Goal: Task Accomplishment & Management: Use online tool/utility

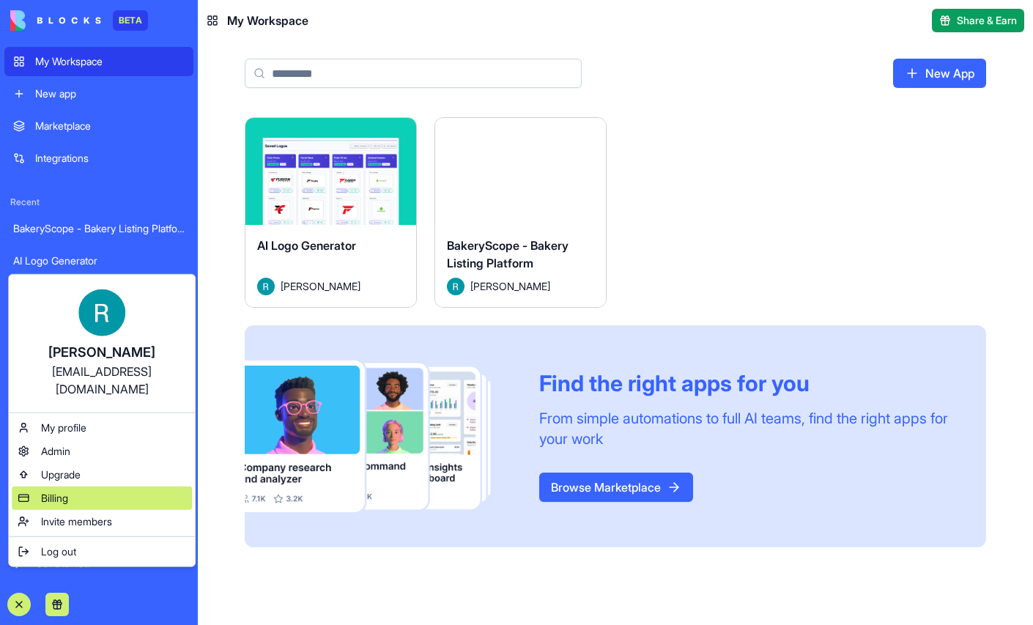
click at [68, 505] on span "Billing" at bounding box center [54, 498] width 27 height 15
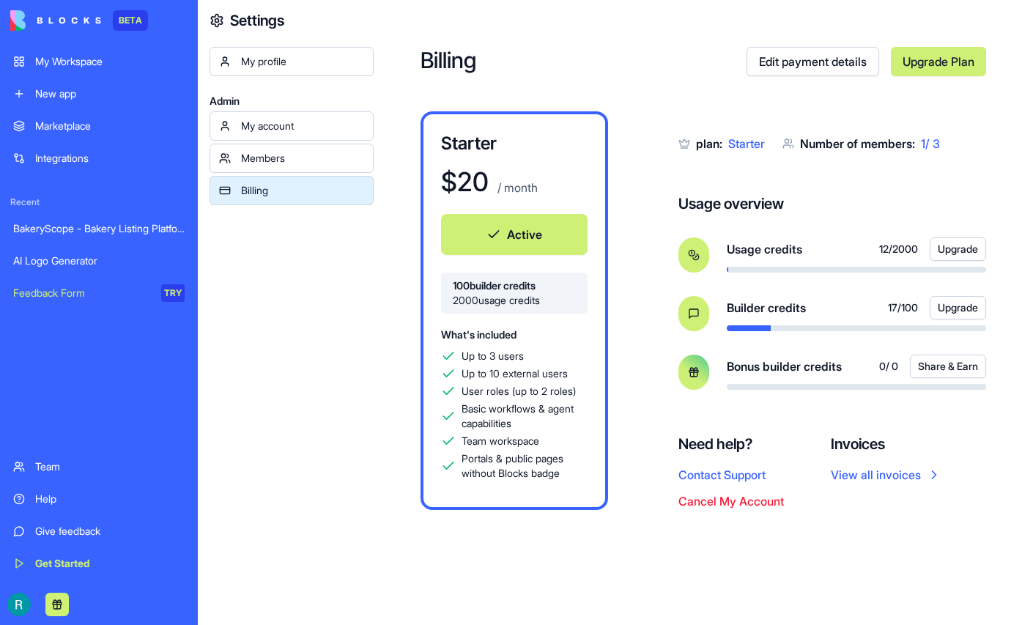
scroll to position [21, 0]
click at [82, 492] on div "Help" at bounding box center [109, 499] width 149 height 15
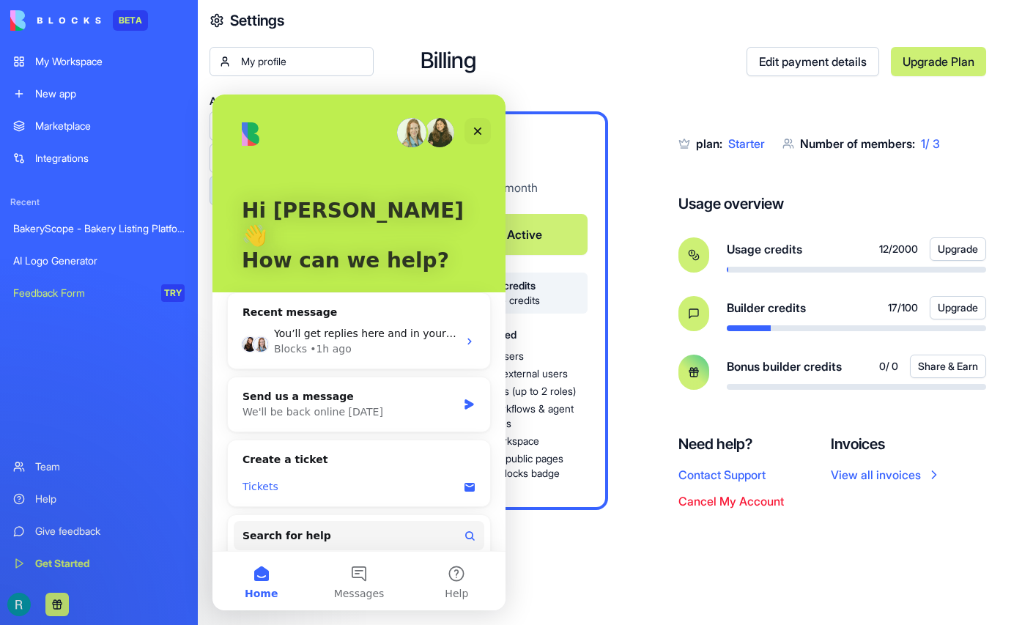
scroll to position [18, 0]
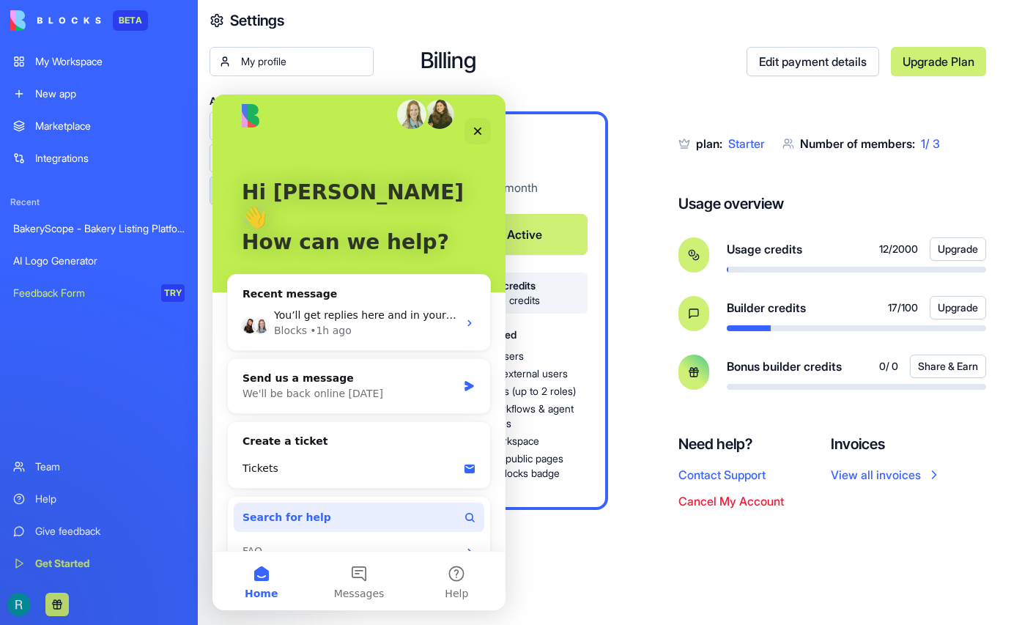
click at [313, 503] on button "Search for help" at bounding box center [359, 517] width 251 height 29
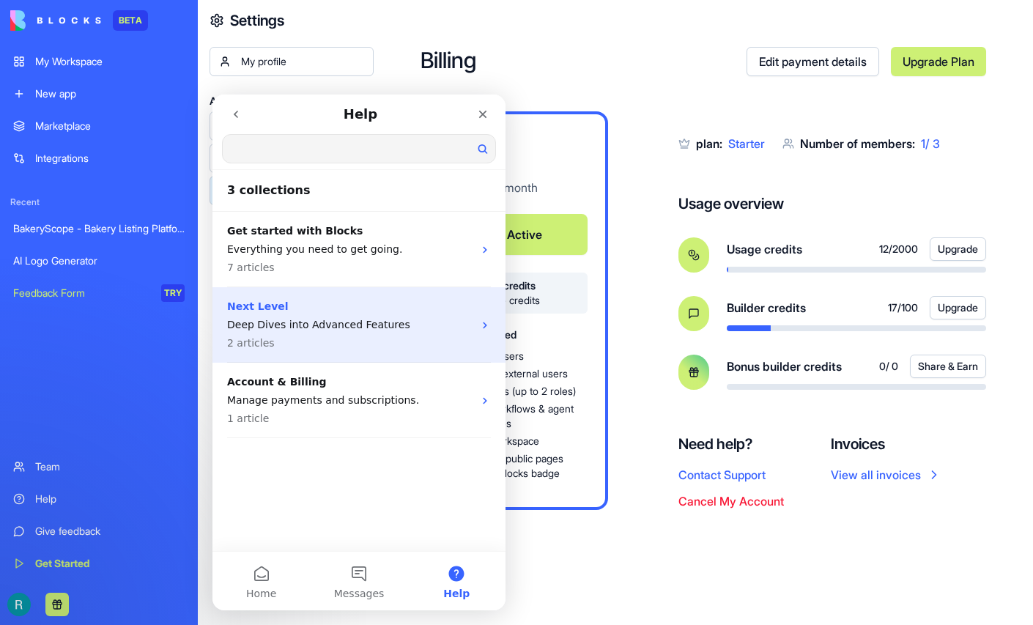
click at [295, 336] on p "2 articles" at bounding box center [350, 343] width 246 height 15
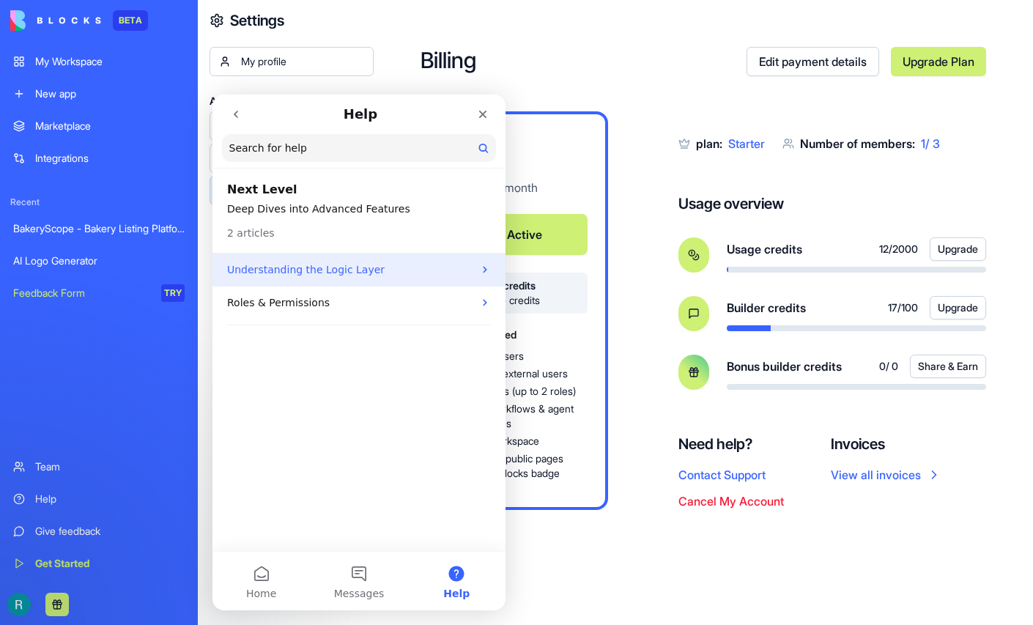
click at [296, 271] on p "Understanding the Logic Layer" at bounding box center [350, 269] width 246 height 15
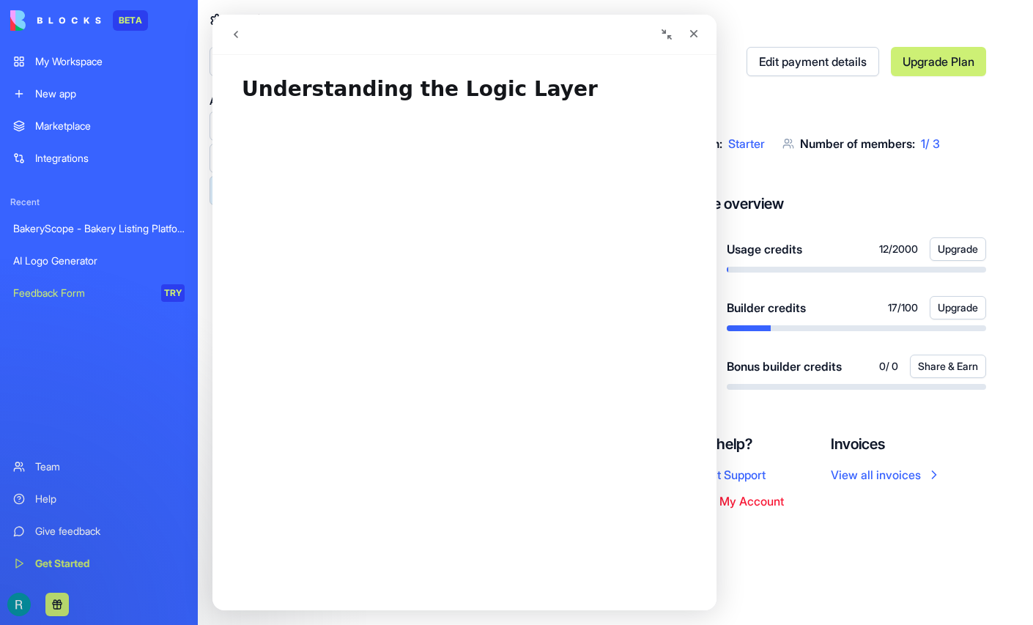
click at [235, 39] on icon "go back" at bounding box center [236, 35] width 12 height 12
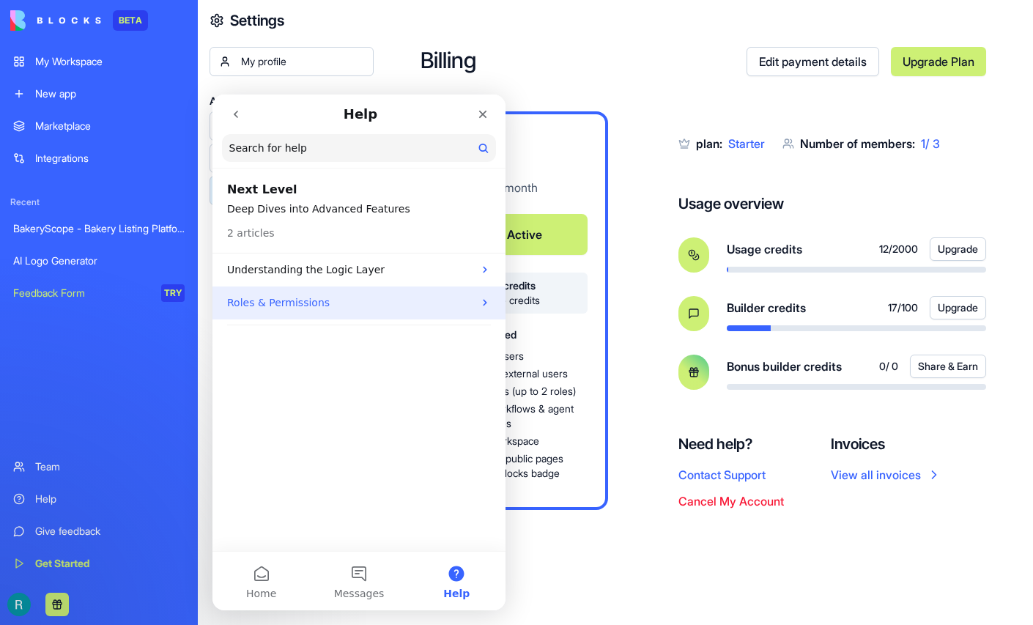
click at [262, 294] on div "Roles & Permissions" at bounding box center [358, 302] width 293 height 33
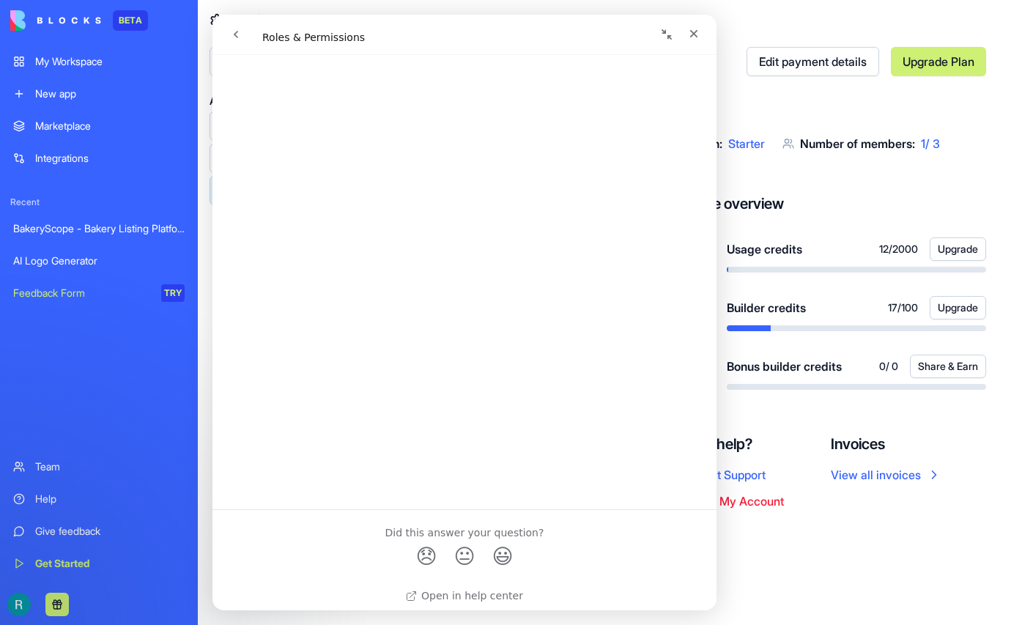
scroll to position [2421, 0]
click at [498, 547] on span "😃" at bounding box center [503, 549] width 29 height 39
click at [240, 34] on icon "go back" at bounding box center [236, 35] width 12 height 12
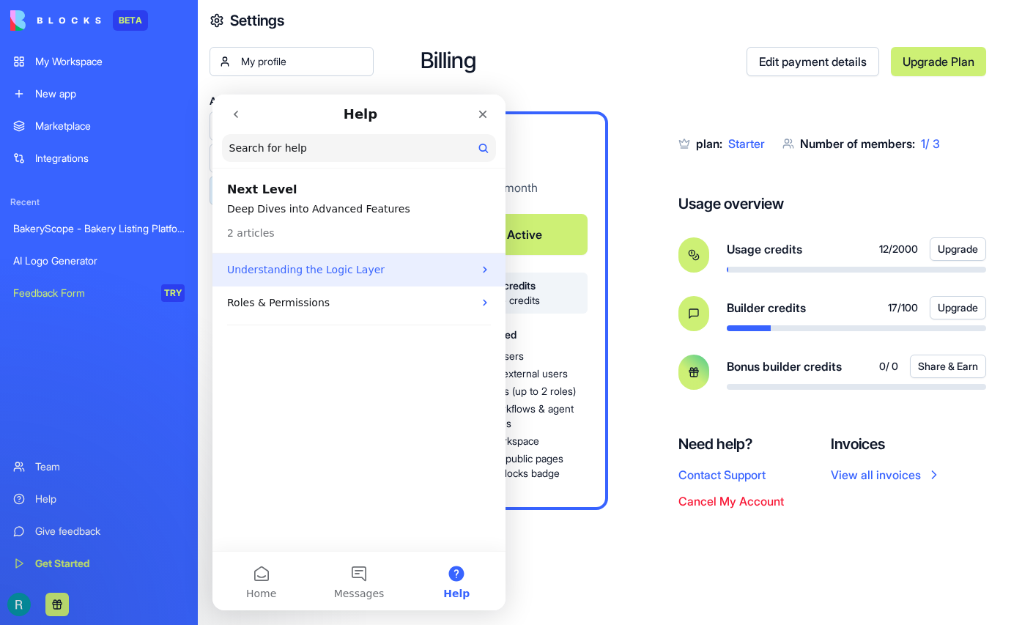
click at [269, 262] on p "Understanding the Logic Layer" at bounding box center [350, 269] width 246 height 15
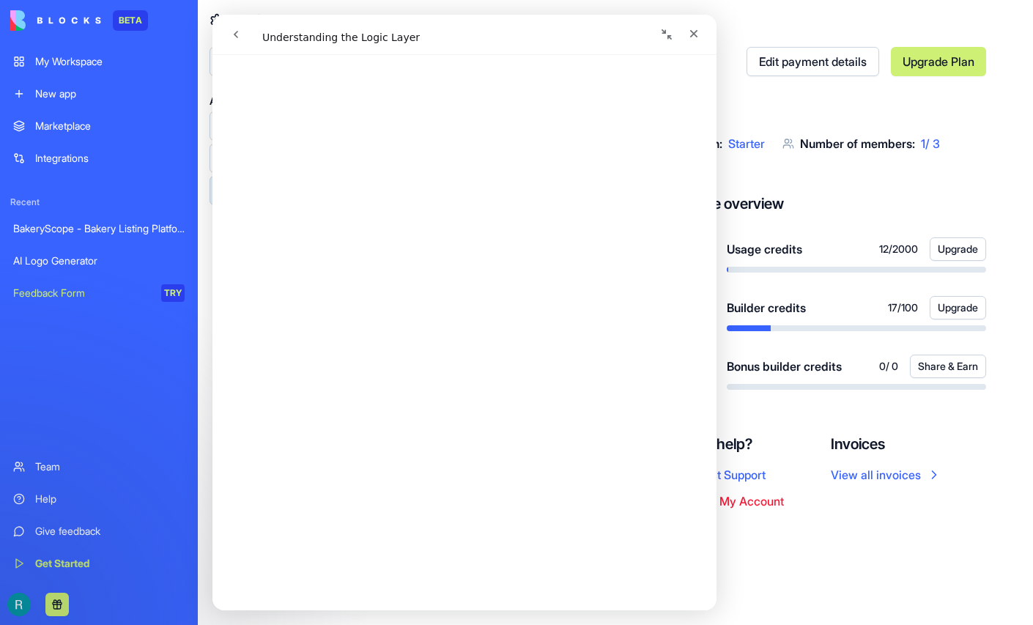
scroll to position [426, 0]
click at [666, 37] on icon "Collapse window" at bounding box center [667, 35] width 12 height 12
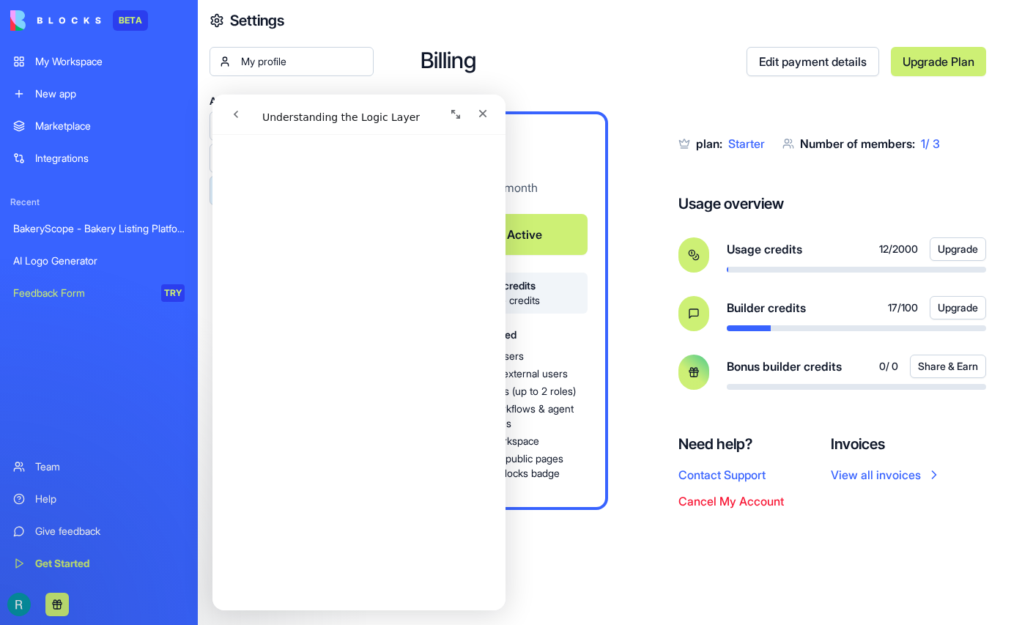
scroll to position [503, 0]
click at [459, 113] on icon "Expand window" at bounding box center [456, 114] width 12 height 12
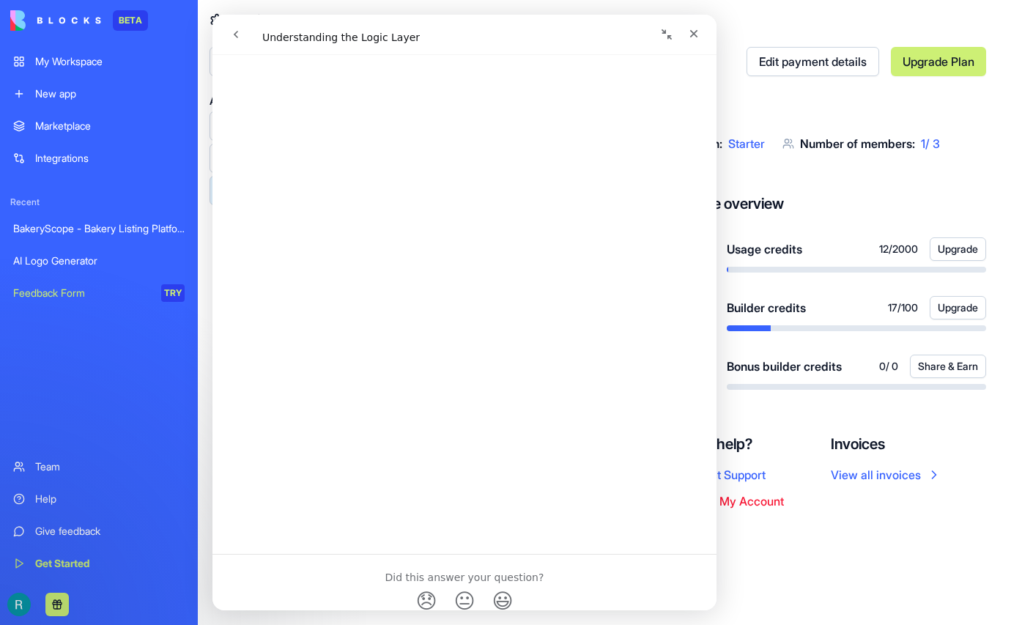
scroll to position [936, 0]
click at [466, 551] on span "😐" at bounding box center [465, 549] width 29 height 39
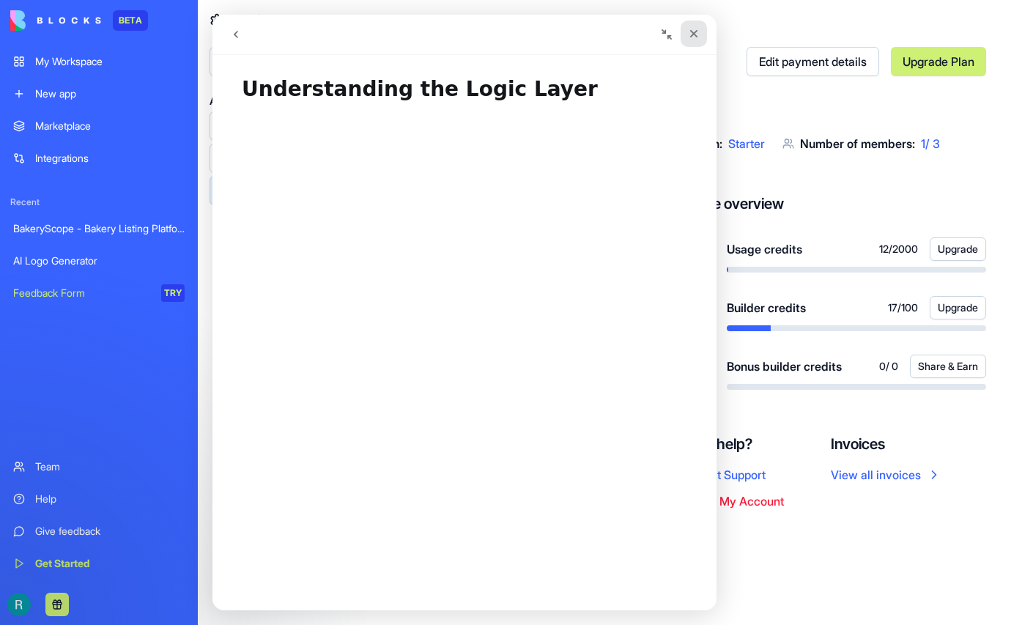
click at [694, 34] on icon "Close" at bounding box center [694, 34] width 12 height 12
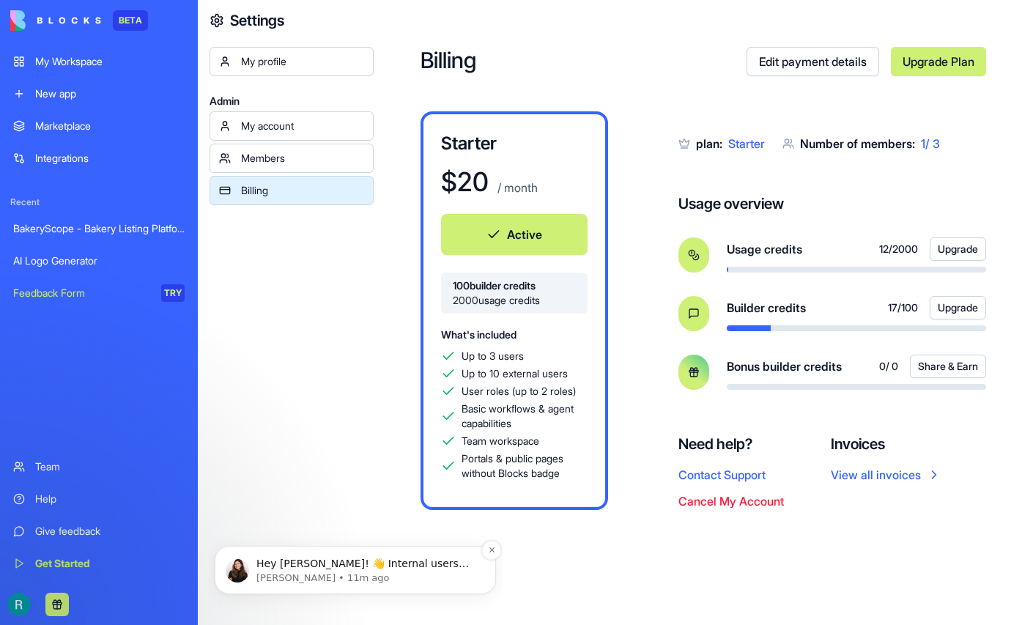
click at [385, 563] on p "Hey [PERSON_NAME]! 👋 Internal users are people from your own team or organizati…" at bounding box center [366, 564] width 221 height 15
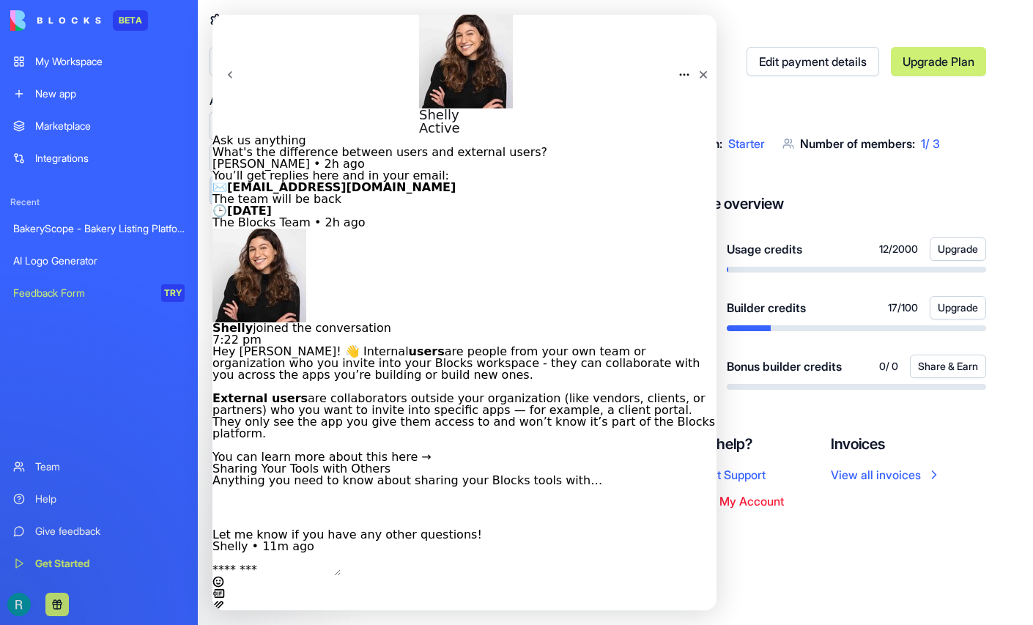
scroll to position [30, 0]
click at [342, 463] on div "Sharing Your Tools with Others" at bounding box center [464, 469] width 504 height 12
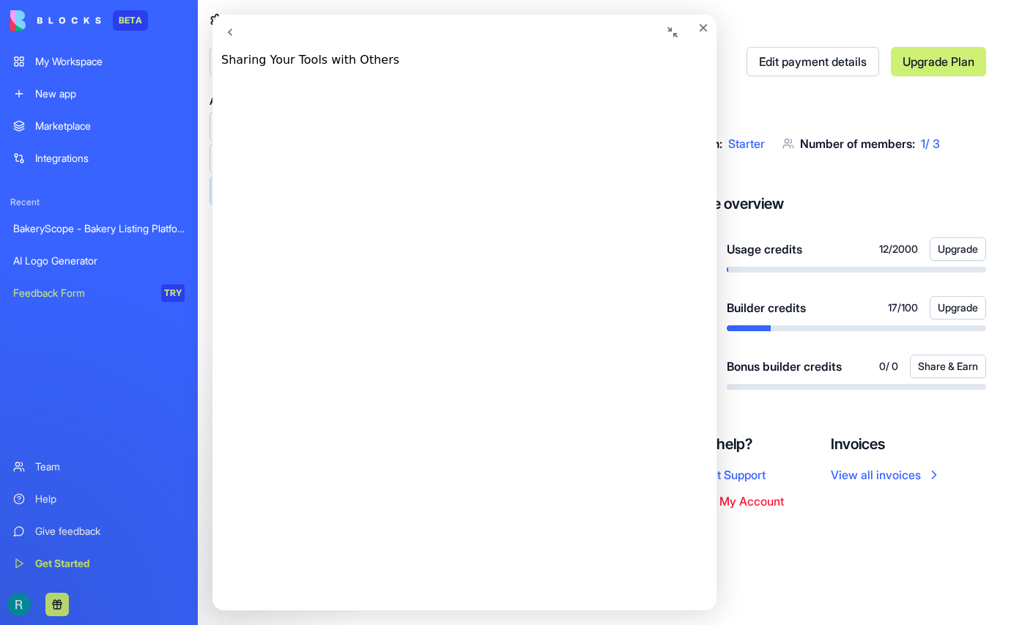
scroll to position [2755, 0]
click at [667, 31] on icon "Collapse window" at bounding box center [673, 32] width 12 height 12
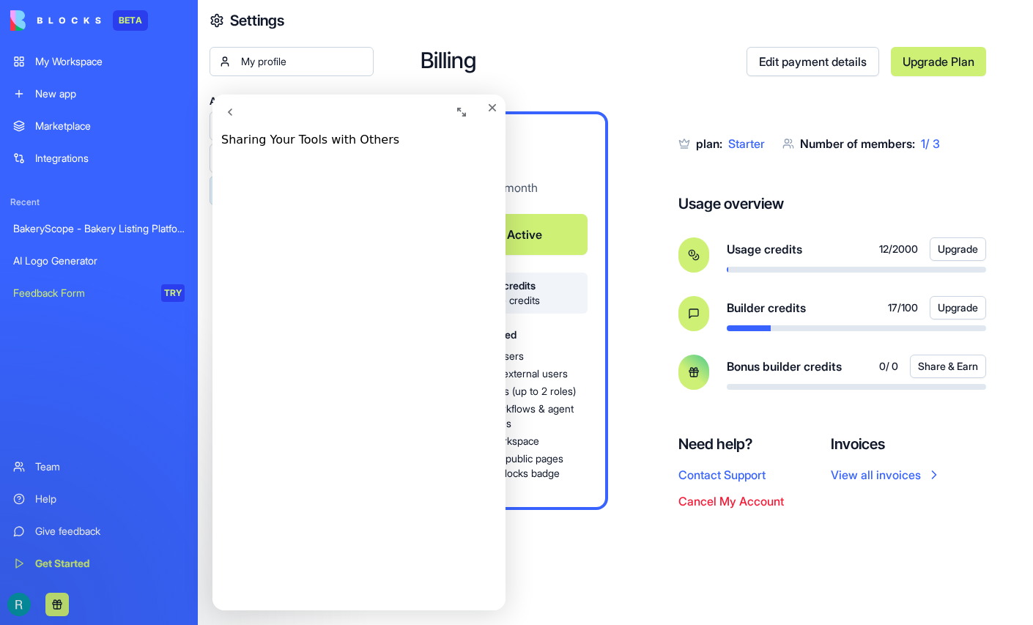
scroll to position [57, 0]
click at [232, 113] on icon "go back" at bounding box center [230, 111] width 4 height 7
click at [489, 112] on icon "Close" at bounding box center [493, 108] width 8 height 8
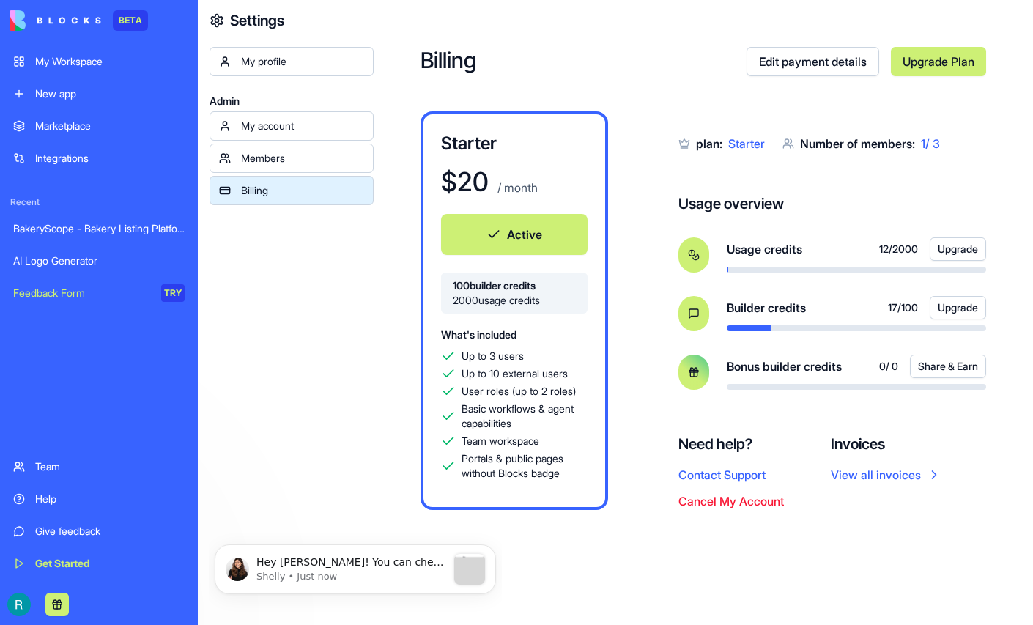
scroll to position [0, 0]
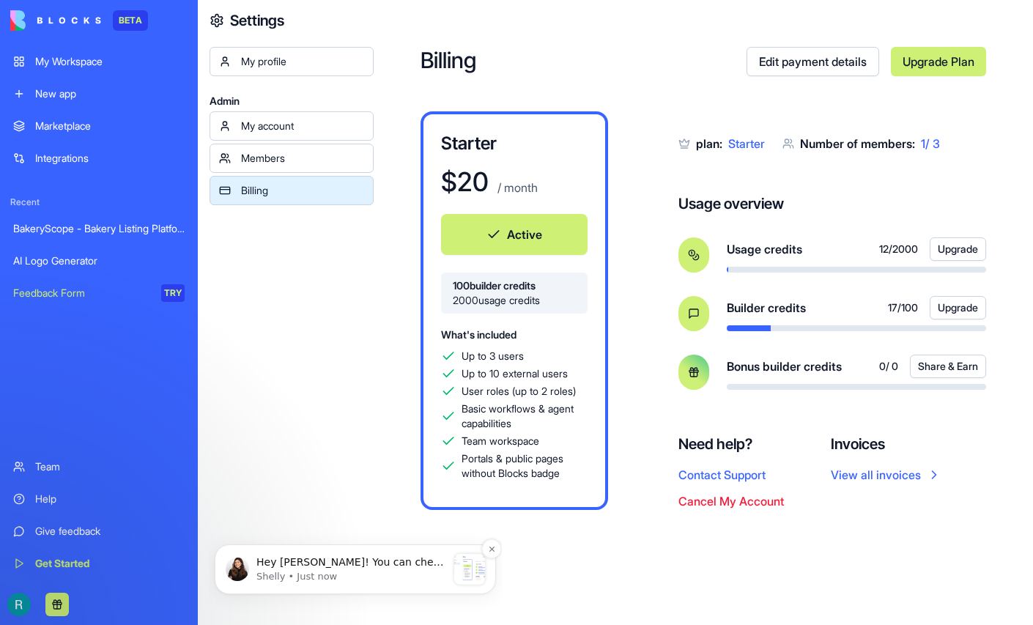
click at [349, 580] on p "Shelly • Just now" at bounding box center [351, 576] width 190 height 13
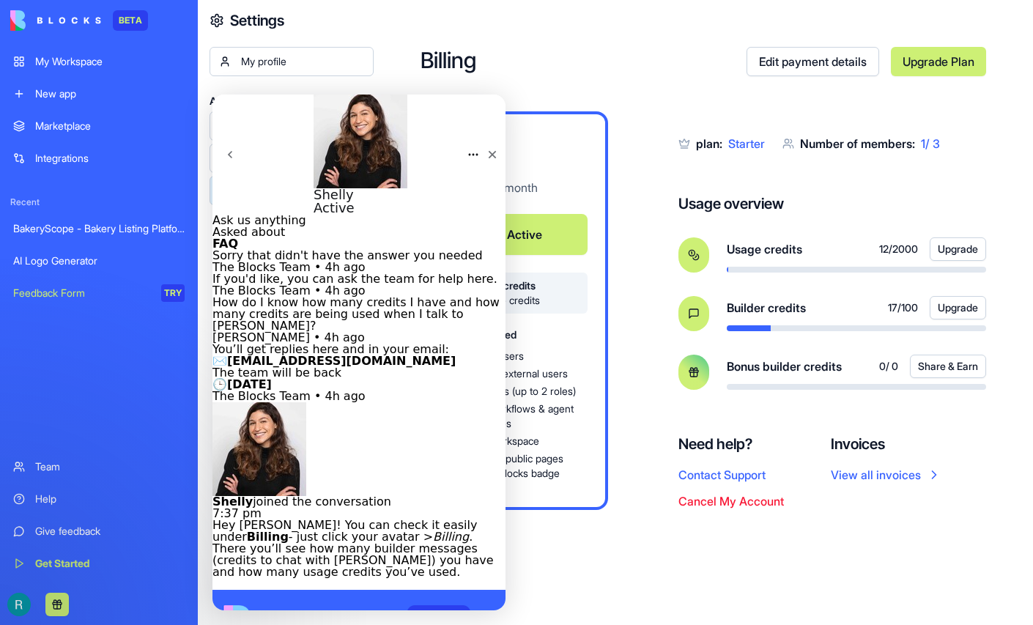
scroll to position [261, 0]
type textarea "**********"
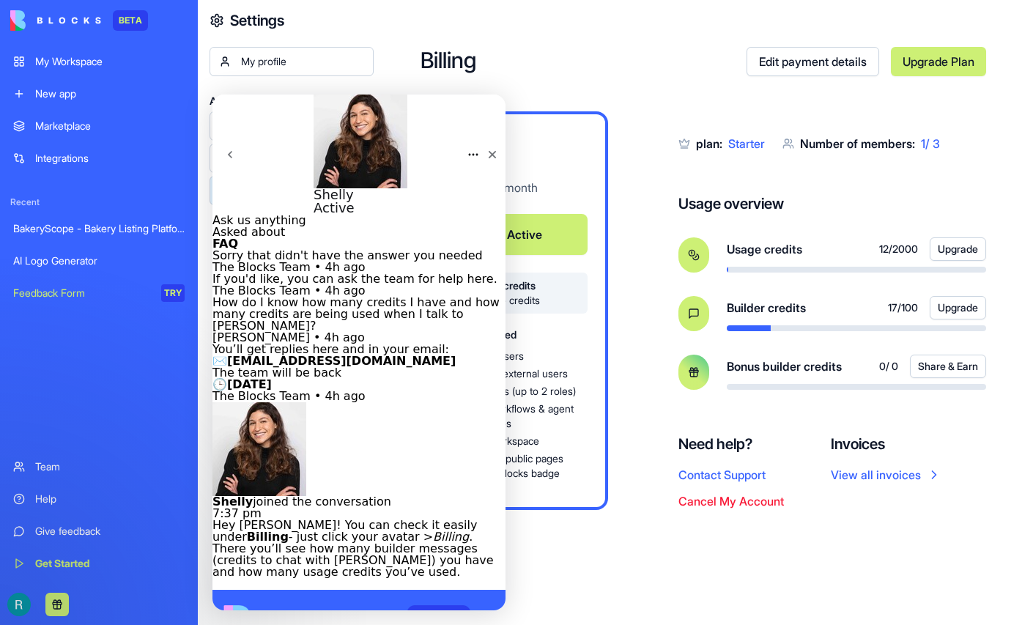
click at [236, 149] on icon "go back" at bounding box center [230, 155] width 12 height 12
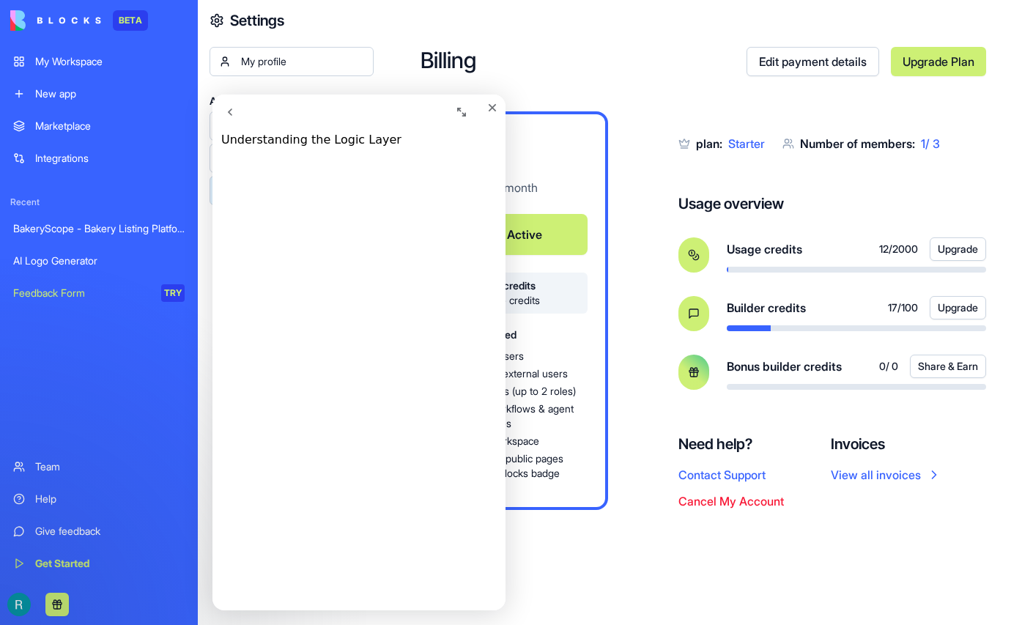
scroll to position [395, 0]
click at [231, 113] on icon "go back" at bounding box center [230, 112] width 12 height 12
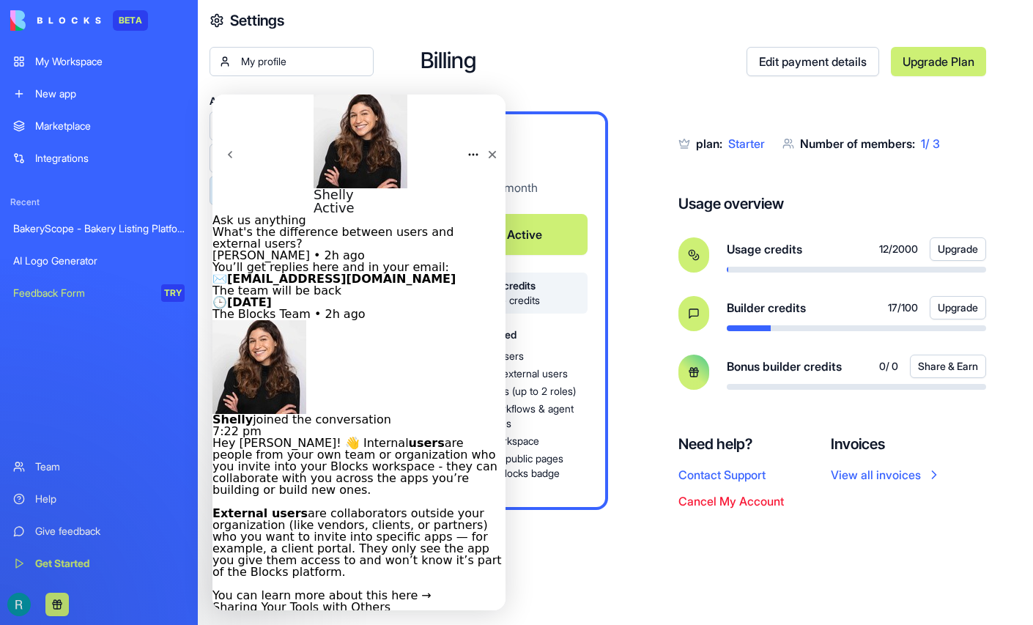
scroll to position [174, 0]
click at [314, 201] on p "Active" at bounding box center [361, 207] width 94 height 13
click at [346, 601] on div "Sharing Your Tools with Others" at bounding box center [358, 607] width 293 height 12
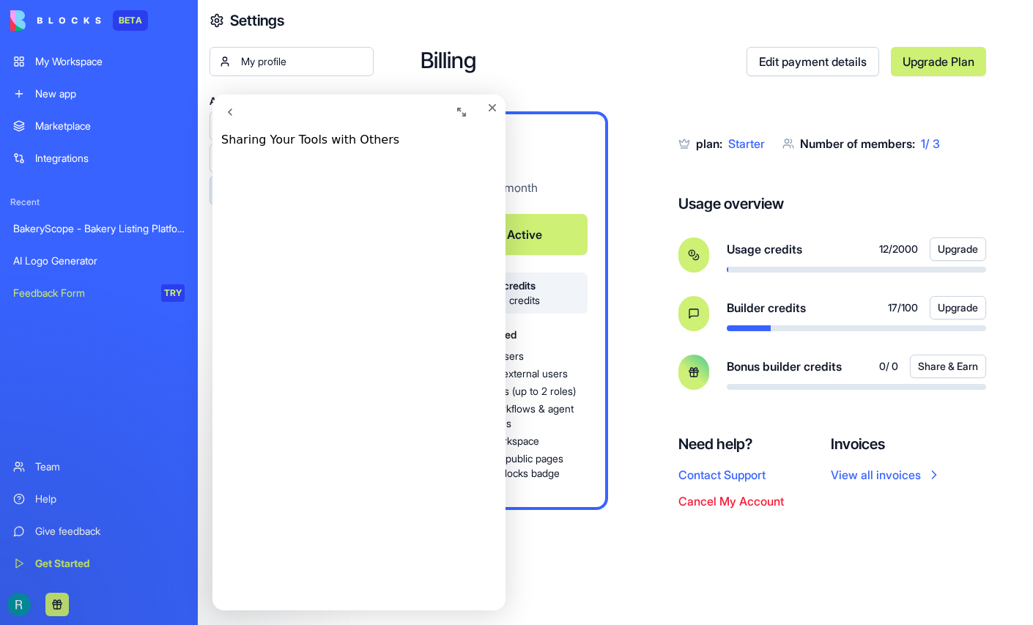
scroll to position [2268, 0]
click at [232, 116] on icon "go back" at bounding box center [230, 111] width 4 height 7
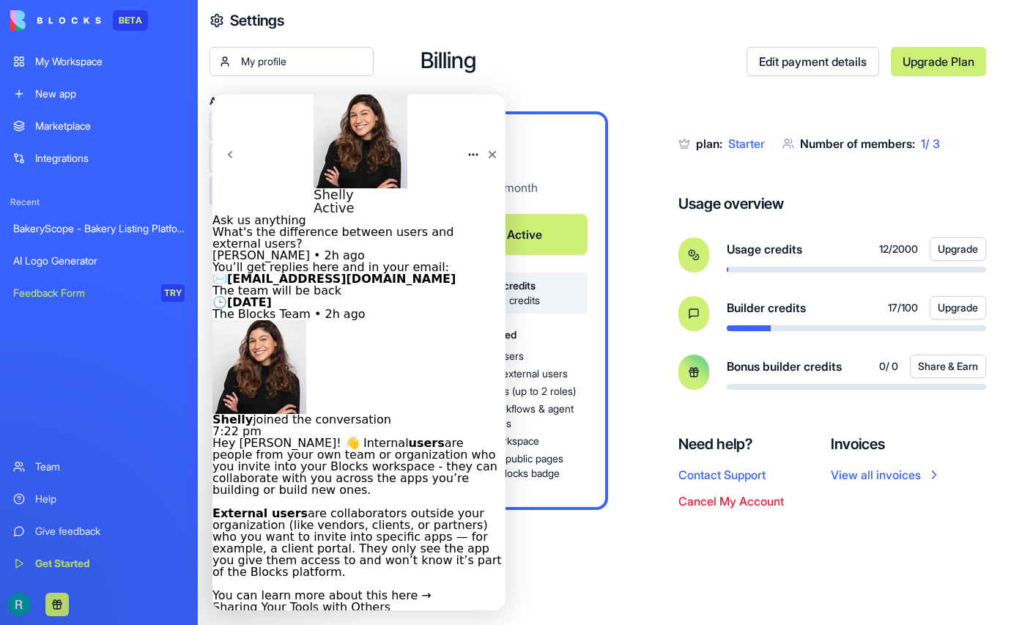
scroll to position [174, 0]
click at [229, 137] on button "go back" at bounding box center [229, 154] width 35 height 35
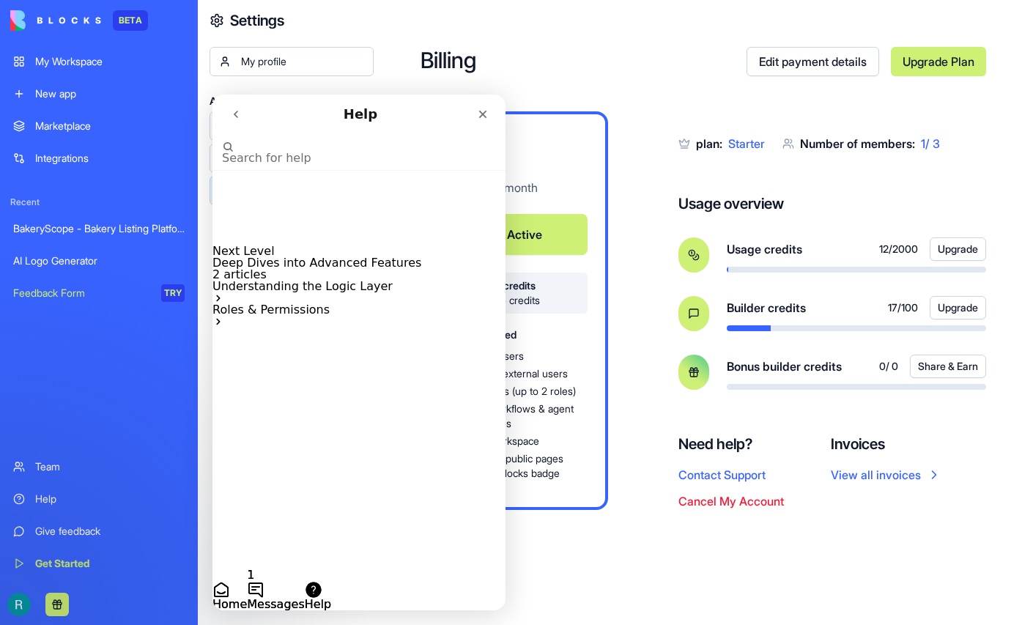
scroll to position [0, 0]
click at [485, 114] on icon "Close" at bounding box center [483, 114] width 12 height 12
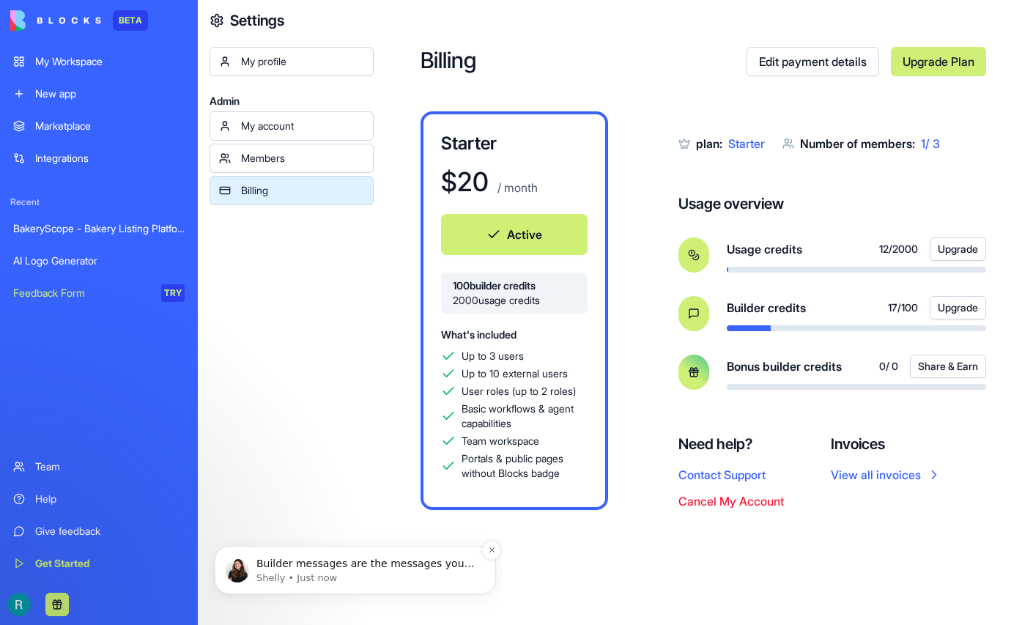
click at [337, 585] on div "Builder messages are the messages you send to [PERSON_NAME], our AI builder, to…" at bounding box center [355, 570] width 281 height 48
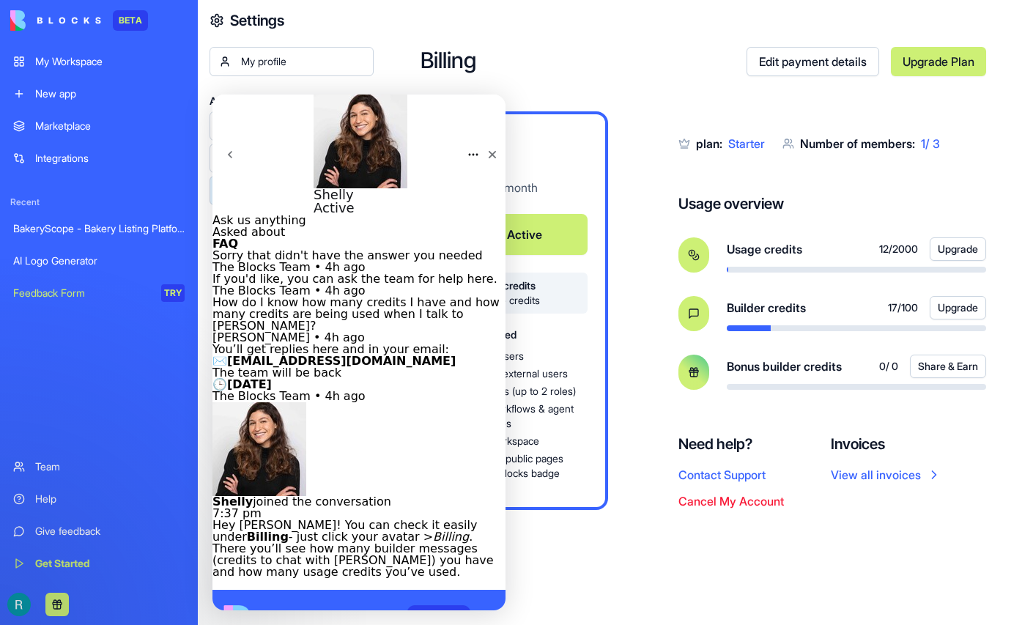
scroll to position [593, 0]
type textarea "**********"
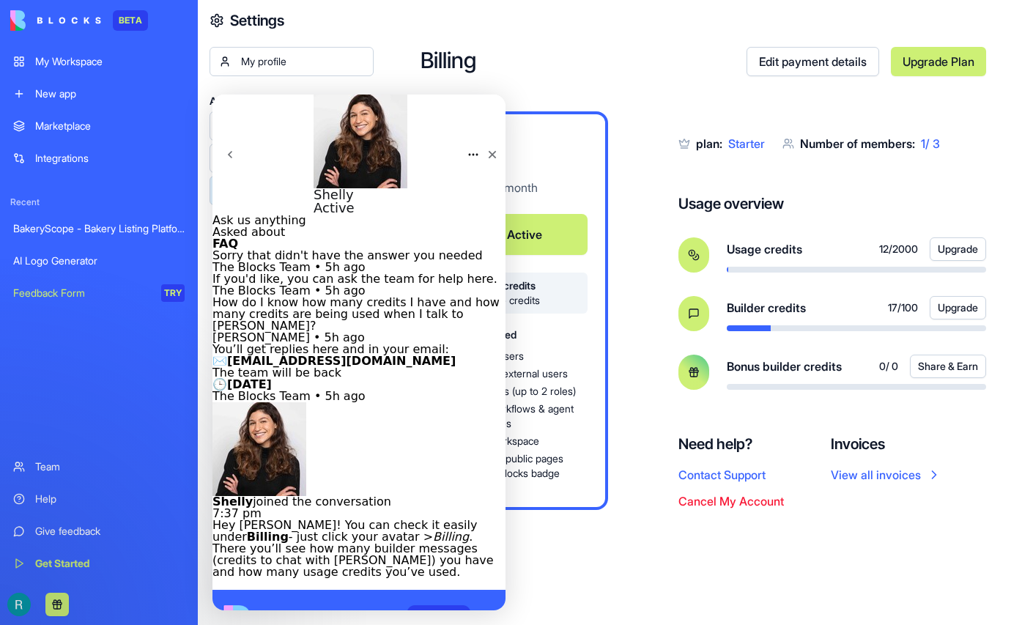
click at [415, 45] on div "Billing Edit payment details Upgrade Plan Starter $ 20 / month Active 100 build…" at bounding box center [703, 312] width 659 height 625
click at [97, 69] on div "My Workspace" at bounding box center [109, 61] width 149 height 15
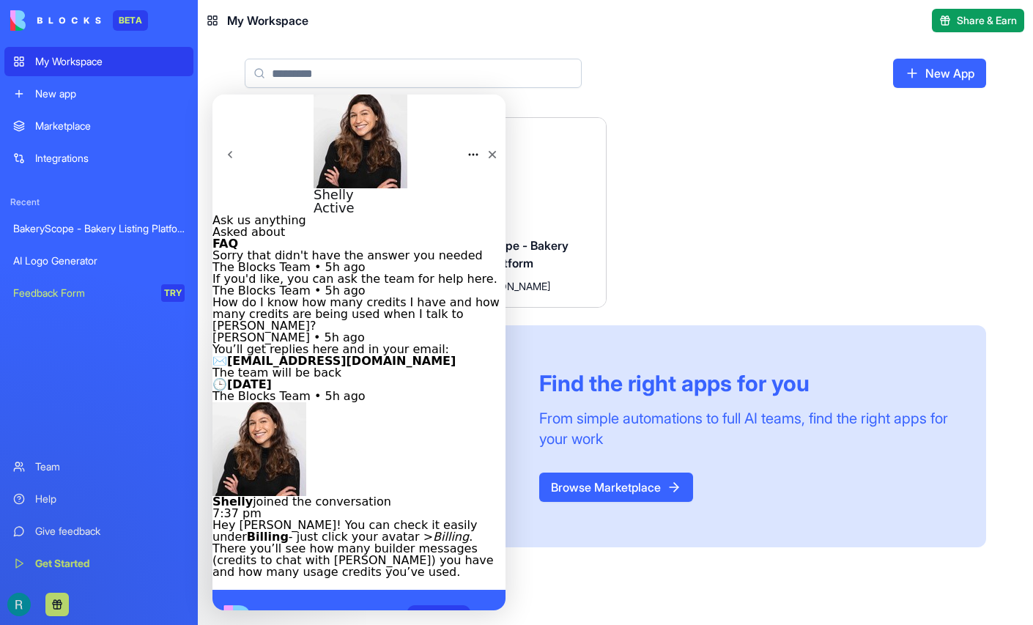
click at [703, 66] on div "New App" at bounding box center [615, 79] width 835 height 76
click at [486, 149] on icon "Close" at bounding box center [492, 155] width 12 height 12
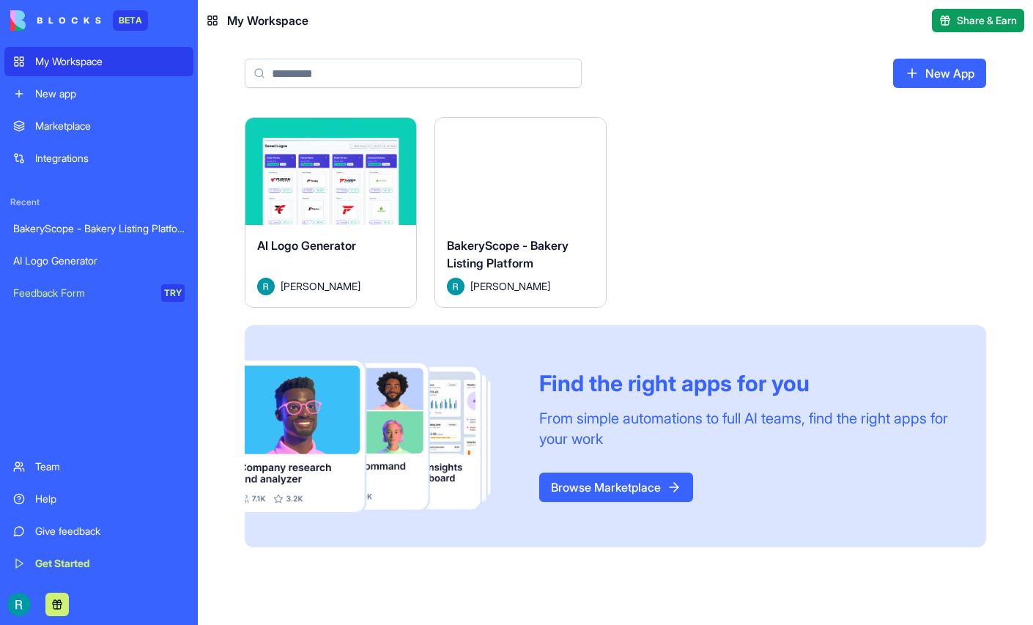
click at [568, 270] on span "BakeryScope - Bakery Listing Platform" at bounding box center [508, 254] width 122 height 32
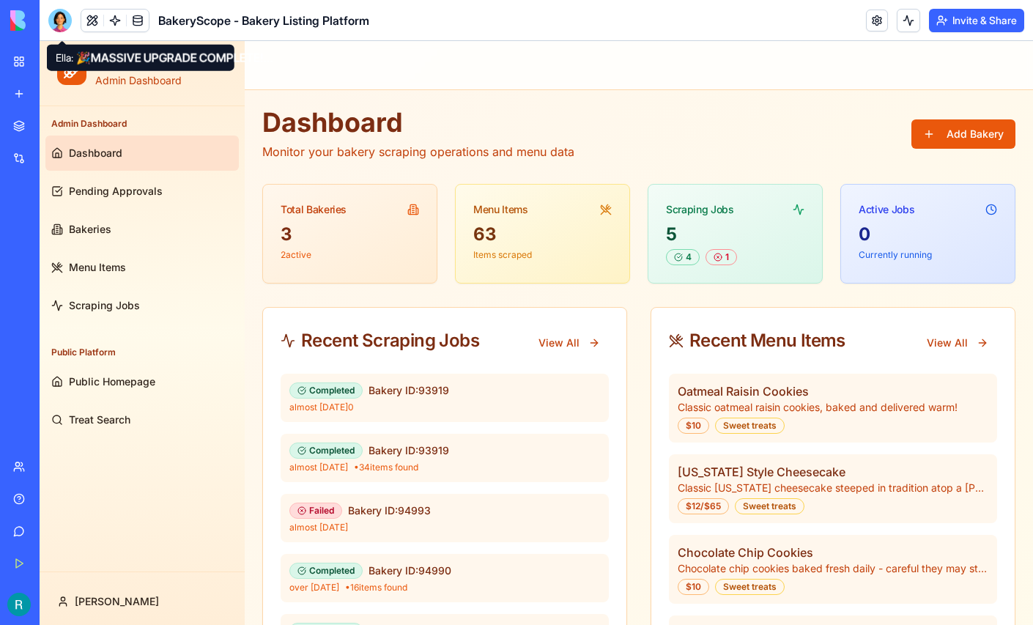
click at [68, 22] on div at bounding box center [59, 20] width 23 height 23
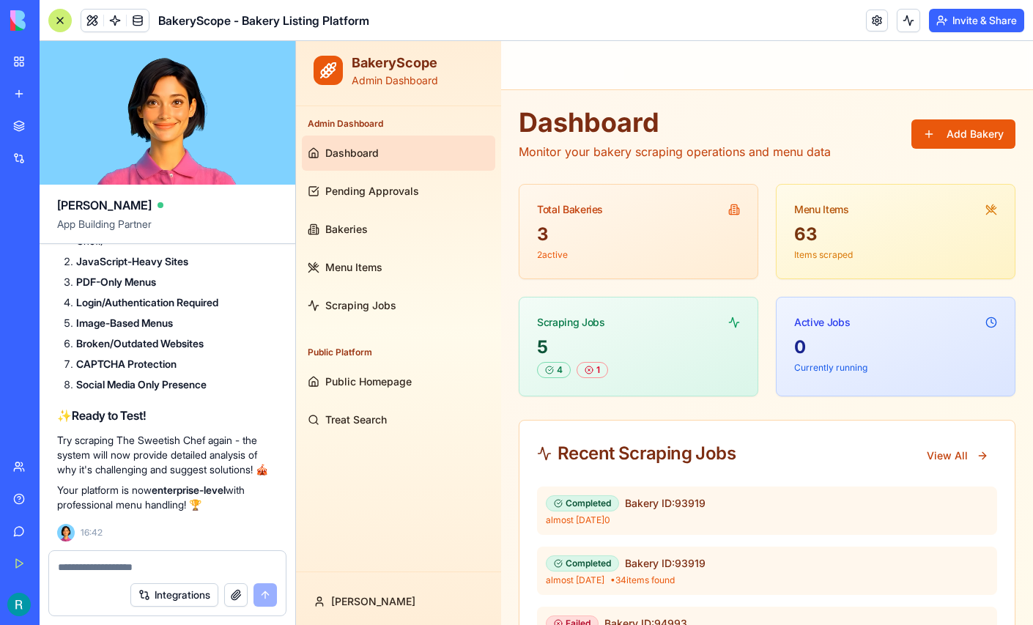
scroll to position [19204, 0]
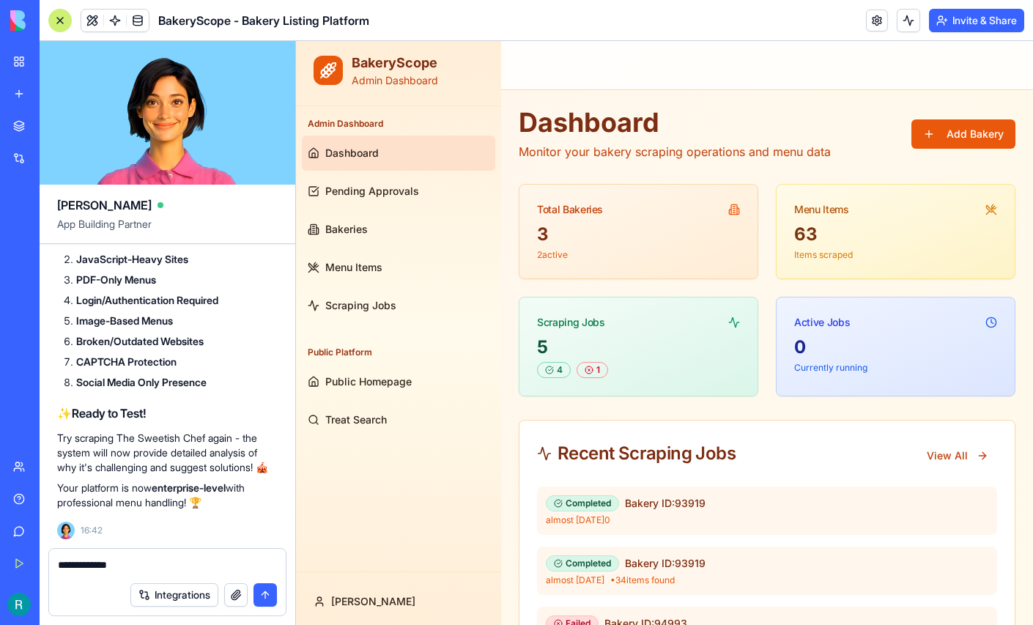
type textarea "**********"
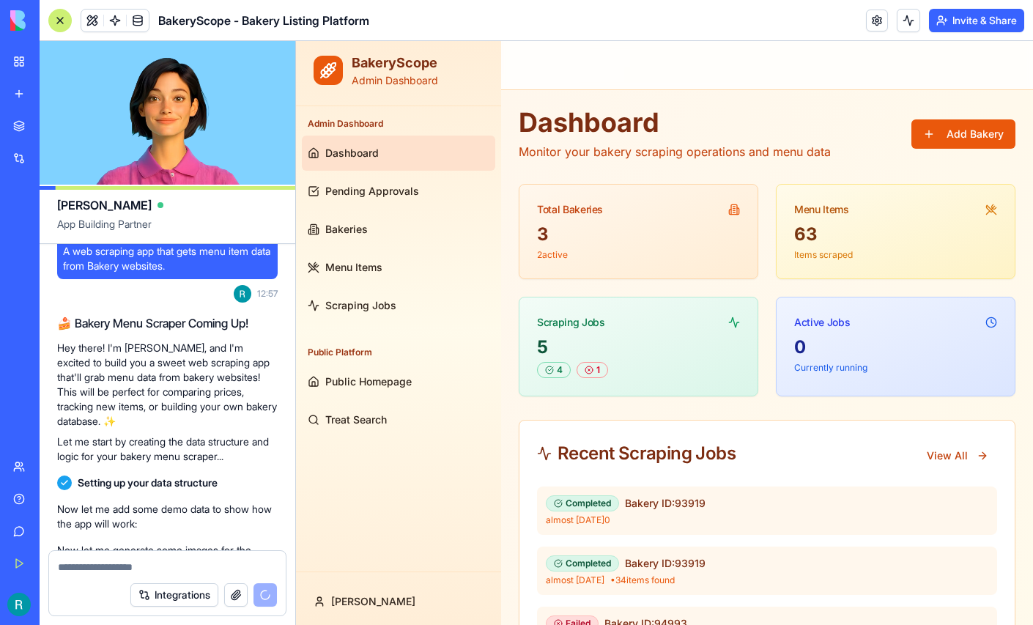
scroll to position [11, 0]
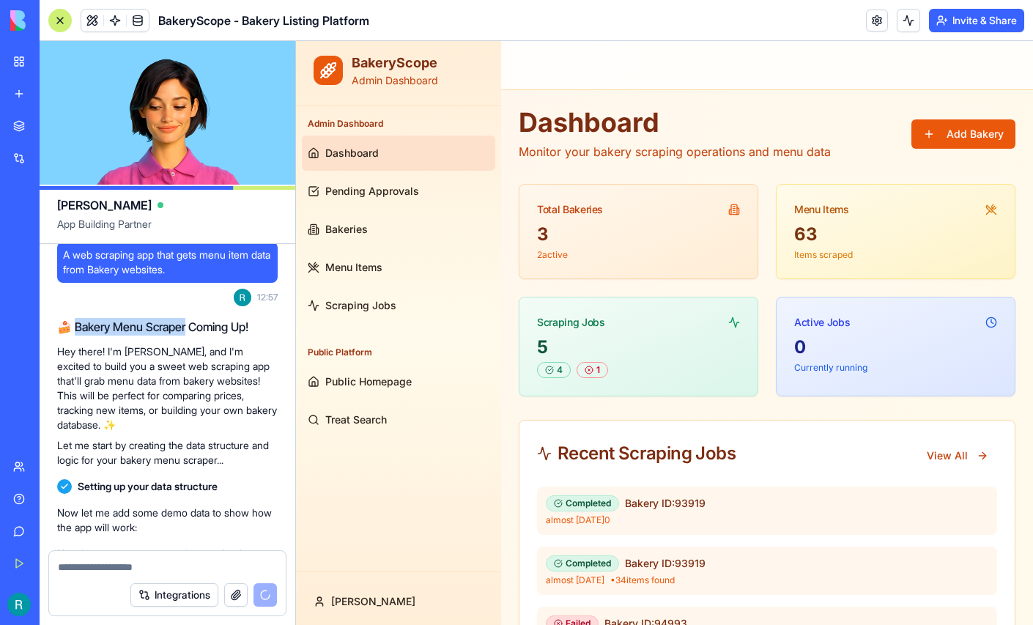
drag, startPoint x: 202, startPoint y: 352, endPoint x: 81, endPoint y: 346, distance: 121.0
click at [81, 336] on h2 "🍰 Bakery Menu Scraper Coming Up!" at bounding box center [167, 327] width 220 height 18
copy h2 "[PERSON_NAME] Menu Scraper"
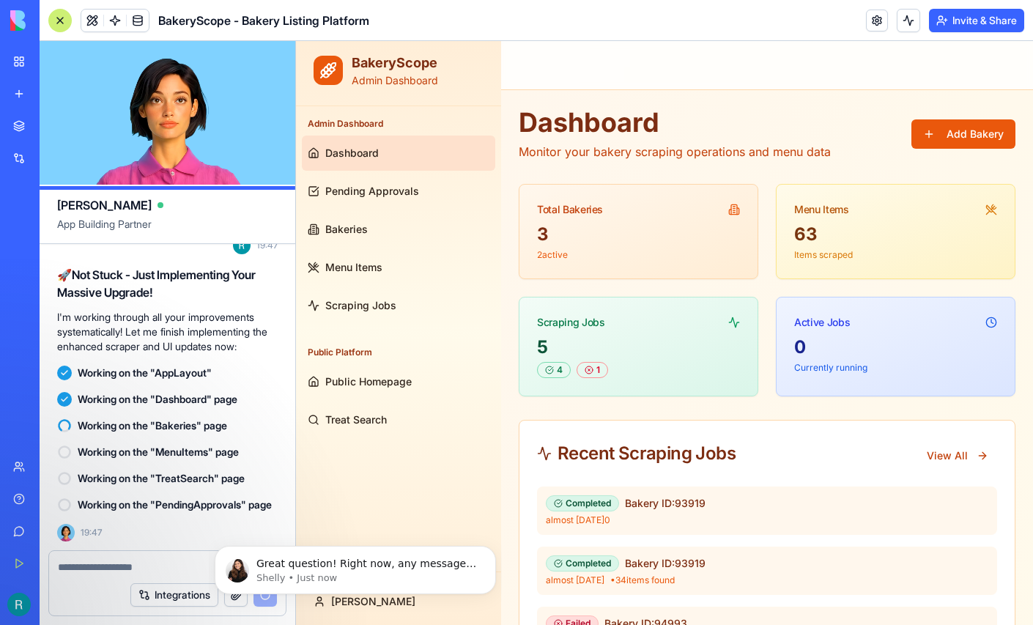
scroll to position [842, 0]
click at [381, 567] on p "Great question! Right now, any message you send to [PERSON_NAME] as a builder m…" at bounding box center [366, 564] width 221 height 15
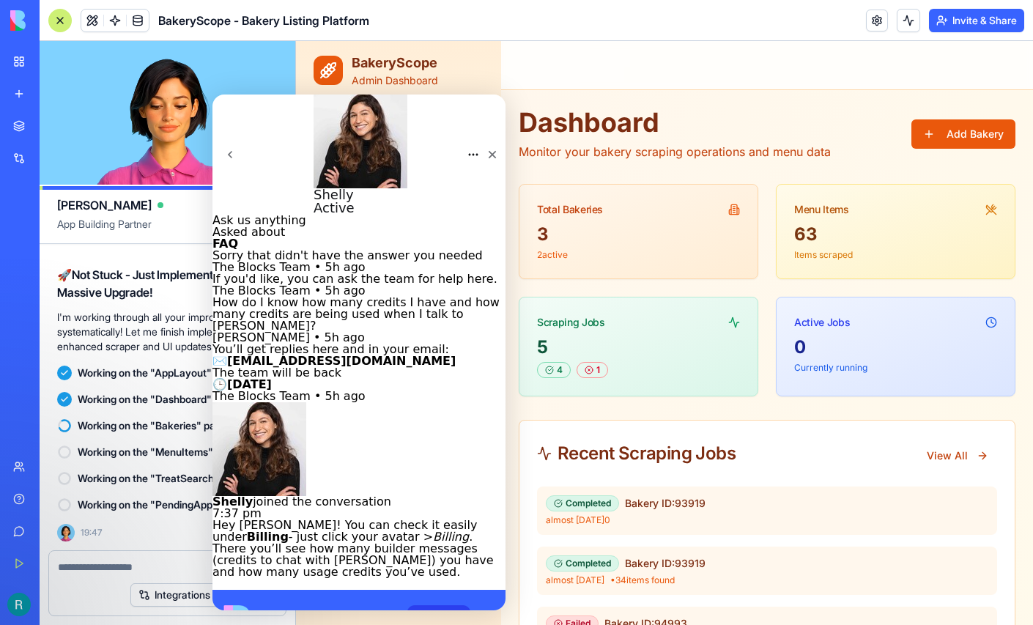
scroll to position [867, 0]
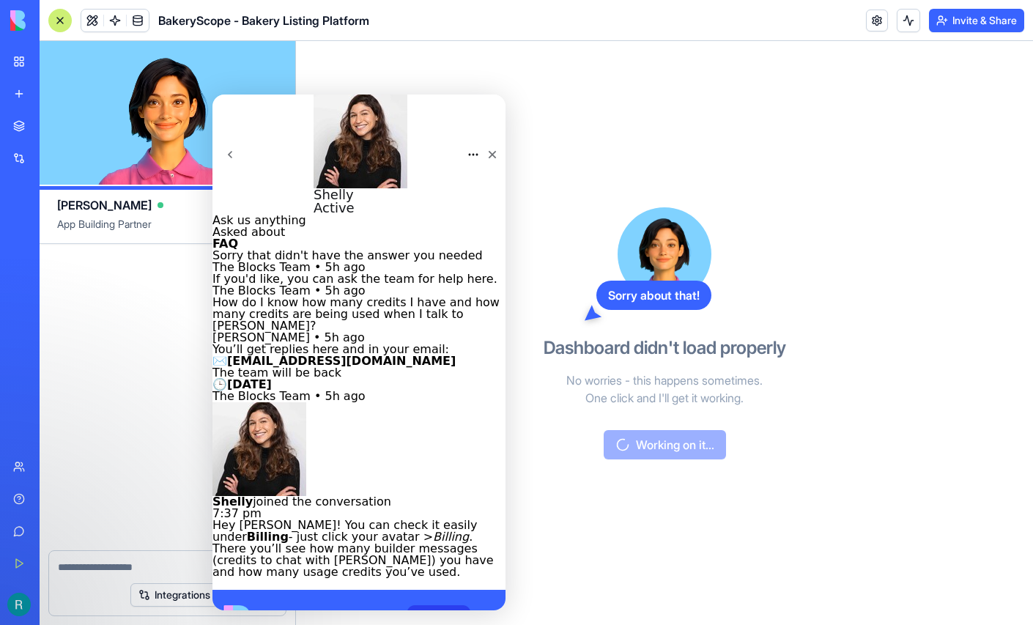
scroll to position [22364, 0]
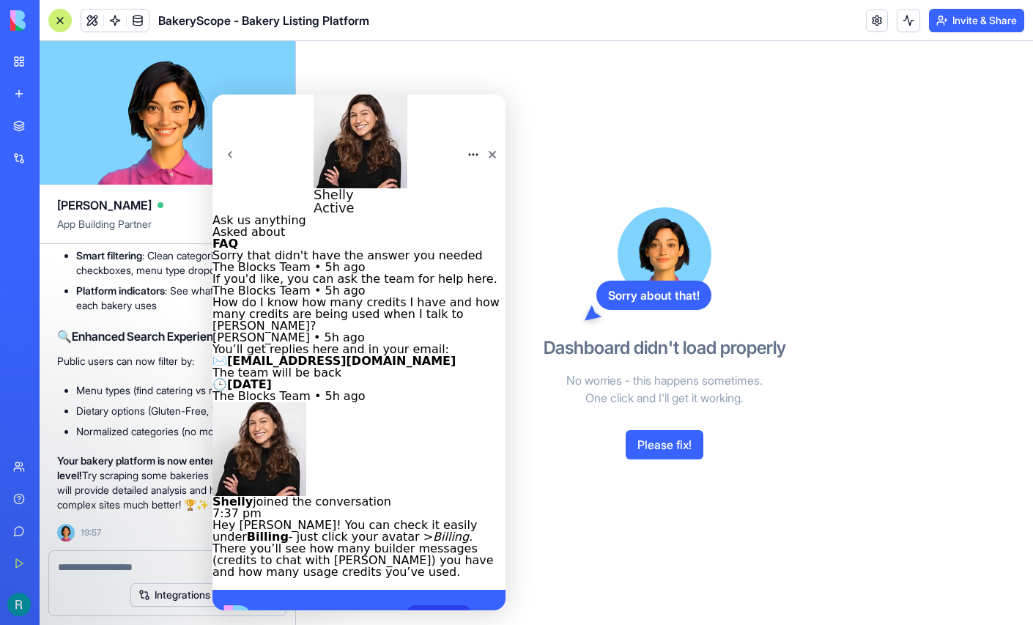
type textarea "**********"
click at [486, 149] on icon "Close" at bounding box center [492, 155] width 12 height 12
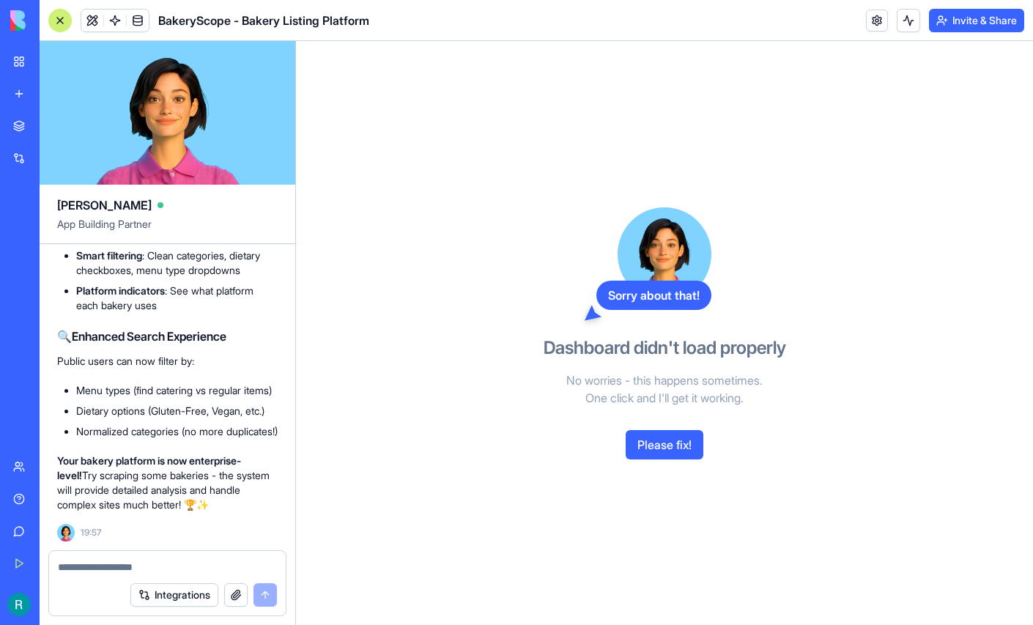
click at [667, 452] on button "Please fix!" at bounding box center [665, 444] width 78 height 29
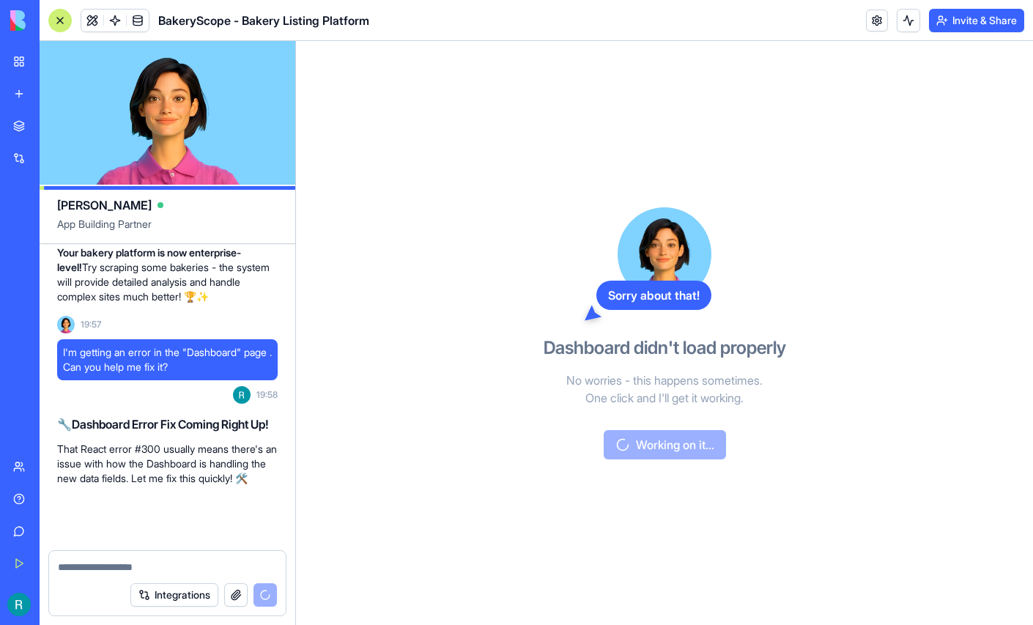
scroll to position [22650, 0]
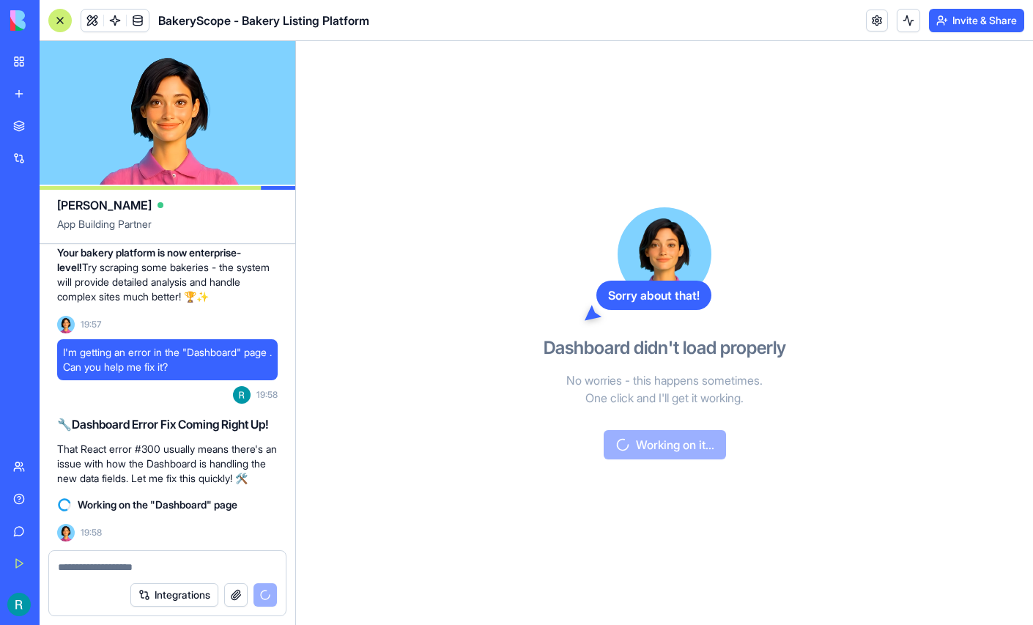
click at [23, 516] on link "Give feedback" at bounding box center [33, 530] width 59 height 29
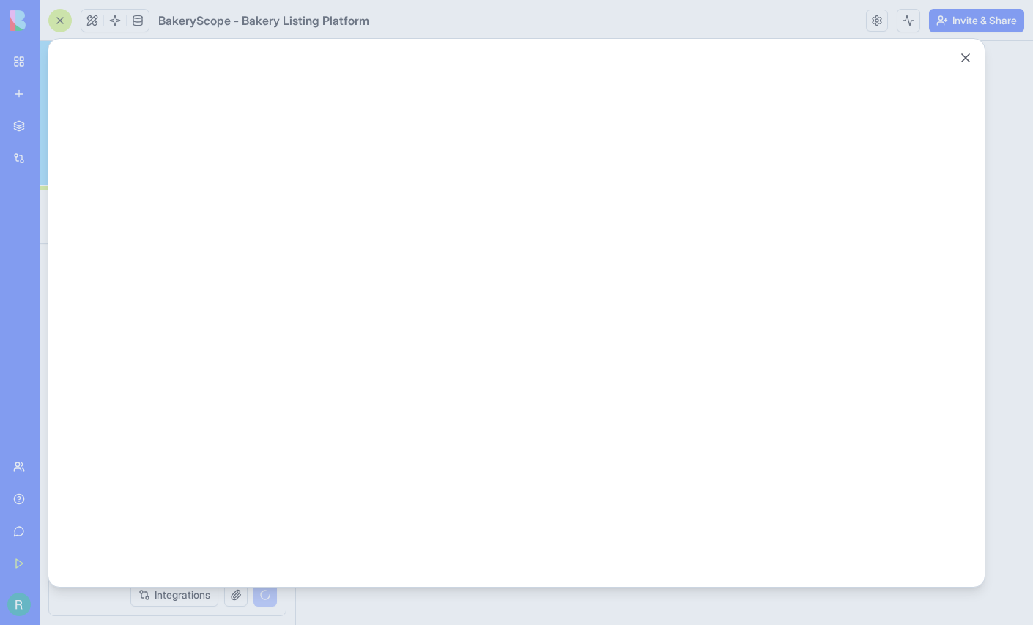
scroll to position [0, 0]
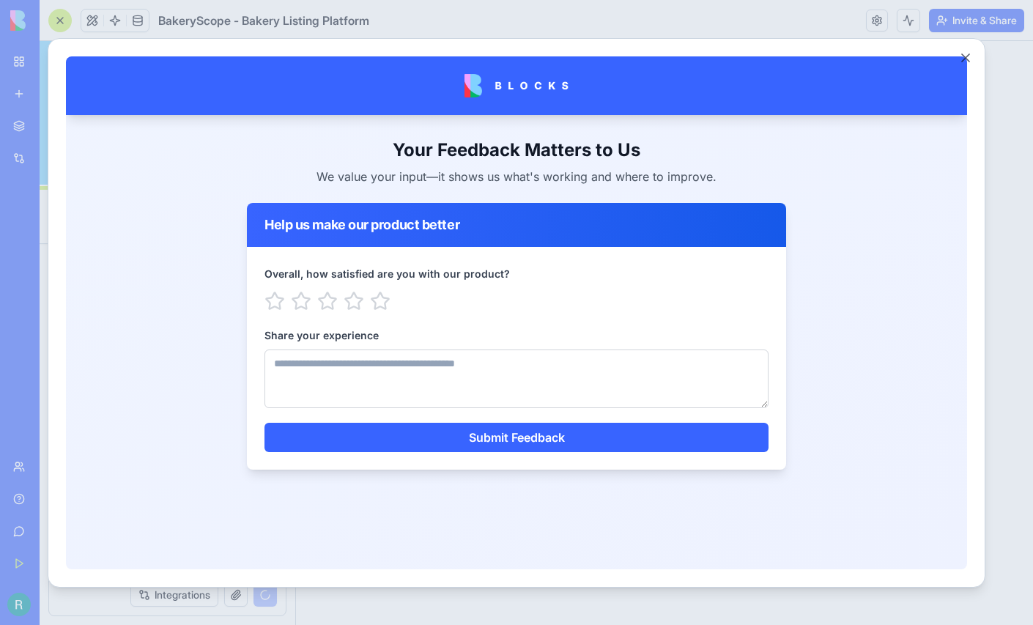
click at [973, 55] on button "Close" at bounding box center [965, 58] width 15 height 15
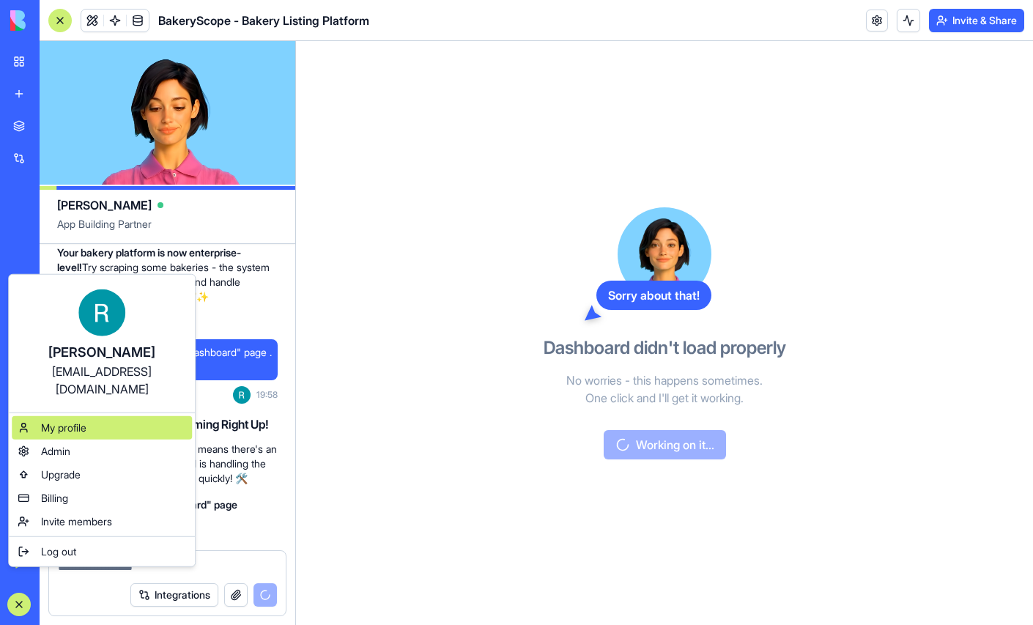
click at [105, 421] on div "My profile" at bounding box center [102, 427] width 180 height 23
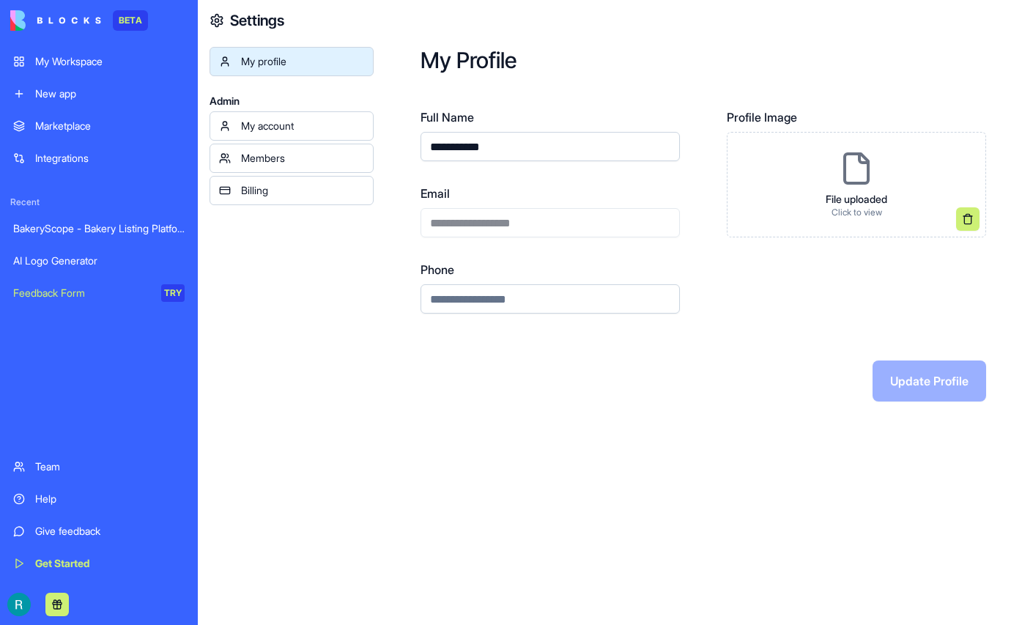
click at [80, 69] on div "My Workspace" at bounding box center [109, 61] width 149 height 15
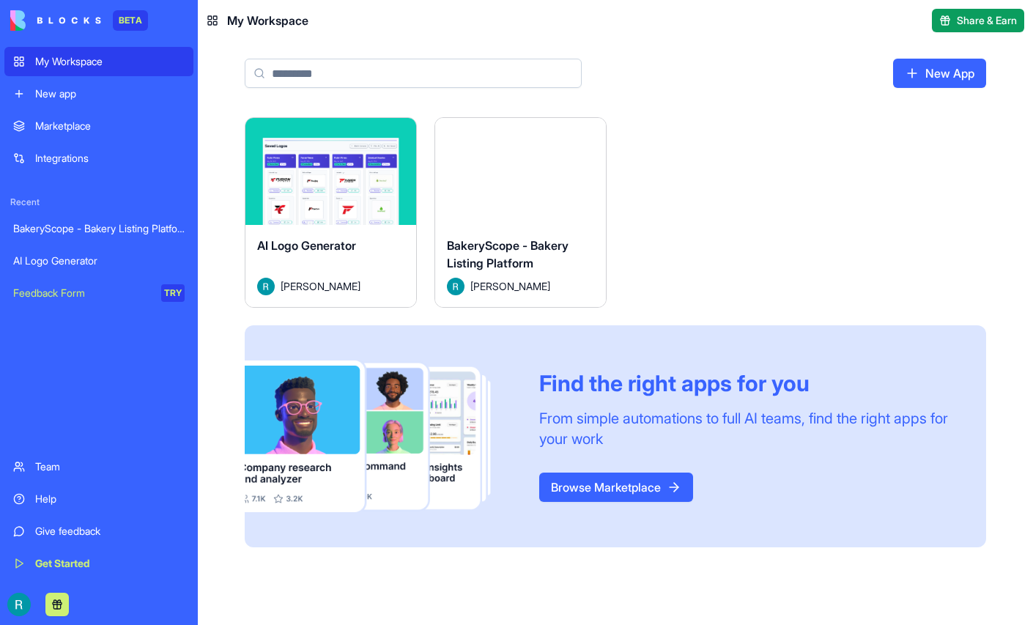
click at [576, 186] on button "Launch" at bounding box center [521, 171] width 110 height 29
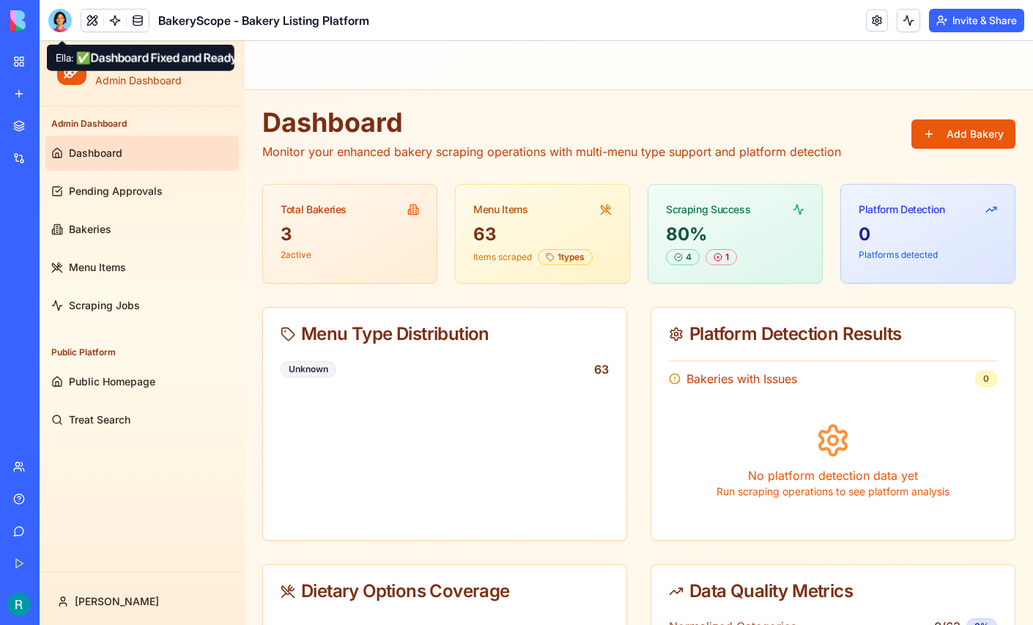
click at [62, 25] on div at bounding box center [59, 20] width 23 height 23
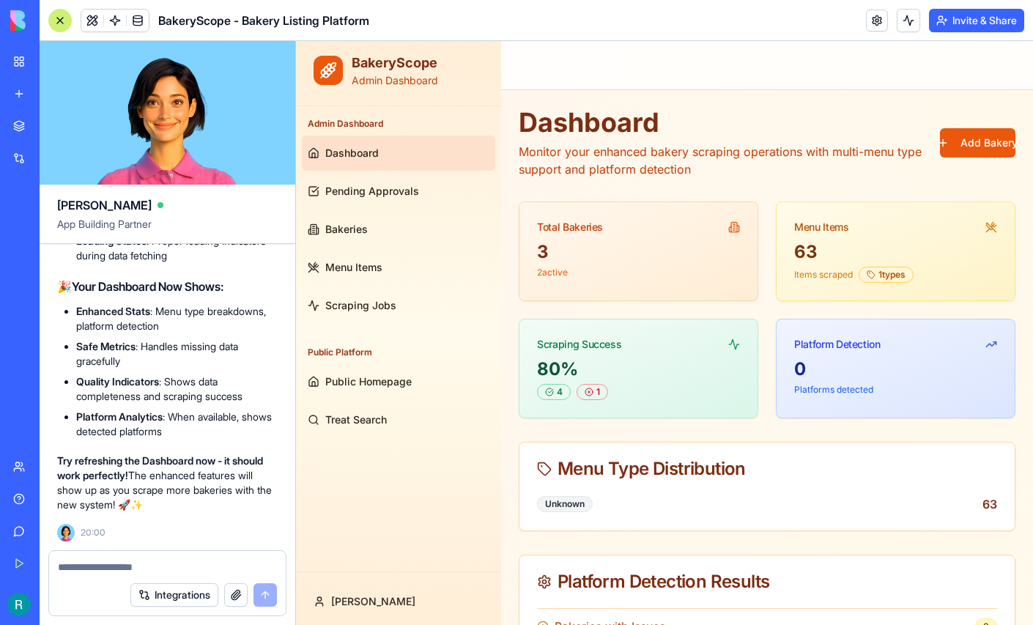
scroll to position [986, 0]
click at [56, 24] on div at bounding box center [59, 20] width 23 height 23
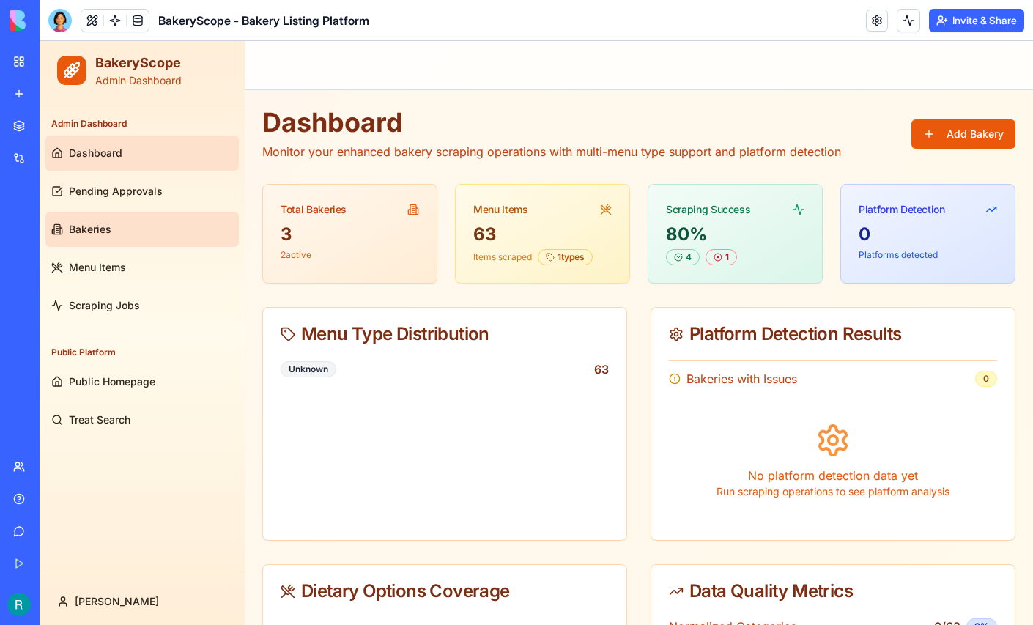
click at [111, 226] on link "Bakeries" at bounding box center [141, 229] width 193 height 35
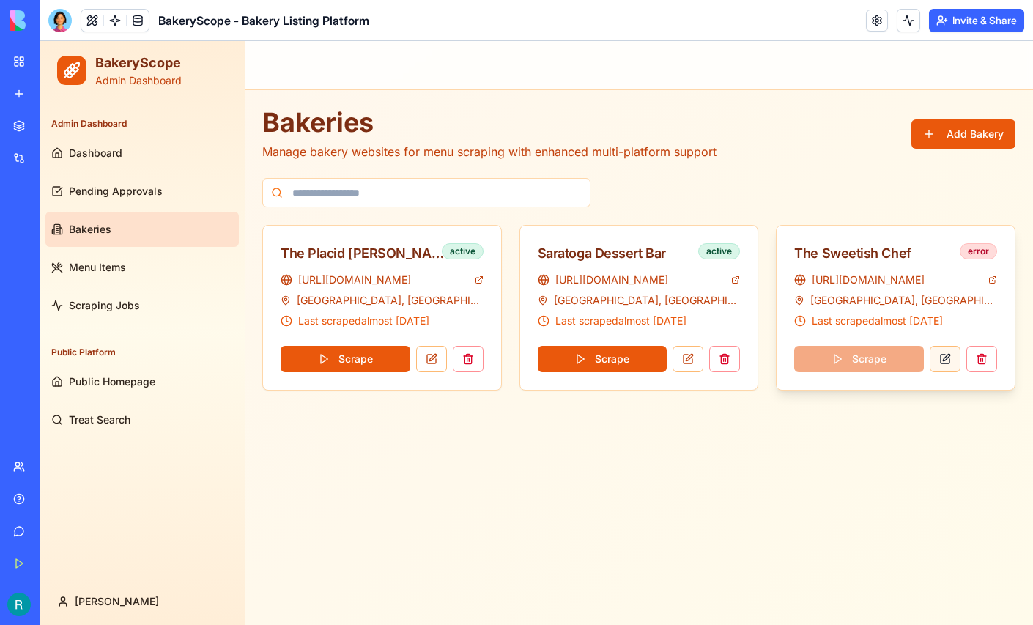
click at [952, 365] on button at bounding box center [945, 359] width 31 height 26
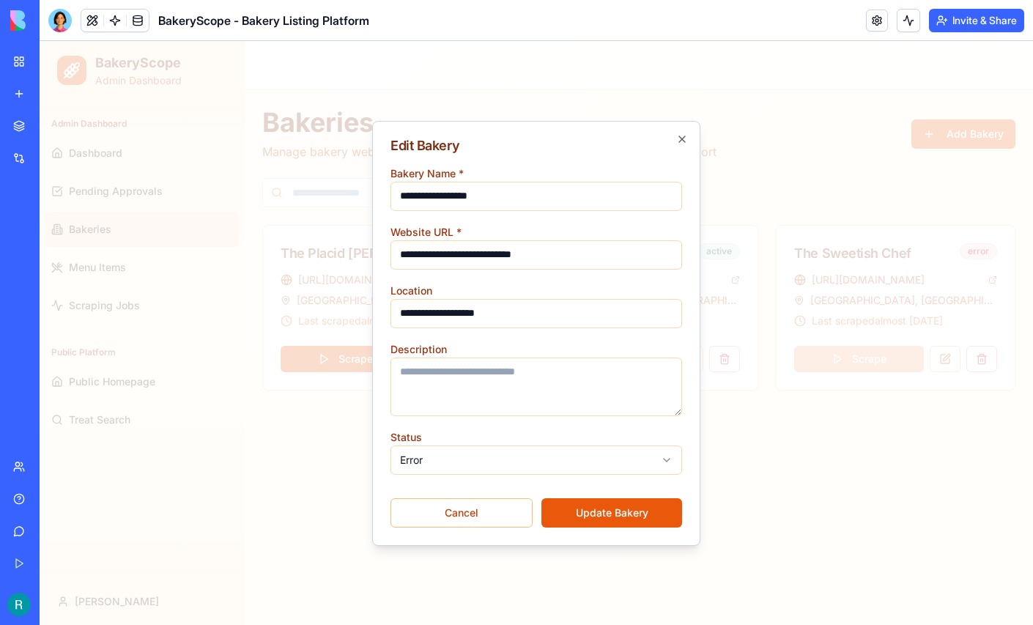
click at [609, 527] on div "**********" at bounding box center [536, 333] width 328 height 425
click at [611, 509] on button "Update Bakery" at bounding box center [611, 512] width 141 height 29
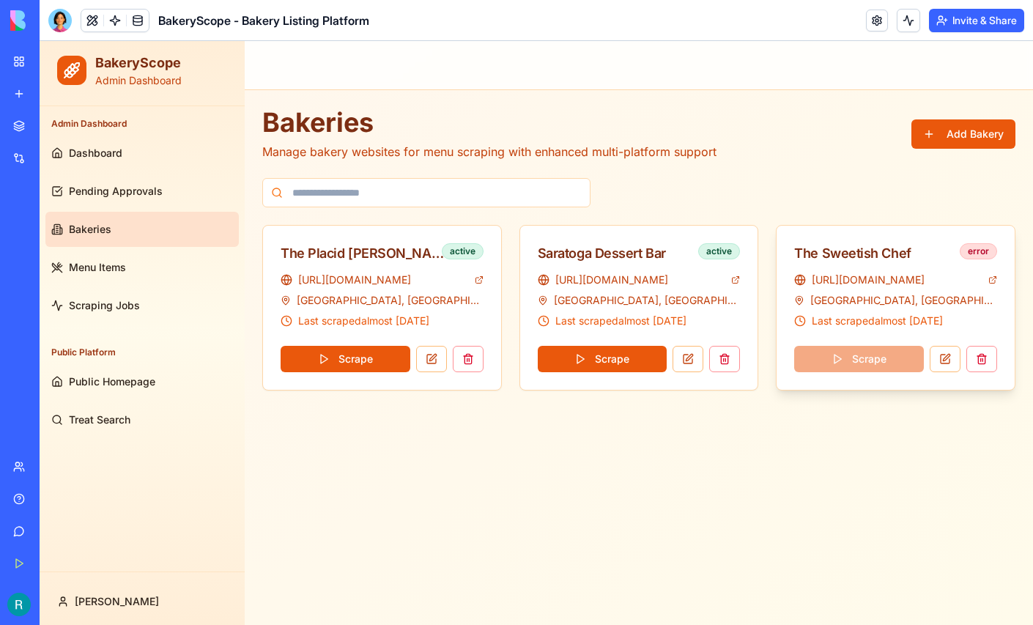
click at [870, 360] on div "Scrape" at bounding box center [895, 356] width 203 height 32
click at [979, 359] on button at bounding box center [981, 359] width 31 height 26
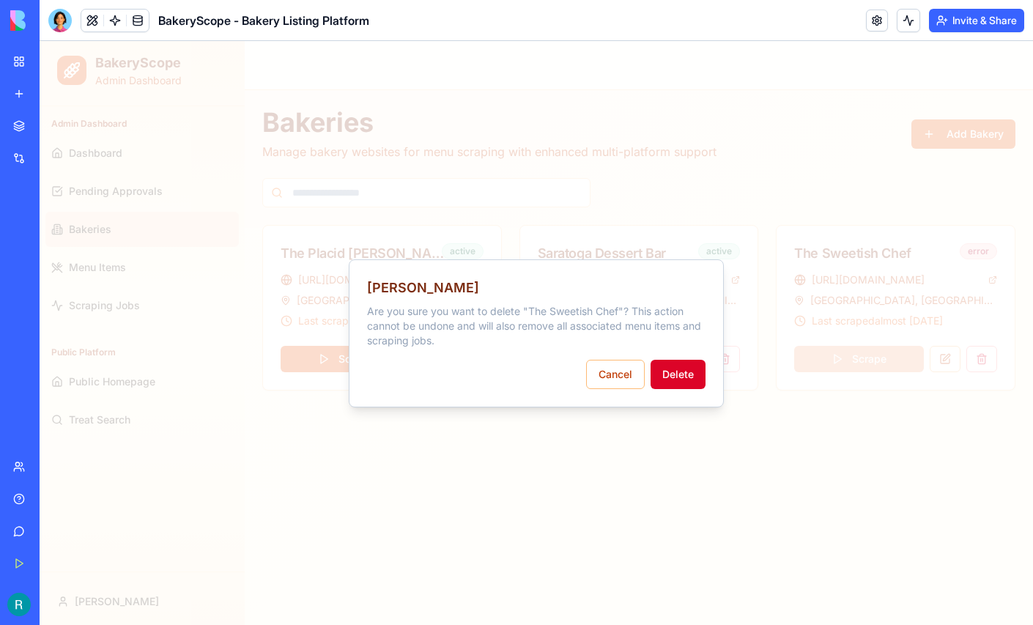
click at [675, 370] on button "Delete" at bounding box center [678, 374] width 55 height 29
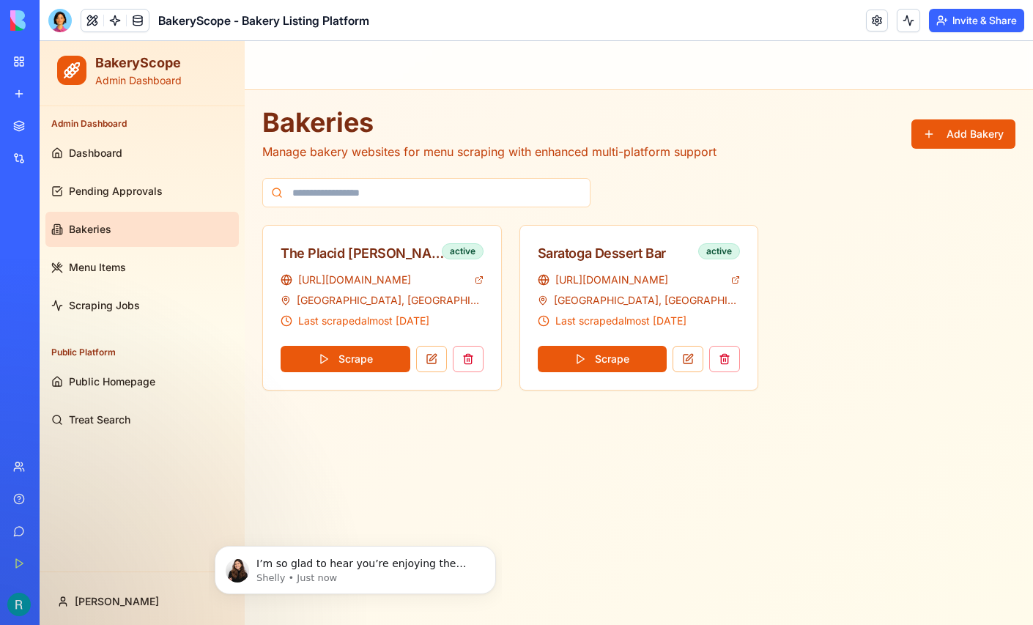
scroll to position [1160, 0]
click at [361, 566] on p "I’m so glad to hear you’re enjoying the experience! [PERSON_NAME] shouldn’t tak…" at bounding box center [366, 564] width 221 height 15
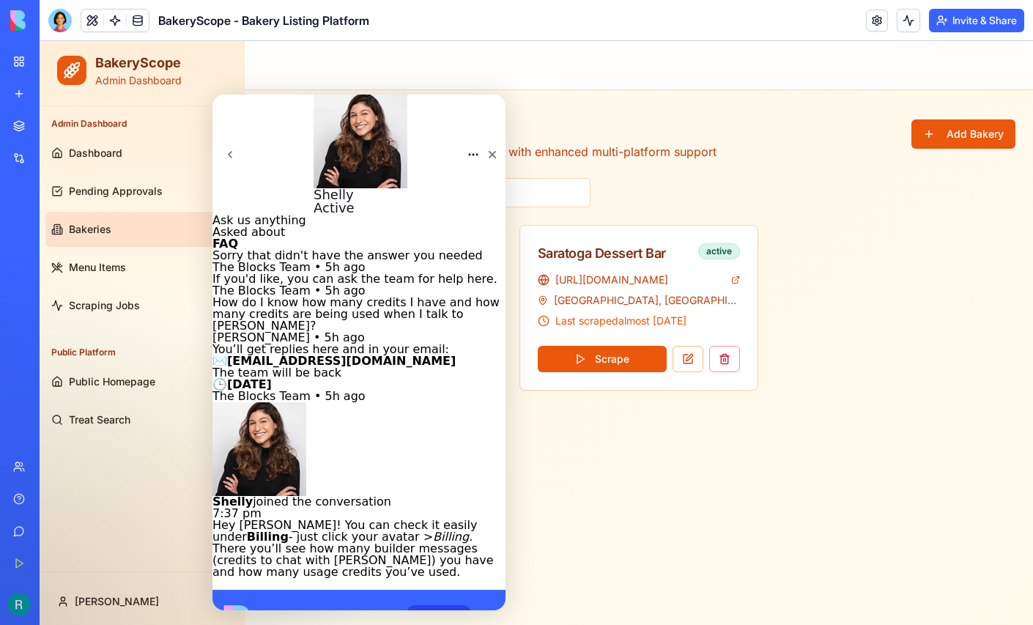
scroll to position [1184, 0]
type textarea "**********"
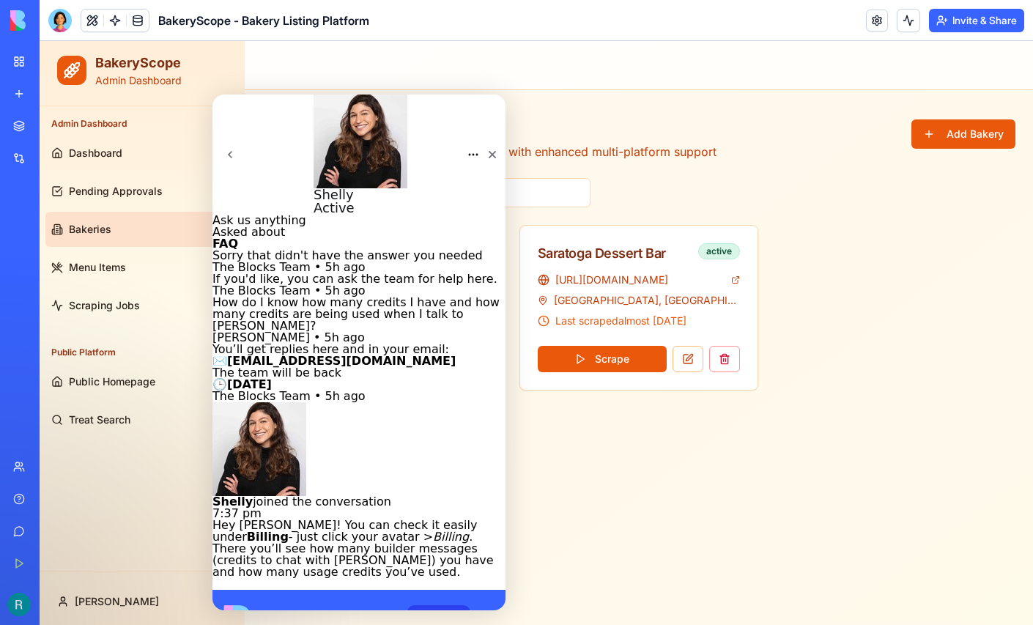
click at [707, 412] on main "Toggle Sidebar Bakeries Manage bakery websites for menu scraping with enhanced …" at bounding box center [639, 333] width 788 height 584
click at [955, 134] on button "Add Bakery" at bounding box center [963, 133] width 104 height 29
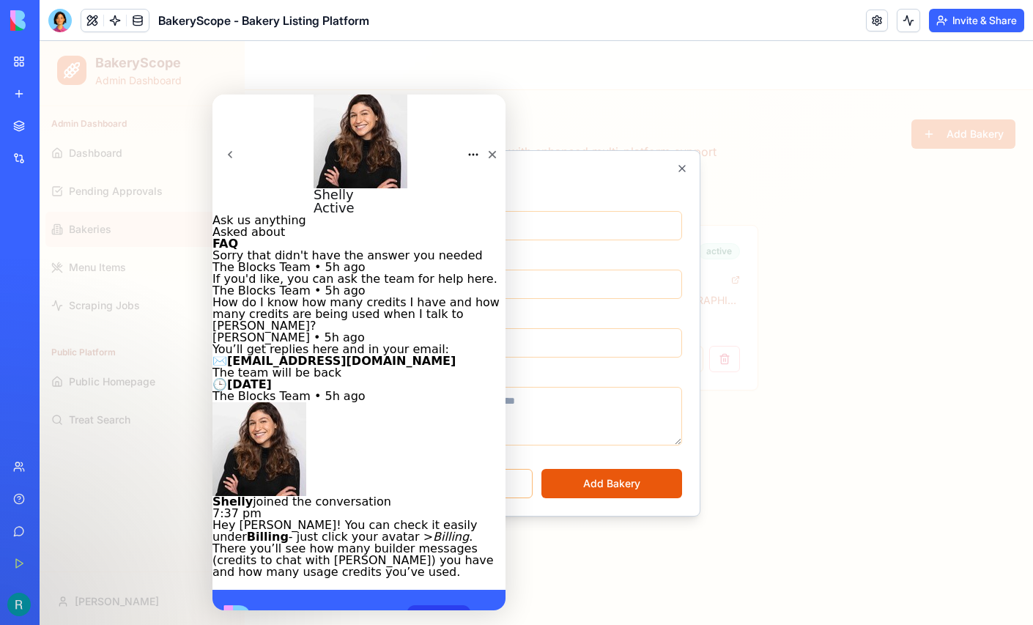
click at [467, 149] on icon "Home" at bounding box center [473, 155] width 12 height 12
click at [236, 149] on icon "go back" at bounding box center [230, 155] width 12 height 12
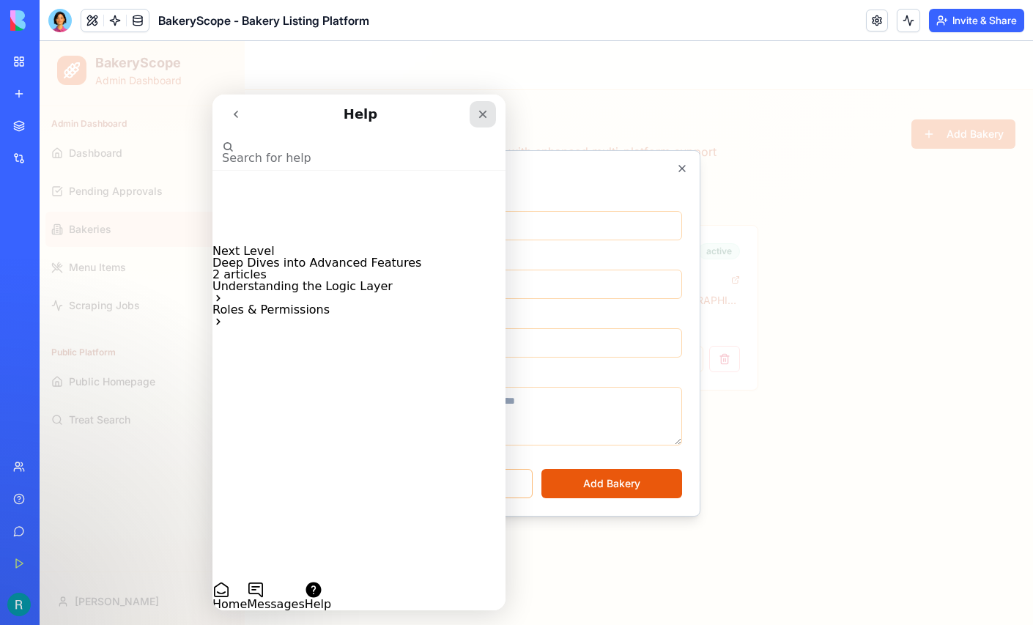
click at [486, 111] on icon "Close" at bounding box center [483, 114] width 12 height 12
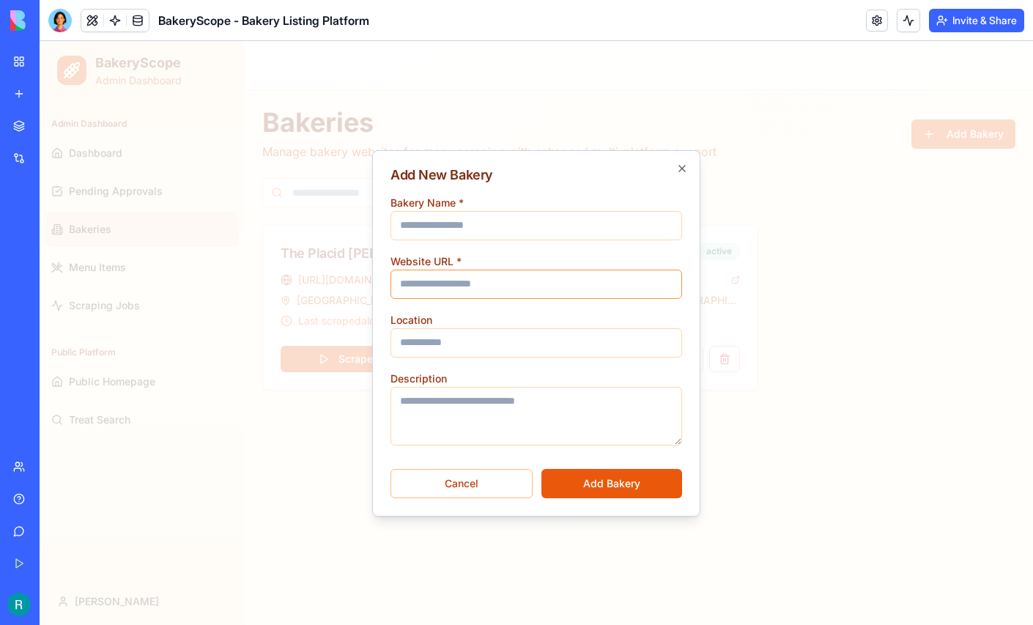
click at [455, 273] on input "Website URL *" at bounding box center [536, 284] width 292 height 29
paste input "**********"
type input "**********"
click at [470, 223] on input "Bakery Name *" at bounding box center [536, 225] width 292 height 29
type input "**********"
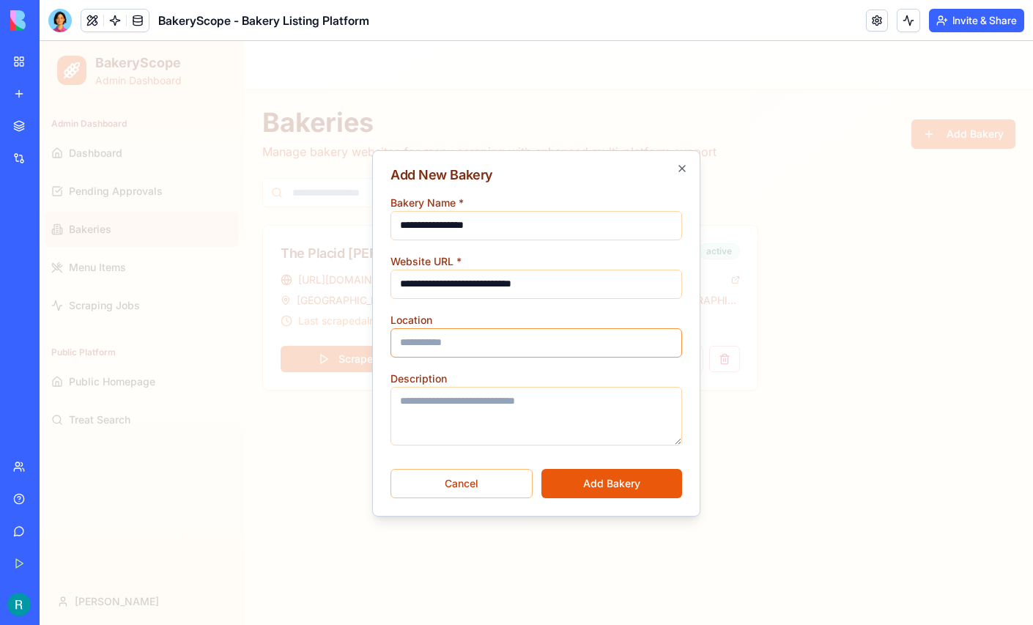
click at [449, 340] on input "Location" at bounding box center [536, 342] width 292 height 29
type input "**********"
click at [618, 484] on button "Add Bakery" at bounding box center [611, 483] width 141 height 29
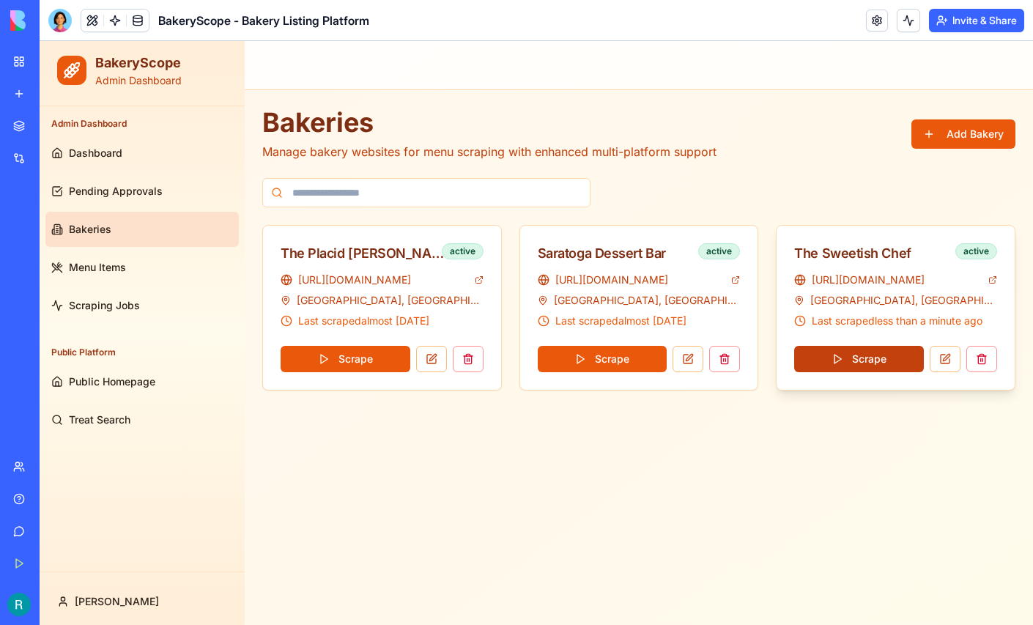
click at [867, 360] on button "Scrape" at bounding box center [859, 359] width 130 height 26
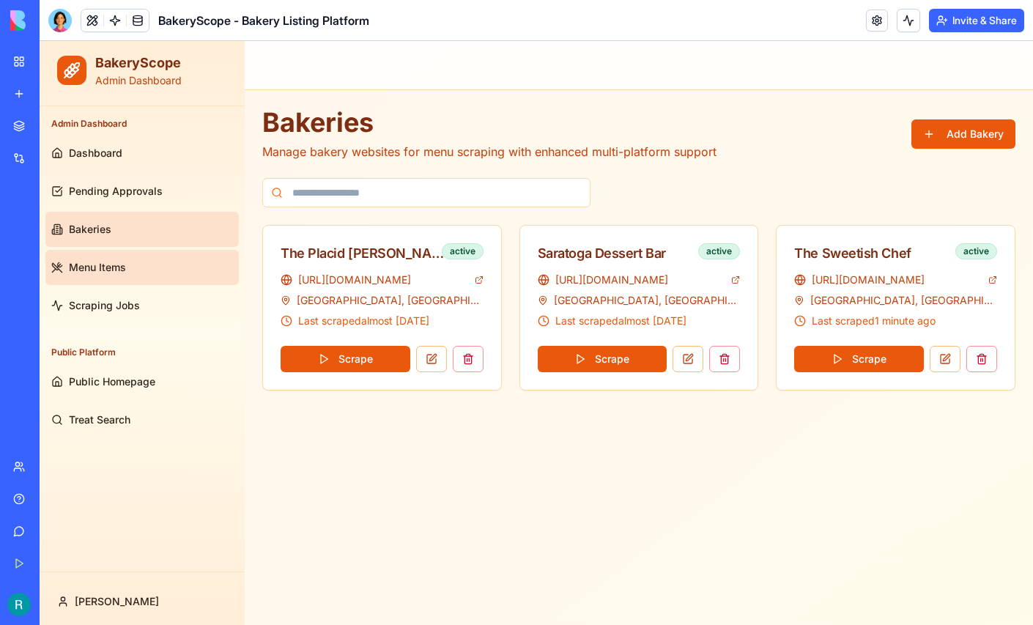
click at [105, 267] on span "Menu Items" at bounding box center [97, 267] width 57 height 15
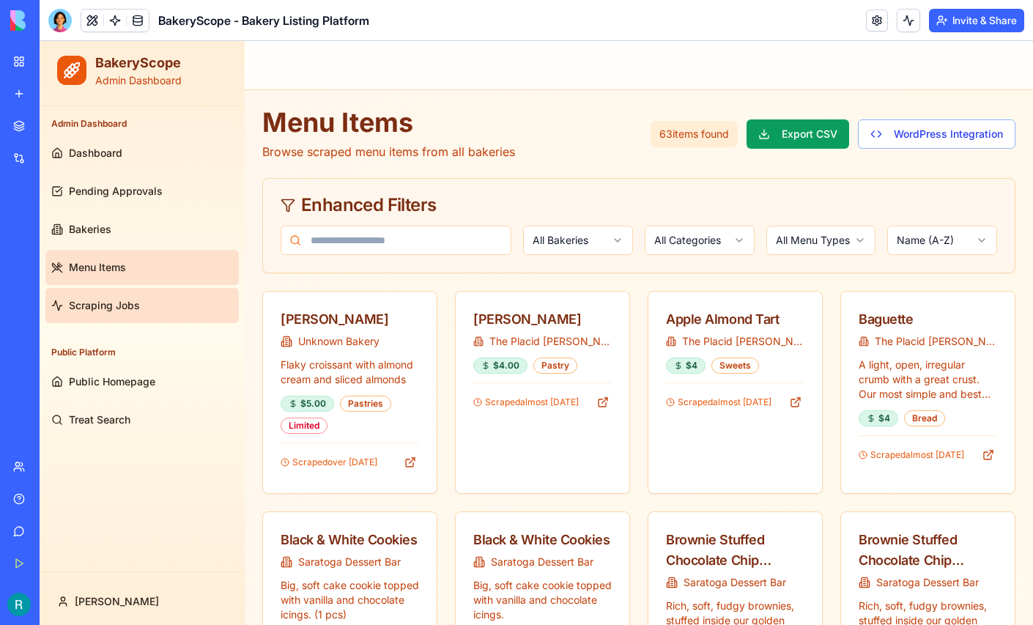
click at [125, 308] on span "Scraping Jobs" at bounding box center [104, 305] width 71 height 15
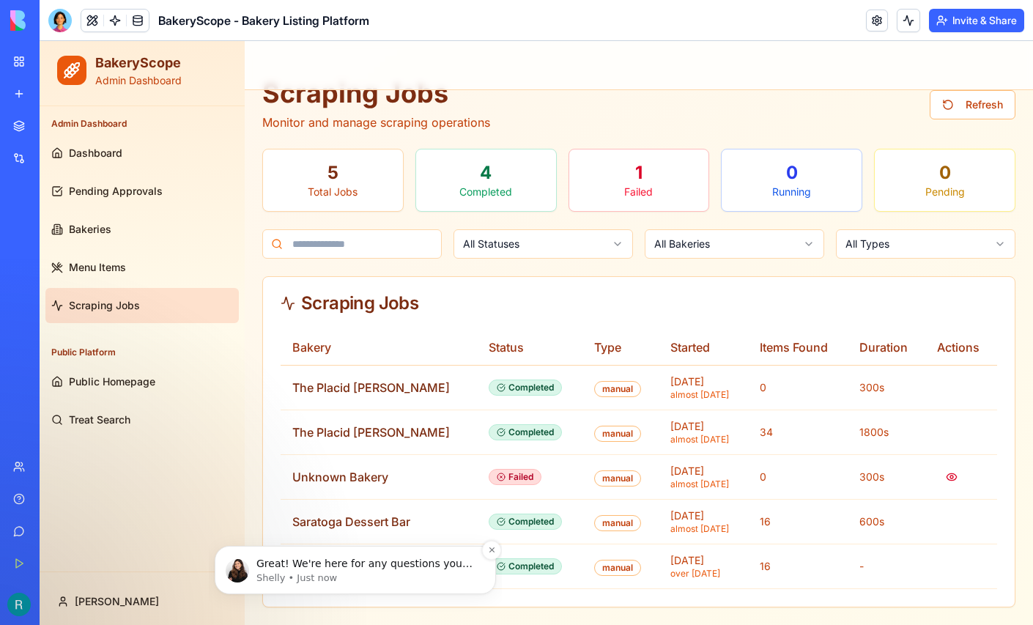
click at [323, 569] on p "Great! We're here for any questions you have :)" at bounding box center [366, 564] width 221 height 15
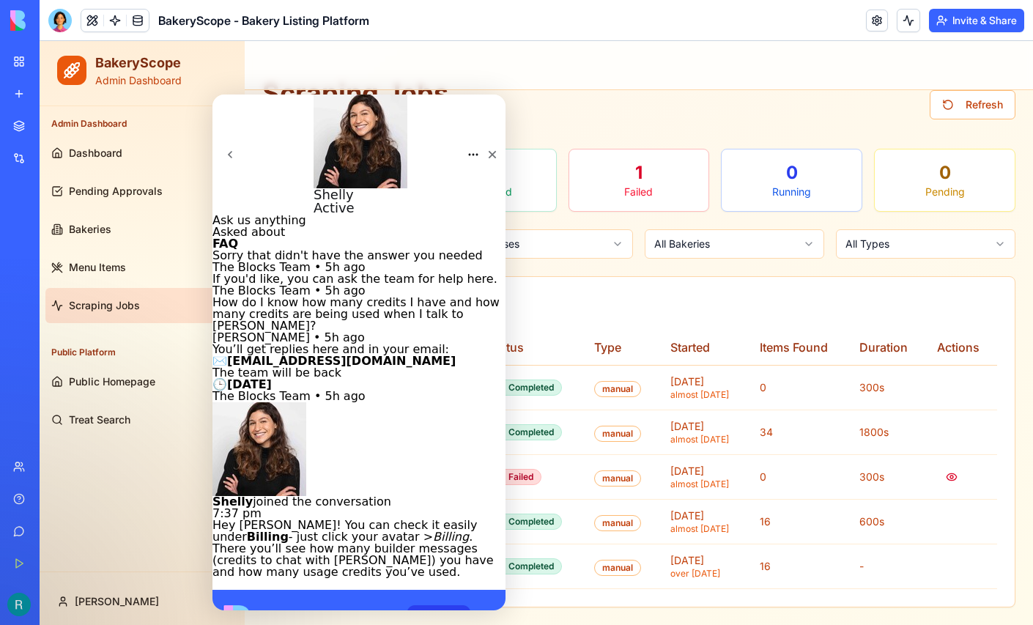
scroll to position [1313, 0]
click at [489, 151] on icon "Close" at bounding box center [493, 155] width 8 height 8
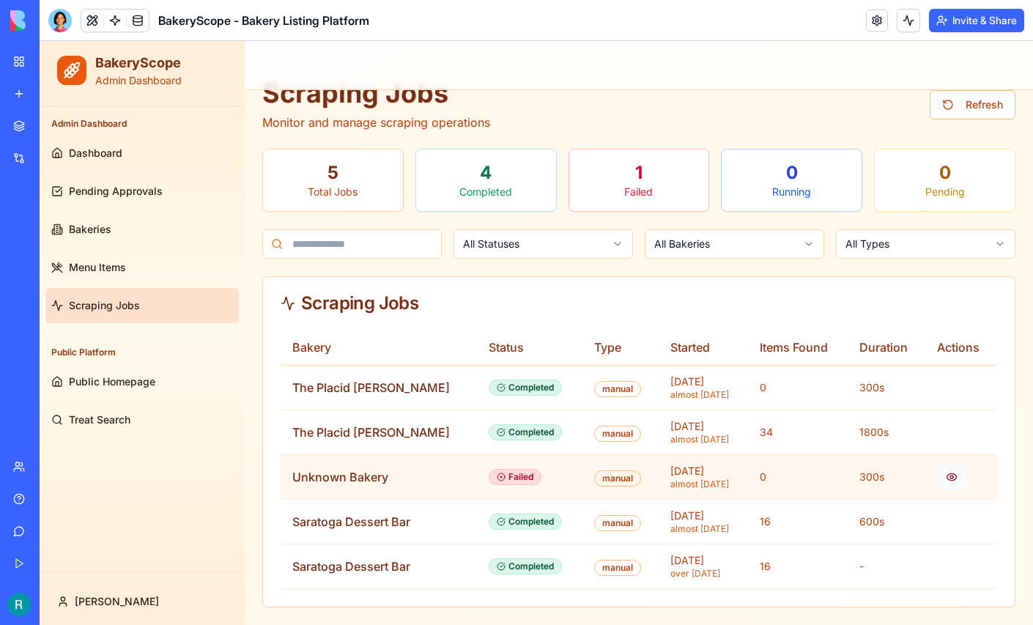
click at [949, 470] on button at bounding box center [951, 477] width 29 height 26
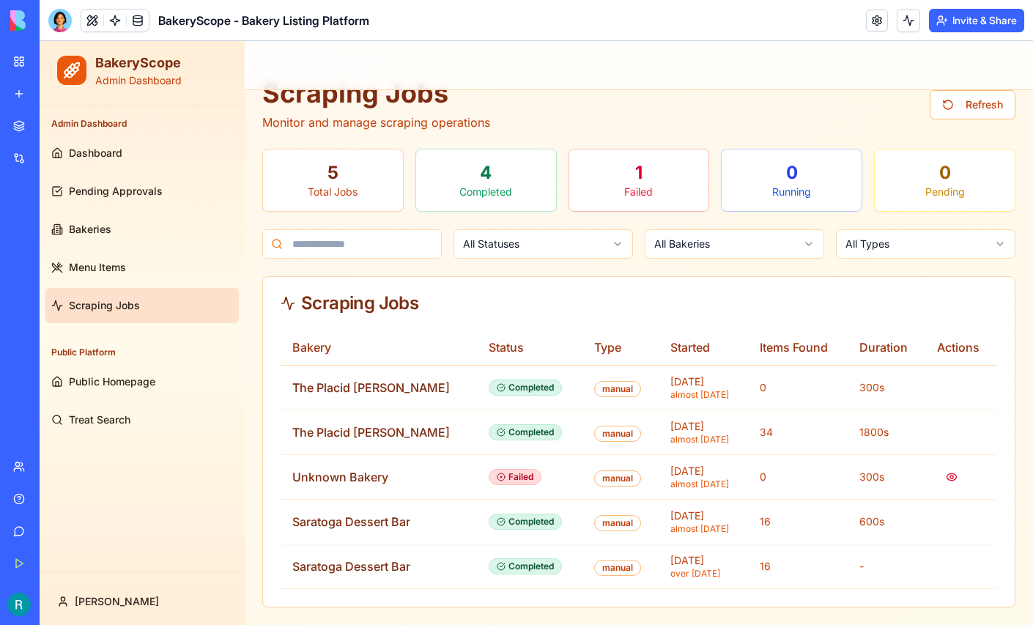
click at [730, 249] on body "BakeryScope Admin Dashboard Admin Dashboard Dashboard Pending Approvals Bakerie…" at bounding box center [536, 318] width 993 height 613
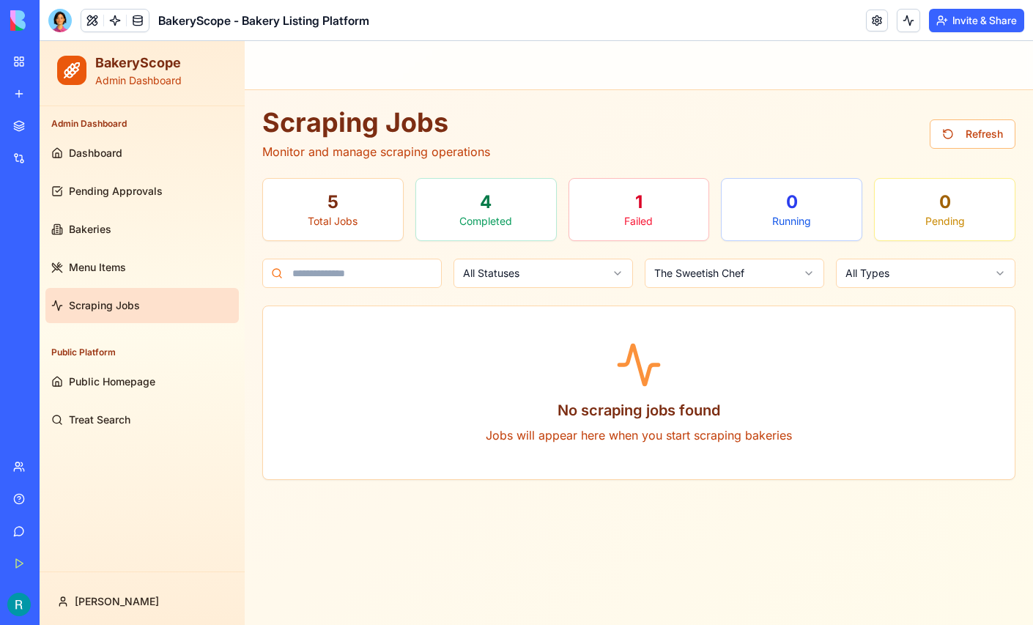
scroll to position [0, 0]
click at [973, 126] on button "Refresh" at bounding box center [973, 133] width 86 height 29
click at [339, 205] on div "5" at bounding box center [333, 201] width 116 height 23
click at [613, 274] on html "BakeryScope Admin Dashboard Admin Dashboard Dashboard Pending Approvals Bakerie…" at bounding box center [536, 333] width 993 height 584
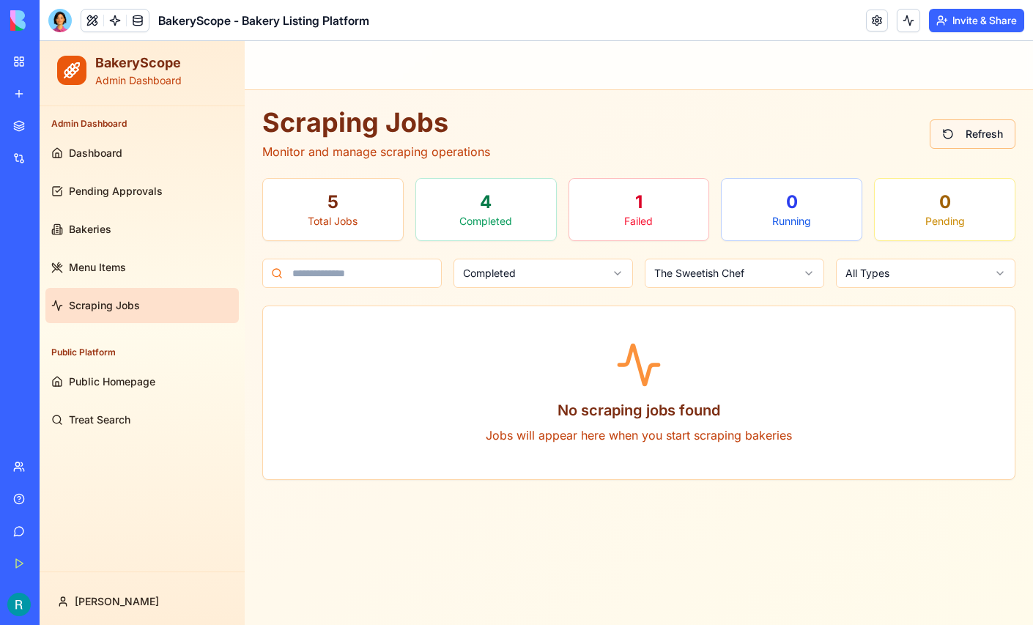
click at [966, 138] on button "Refresh" at bounding box center [973, 133] width 86 height 29
click at [974, 138] on button "Refresh" at bounding box center [973, 133] width 86 height 29
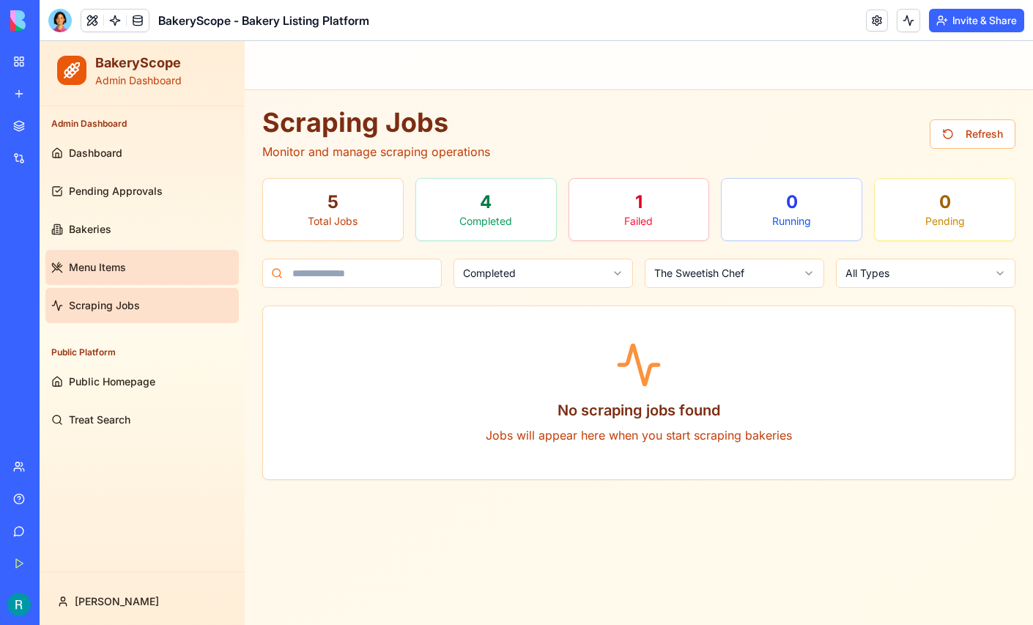
click at [105, 273] on span "Menu Items" at bounding box center [97, 267] width 57 height 15
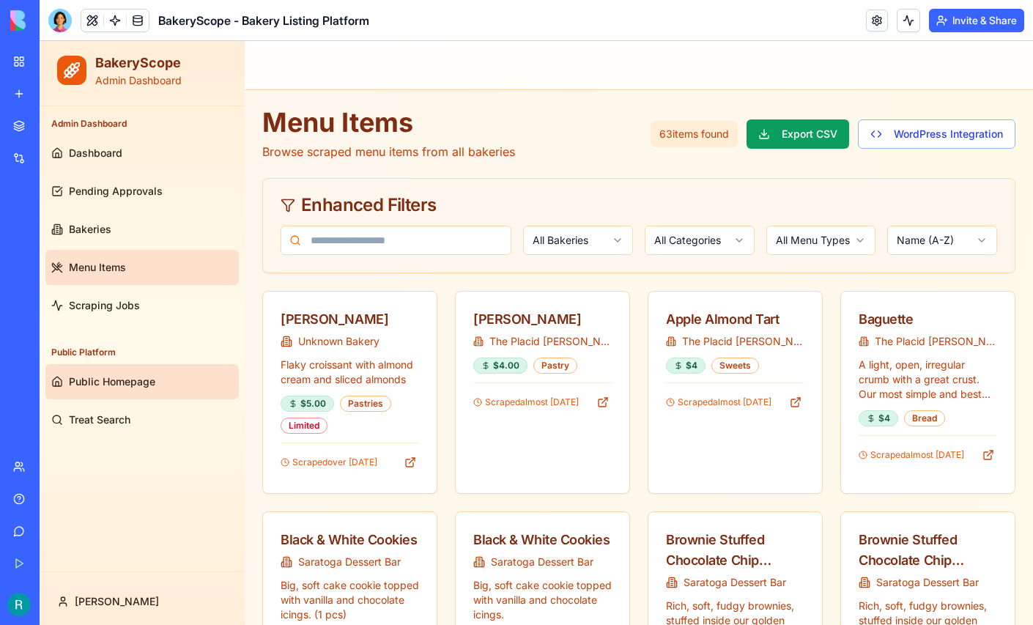
click at [108, 382] on span "Public Homepage" at bounding box center [112, 381] width 86 height 15
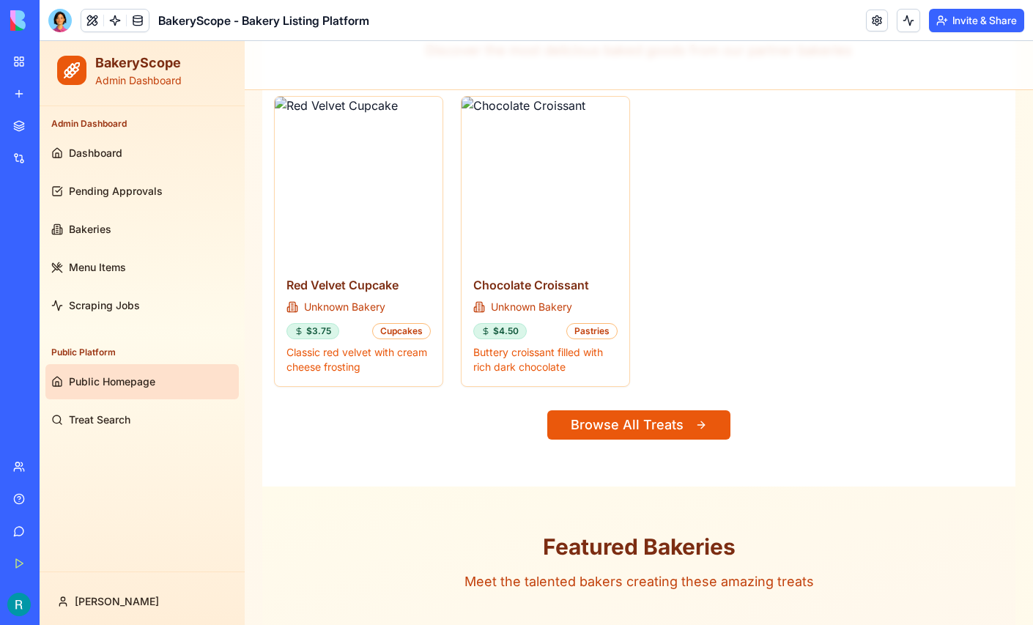
scroll to position [669, 0]
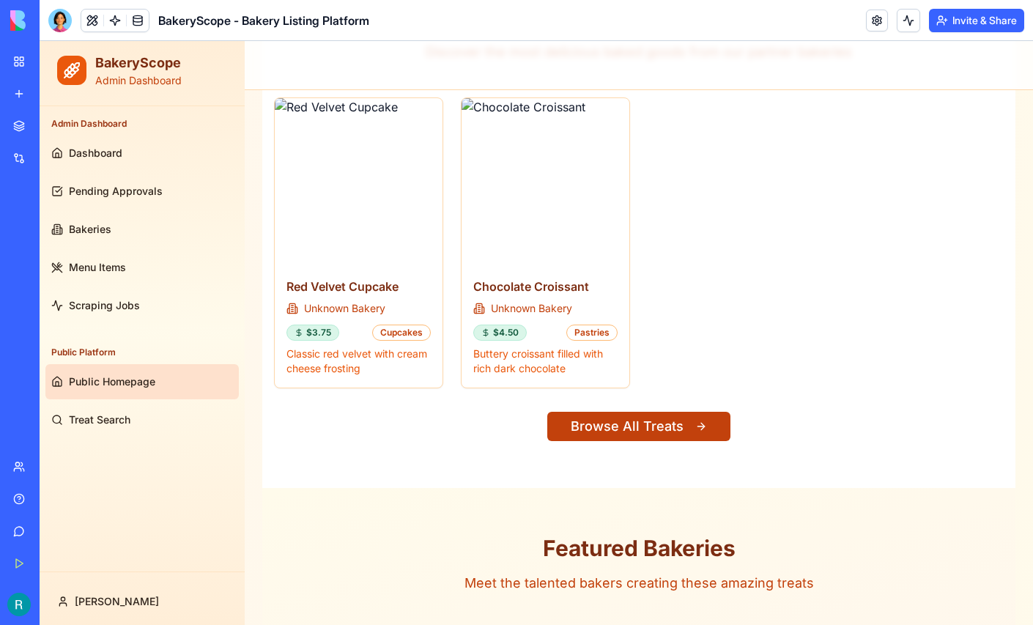
click at [648, 423] on button "Browse All Treats" at bounding box center [638, 426] width 183 height 29
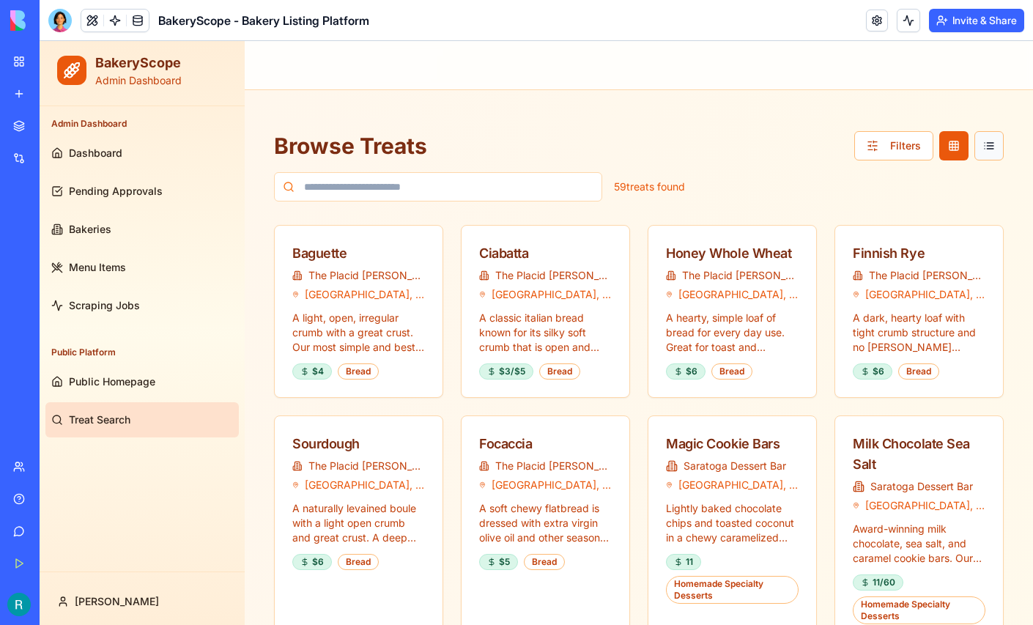
click at [981, 152] on button at bounding box center [988, 145] width 29 height 29
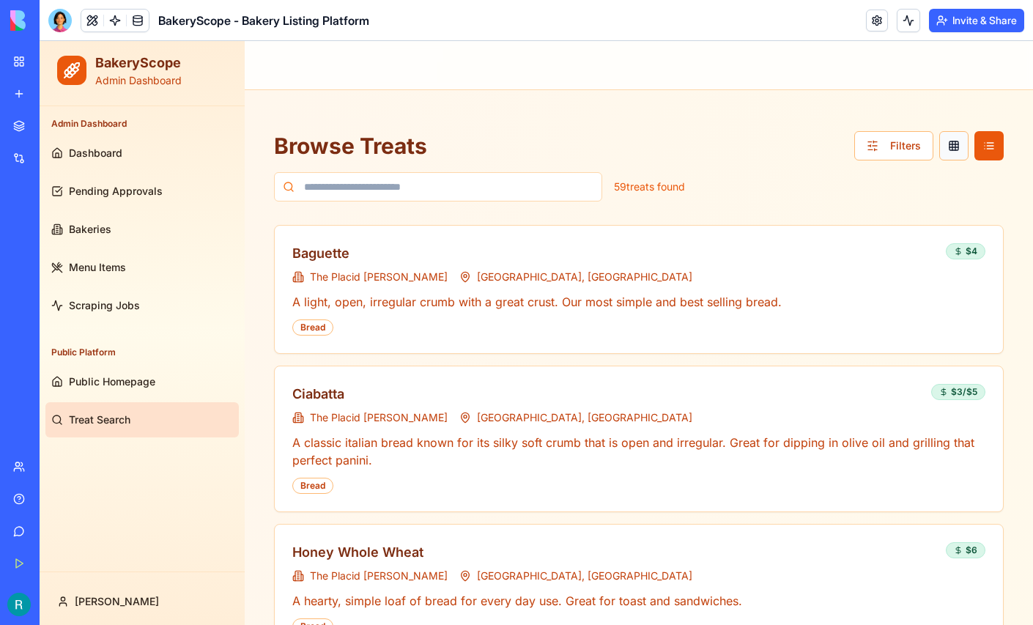
click at [950, 148] on button at bounding box center [953, 145] width 29 height 29
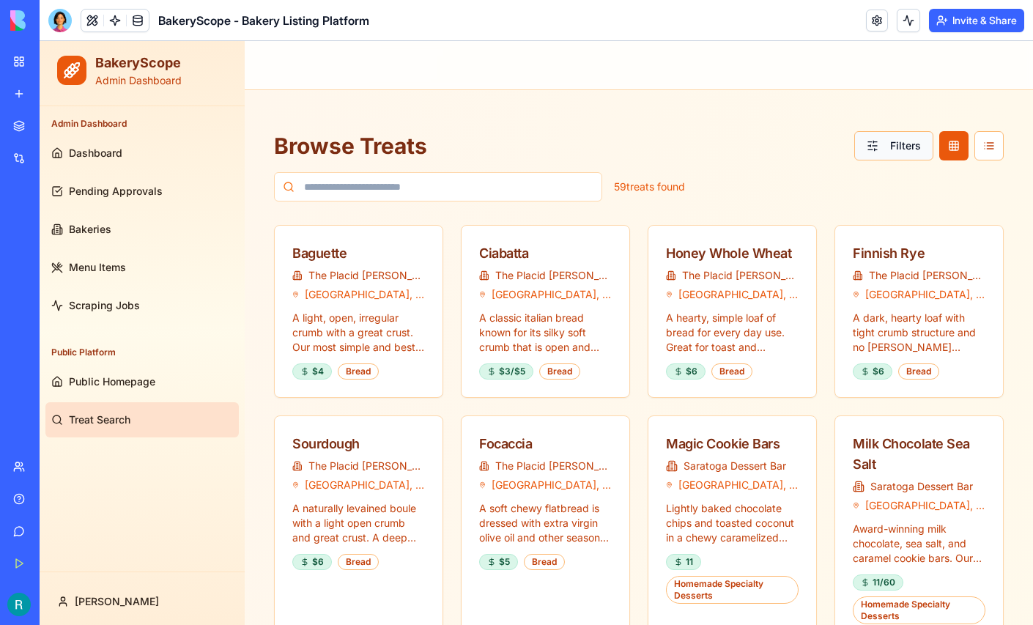
click at [873, 145] on button "Filters" at bounding box center [893, 145] width 79 height 29
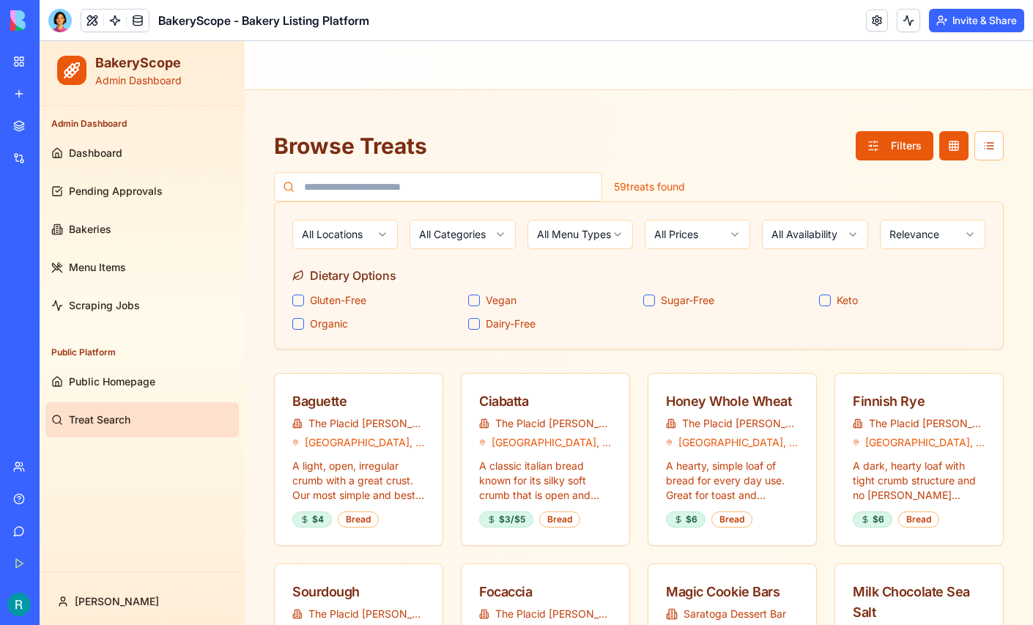
click at [297, 300] on button "Gluten-Free" at bounding box center [298, 300] width 12 height 12
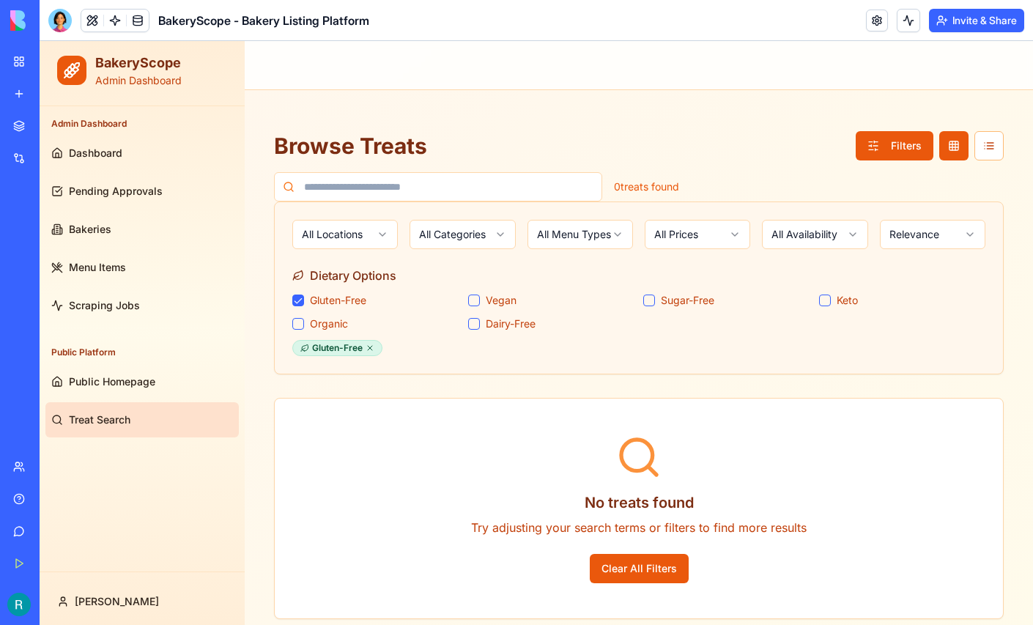
click at [298, 297] on button "Gluten-Free" at bounding box center [298, 300] width 12 height 12
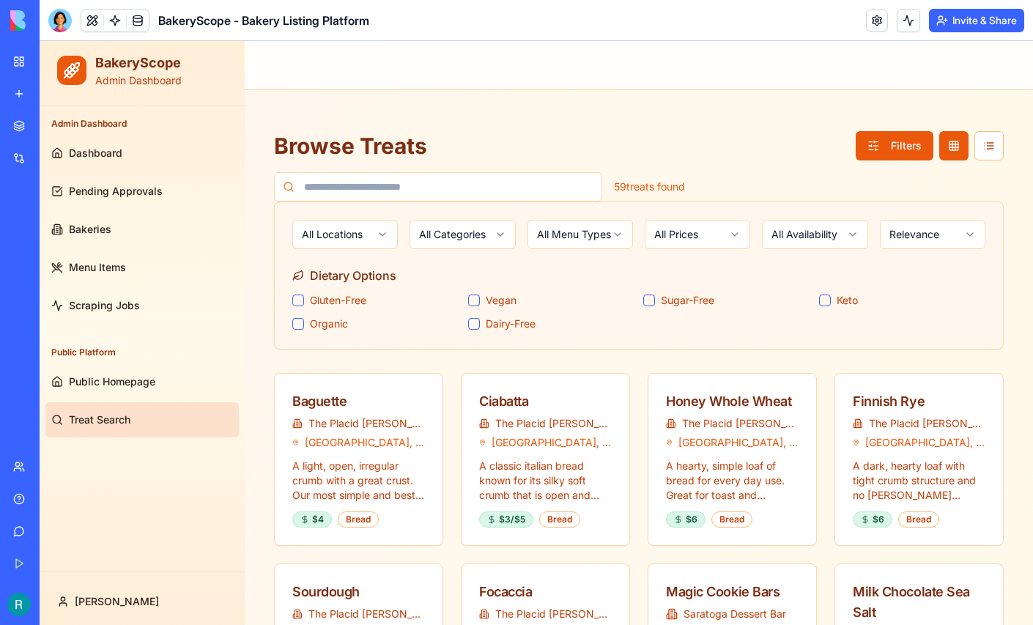
click at [475, 303] on button "Vegan" at bounding box center [474, 300] width 12 height 12
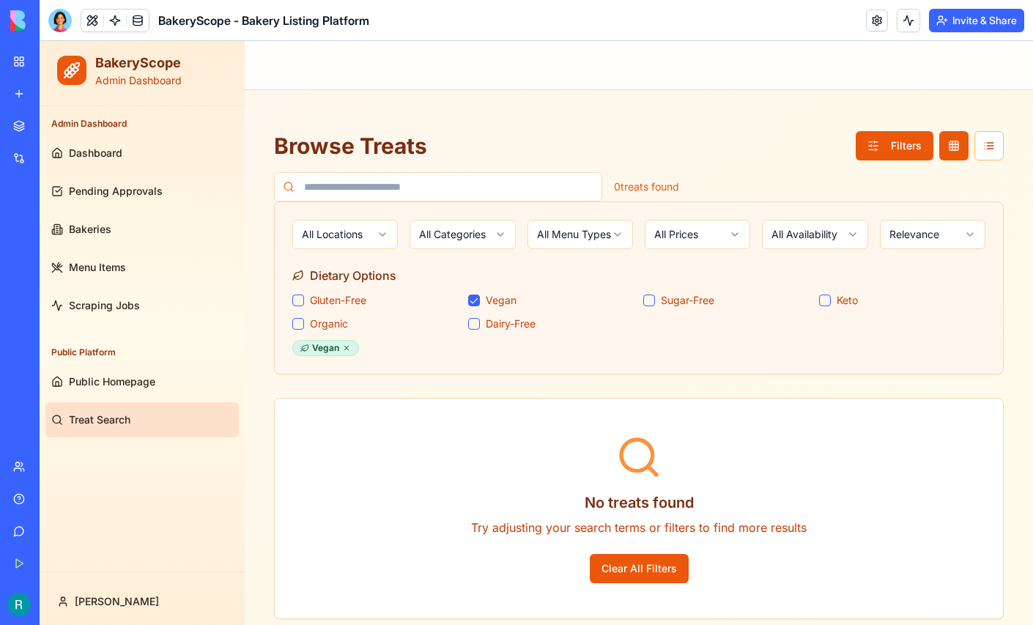
click at [475, 303] on button "Vegan" at bounding box center [474, 300] width 12 height 12
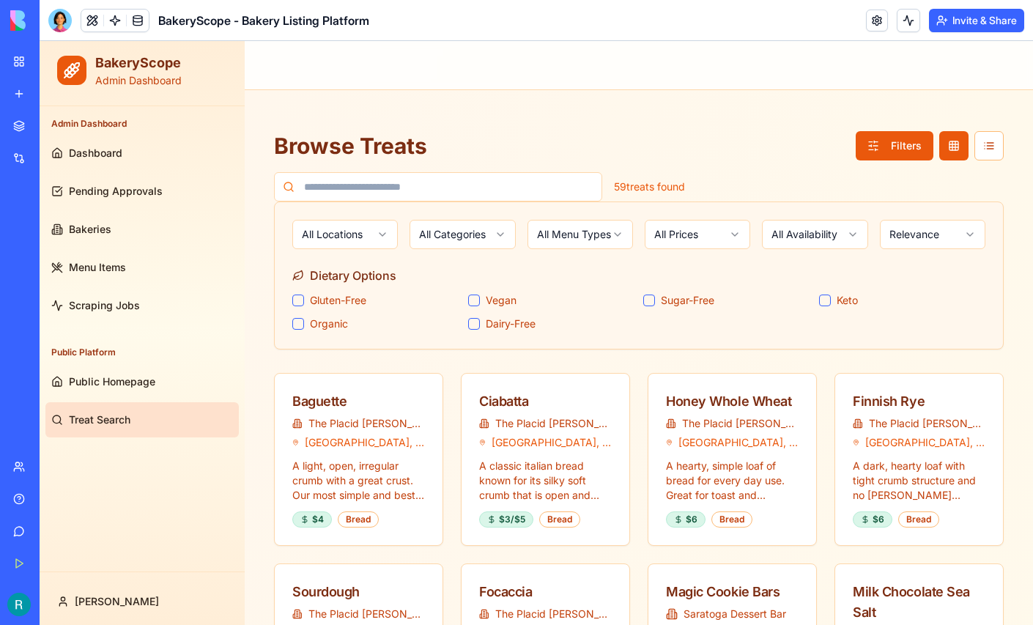
click at [653, 303] on button "Sugar-Free" at bounding box center [649, 300] width 12 height 12
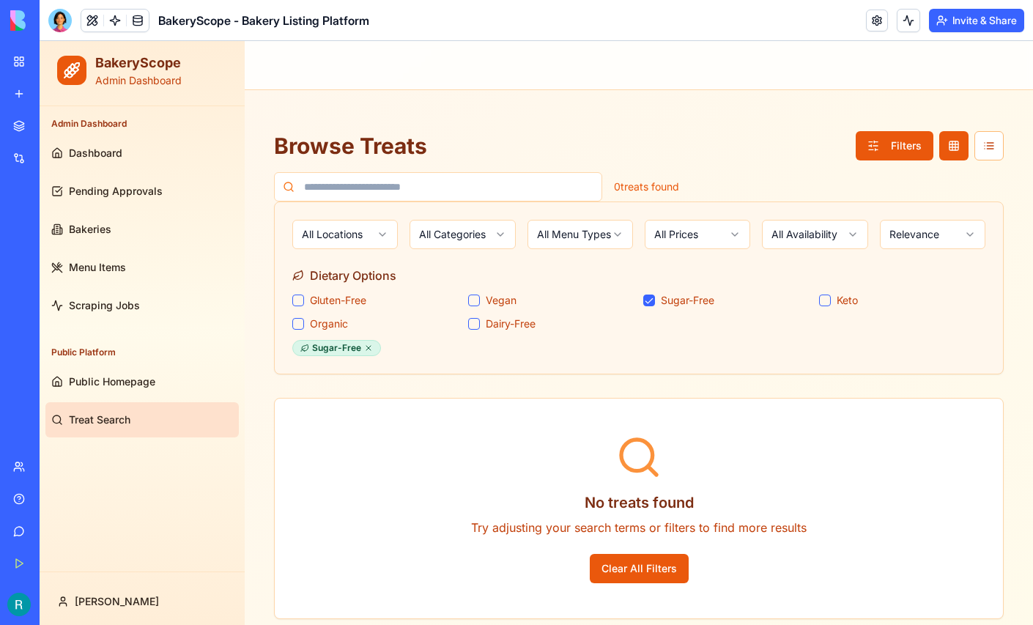
click at [653, 303] on button "Sugar-Free" at bounding box center [649, 300] width 12 height 12
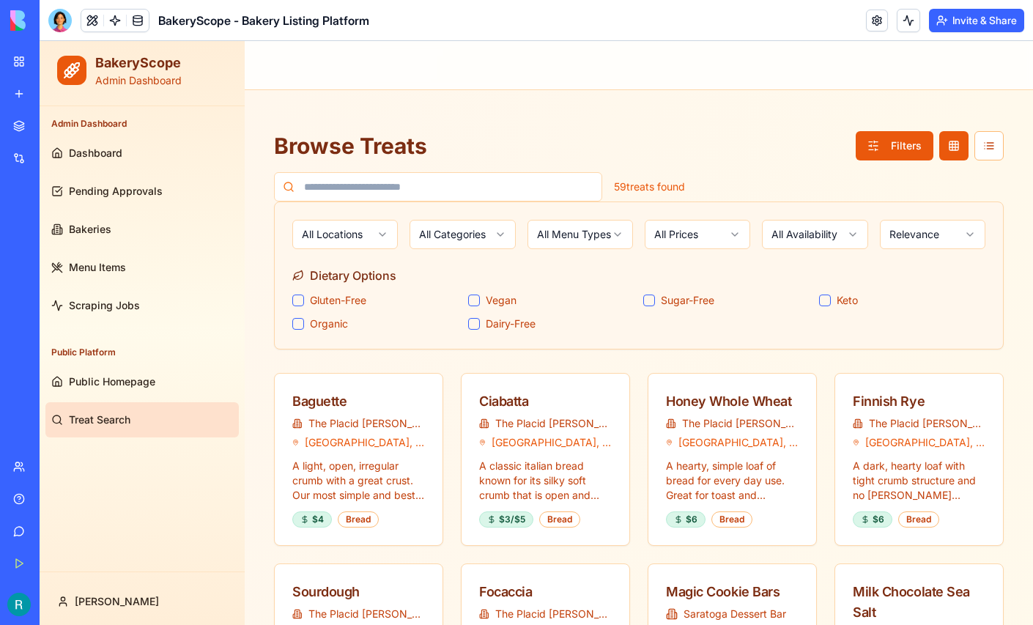
click at [826, 301] on button "Keto" at bounding box center [825, 300] width 12 height 12
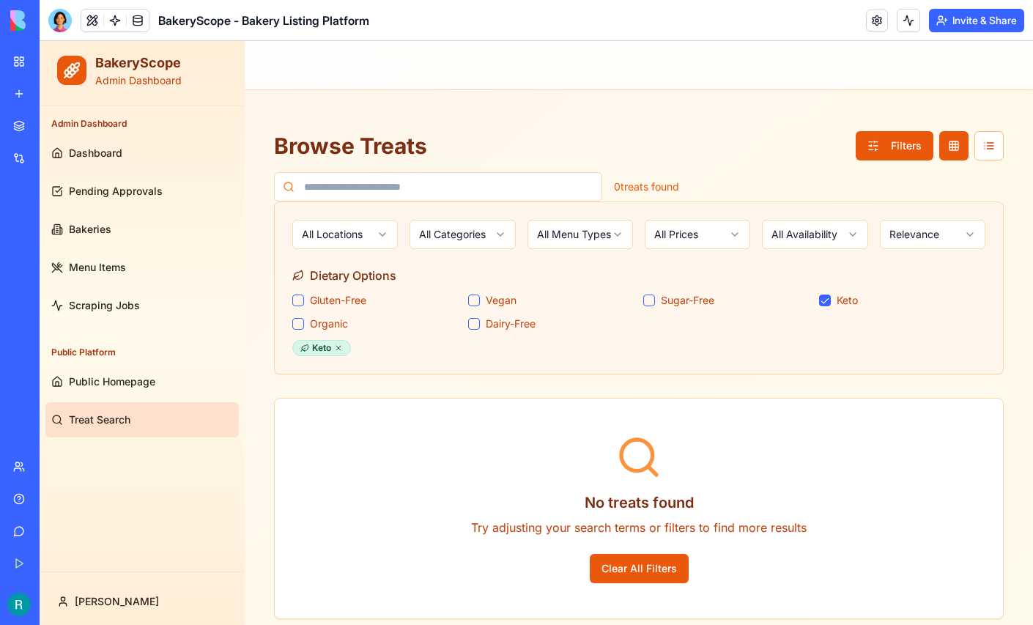
click at [826, 301] on button "Keto" at bounding box center [825, 300] width 12 height 12
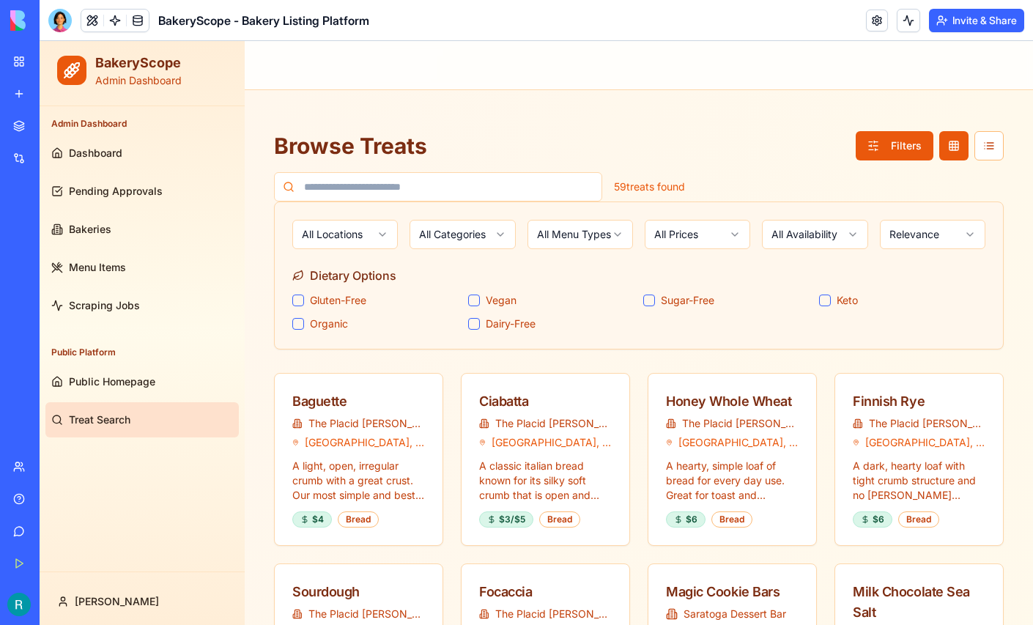
click at [472, 327] on button "Dairy-Free" at bounding box center [474, 324] width 12 height 12
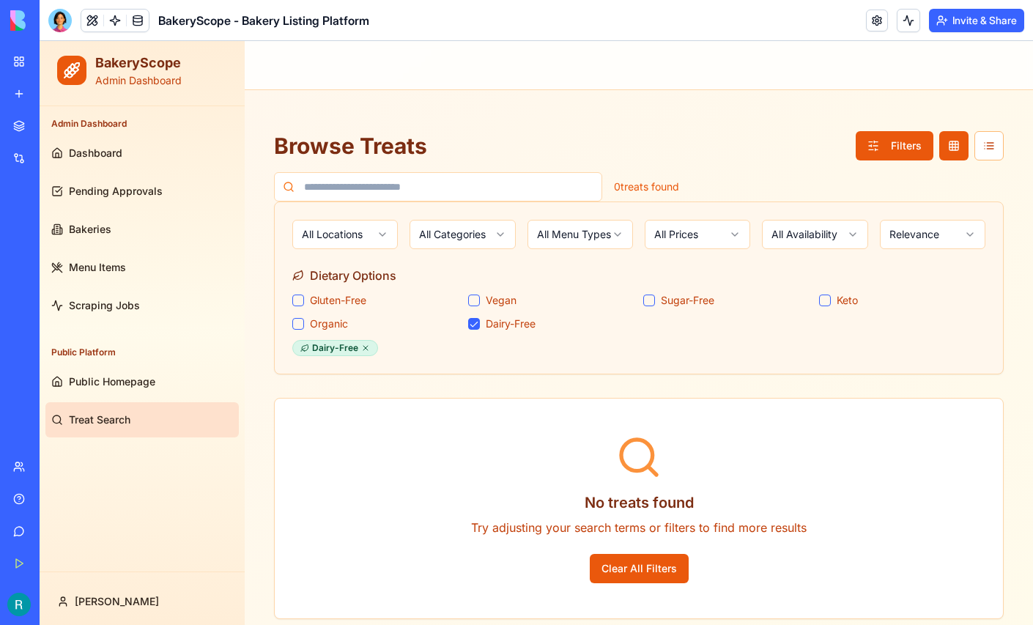
click at [472, 327] on button "Dairy-Free" at bounding box center [474, 324] width 12 height 12
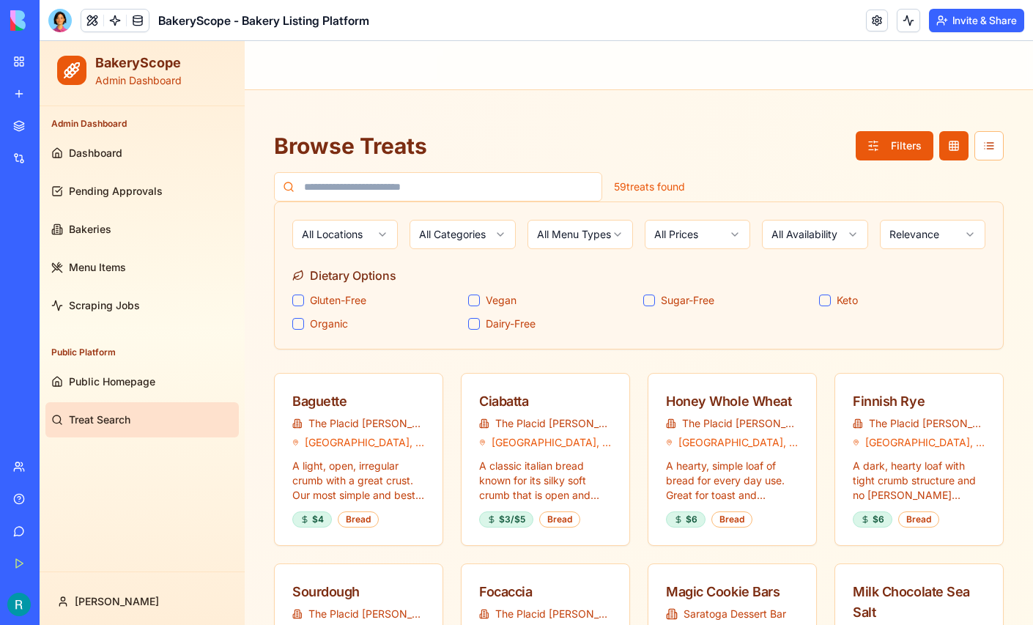
click at [300, 324] on button "Organic" at bounding box center [298, 324] width 12 height 12
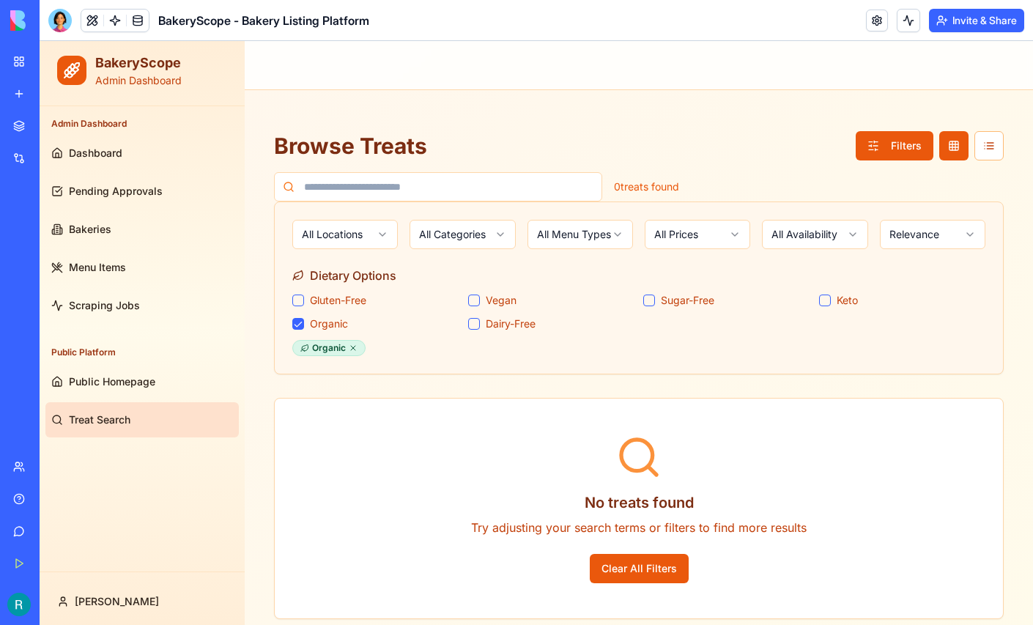
click at [300, 324] on button "Organic" at bounding box center [298, 324] width 12 height 12
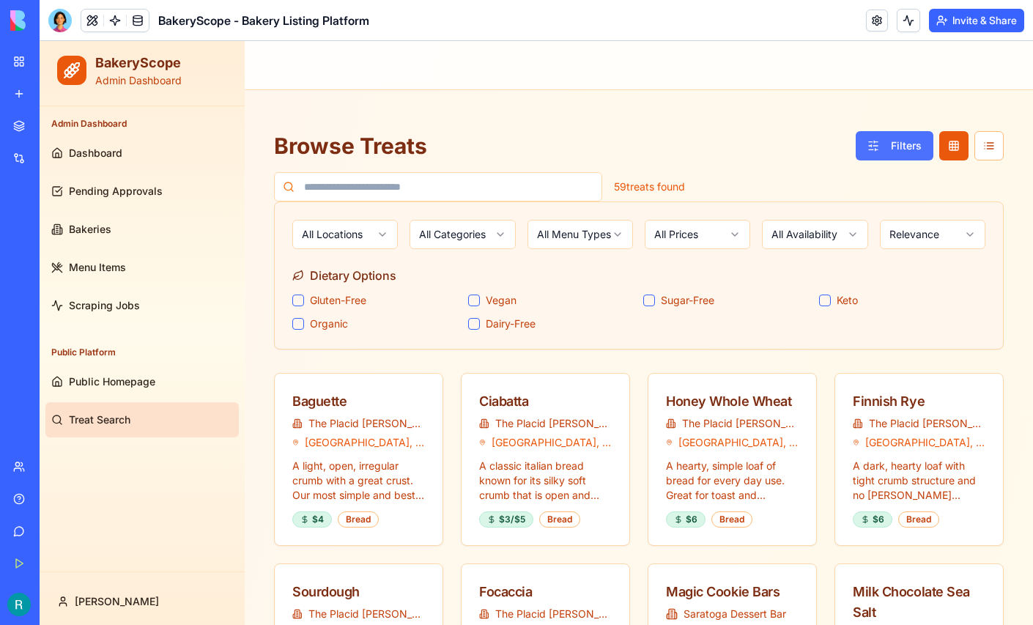
click at [877, 154] on button "Filters" at bounding box center [895, 145] width 78 height 29
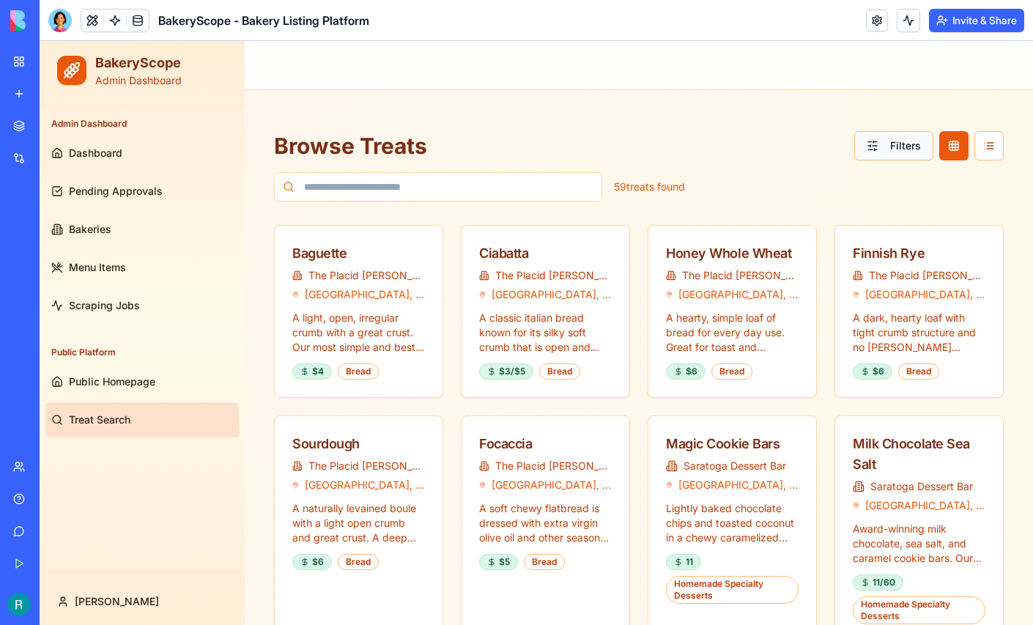
click at [877, 154] on button "Filters" at bounding box center [893, 145] width 79 height 29
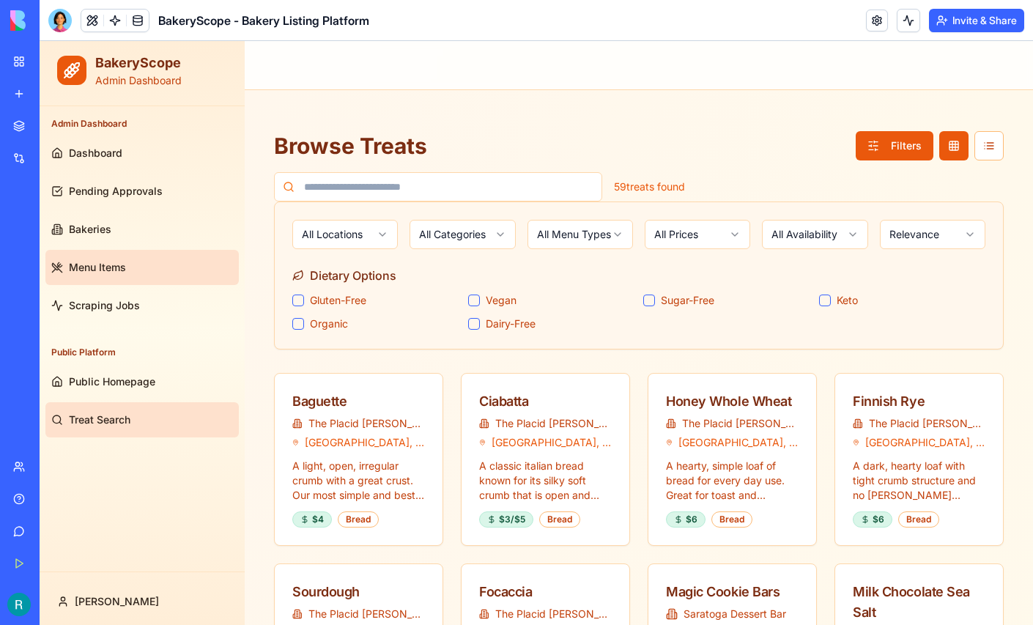
click at [111, 267] on span "Menu Items" at bounding box center [97, 267] width 57 height 15
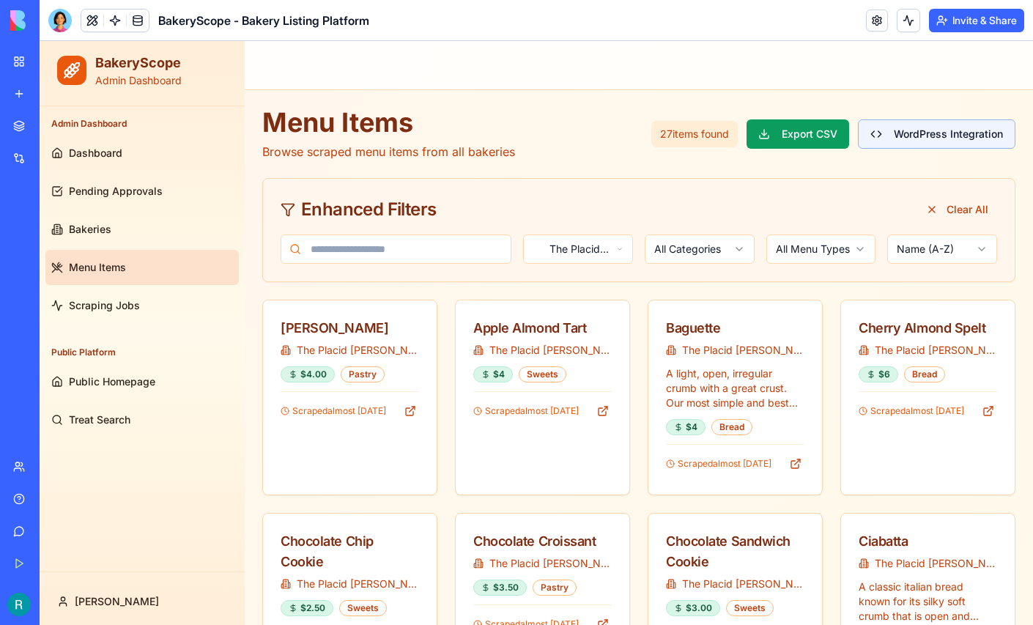
click at [907, 138] on button "WordPress Integration" at bounding box center [936, 133] width 157 height 29
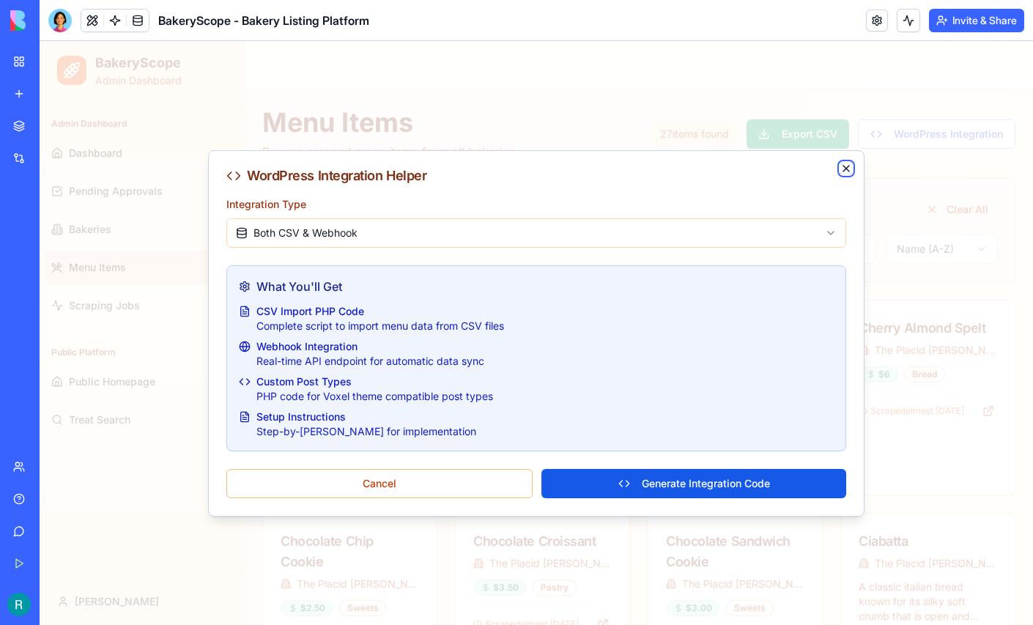
click at [845, 166] on icon "button" at bounding box center [846, 169] width 6 height 6
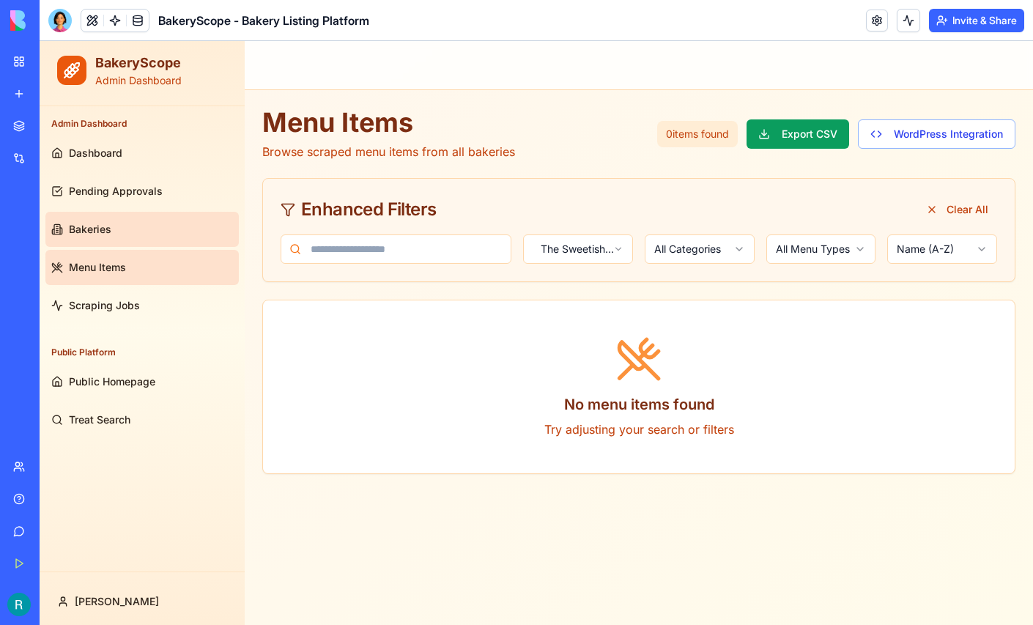
click at [75, 223] on span "Bakeries" at bounding box center [90, 229] width 42 height 15
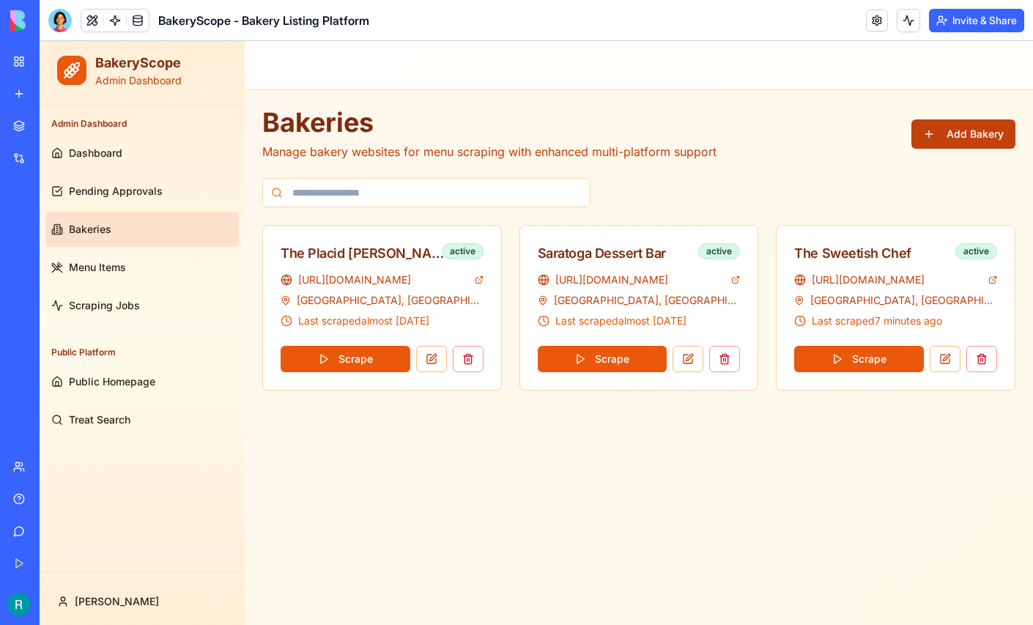
click at [934, 141] on button "Add Bakery" at bounding box center [963, 133] width 104 height 29
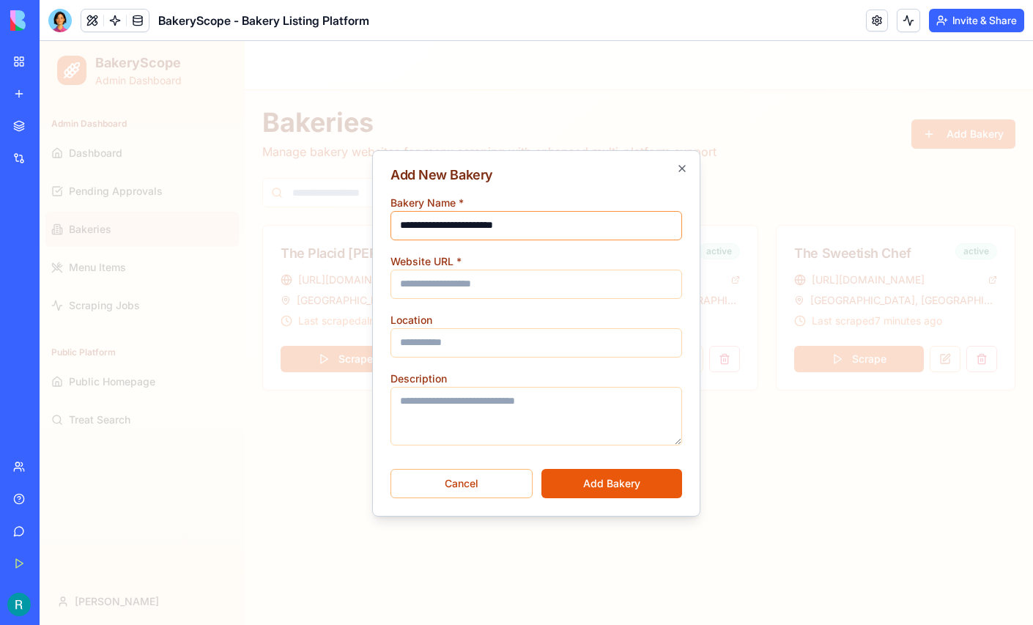
type input "**********"
click at [450, 283] on input "Website URL *" at bounding box center [536, 284] width 292 height 29
paste input "**********"
type input "**********"
click at [482, 341] on input "Location" at bounding box center [536, 342] width 292 height 29
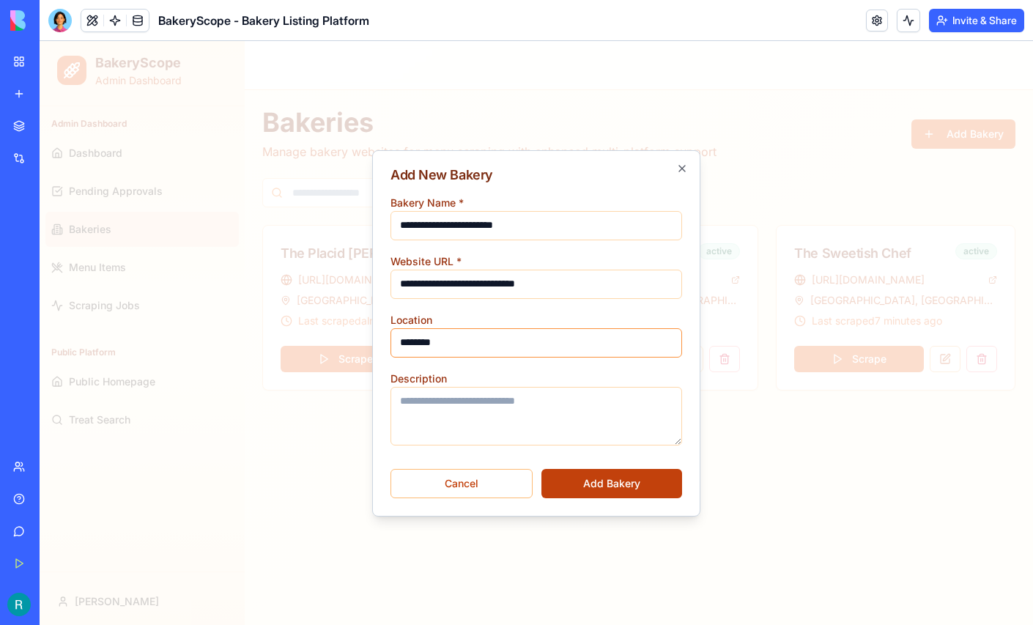
type input "********"
click at [624, 481] on button "Add Bakery" at bounding box center [611, 483] width 141 height 29
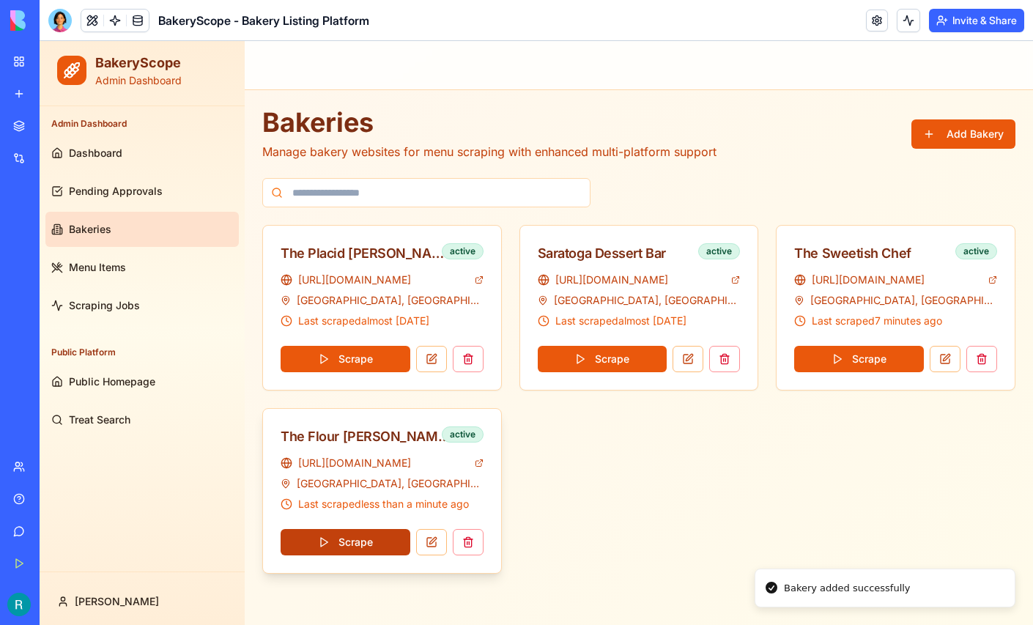
click at [355, 542] on button "Scrape" at bounding box center [346, 542] width 130 height 26
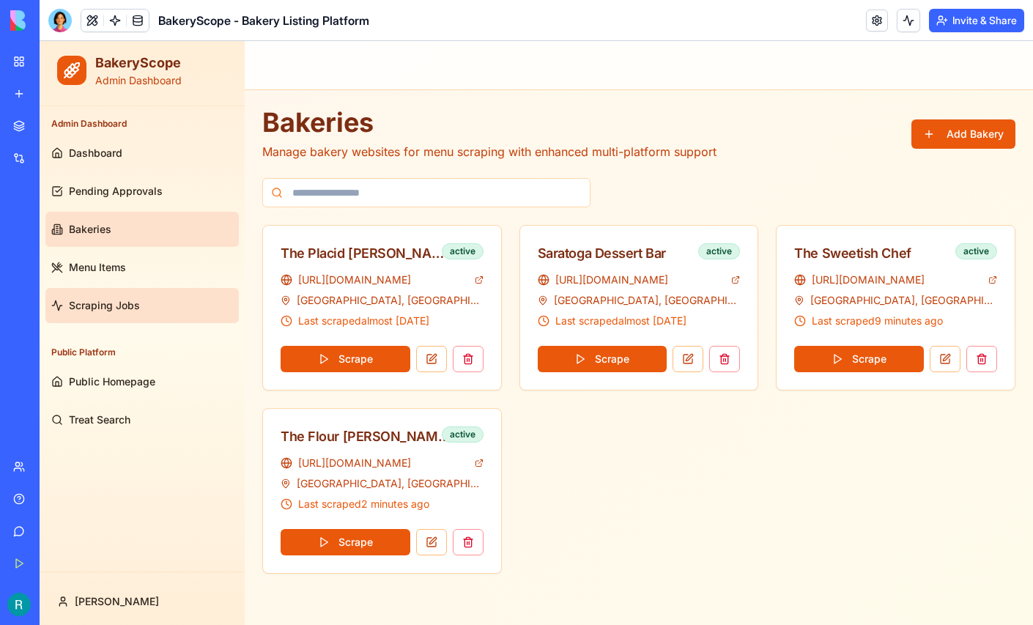
click at [111, 310] on span "Scraping Jobs" at bounding box center [104, 305] width 71 height 15
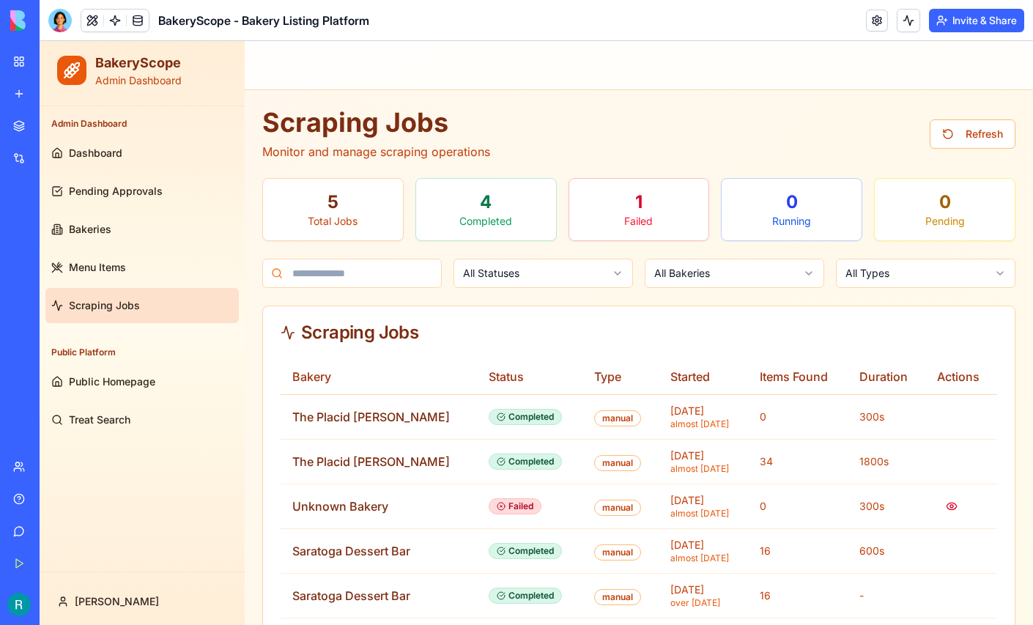
scroll to position [31, 0]
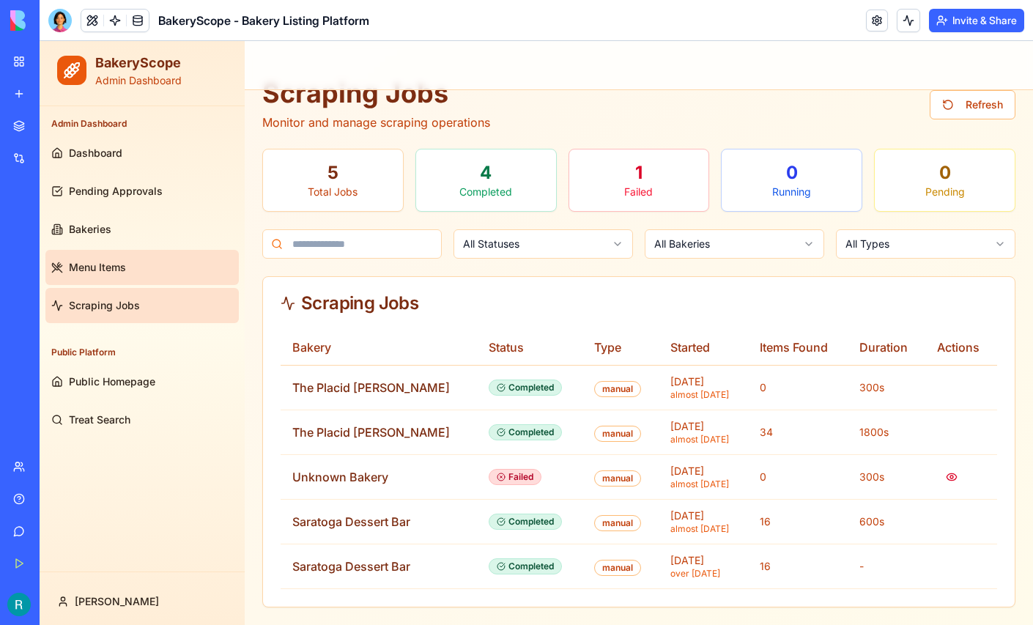
click at [117, 266] on span "Menu Items" at bounding box center [97, 267] width 57 height 15
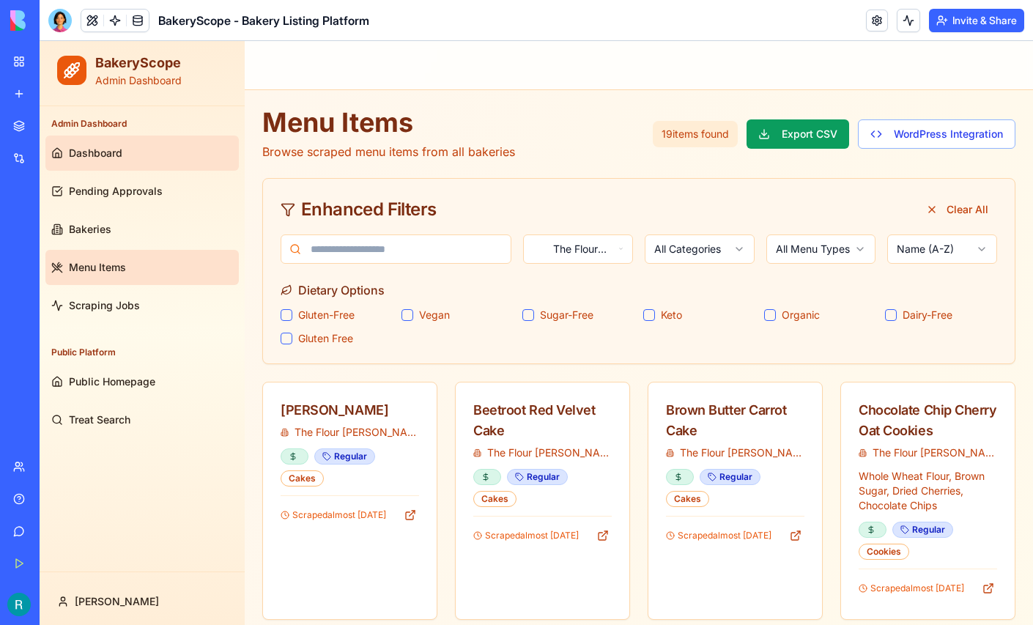
click at [121, 159] on span "Dashboard" at bounding box center [95, 153] width 53 height 15
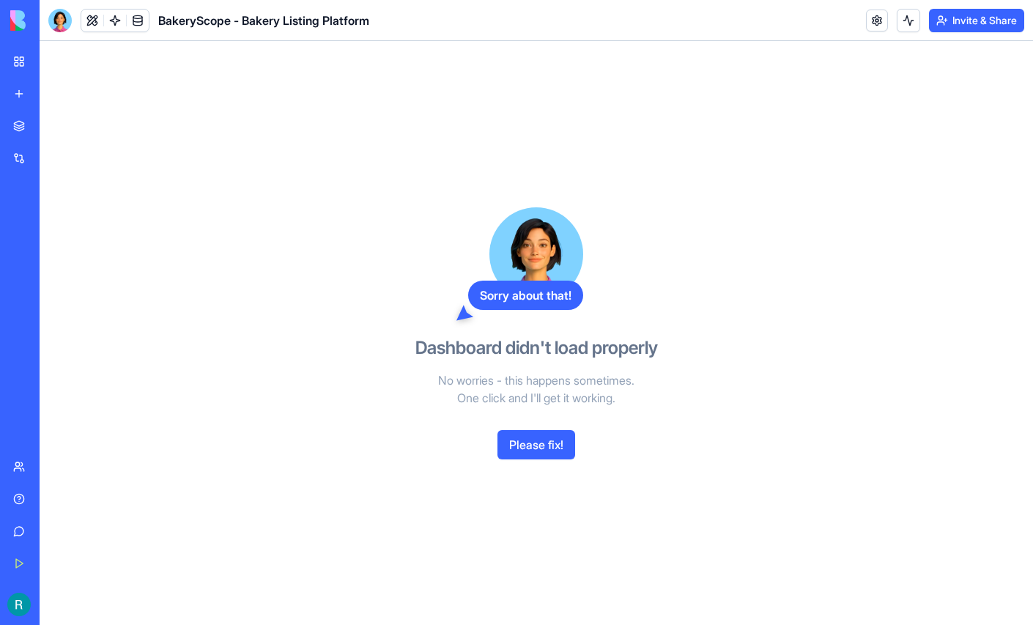
click at [533, 459] on button "Please fix!" at bounding box center [536, 444] width 78 height 29
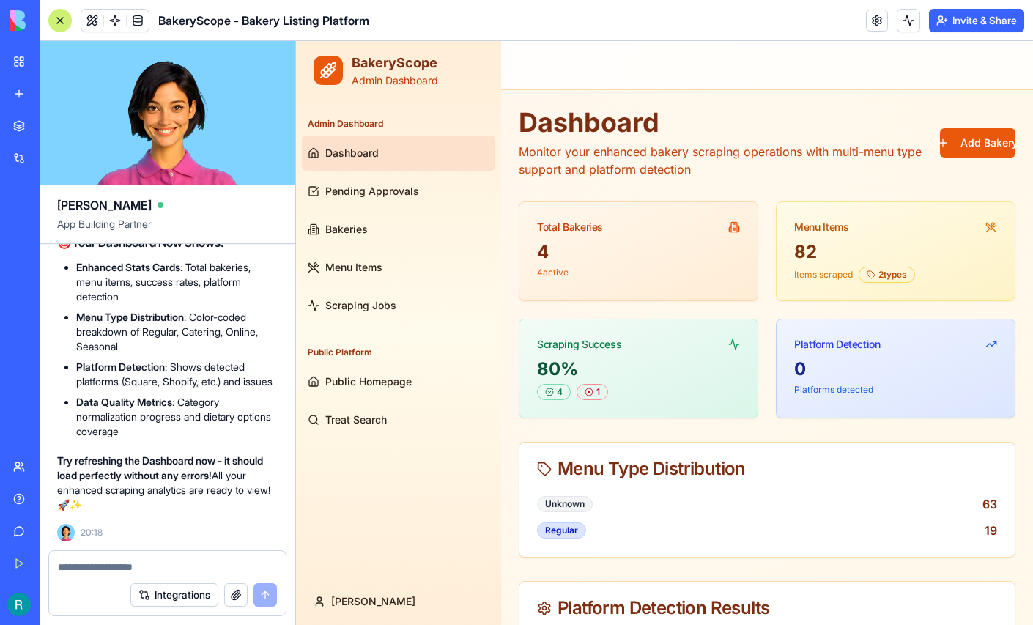
scroll to position [24489, 0]
click at [66, 24] on div at bounding box center [59, 20] width 23 height 23
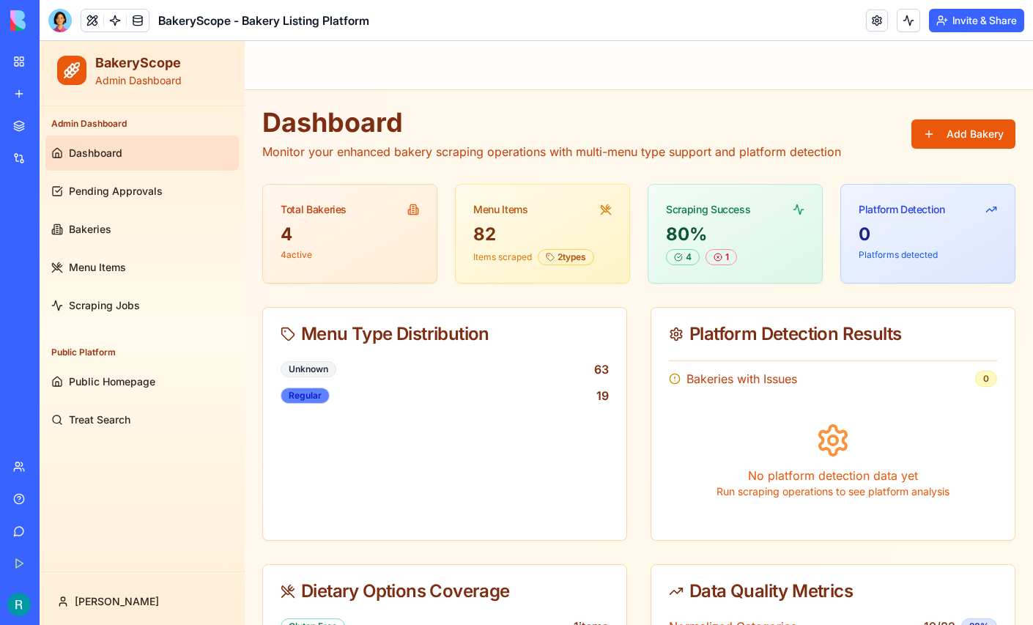
click at [306, 392] on div "Regular" at bounding box center [305, 396] width 49 height 16
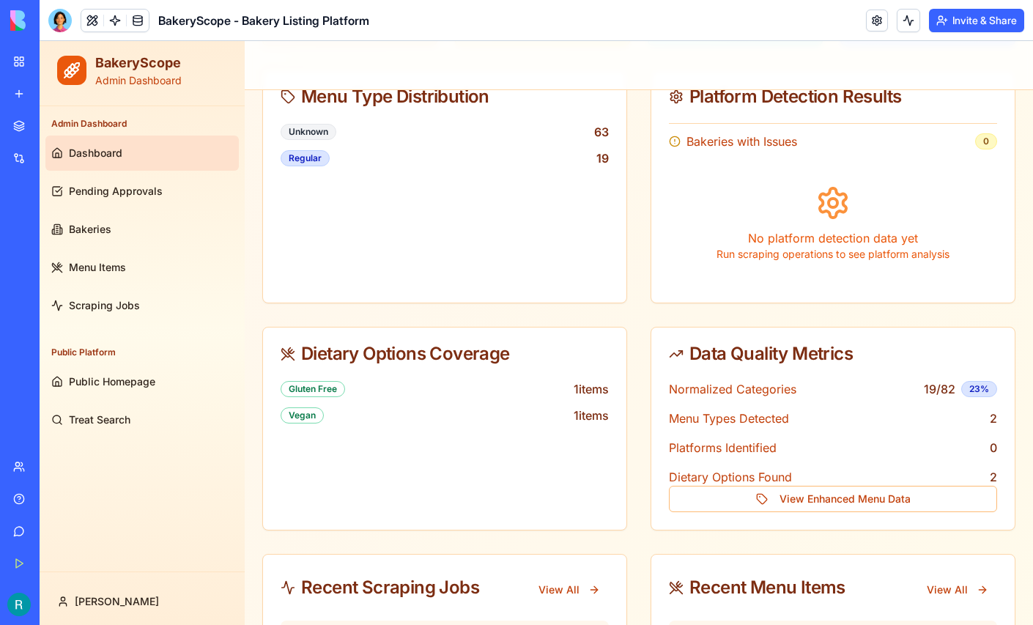
scroll to position [266, 0]
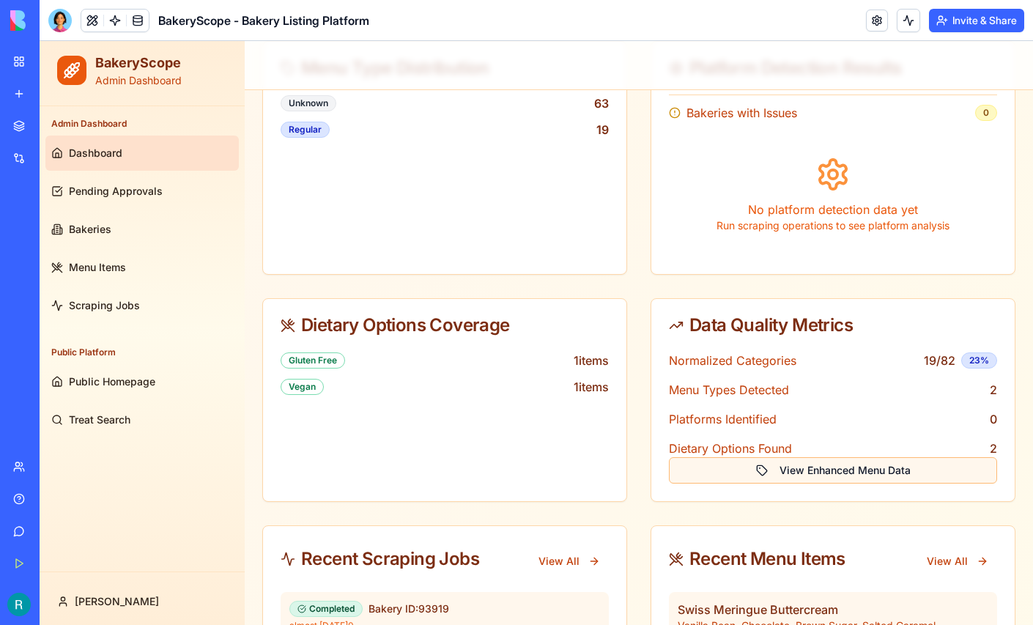
click at [791, 463] on button "View Enhanced Menu Data" at bounding box center [833, 470] width 328 height 26
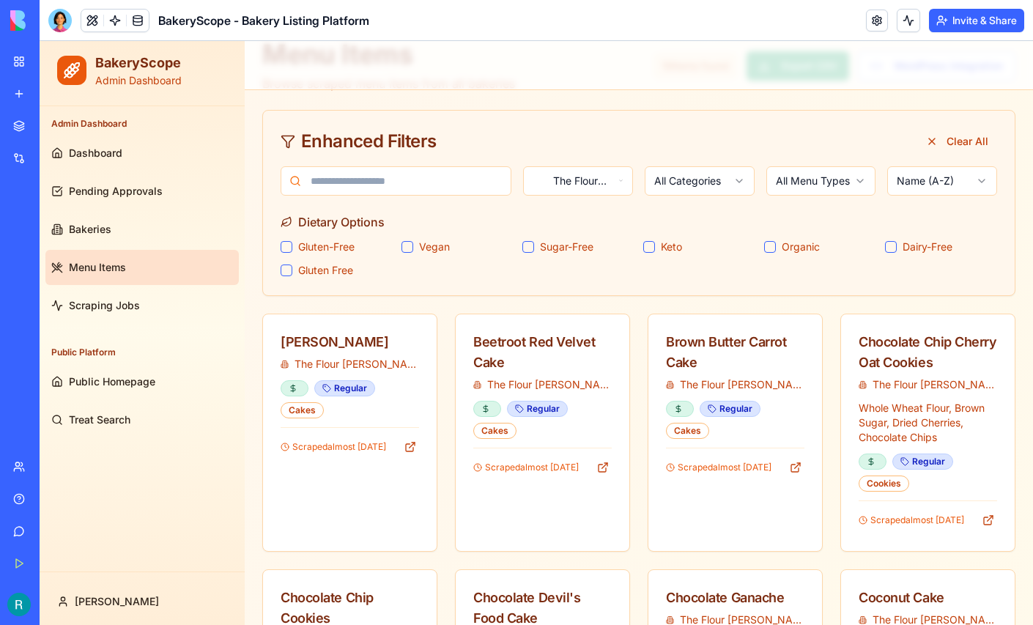
scroll to position [70, 0]
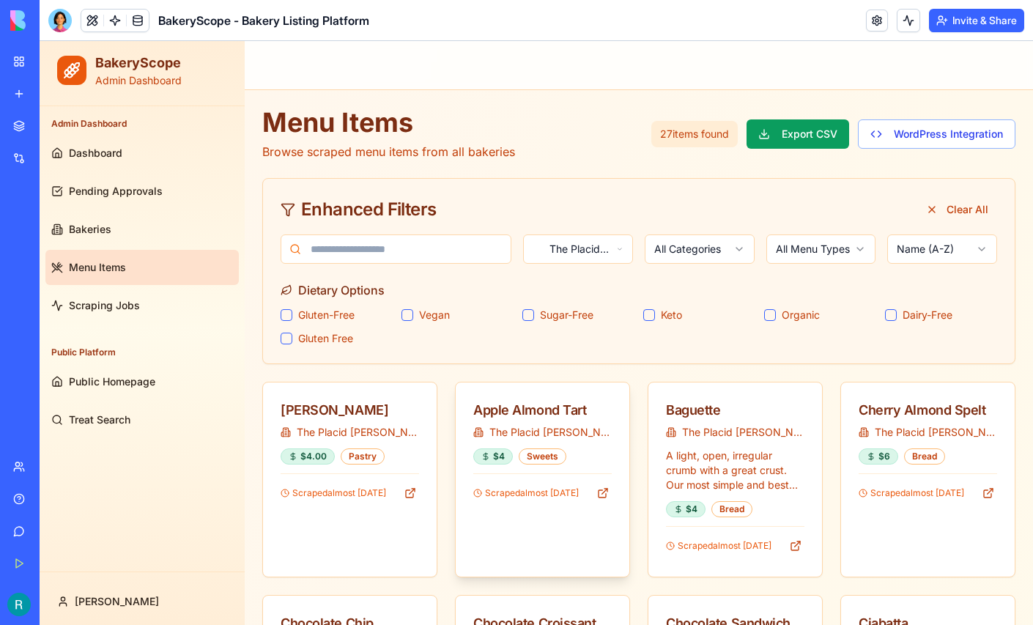
scroll to position [1, 0]
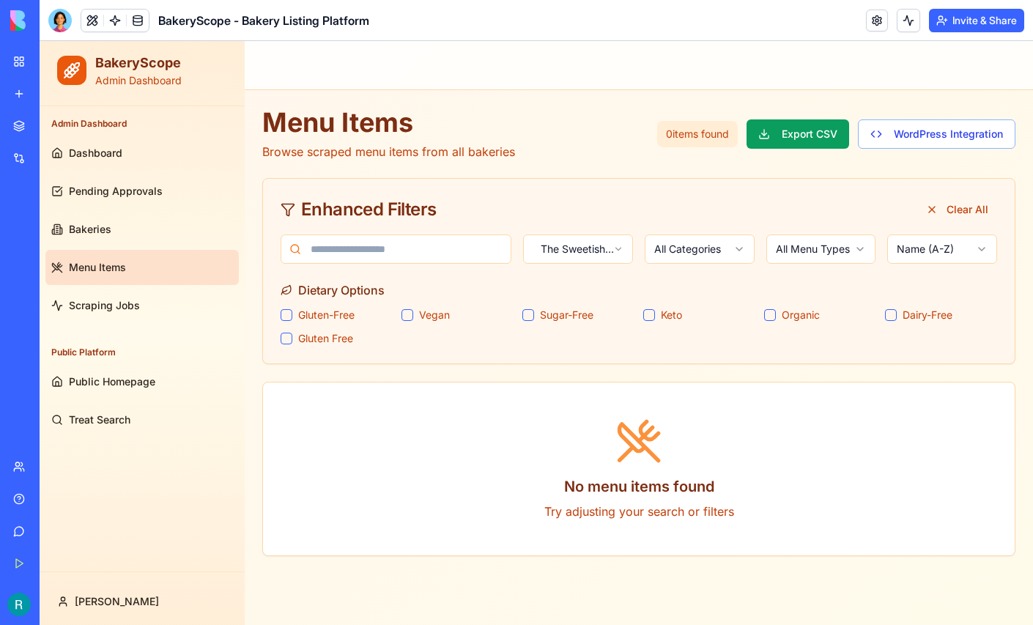
scroll to position [0, 0]
click at [96, 223] on span "Bakeries" at bounding box center [90, 229] width 42 height 15
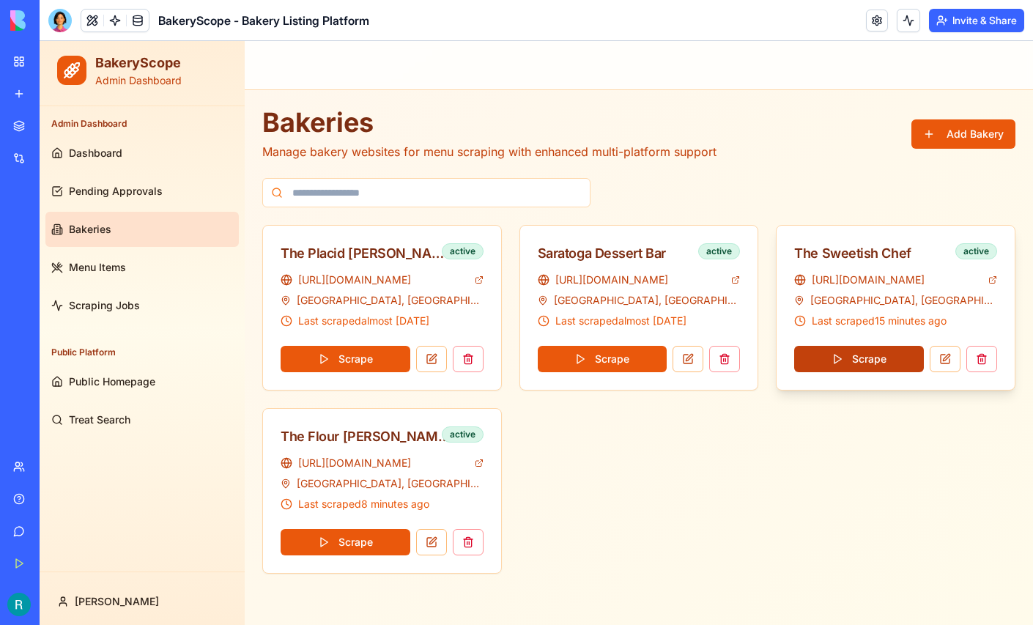
click at [856, 358] on button "Scrape" at bounding box center [859, 359] width 130 height 26
click at [946, 363] on button at bounding box center [945, 359] width 31 height 26
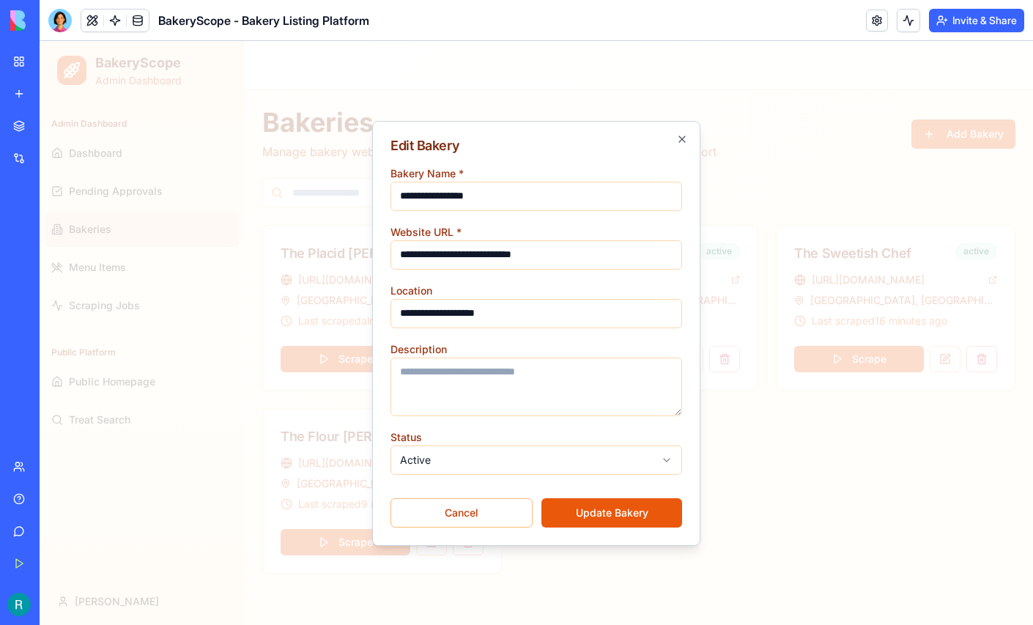
click at [595, 457] on body "**********" at bounding box center [536, 333] width 993 height 584
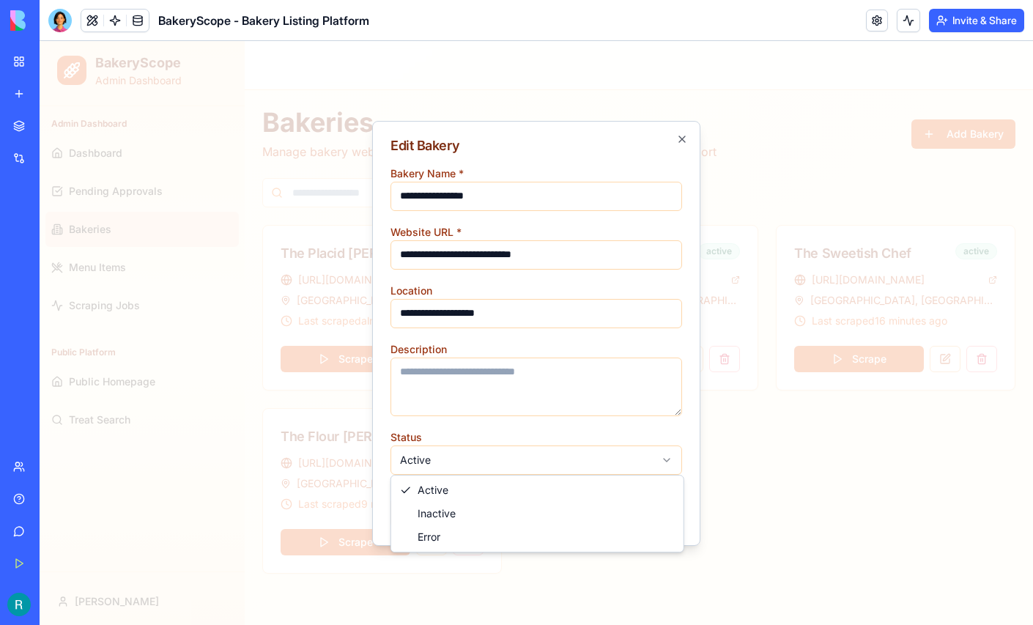
click at [771, 525] on div at bounding box center [536, 333] width 993 height 584
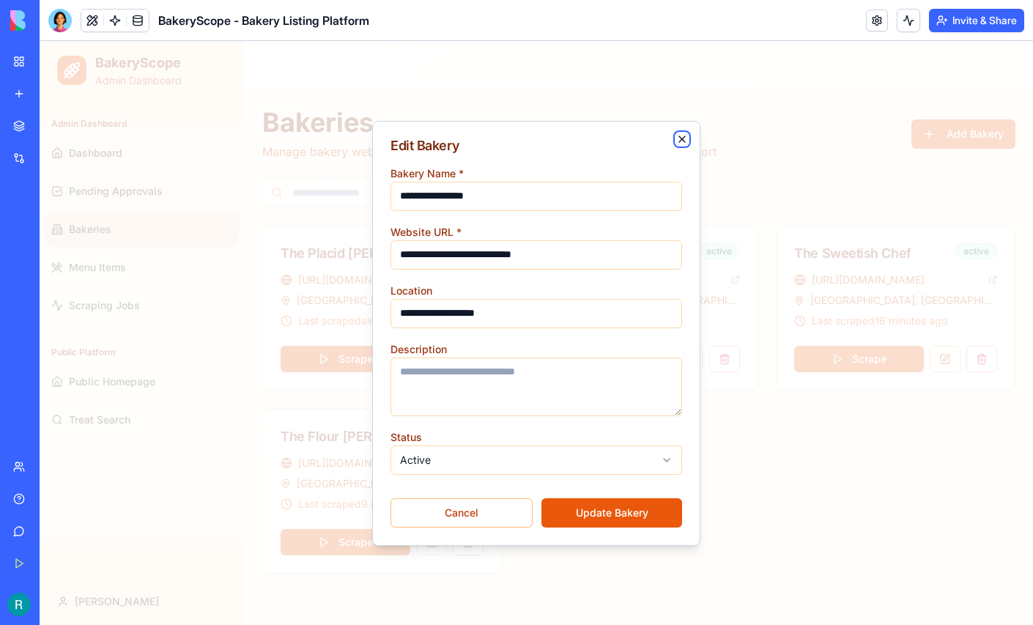
click at [682, 137] on icon "button" at bounding box center [682, 139] width 12 height 12
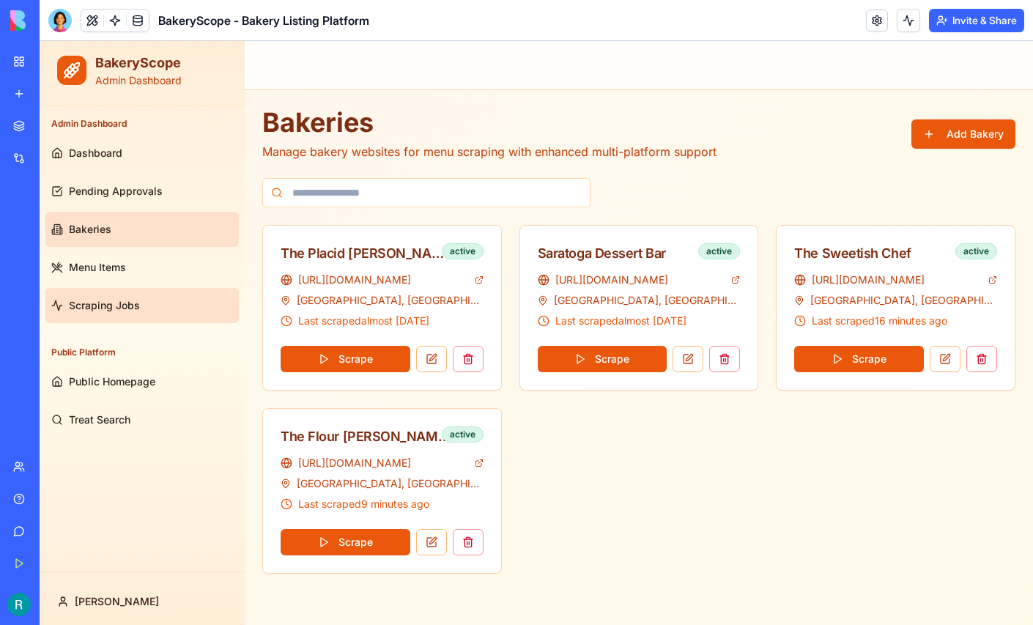
click at [103, 307] on span "Scraping Jobs" at bounding box center [104, 305] width 71 height 15
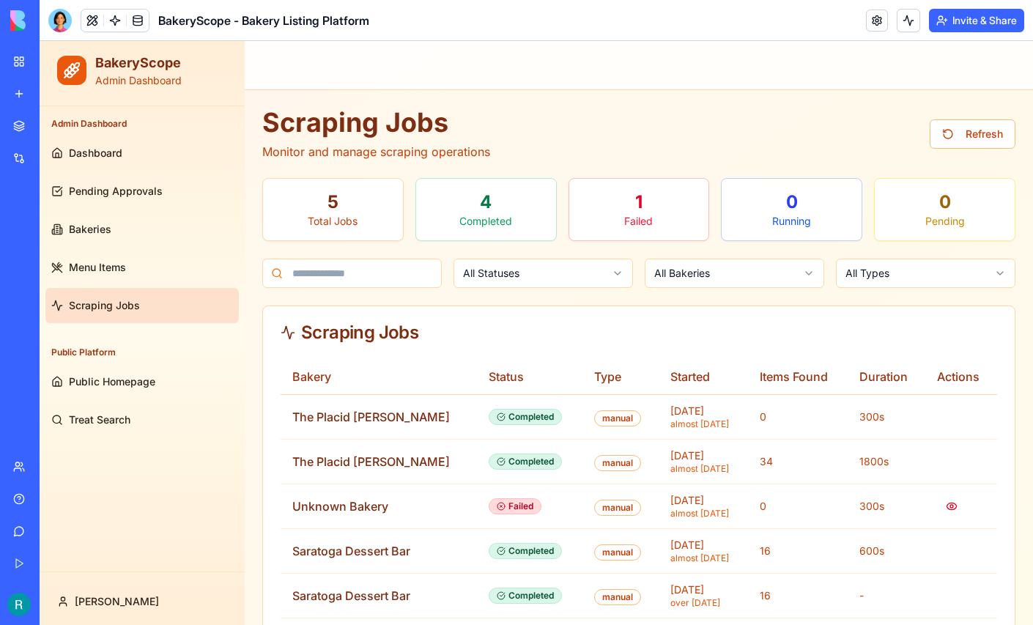
scroll to position [31, 0]
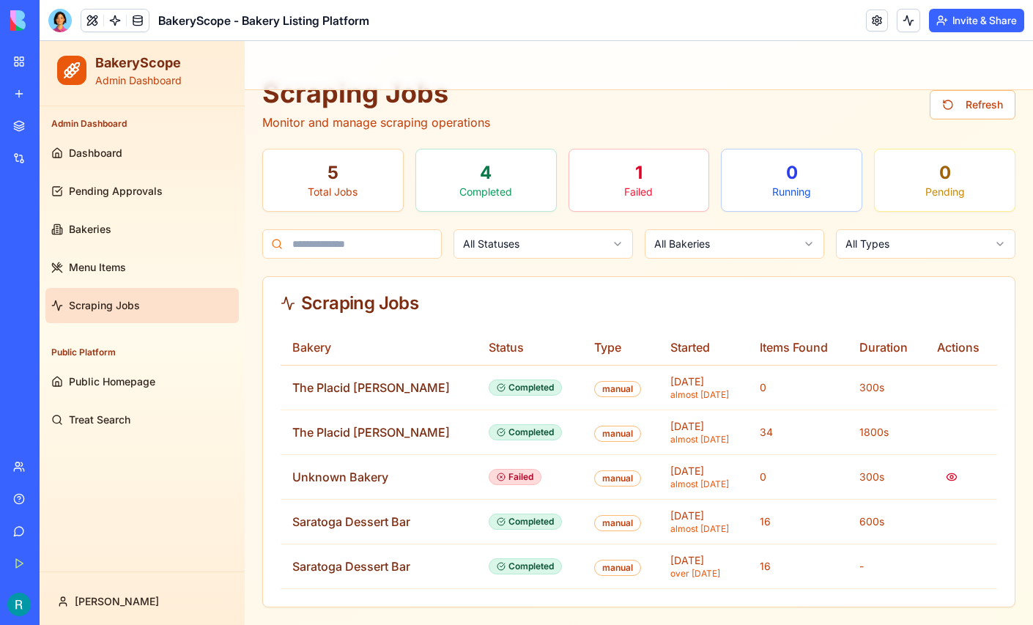
click at [596, 249] on html "BakeryScope Admin Dashboard Admin Dashboard Dashboard Pending Approvals Bakerie…" at bounding box center [536, 318] width 993 height 613
click at [727, 236] on html "BakeryScope Admin Dashboard Admin Dashboard Dashboard Pending Approvals Bakerie…" at bounding box center [536, 318] width 993 height 613
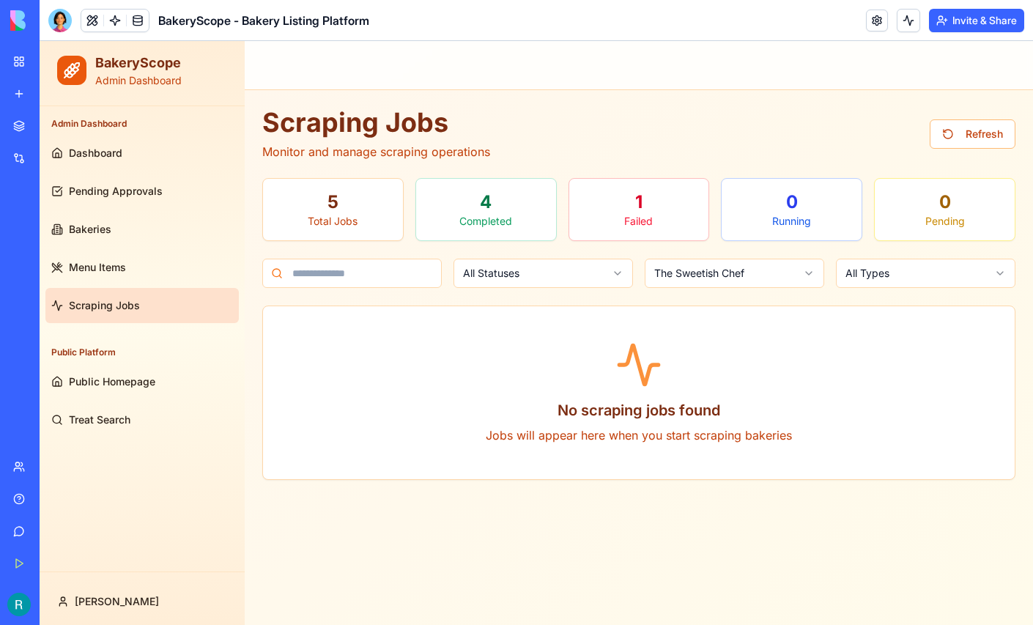
scroll to position [0, 0]
click at [604, 268] on html "BakeryScope Admin Dashboard Admin Dashboard Dashboard Pending Approvals Bakerie…" at bounding box center [536, 333] width 993 height 584
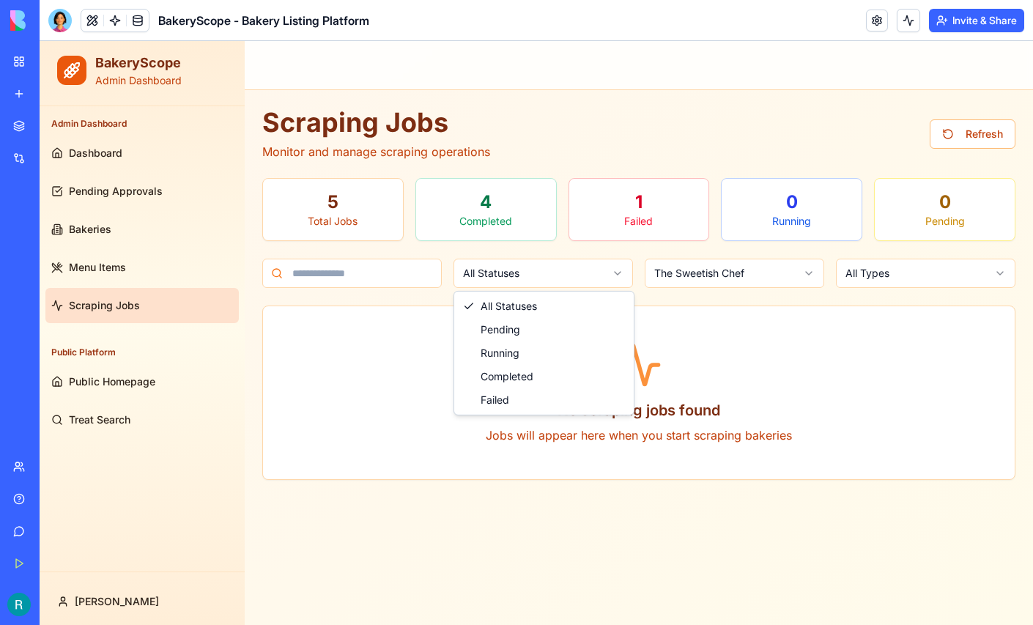
click at [716, 301] on html "BakeryScope Admin Dashboard Admin Dashboard Dashboard Pending Approvals Bakerie…" at bounding box center [536, 333] width 993 height 584
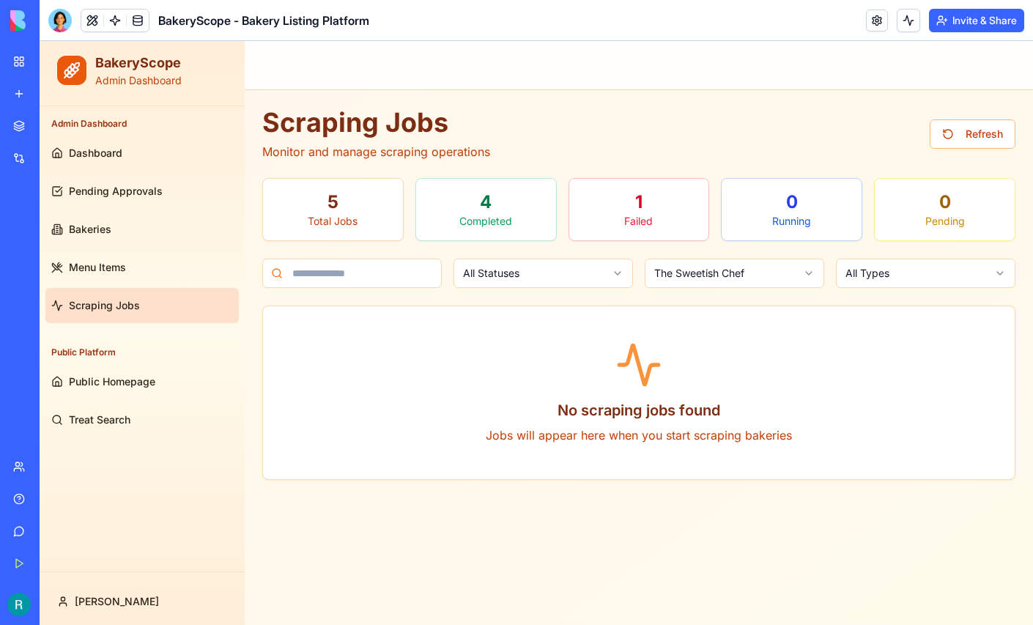
click at [596, 275] on html "BakeryScope Admin Dashboard Admin Dashboard Dashboard Pending Approvals Bakerie…" at bounding box center [536, 333] width 993 height 584
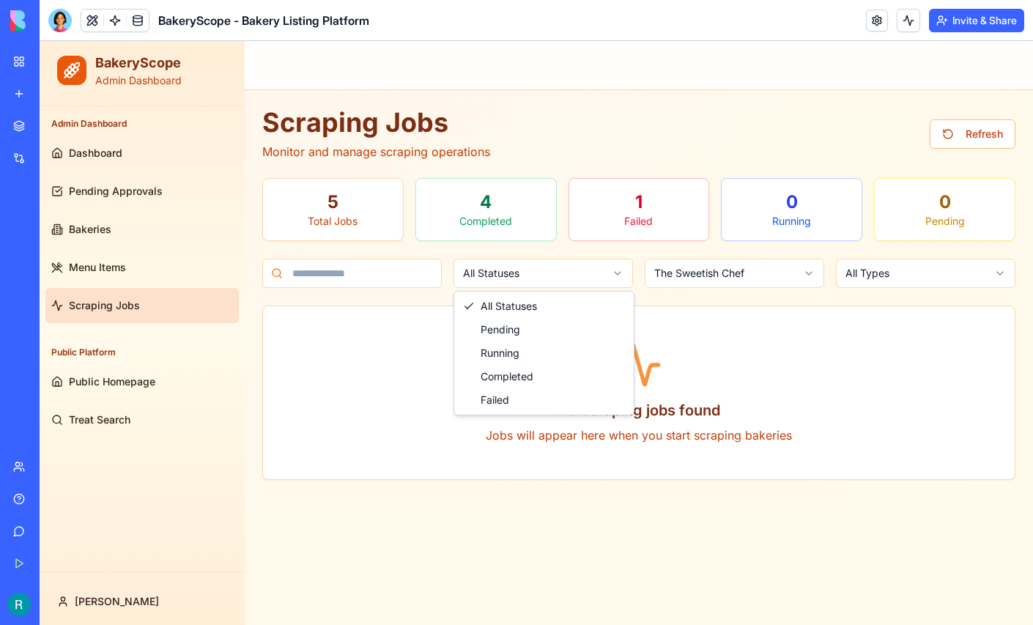
click at [731, 278] on html "BakeryScope Admin Dashboard Admin Dashboard Dashboard Pending Approvals Bakerie…" at bounding box center [536, 333] width 993 height 584
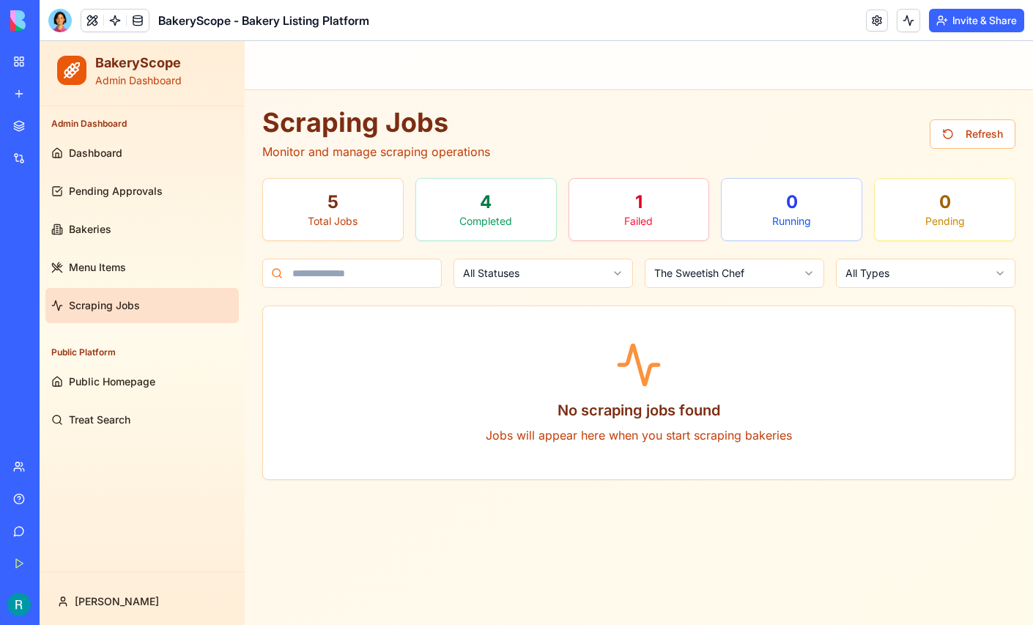
click at [731, 276] on html "BakeryScope Admin Dashboard Admin Dashboard Dashboard Pending Approvals Bakerie…" at bounding box center [536, 333] width 993 height 584
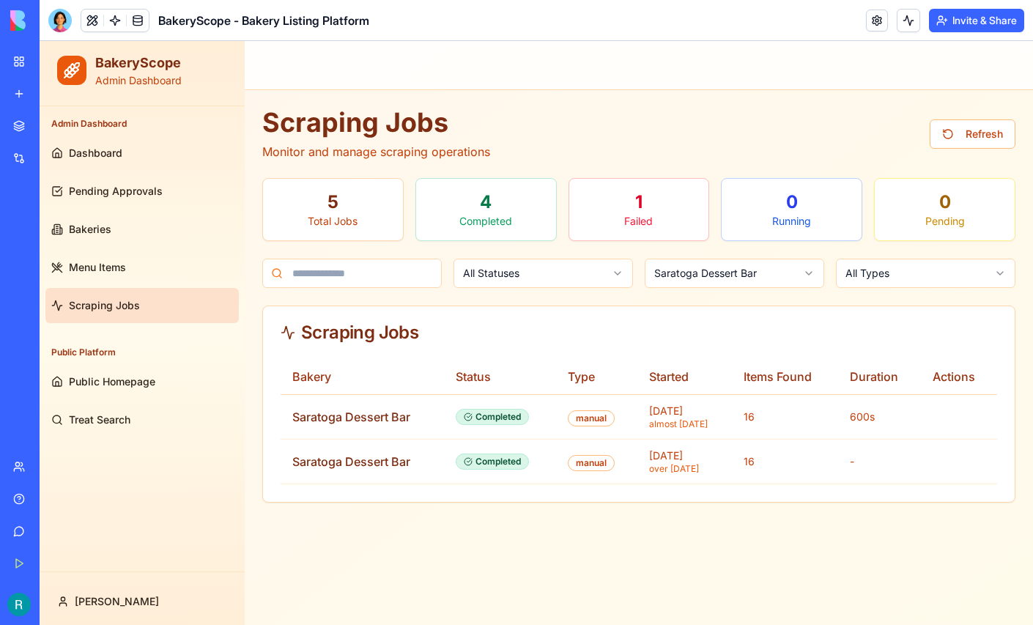
click at [723, 283] on body "BakeryScope Admin Dashboard Admin Dashboard Dashboard Pending Approvals Bakerie…" at bounding box center [536, 333] width 993 height 584
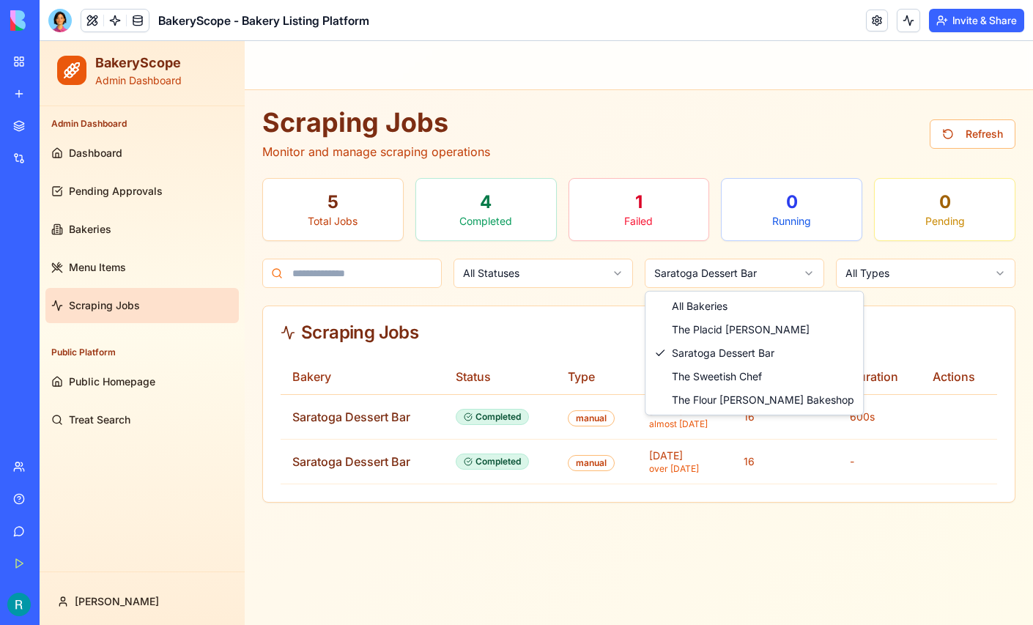
click at [563, 269] on html "BakeryScope Admin Dashboard Admin Dashboard Dashboard Pending Approvals Bakerie…" at bounding box center [536, 333] width 993 height 584
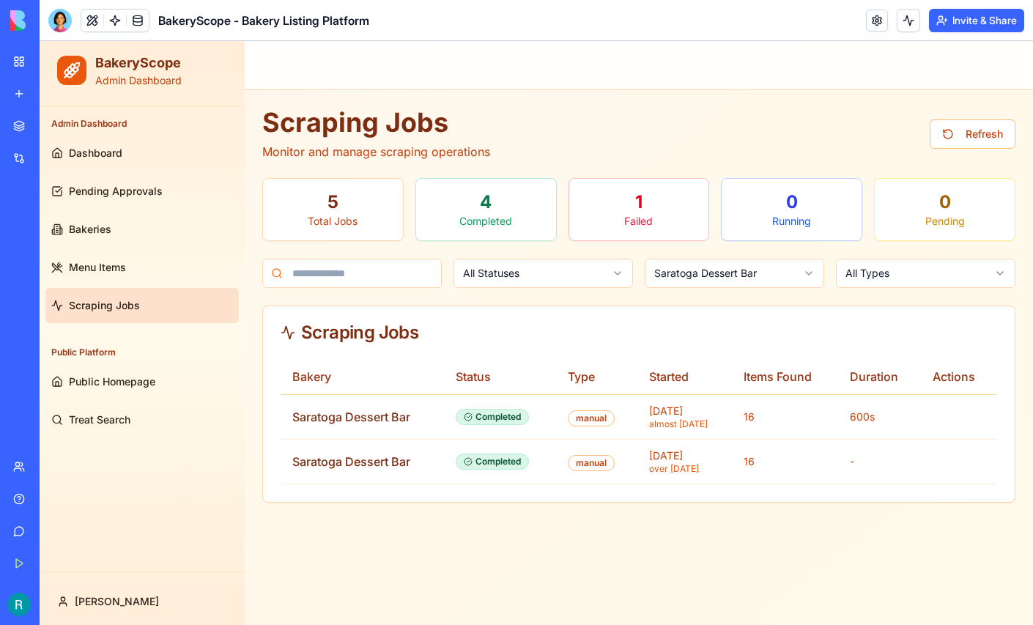
click at [557, 279] on html "BakeryScope Admin Dashboard Admin Dashboard Dashboard Pending Approvals Bakerie…" at bounding box center [536, 333] width 993 height 584
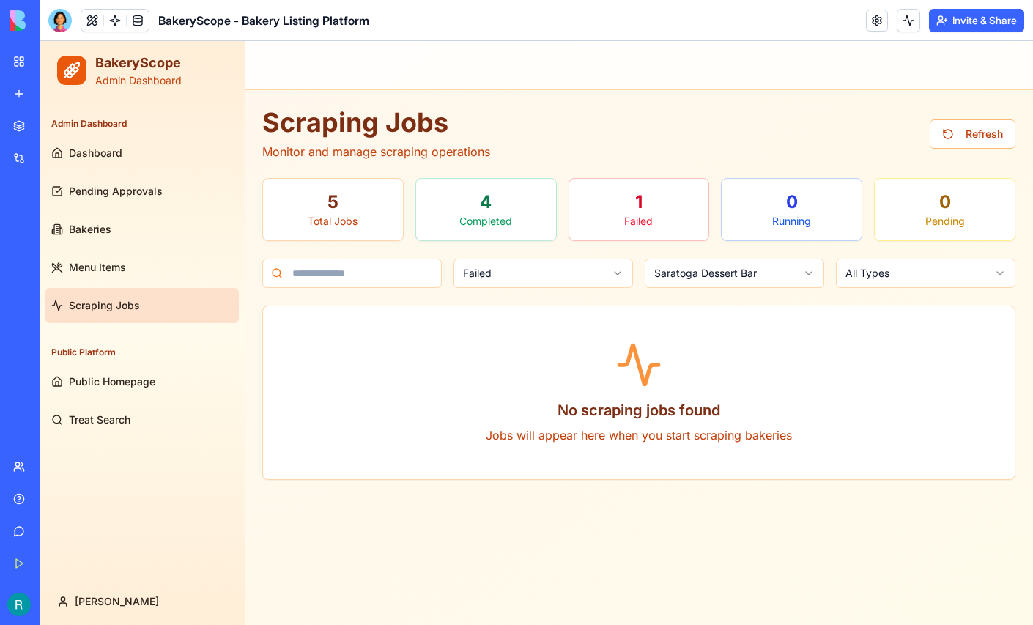
click at [564, 278] on html "BakeryScope Admin Dashboard Admin Dashboard Dashboard Pending Approvals Bakerie…" at bounding box center [536, 333] width 993 height 584
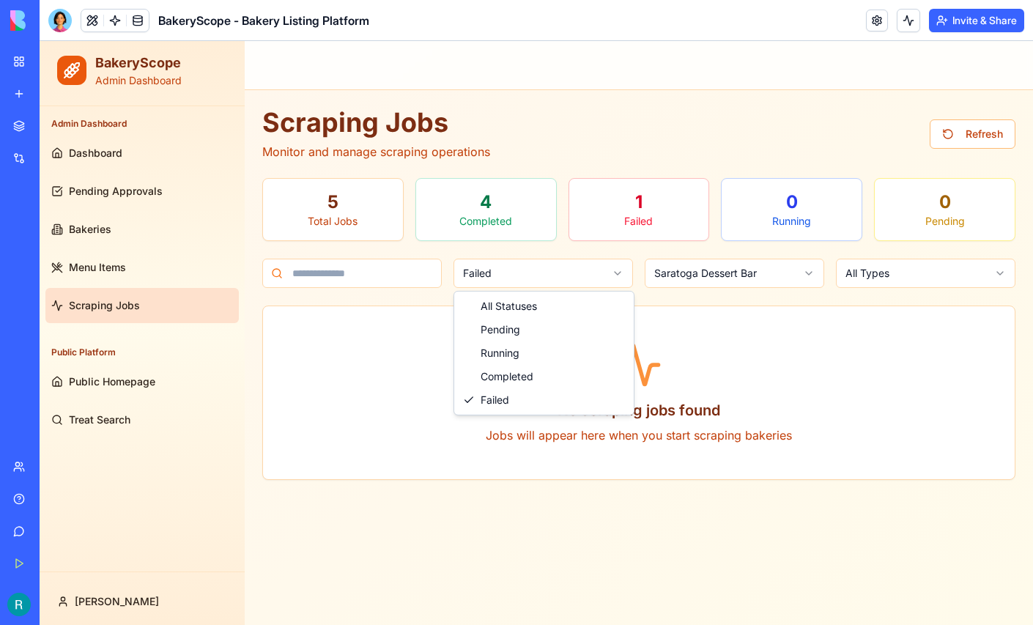
click at [564, 278] on html "BakeryScope Admin Dashboard Admin Dashboard Dashboard Pending Approvals Bakerie…" at bounding box center [536, 333] width 993 height 584
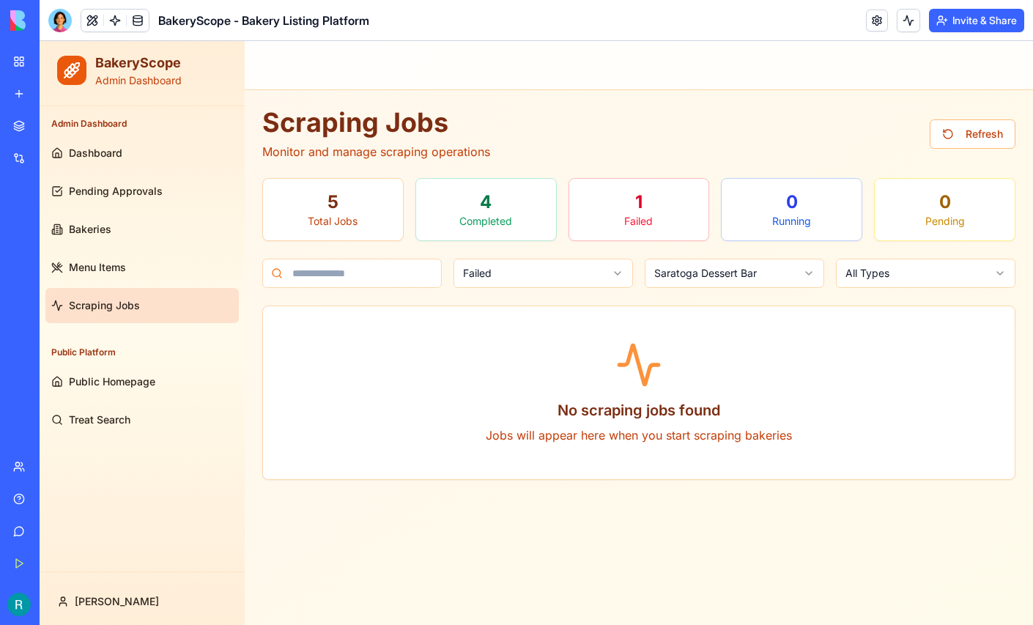
click at [870, 273] on html "BakeryScope Admin Dashboard Admin Dashboard Dashboard Pending Approvals Bakerie…" at bounding box center [536, 333] width 993 height 584
click at [89, 180] on html "BakeryScope Admin Dashboard Admin Dashboard Dashboard Pending Approvals Bakerie…" at bounding box center [536, 333] width 993 height 584
click at [90, 186] on span "Pending Approvals" at bounding box center [116, 191] width 94 height 15
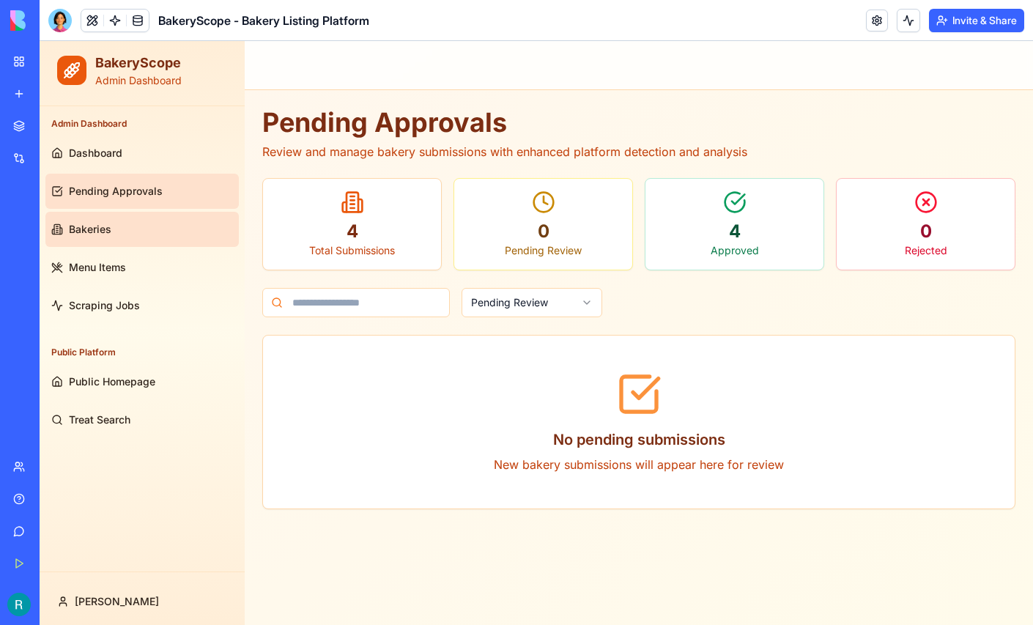
click at [86, 225] on span "Bakeries" at bounding box center [90, 229] width 42 height 15
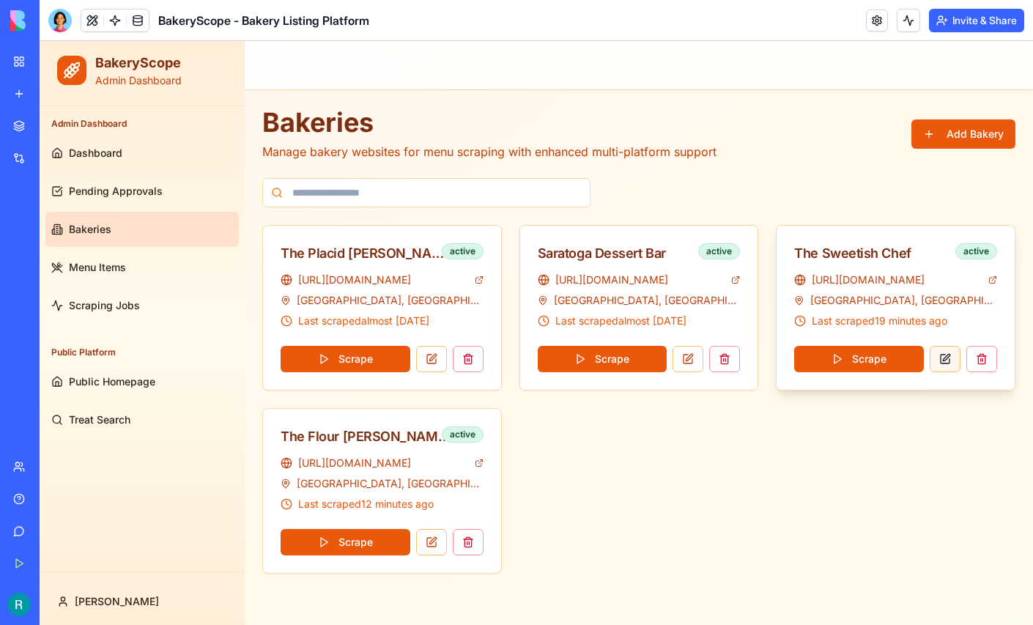
click at [946, 360] on button at bounding box center [945, 359] width 31 height 26
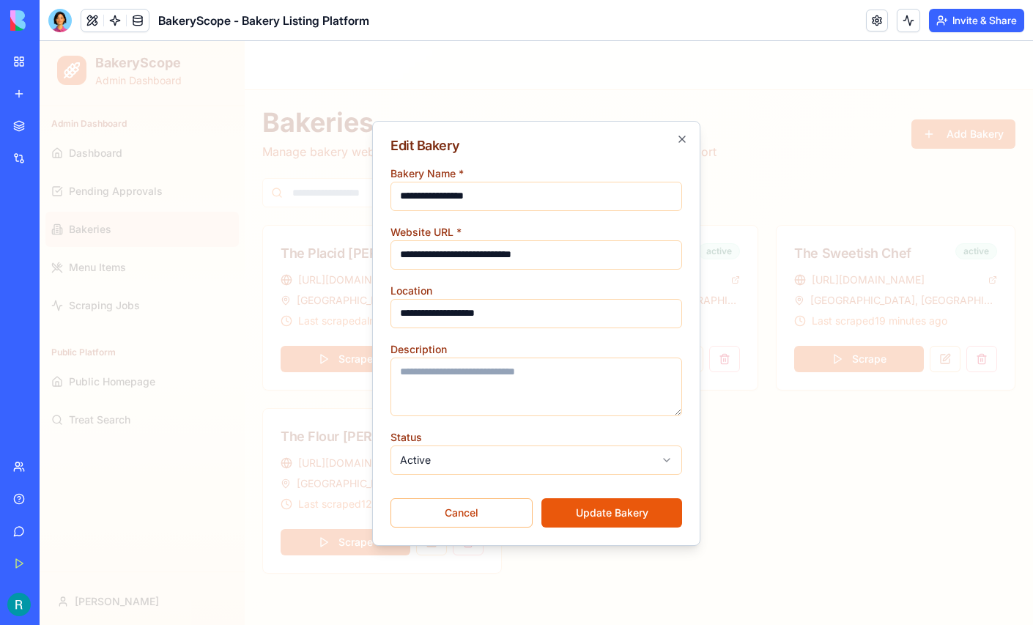
click at [560, 451] on body "**********" at bounding box center [536, 333] width 993 height 584
click at [541, 456] on body "**********" at bounding box center [536, 333] width 993 height 584
click at [596, 506] on button "Update Bakery" at bounding box center [611, 512] width 141 height 29
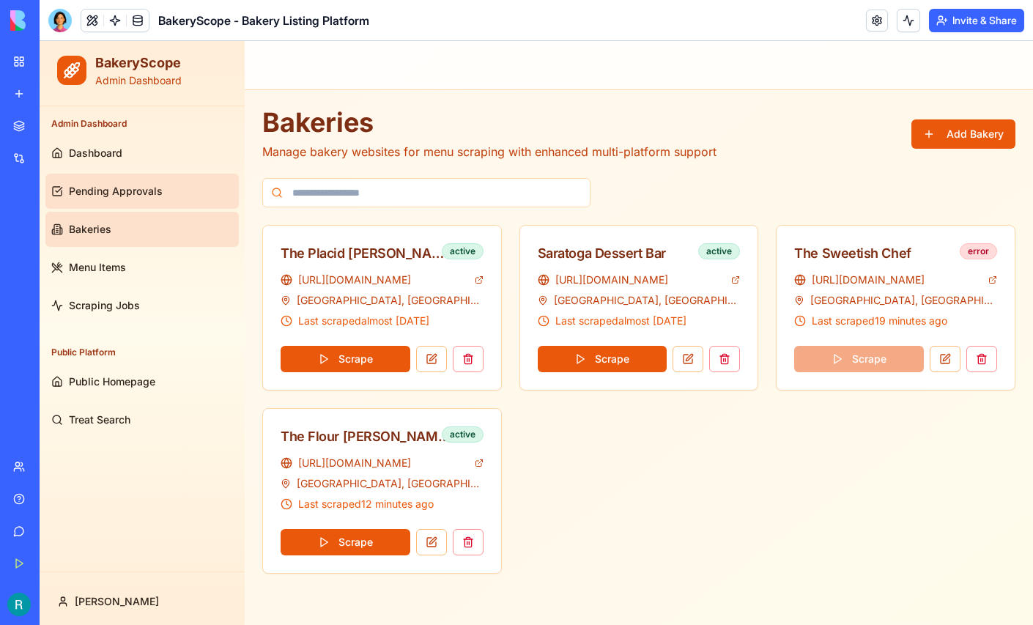
click at [118, 199] on link "Pending Approvals" at bounding box center [141, 191] width 193 height 35
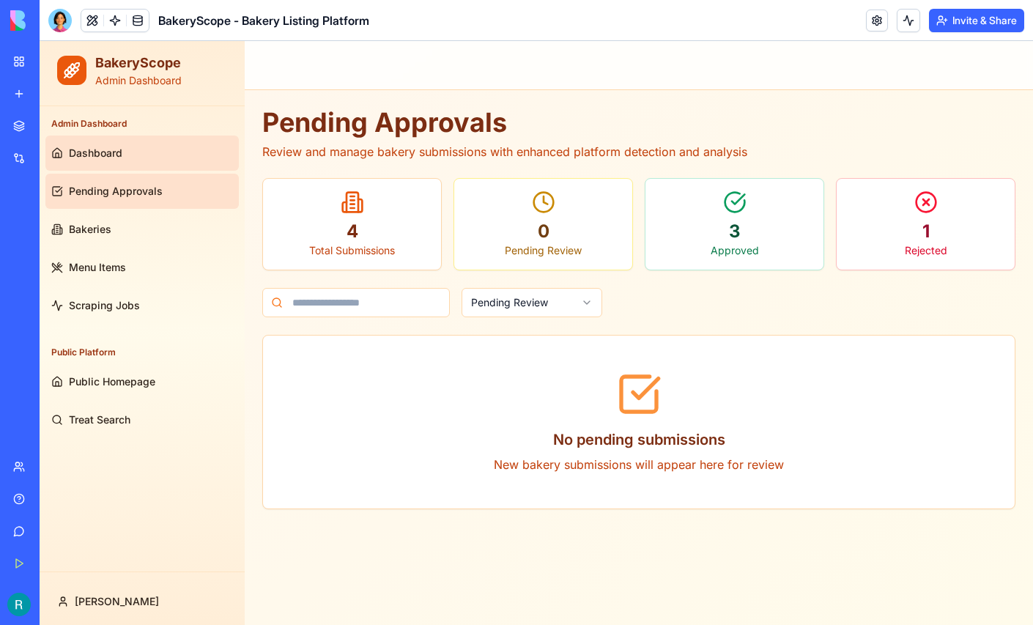
click at [93, 148] on span "Dashboard" at bounding box center [95, 153] width 53 height 15
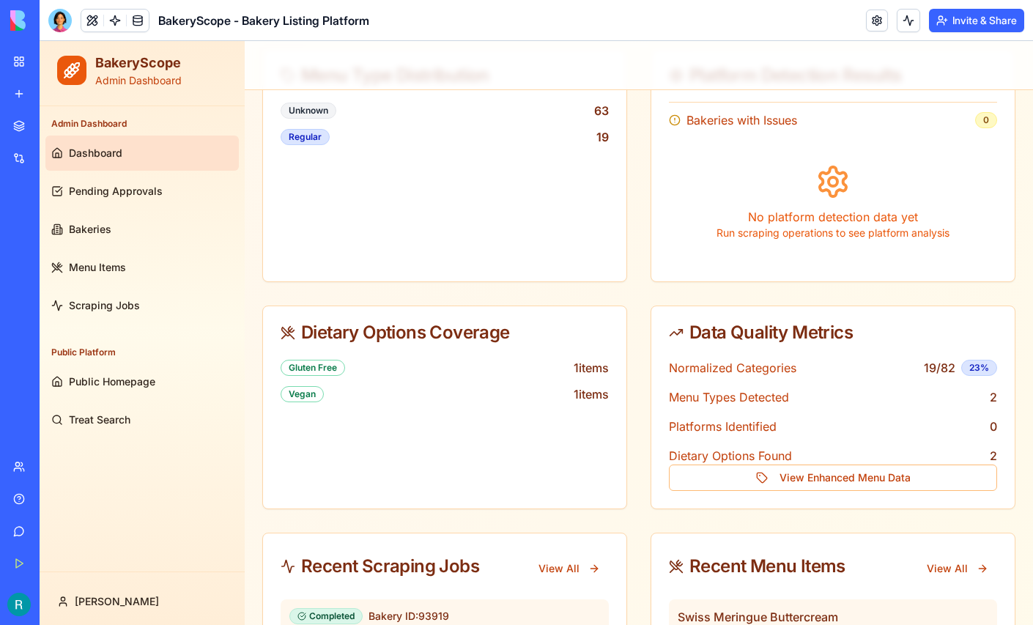
scroll to position [255, 0]
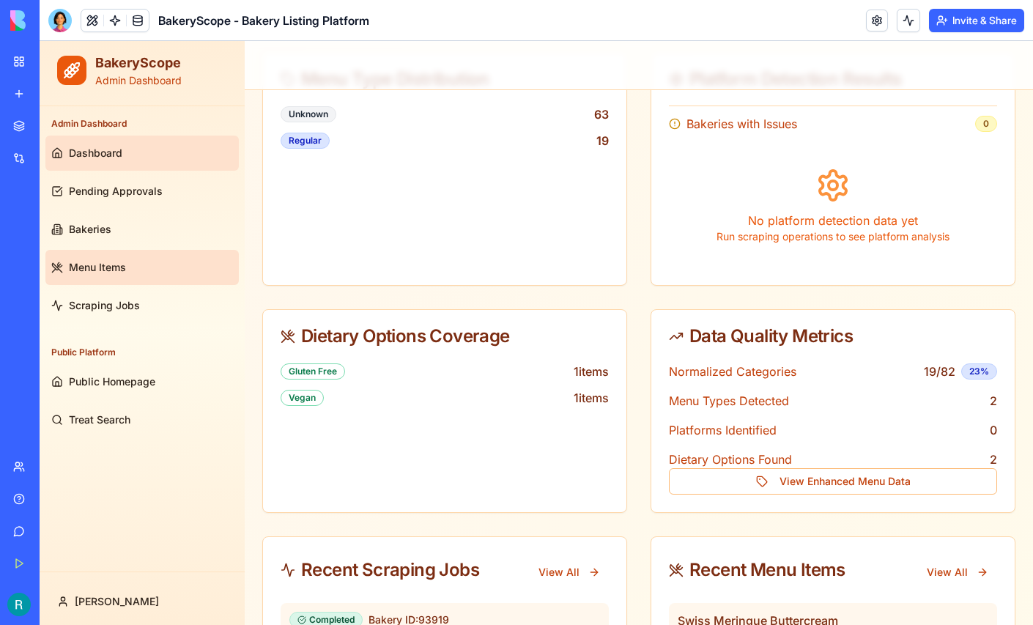
click at [92, 267] on span "Menu Items" at bounding box center [97, 267] width 57 height 15
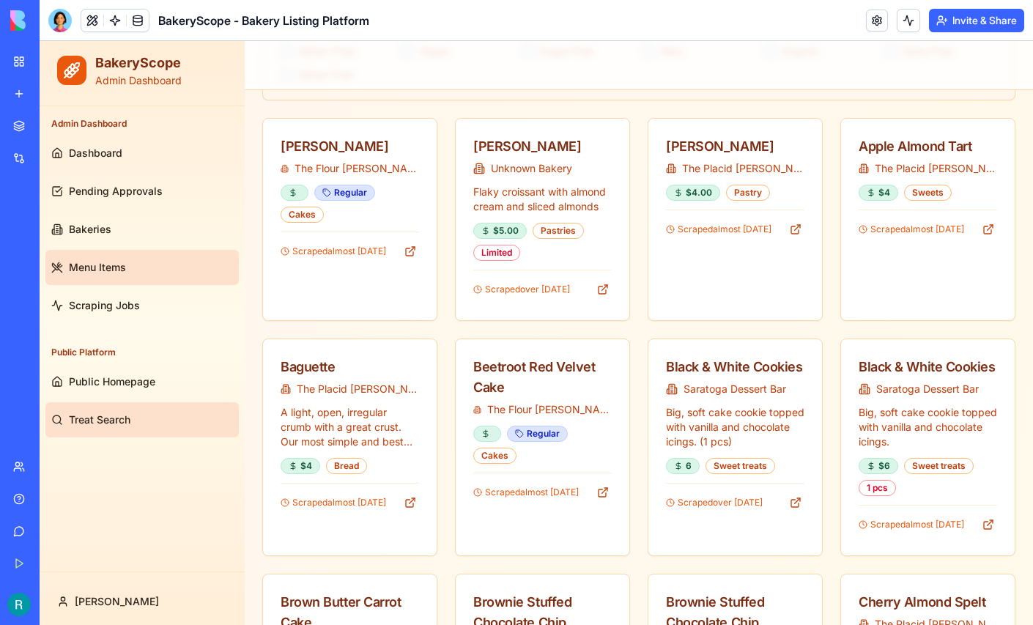
click at [105, 412] on span "Treat Search" at bounding box center [100, 419] width 62 height 15
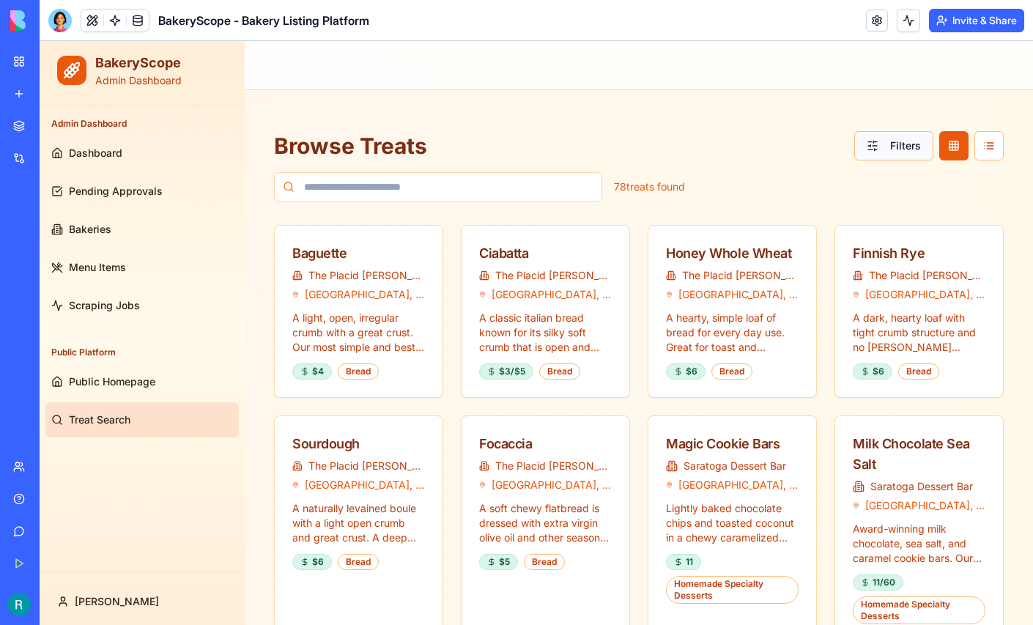
click at [877, 147] on button "Filters" at bounding box center [893, 145] width 79 height 29
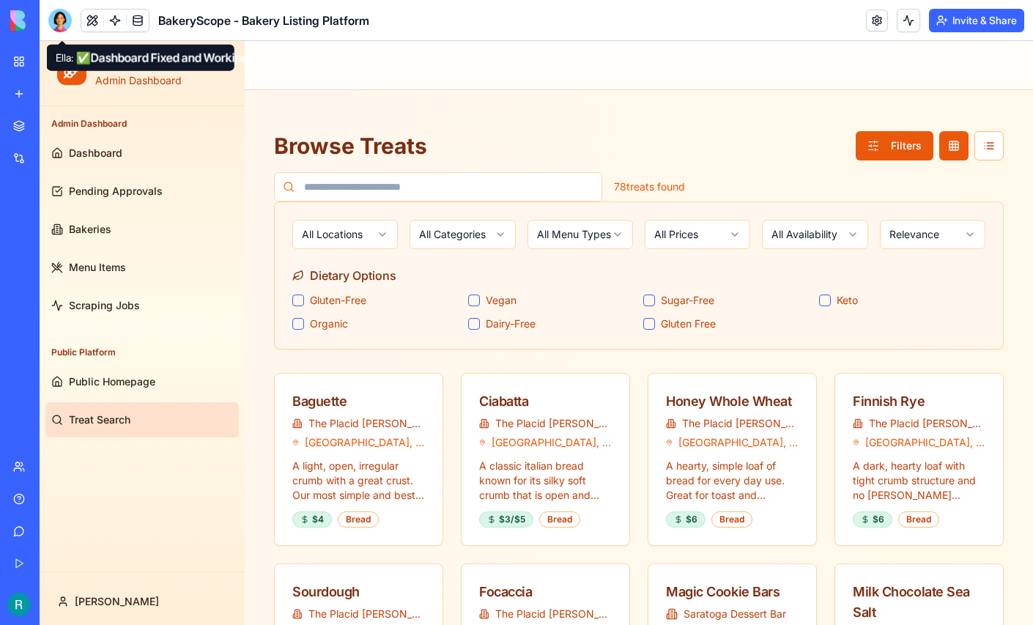
click at [62, 29] on div at bounding box center [59, 20] width 23 height 23
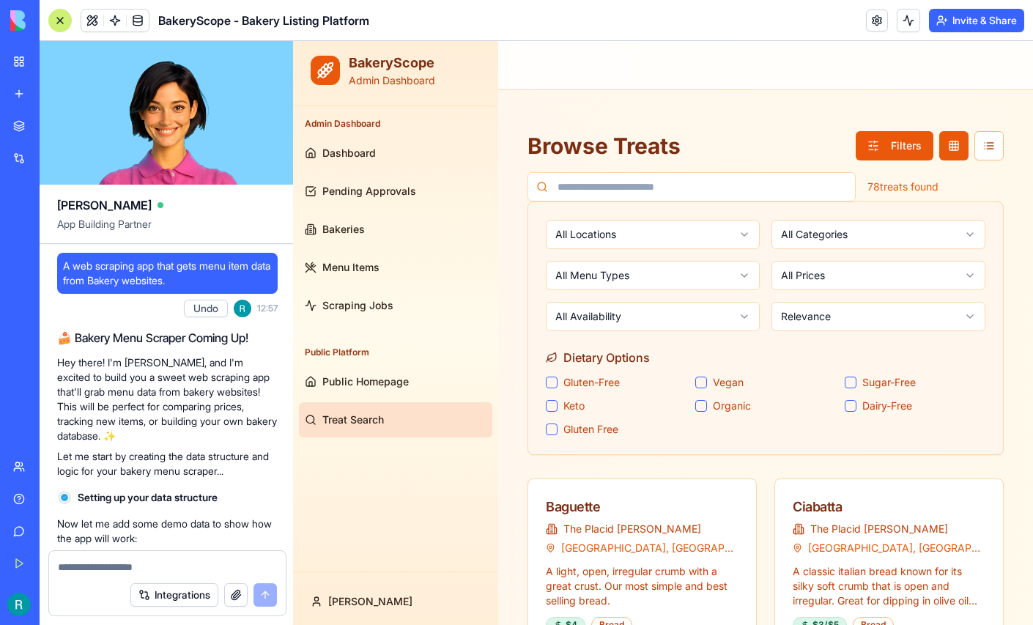
scroll to position [24489, 0]
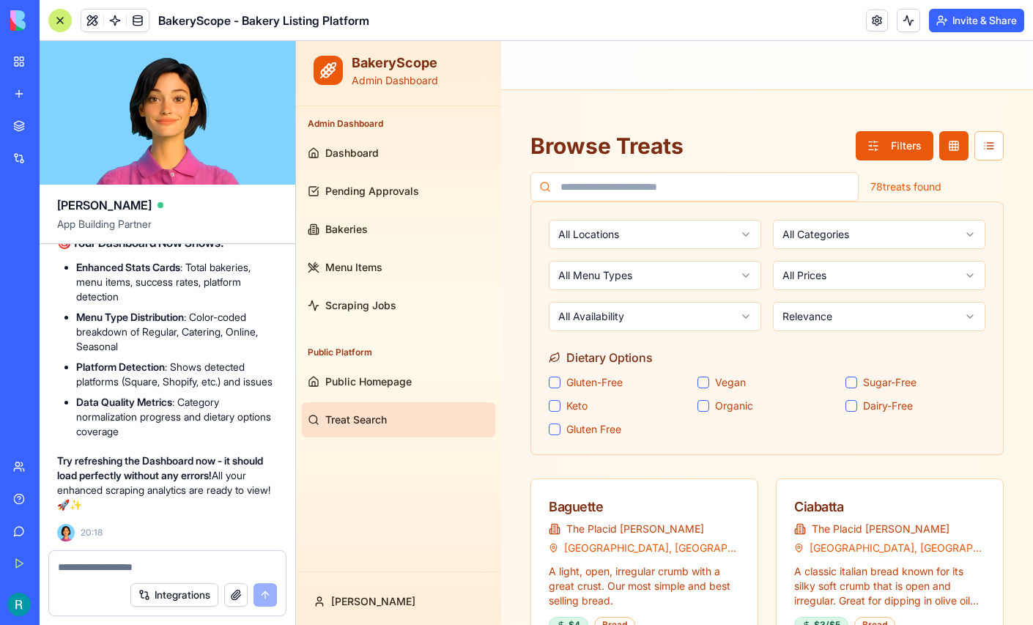
click at [135, 560] on textarea at bounding box center [167, 567] width 219 height 15
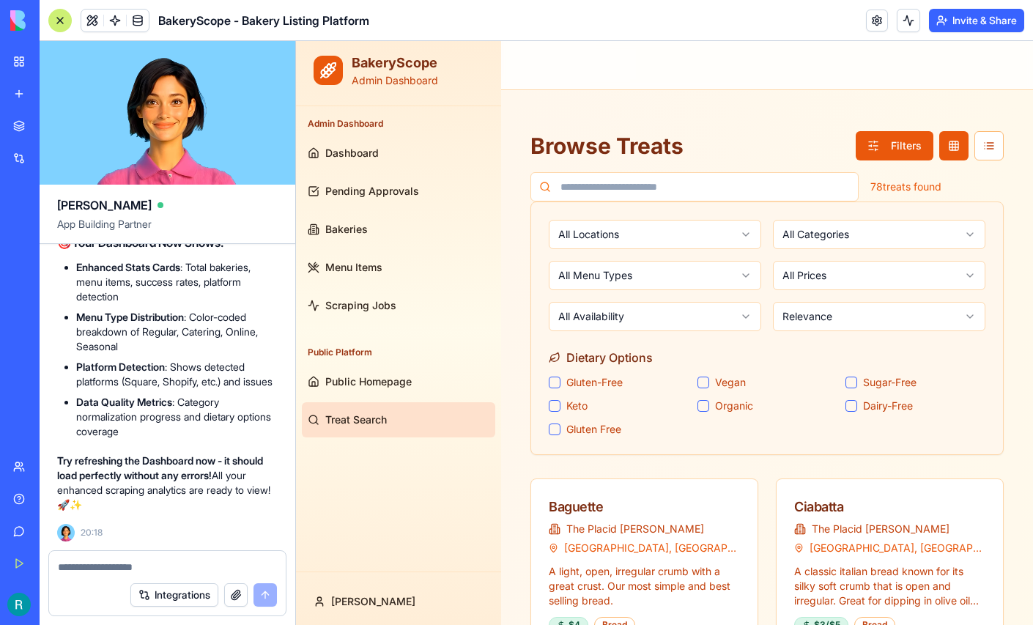
click at [147, 593] on button "Integrations" at bounding box center [174, 594] width 88 height 23
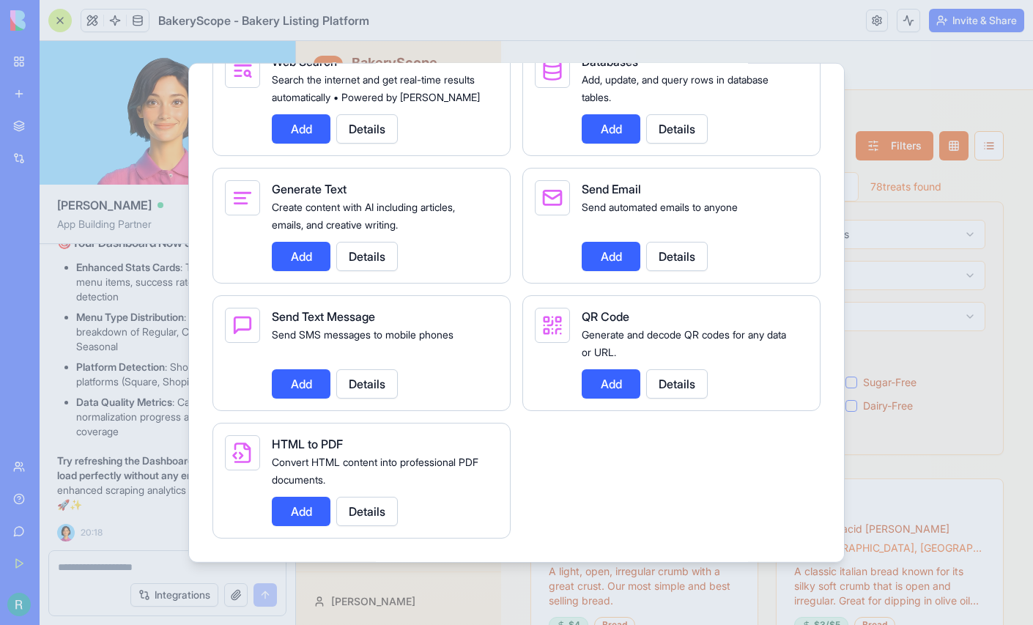
scroll to position [2260, 0]
click at [453, 197] on div "Generate Text" at bounding box center [379, 188] width 215 height 18
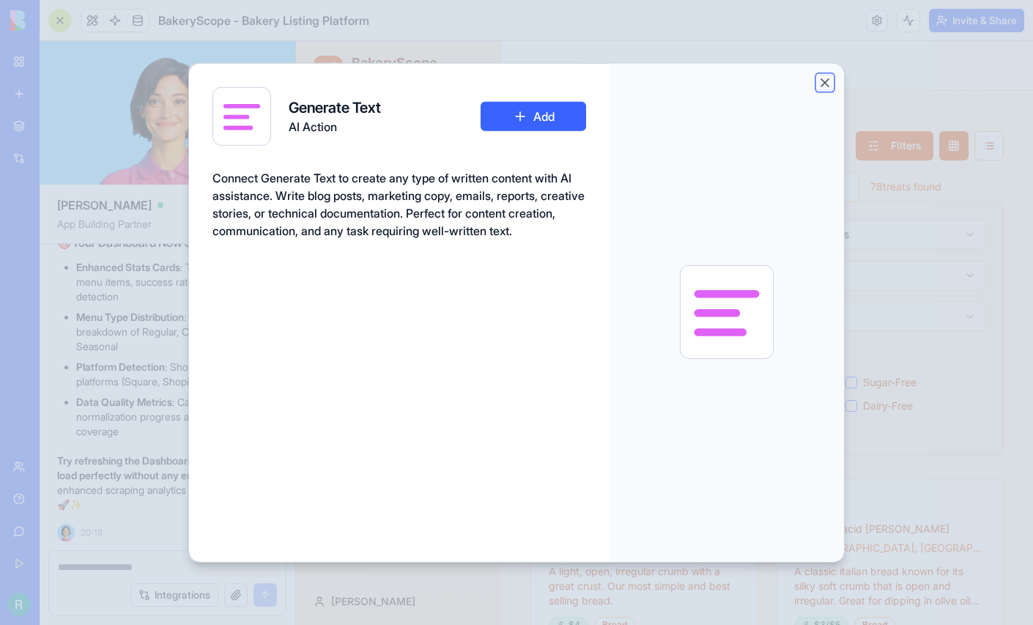
click at [832, 86] on button "Close" at bounding box center [825, 82] width 15 height 15
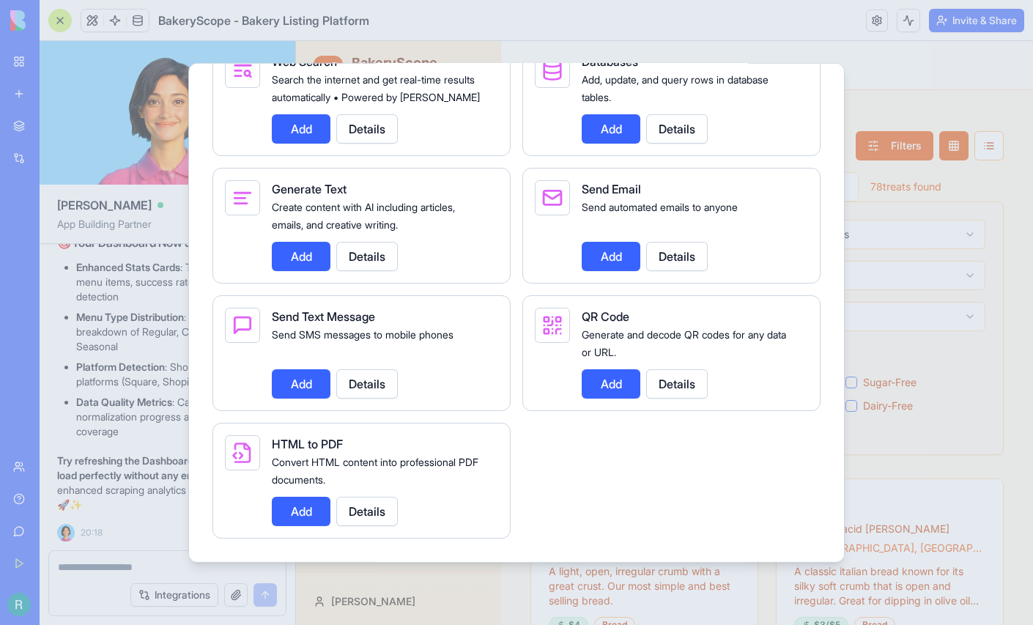
scroll to position [2358, 0]
click at [352, 398] on button "Details" at bounding box center [367, 382] width 62 height 29
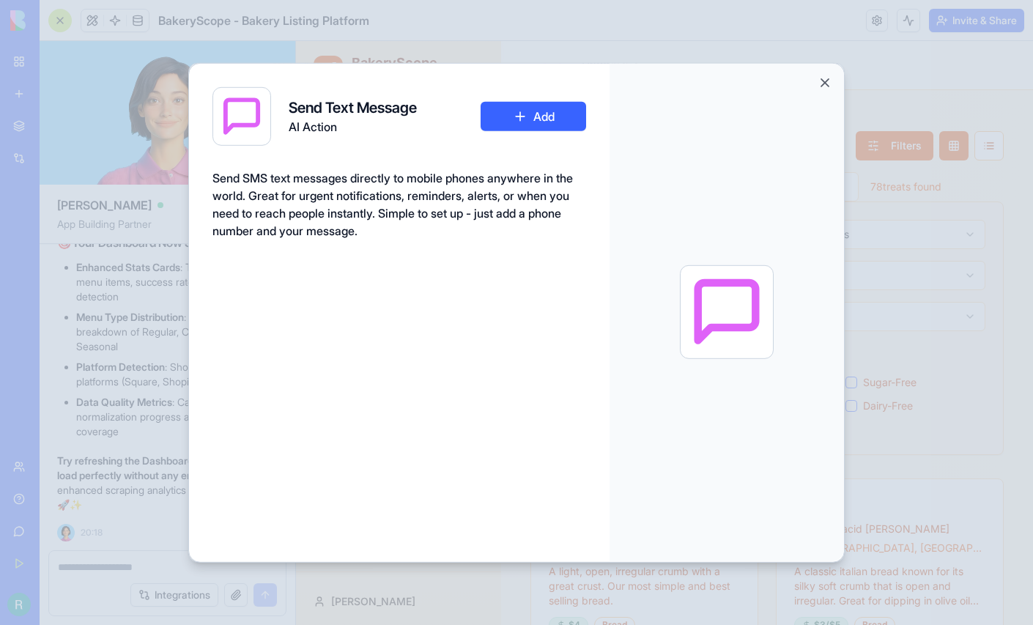
click at [487, 232] on span "Send SMS text messages directly to mobile phones anywhere in the world. Great f…" at bounding box center [392, 203] width 360 height 67
click at [832, 82] on button "Close" at bounding box center [825, 82] width 15 height 15
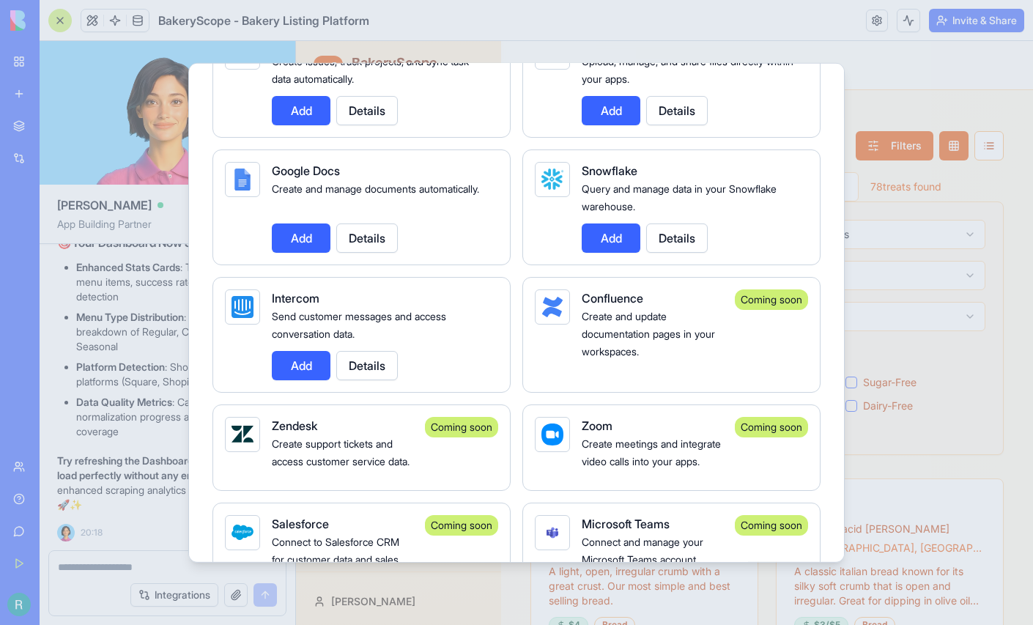
scroll to position [0, 0]
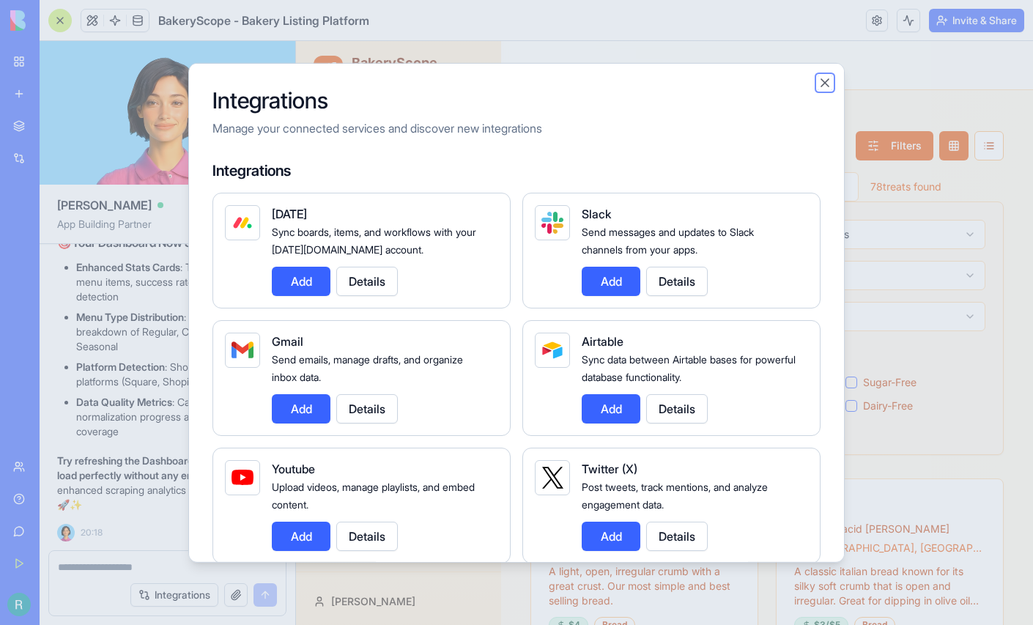
click at [832, 87] on button "Close" at bounding box center [825, 82] width 15 height 15
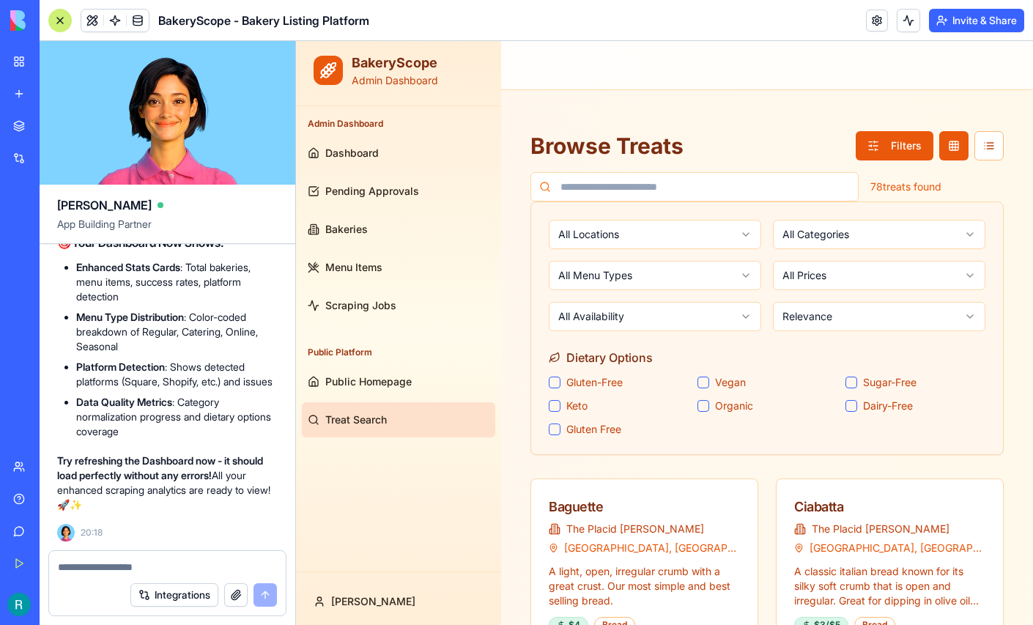
click at [81, 574] on div "Integrations" at bounding box center [167, 594] width 237 height 41
click at [92, 560] on textarea at bounding box center [167, 567] width 219 height 15
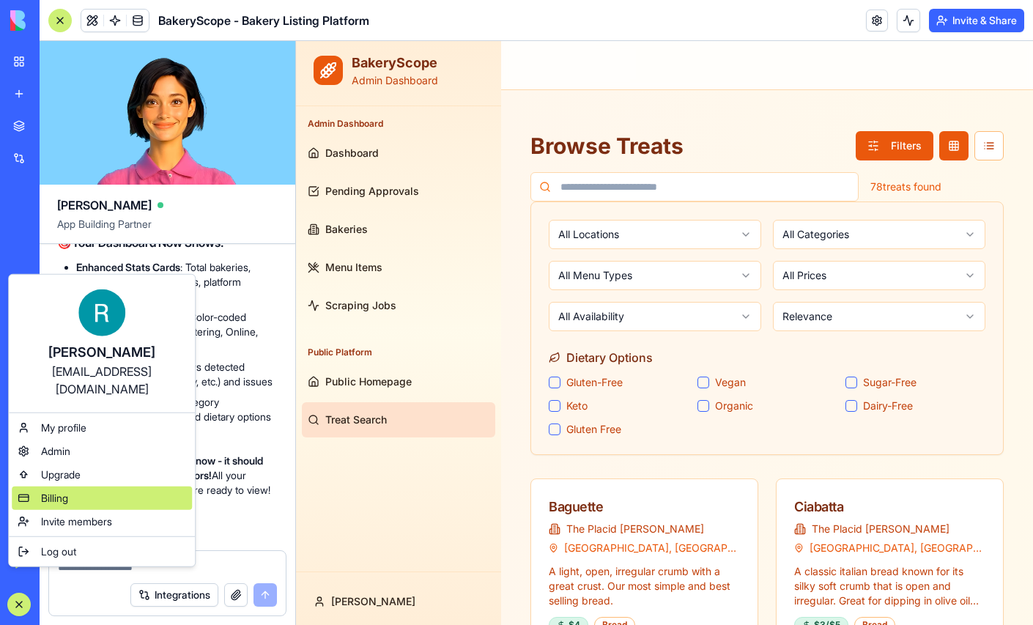
click at [68, 505] on span "Billing" at bounding box center [54, 498] width 27 height 15
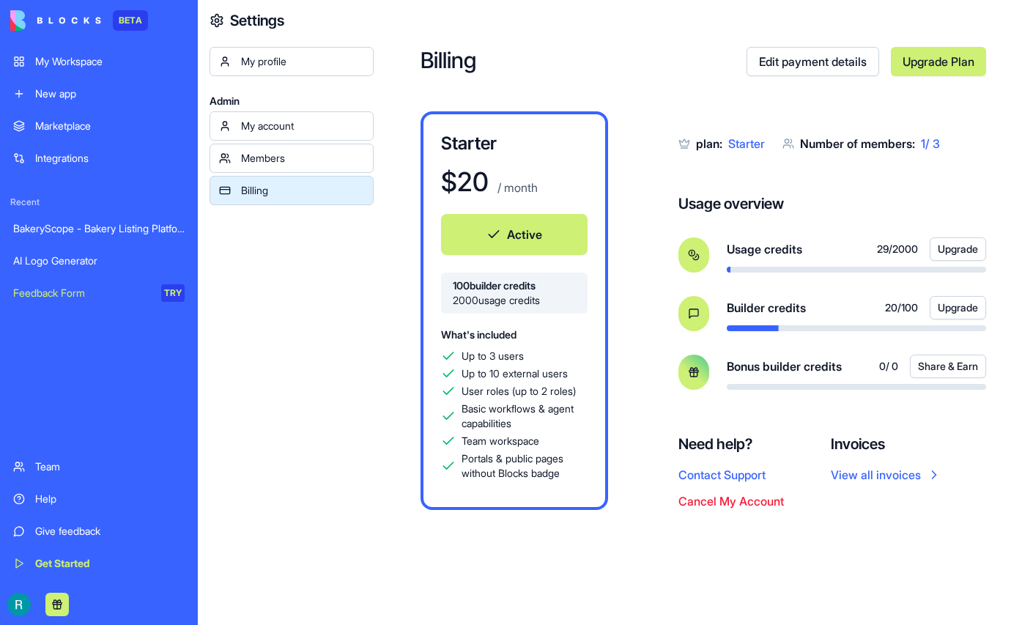
scroll to position [52, 0]
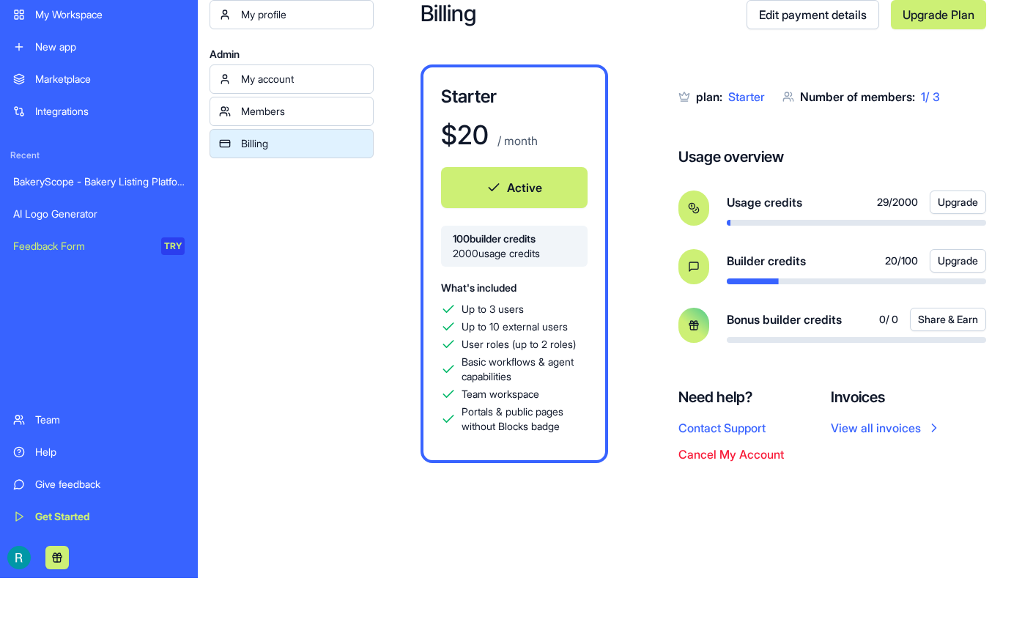
click at [766, 437] on button "Contact Support" at bounding box center [721, 428] width 87 height 18
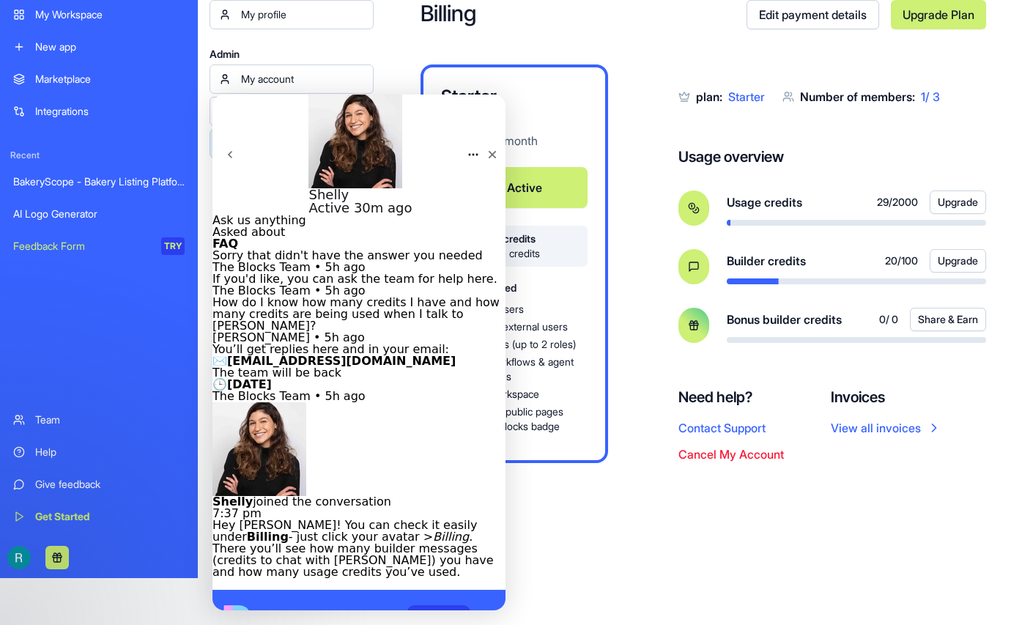
scroll to position [618, 0]
click at [489, 151] on icon "Close" at bounding box center [493, 155] width 8 height 8
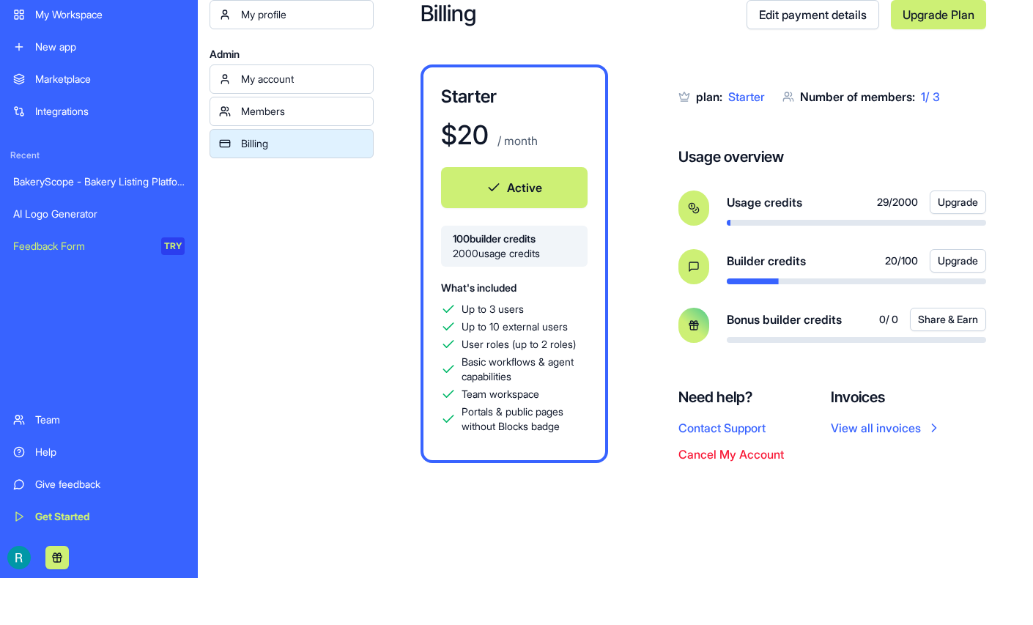
scroll to position [0, 0]
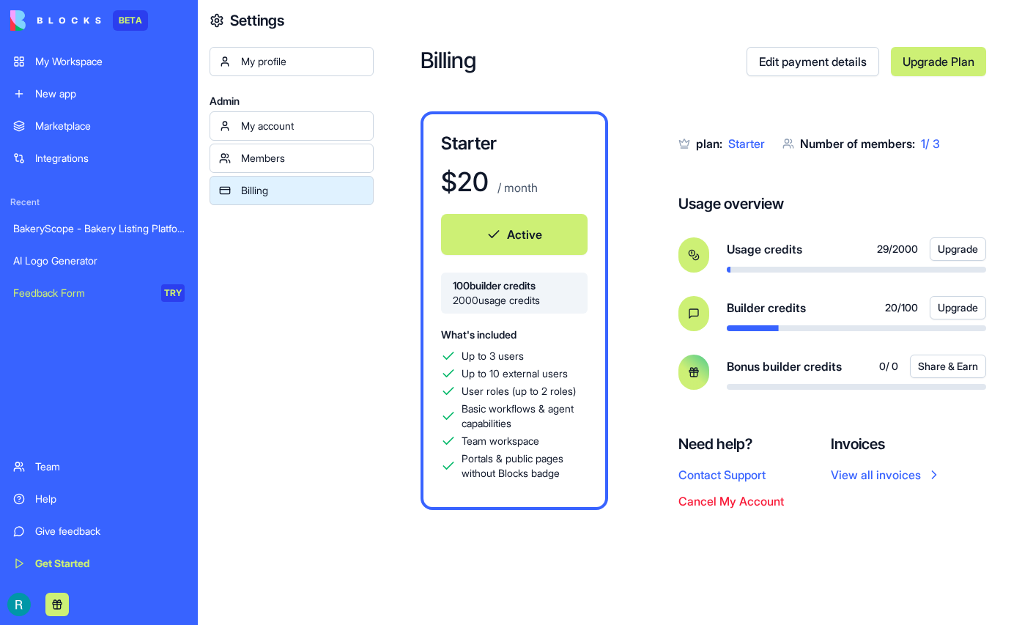
click at [96, 69] on div "My Workspace" at bounding box center [109, 61] width 149 height 15
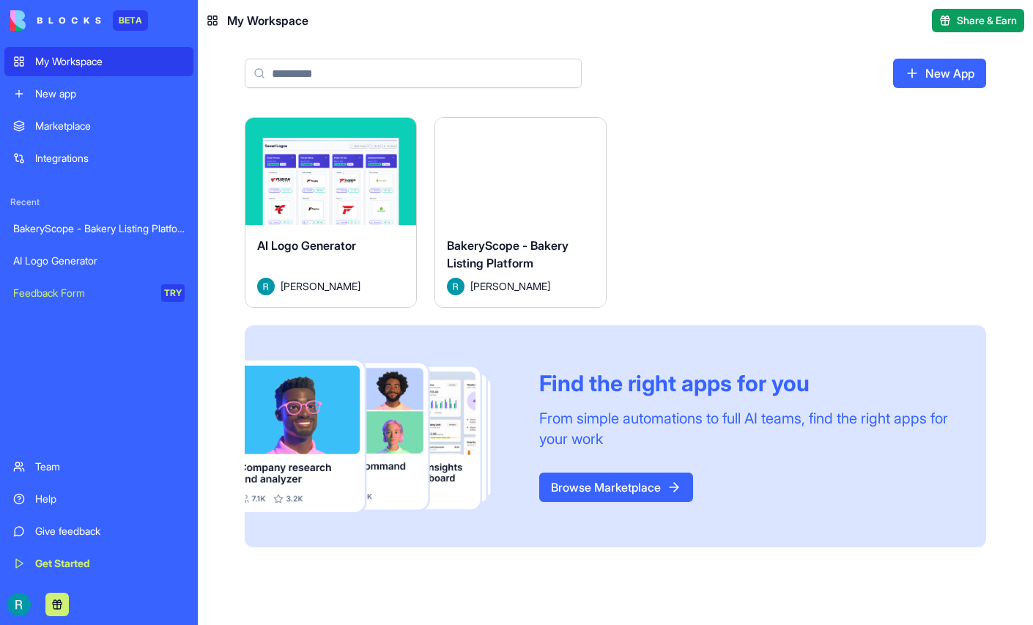
click at [606, 225] on div "Launch" at bounding box center [520, 171] width 171 height 107
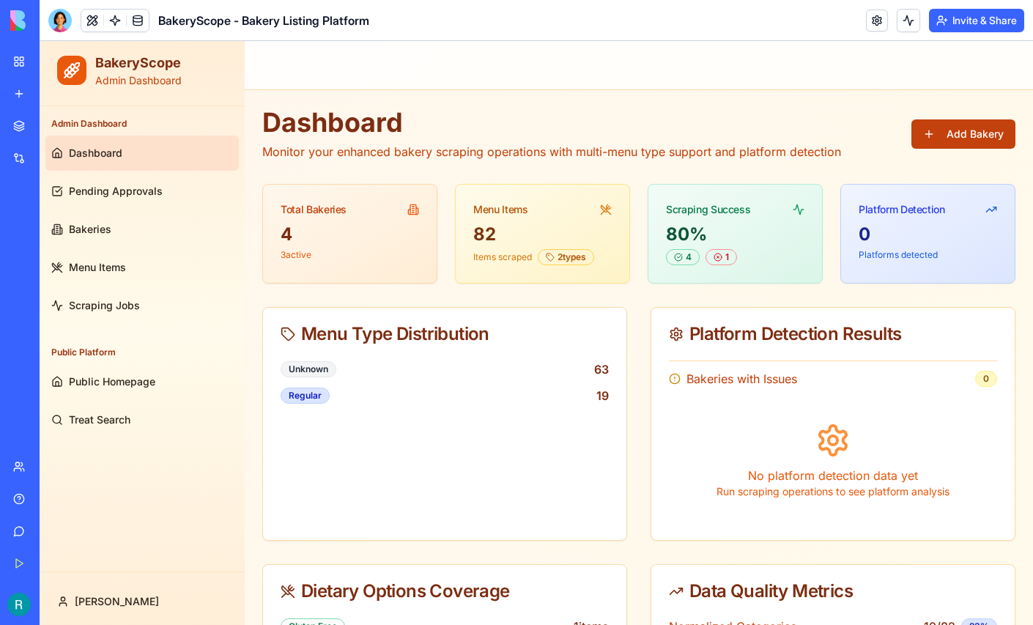
click at [968, 135] on button "Add Bakery" at bounding box center [963, 133] width 104 height 29
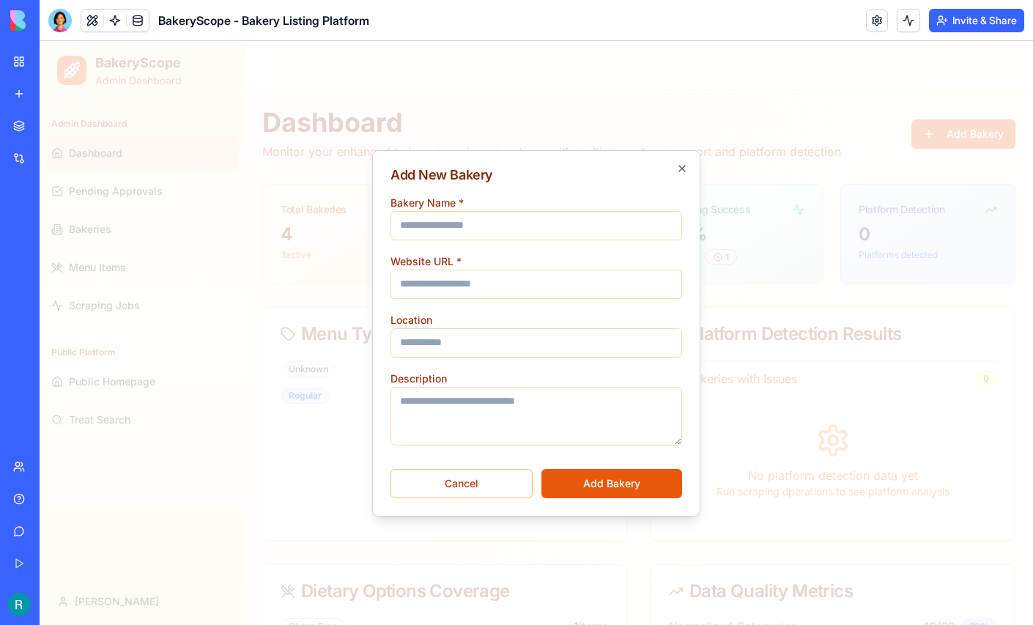
click at [581, 220] on input "Bakery Name *" at bounding box center [536, 225] width 292 height 29
type input "**********"
click at [490, 288] on input "Website URL *" at bounding box center [536, 284] width 292 height 29
paste input "**********"
type input "**********"
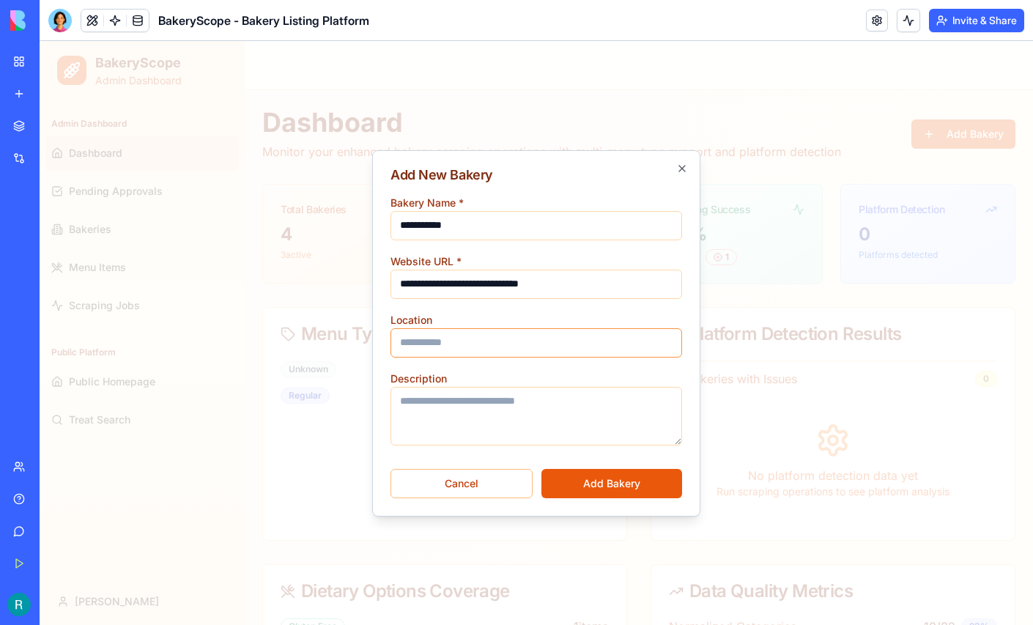
click at [478, 339] on input "Location" at bounding box center [536, 342] width 292 height 29
type input "********"
click at [611, 481] on button "Add Bakery" at bounding box center [611, 483] width 141 height 29
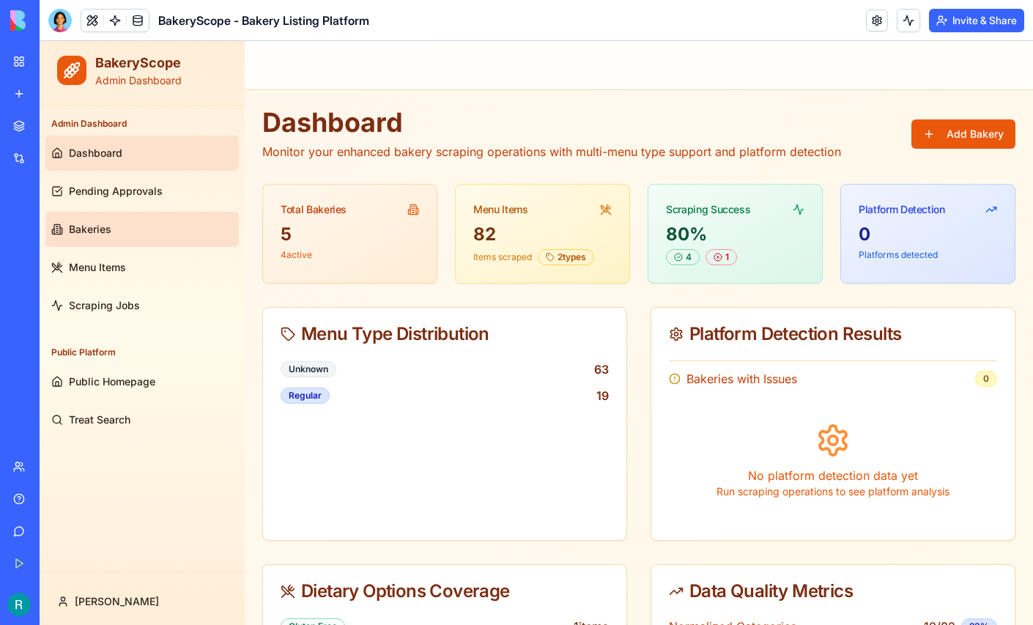
click at [119, 231] on link "Bakeries" at bounding box center [141, 229] width 193 height 35
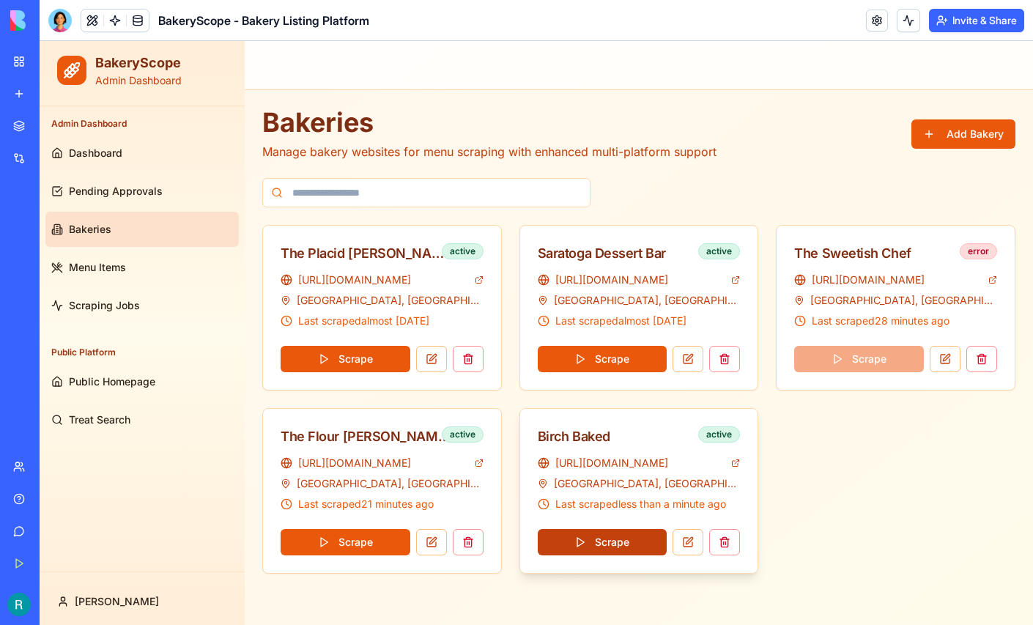
click at [608, 540] on button "Scrape" at bounding box center [603, 542] width 130 height 26
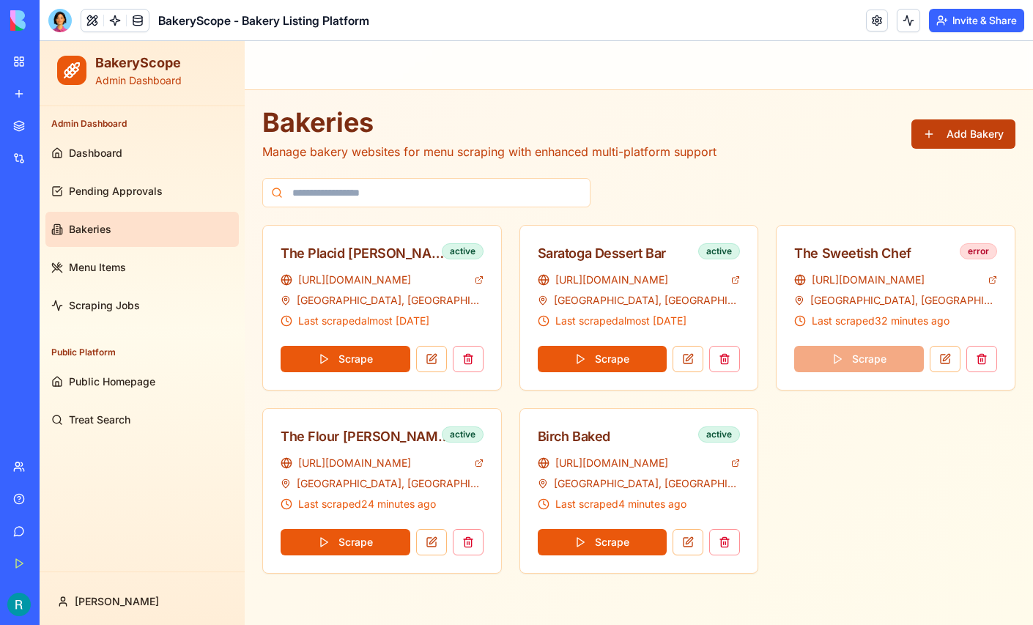
click at [965, 130] on button "Add Bakery" at bounding box center [963, 133] width 104 height 29
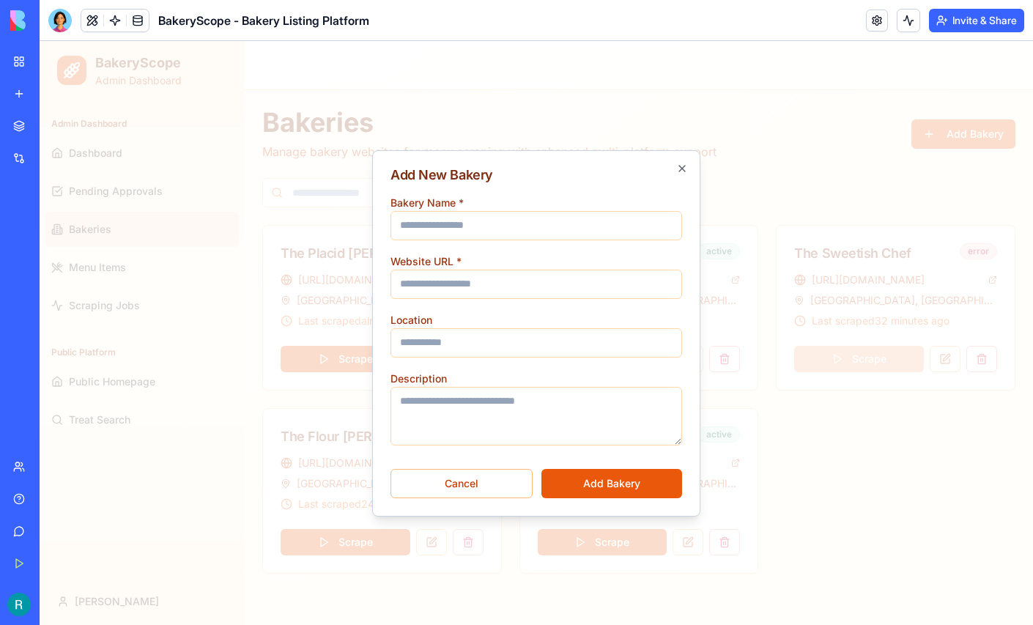
click at [564, 226] on input "Bakery Name *" at bounding box center [536, 225] width 292 height 29
type input "**********"
click at [453, 279] on input "Website URL *" at bounding box center [536, 284] width 292 height 29
paste input "**********"
type input "**********"
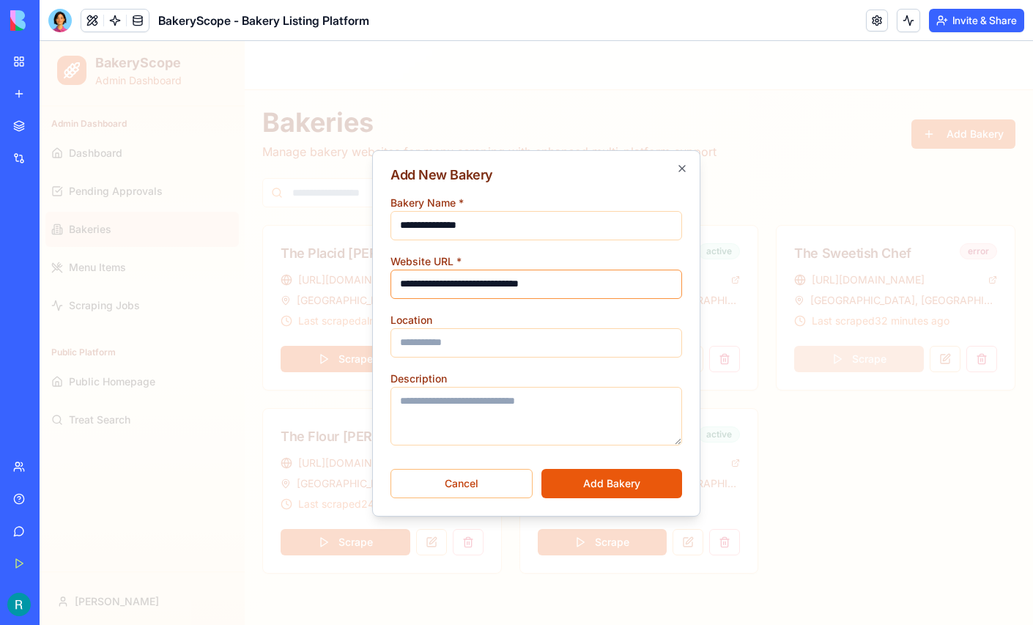
click at [500, 274] on input "**********" at bounding box center [536, 284] width 292 height 29
paste input "**********"
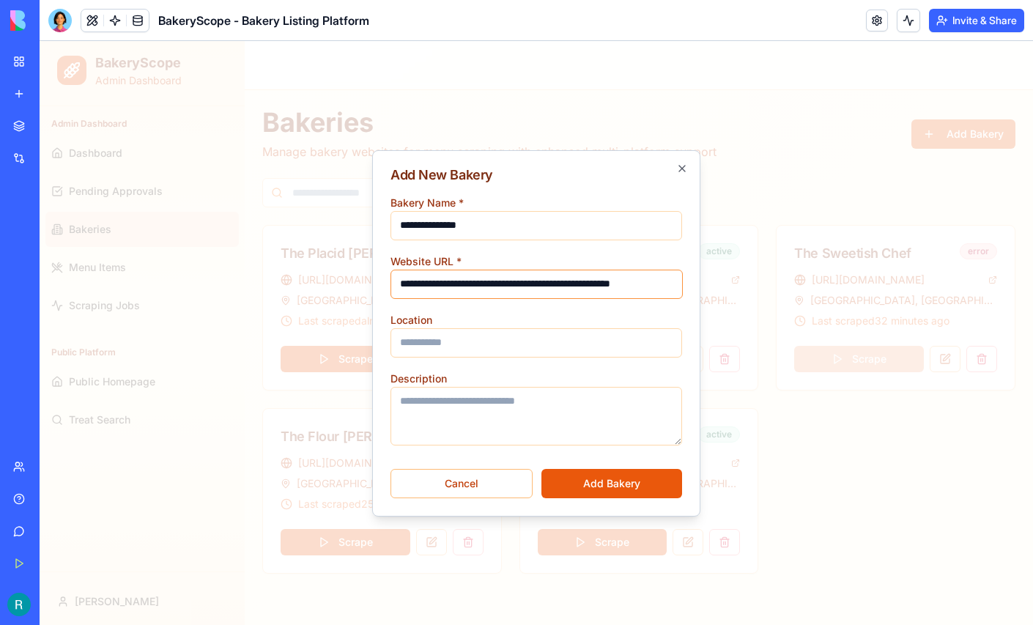
type input "**********"
click at [491, 347] on input "Location" at bounding box center [536, 342] width 292 height 29
type input "********"
click at [623, 484] on button "Add Bakery" at bounding box center [611, 483] width 141 height 29
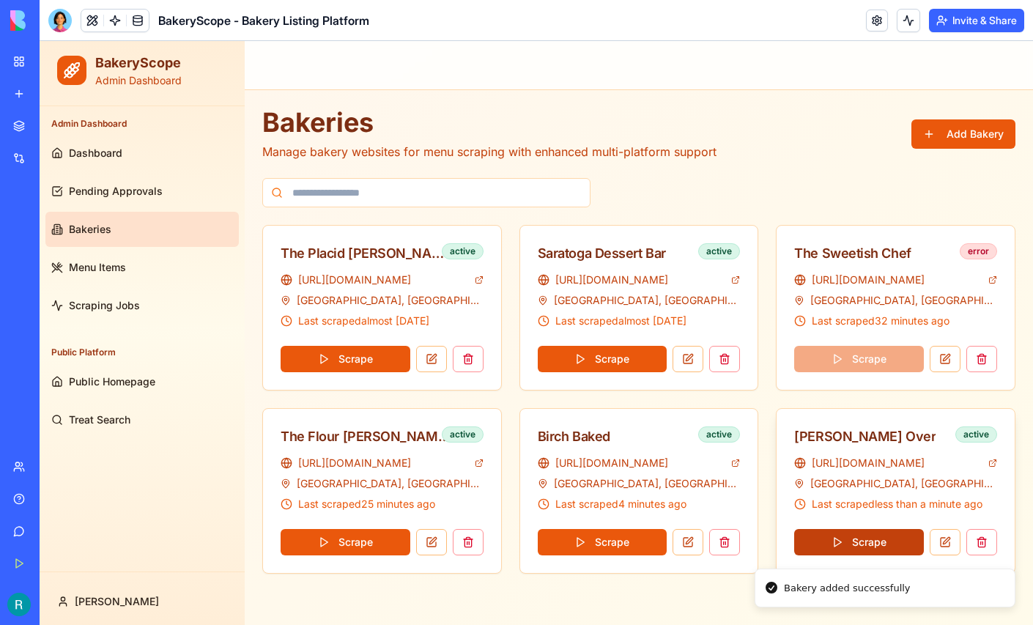
click at [859, 538] on button "Scrape" at bounding box center [859, 542] width 130 height 26
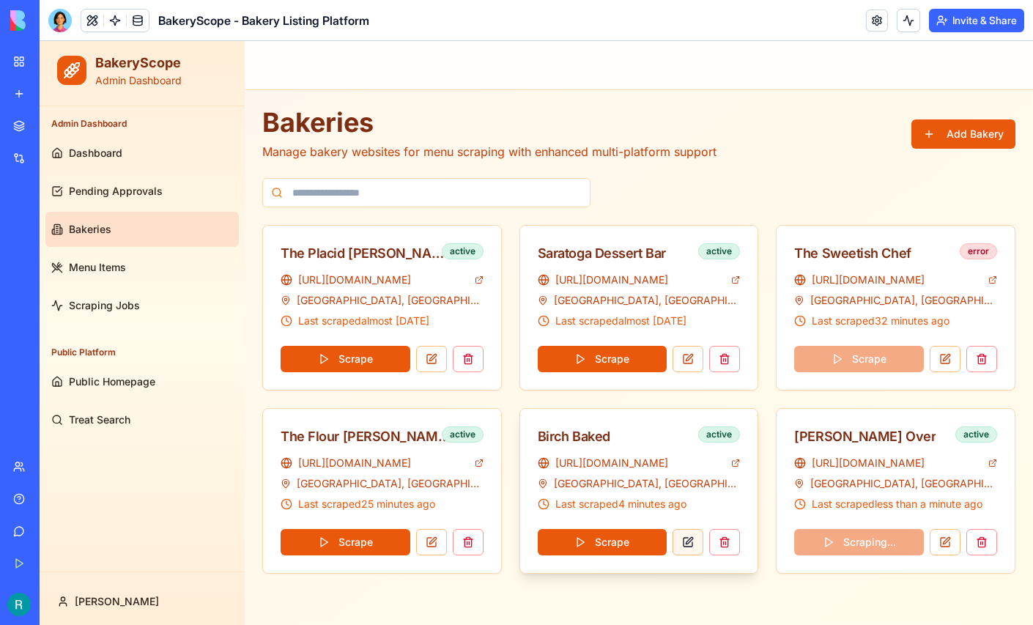
click at [689, 543] on button at bounding box center [687, 542] width 31 height 26
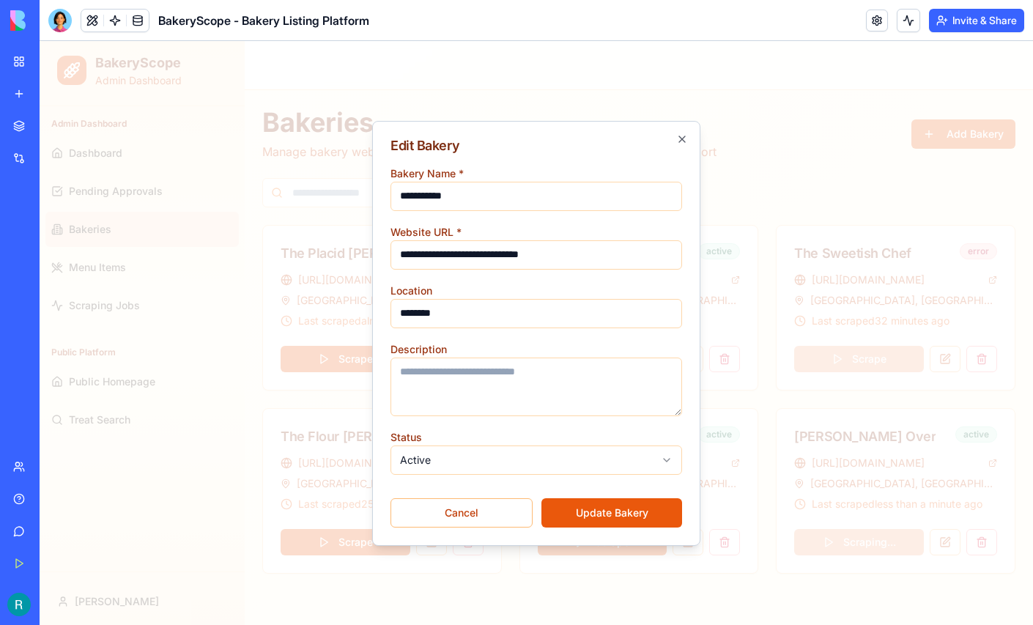
click at [611, 464] on body "**********" at bounding box center [536, 333] width 993 height 584
click at [621, 508] on button "Update Bakery" at bounding box center [611, 512] width 141 height 29
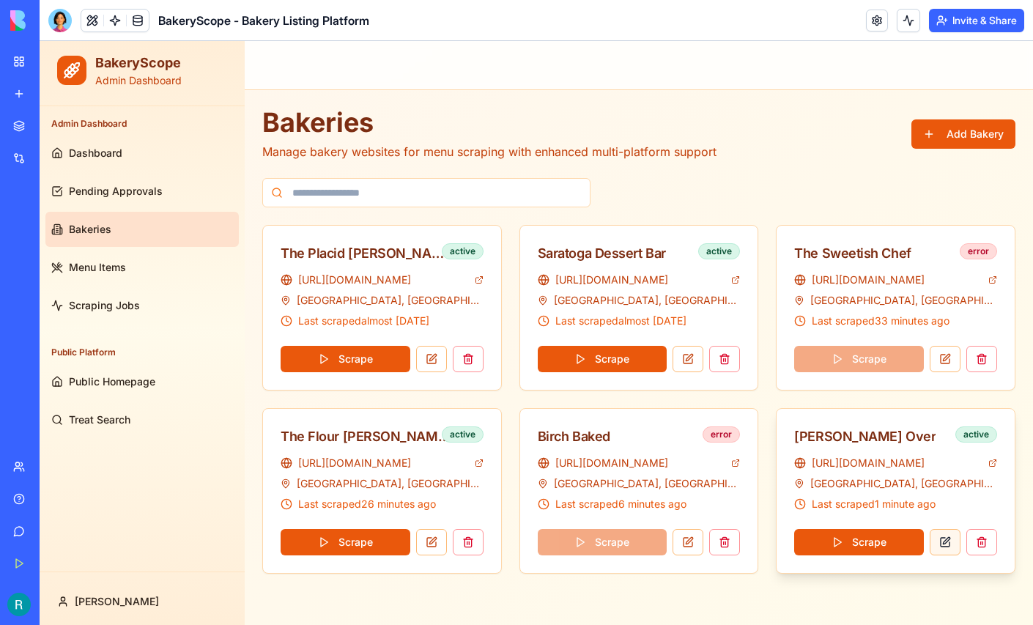
click at [946, 540] on button at bounding box center [945, 542] width 31 height 26
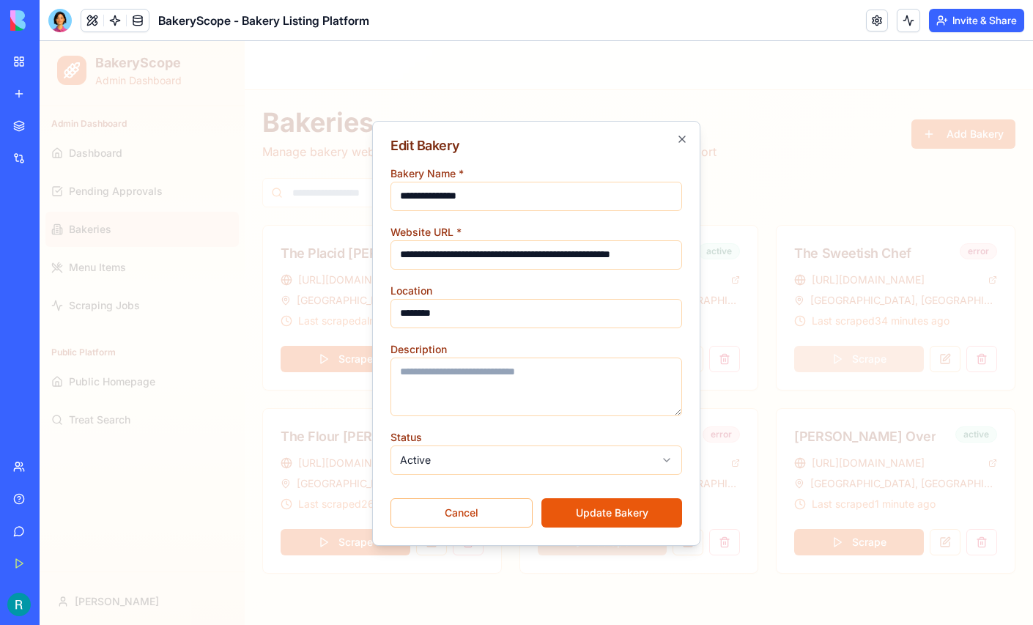
click at [590, 461] on body "**********" at bounding box center [536, 333] width 993 height 584
click at [618, 505] on button "Update Bakery" at bounding box center [611, 512] width 141 height 29
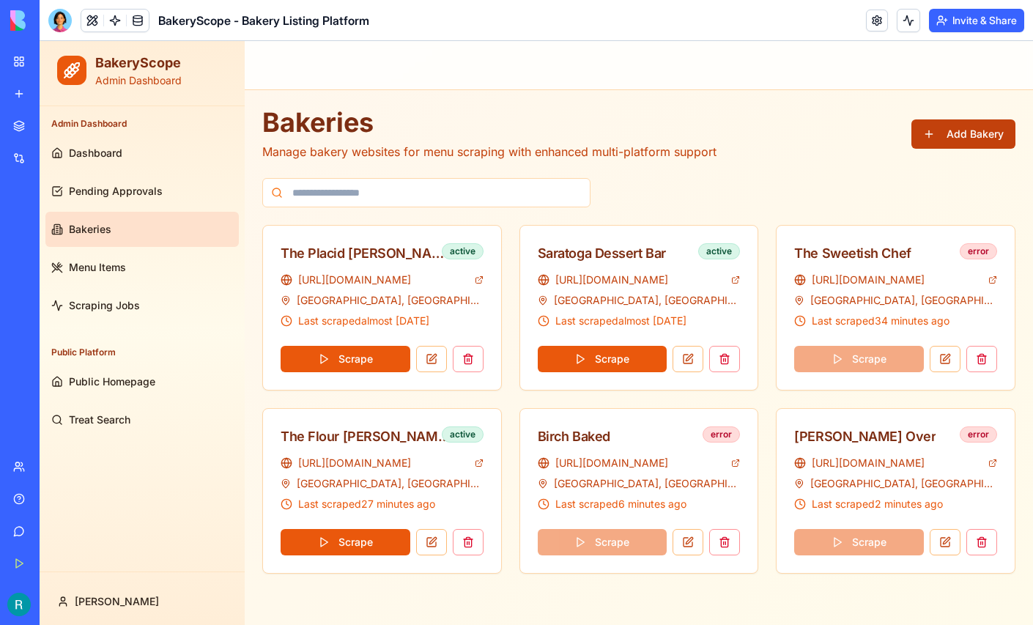
click at [957, 143] on button "Add Bakery" at bounding box center [963, 133] width 104 height 29
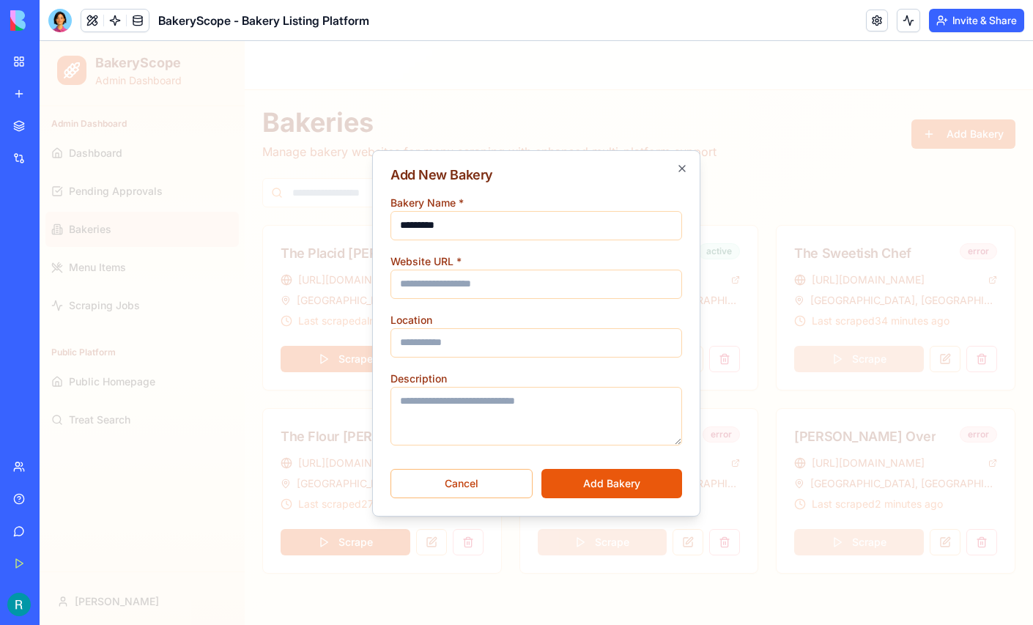
type input "*********"
click at [441, 281] on input "Website URL *" at bounding box center [536, 284] width 292 height 29
paste input "**********"
type input "**********"
click at [530, 339] on input "Location" at bounding box center [536, 342] width 292 height 29
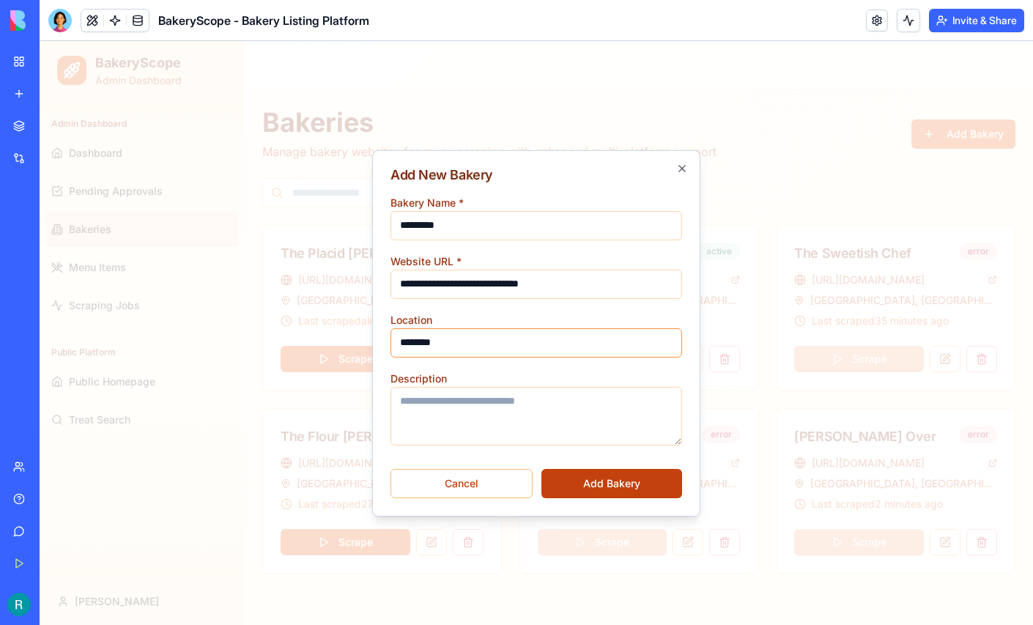
type input "********"
click at [610, 472] on button "Add Bakery" at bounding box center [611, 483] width 141 height 29
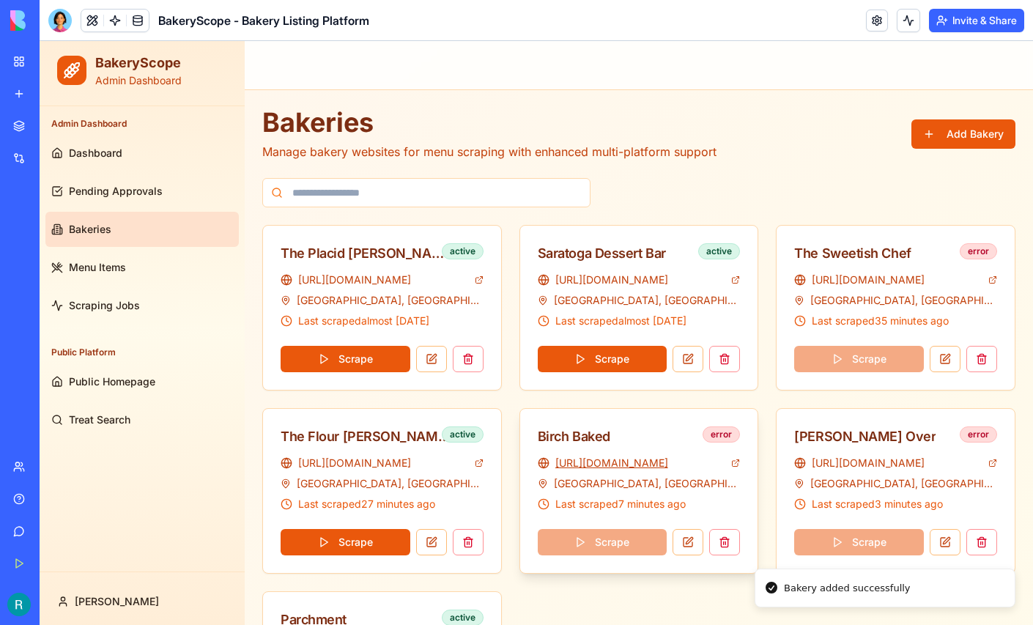
scroll to position [153, 0]
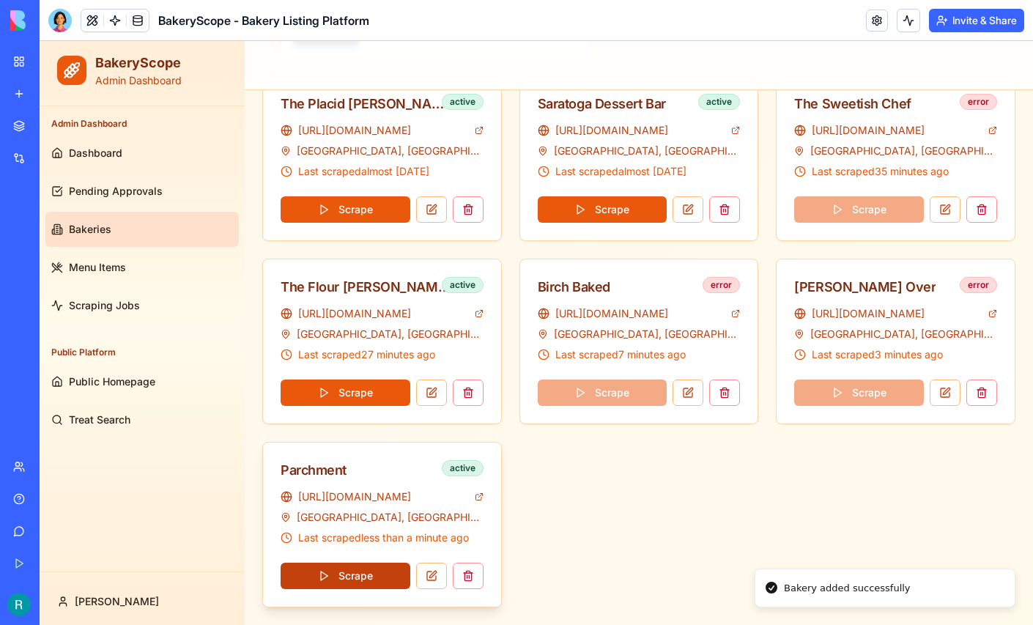
click at [355, 568] on button "Scrape" at bounding box center [346, 576] width 130 height 26
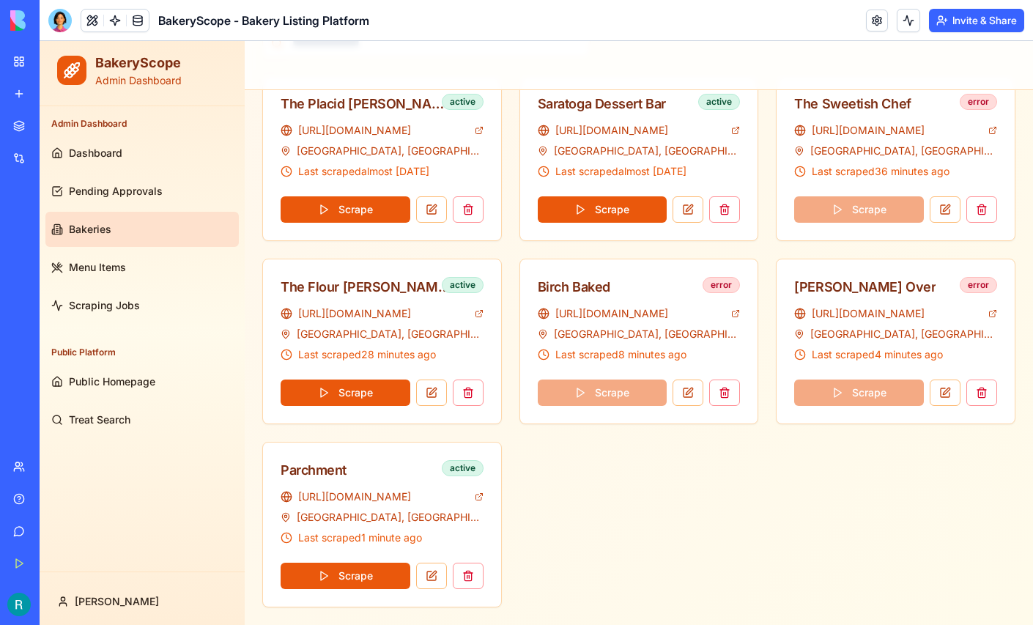
scroll to position [0, 0]
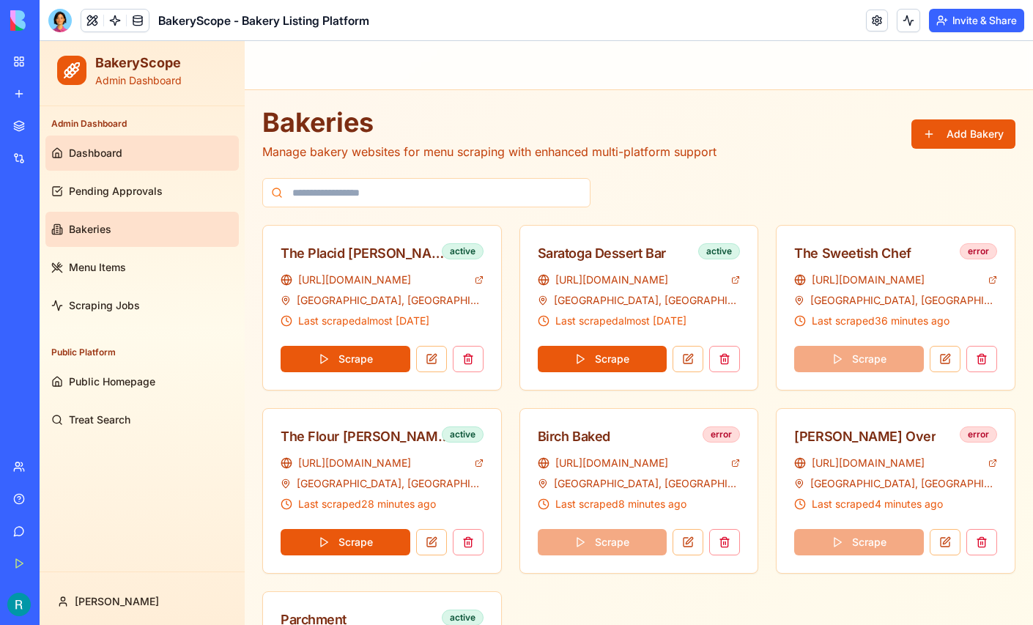
click at [130, 147] on link "Dashboard" at bounding box center [141, 153] width 193 height 35
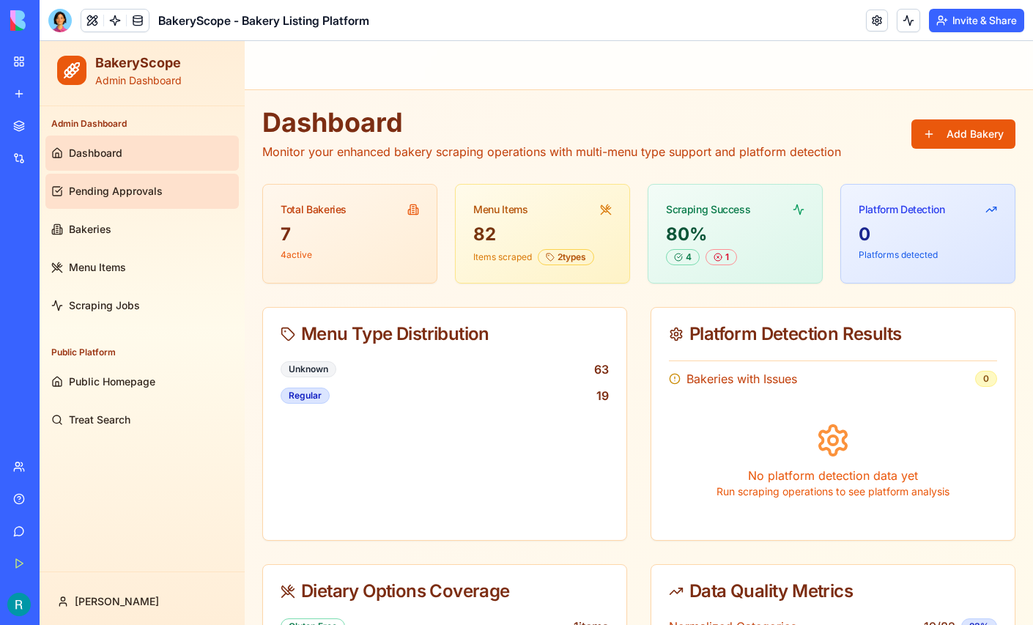
click at [123, 190] on span "Pending Approvals" at bounding box center [116, 191] width 94 height 15
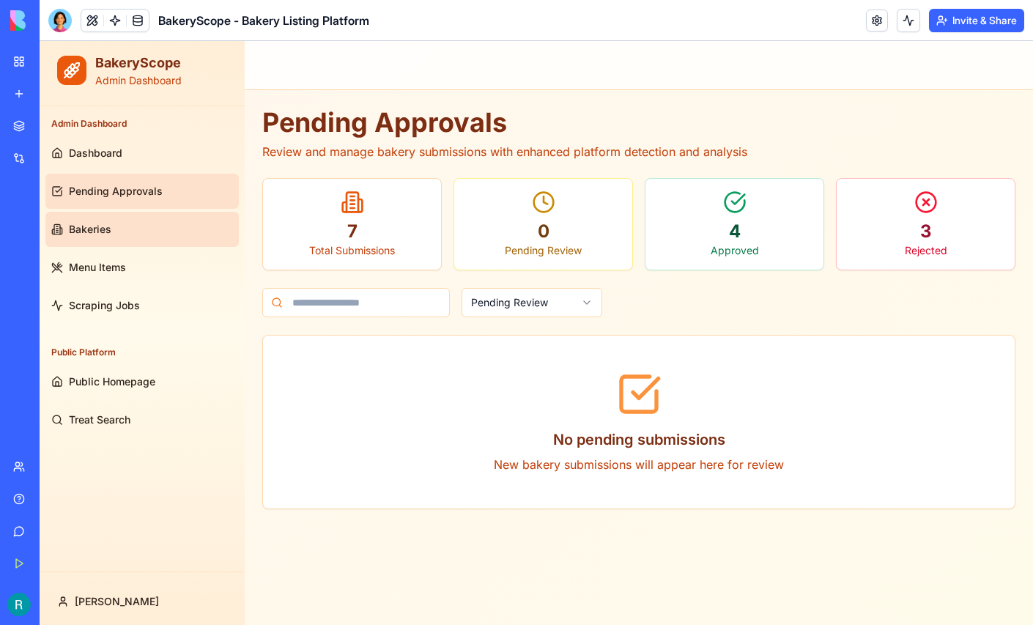
click at [95, 229] on span "Bakeries" at bounding box center [90, 229] width 42 height 15
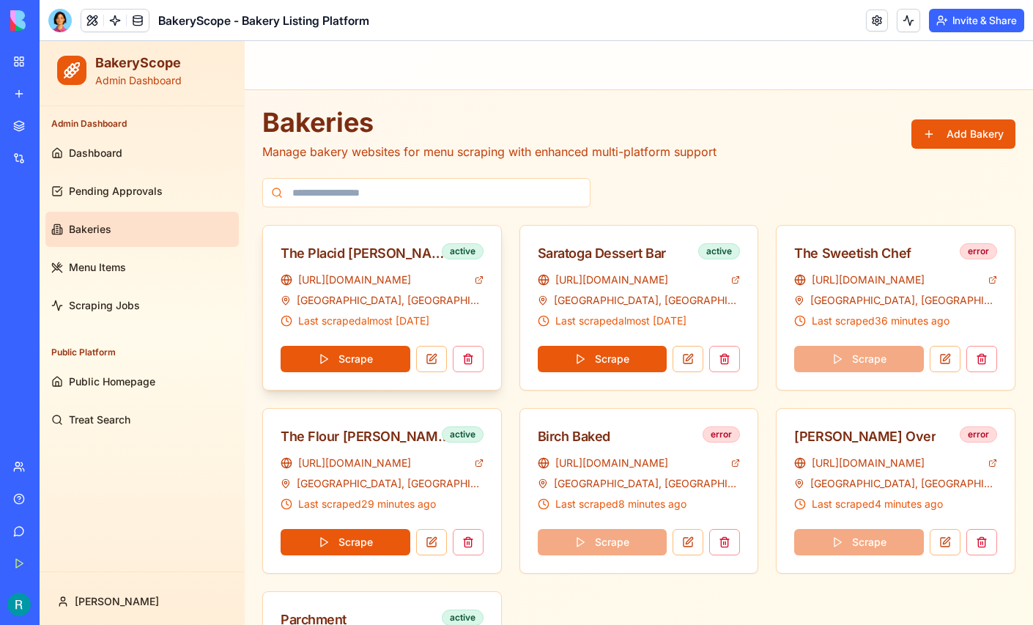
scroll to position [153, 0]
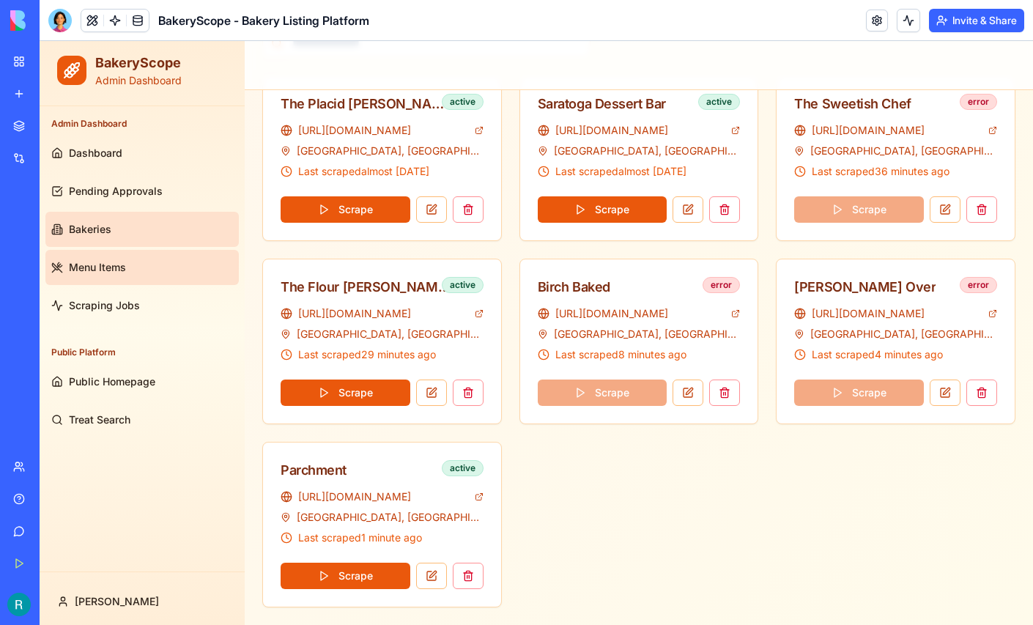
click at [115, 267] on span "Menu Items" at bounding box center [97, 267] width 57 height 15
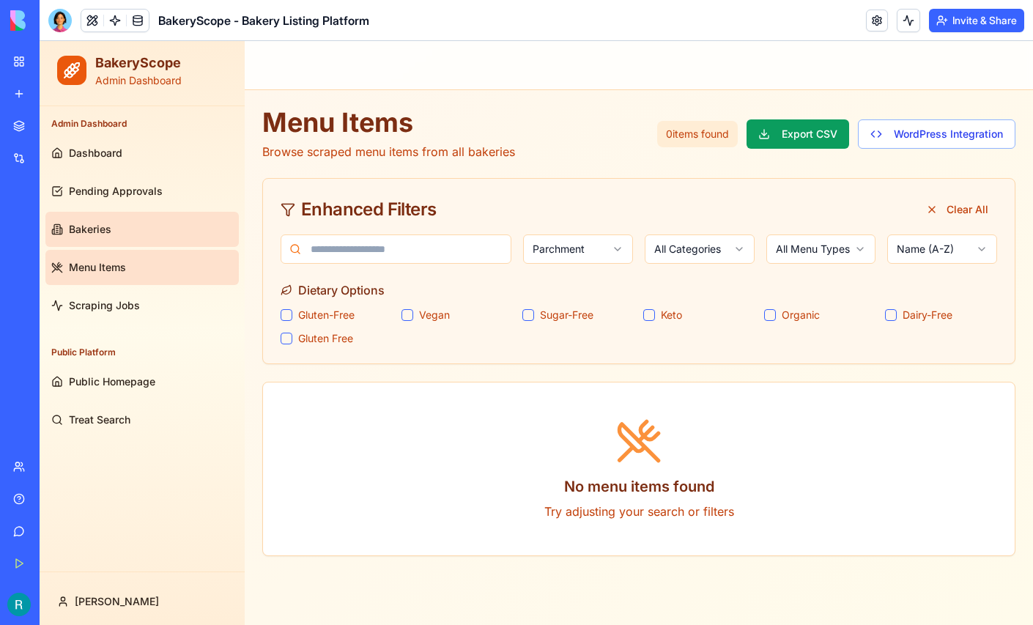
click at [98, 226] on span "Bakeries" at bounding box center [90, 229] width 42 height 15
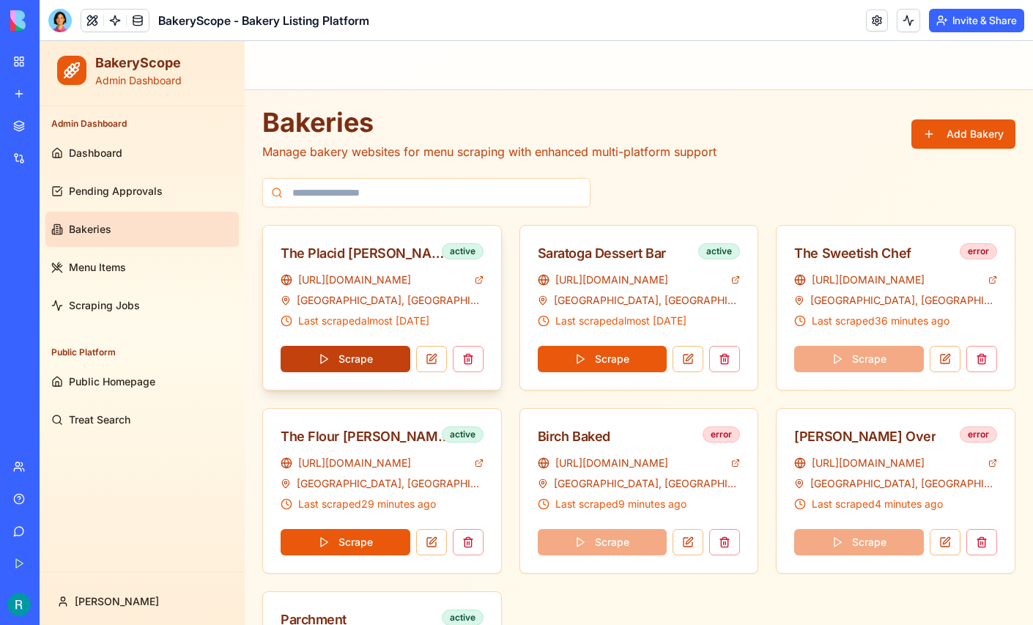
scroll to position [153, 0]
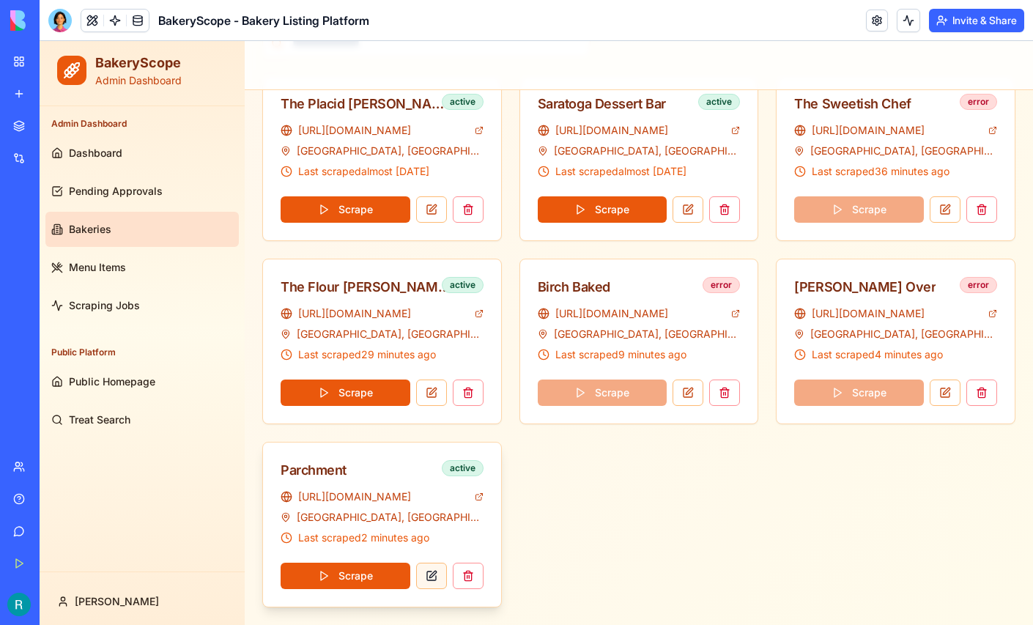
click at [438, 575] on button at bounding box center [431, 576] width 31 height 26
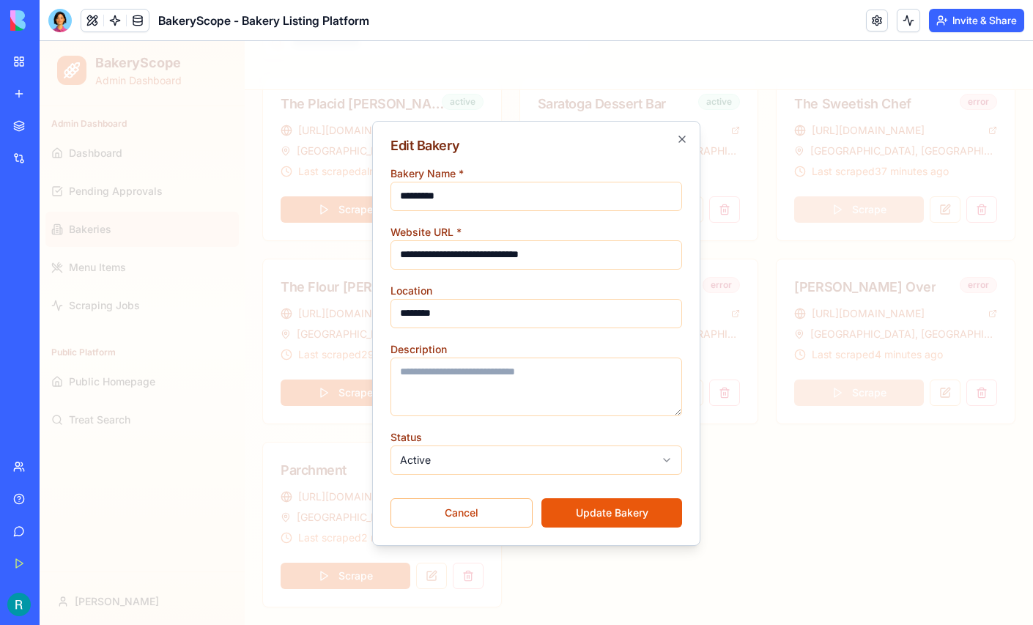
click at [528, 454] on body "BakeryScope Admin Dashboard Admin Dashboard Dashboard Pending Approvals Bakerie…" at bounding box center [536, 258] width 993 height 733
click at [590, 507] on button "Update Bakery" at bounding box center [611, 512] width 141 height 29
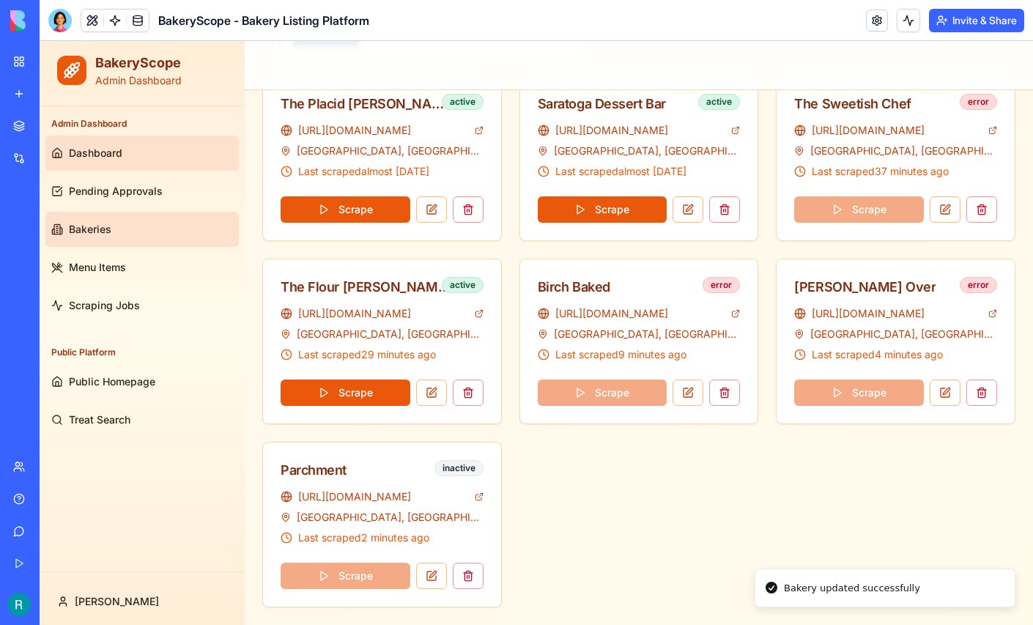
click at [108, 150] on span "Dashboard" at bounding box center [95, 153] width 53 height 15
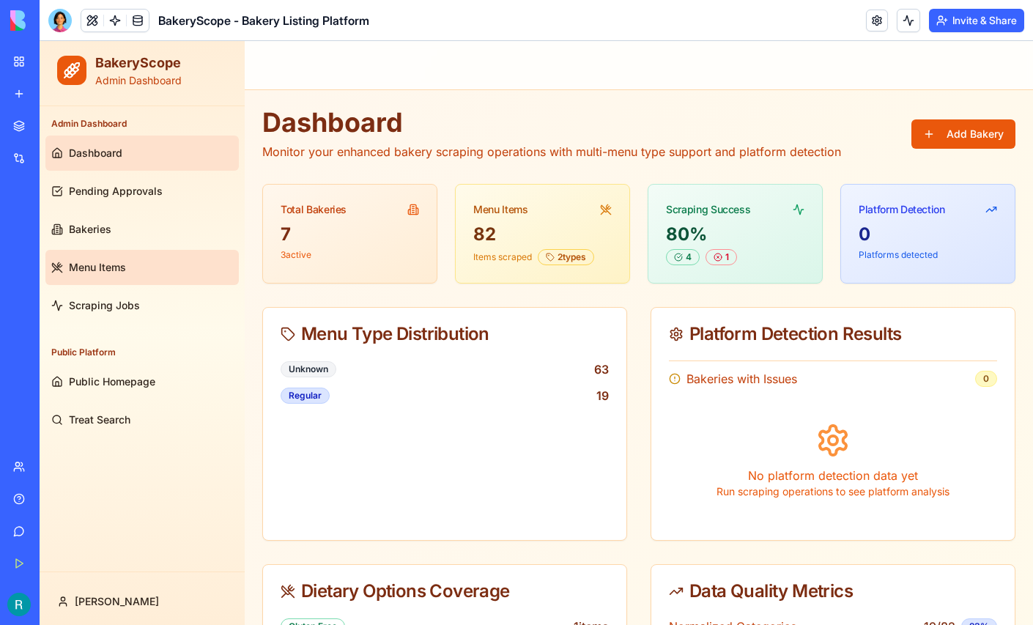
click at [99, 275] on link "Menu Items" at bounding box center [141, 267] width 193 height 35
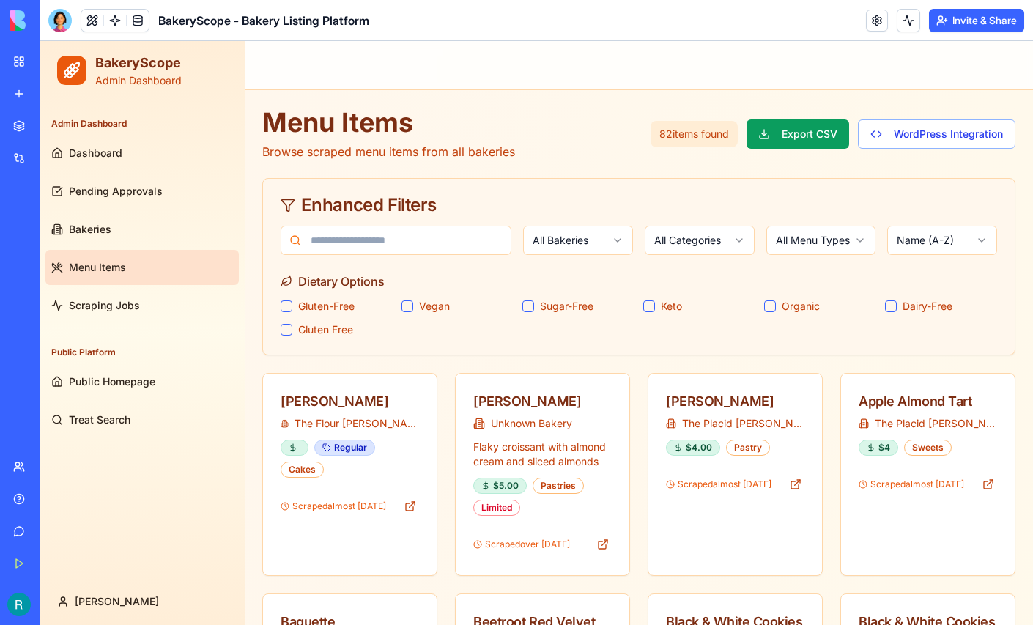
click at [95, 415] on span "Treat Search" at bounding box center [100, 419] width 62 height 15
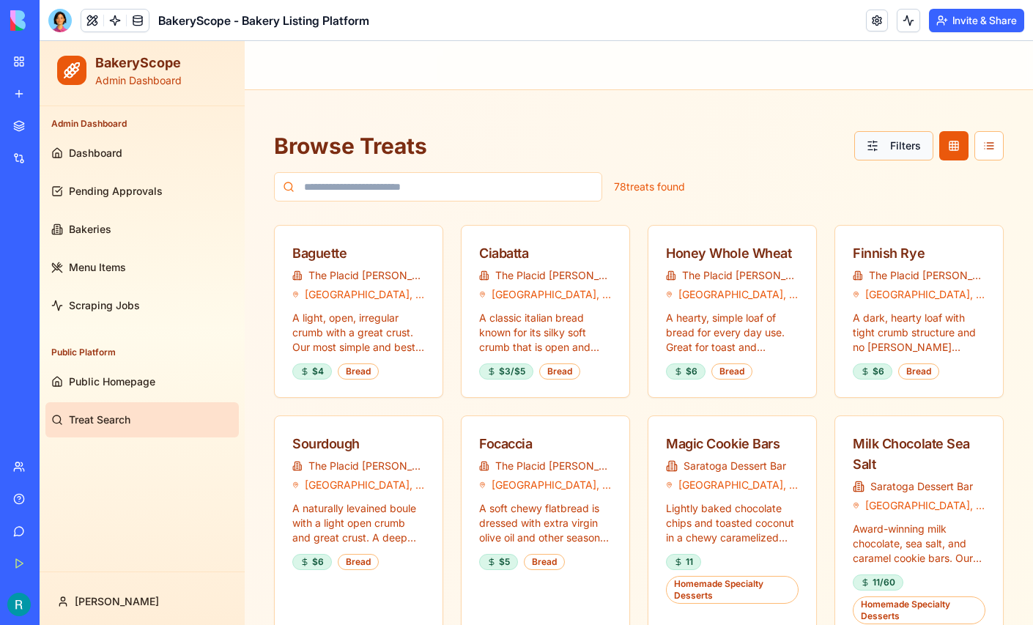
click at [883, 154] on button "Filters" at bounding box center [893, 145] width 79 height 29
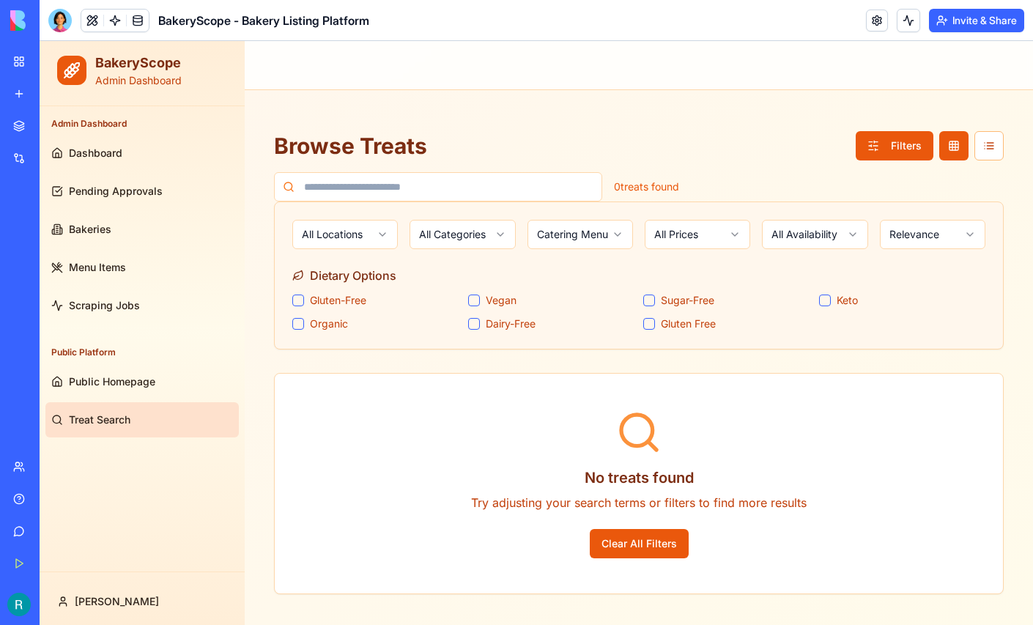
click at [590, 231] on html "BakeryScope Admin Dashboard Admin Dashboard Dashboard Pending Approvals Bakerie…" at bounding box center [536, 338] width 993 height 594
click at [570, 233] on html "BakeryScope Admin Dashboard Admin Dashboard Dashboard Pending Approvals Bakerie…" at bounding box center [536, 338] width 993 height 594
click at [466, 236] on html "BakeryScope Admin Dashboard Admin Dashboard Dashboard Pending Approvals Bakerie…" at bounding box center [536, 338] width 993 height 594
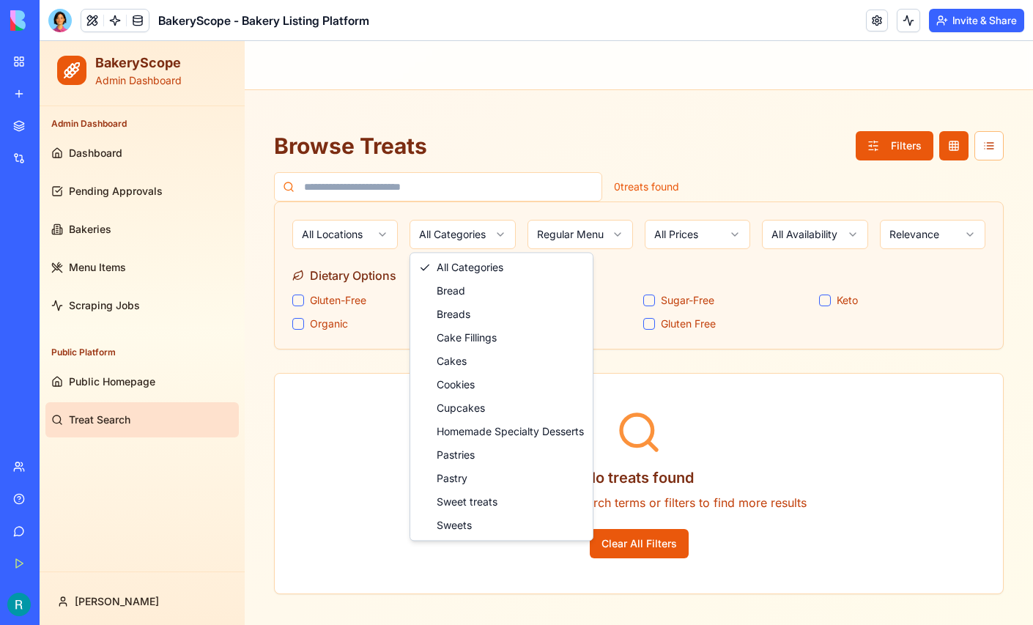
click at [371, 232] on html "BakeryScope Admin Dashboard Admin Dashboard Dashboard Pending Approvals Bakerie…" at bounding box center [536, 338] width 993 height 594
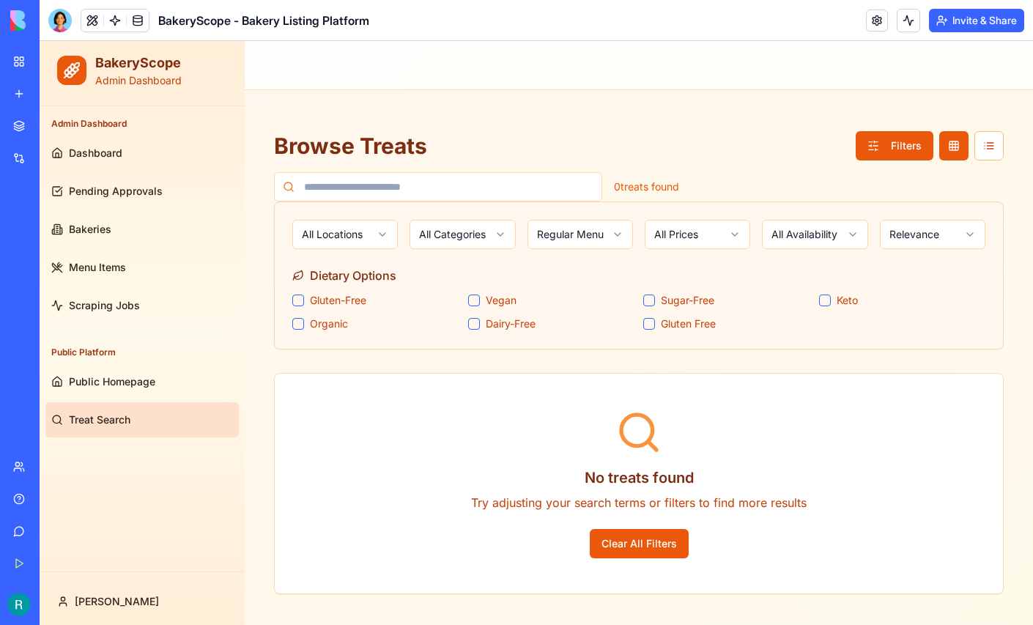
click at [371, 232] on html "BakeryScope Admin Dashboard Admin Dashboard Dashboard Pending Approvals Bakerie…" at bounding box center [536, 338] width 993 height 594
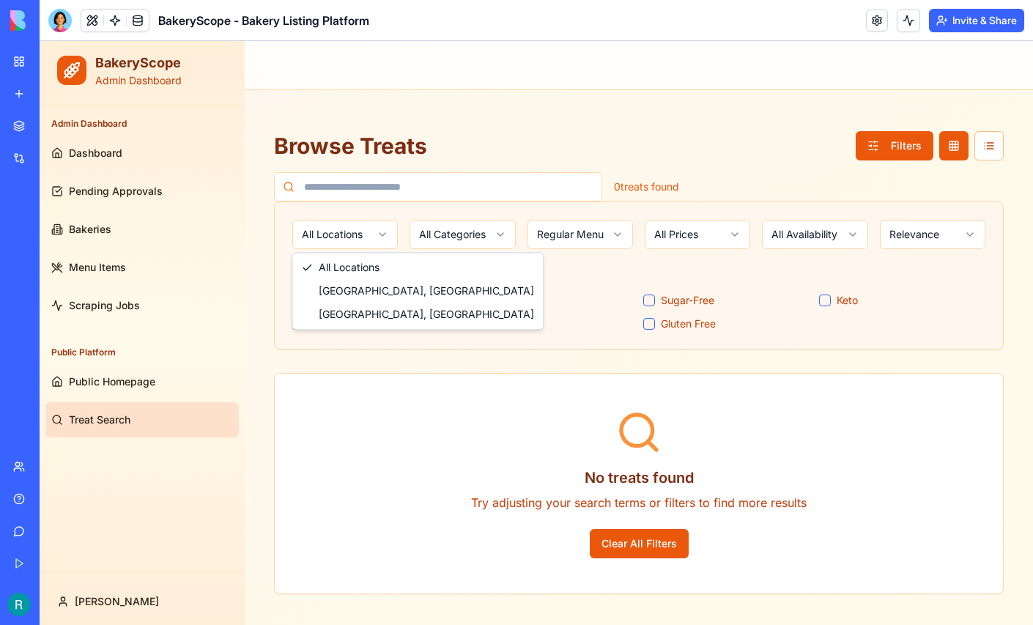
click at [607, 292] on html "BakeryScope Admin Dashboard Admin Dashboard Dashboard Pending Approvals Bakerie…" at bounding box center [536, 338] width 993 height 594
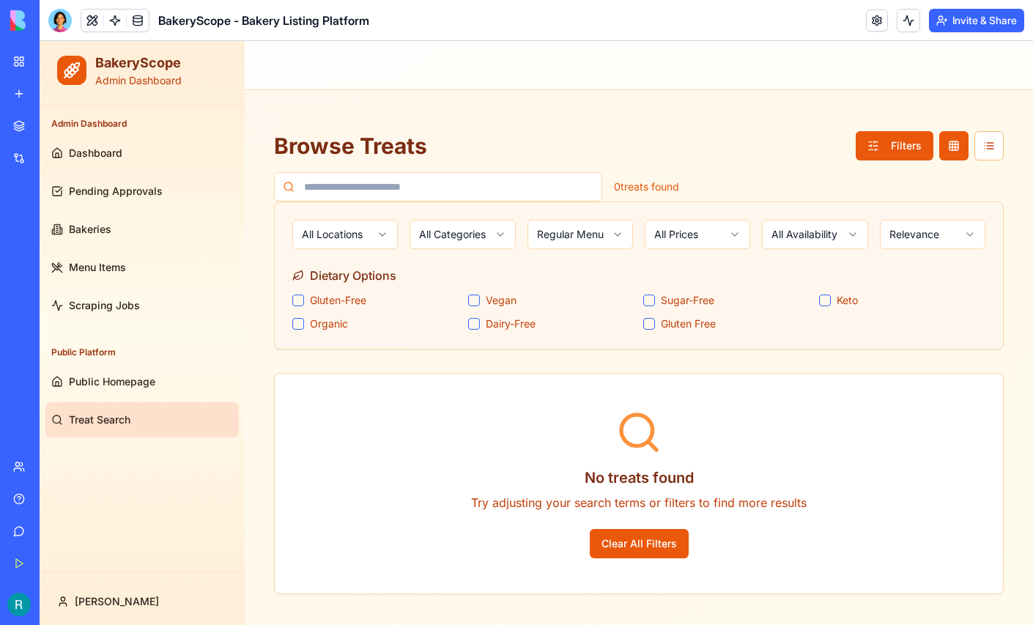
click at [607, 292] on div "Dietary Options Gluten-Free Vegan Sugar-Free Keto Organic Dairy-Free Gluten Free" at bounding box center [638, 299] width 693 height 64
click at [635, 549] on button "Clear All Filters" at bounding box center [639, 543] width 99 height 29
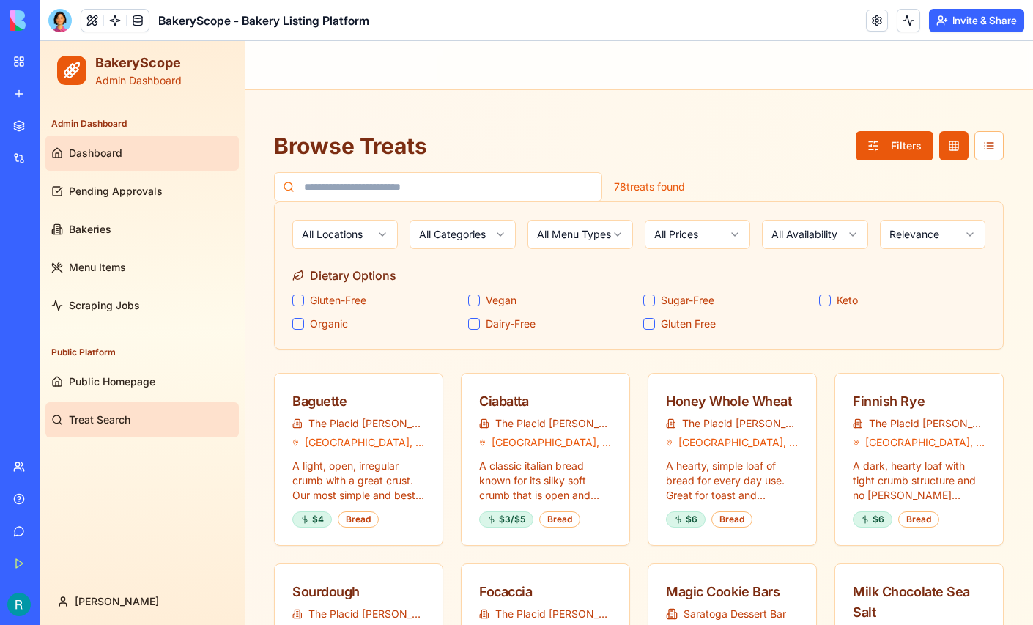
click at [89, 158] on span "Dashboard" at bounding box center [95, 153] width 53 height 15
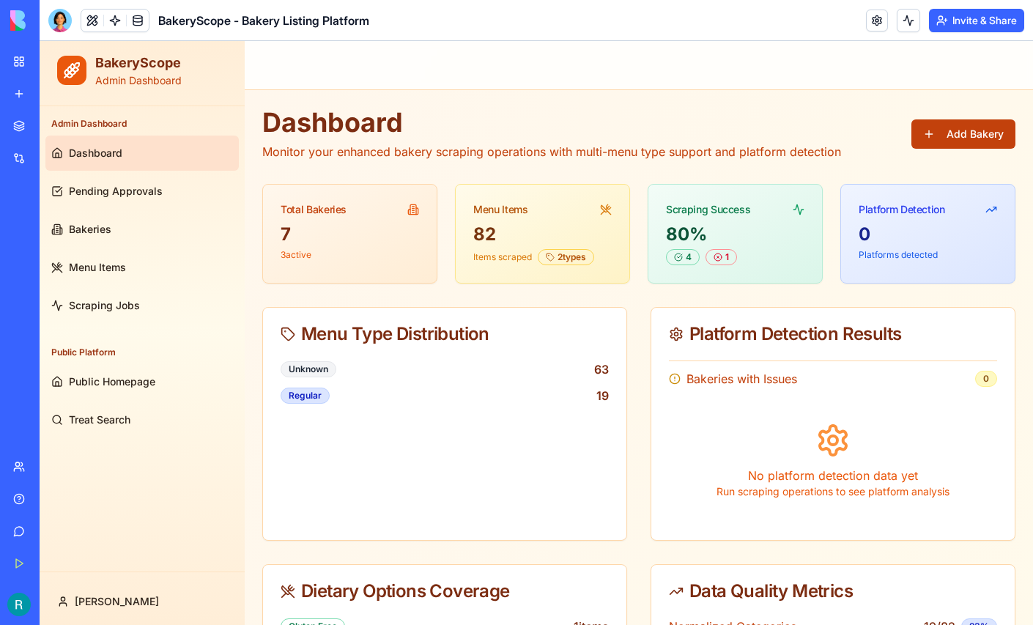
click at [949, 127] on button "Add Bakery" at bounding box center [963, 133] width 104 height 29
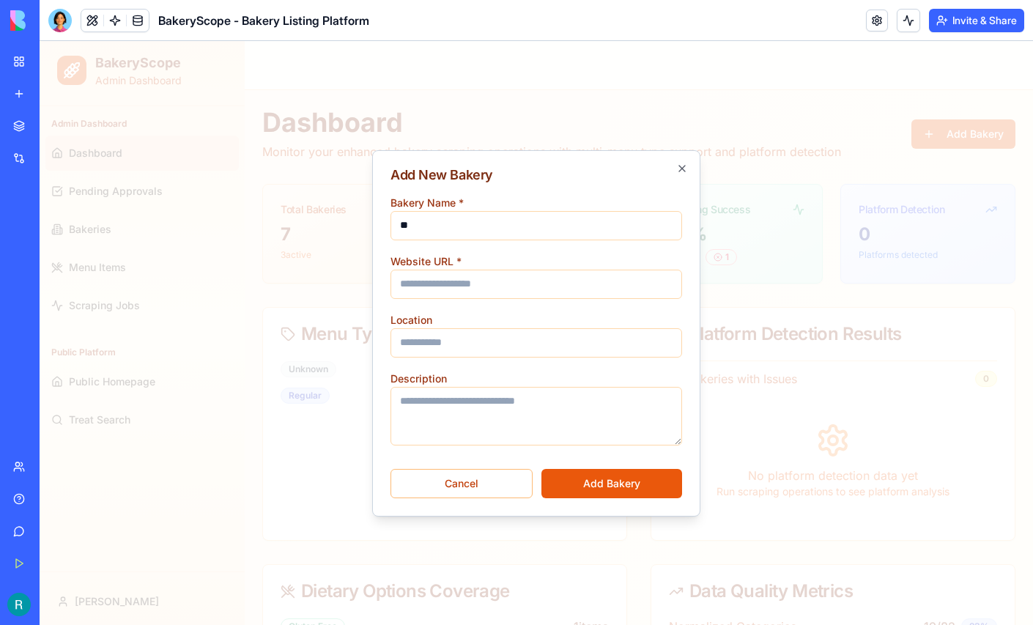
type input "*"
type input "**********"
click at [451, 272] on input "Website URL *" at bounding box center [536, 284] width 292 height 29
paste input "**********"
type input "**********"
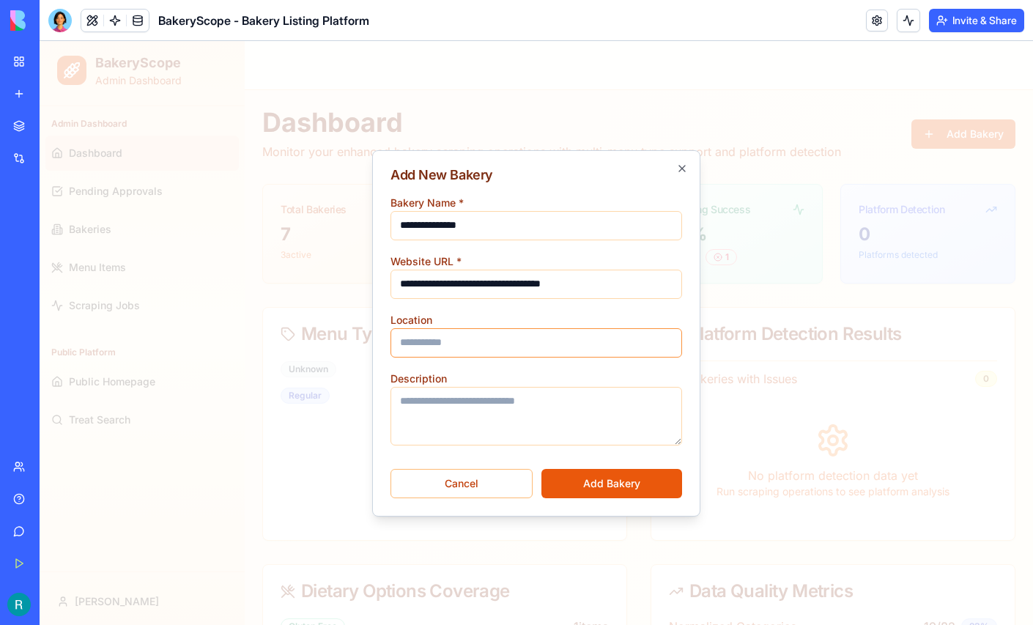
click at [472, 344] on input "Location" at bounding box center [536, 342] width 292 height 29
type input "********"
click at [500, 412] on textarea "Description" at bounding box center [536, 416] width 292 height 59
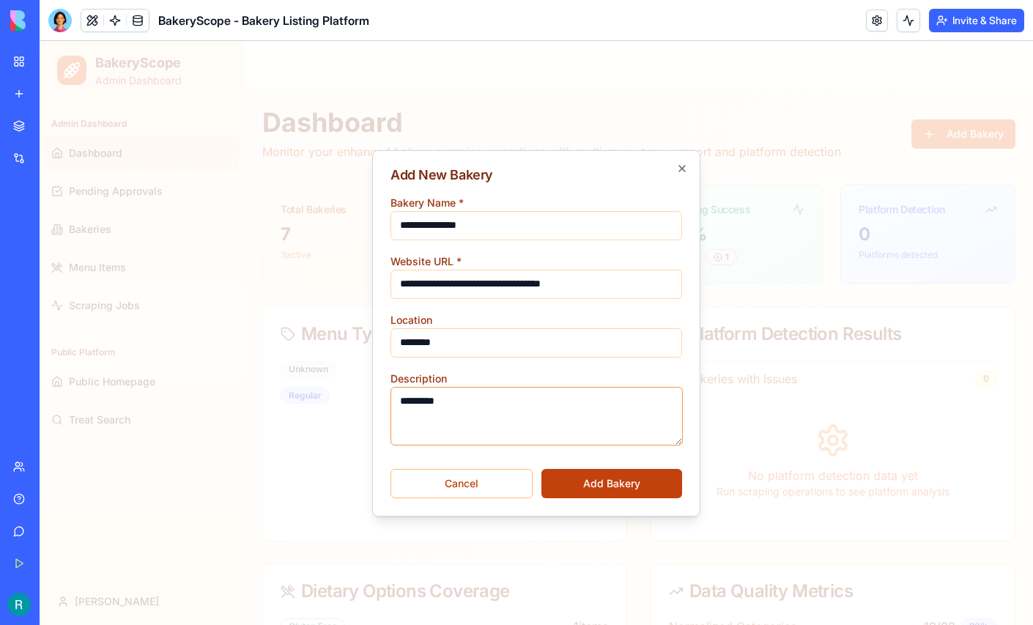
type textarea "*********"
click at [598, 478] on button "Add Bakery" at bounding box center [611, 483] width 141 height 29
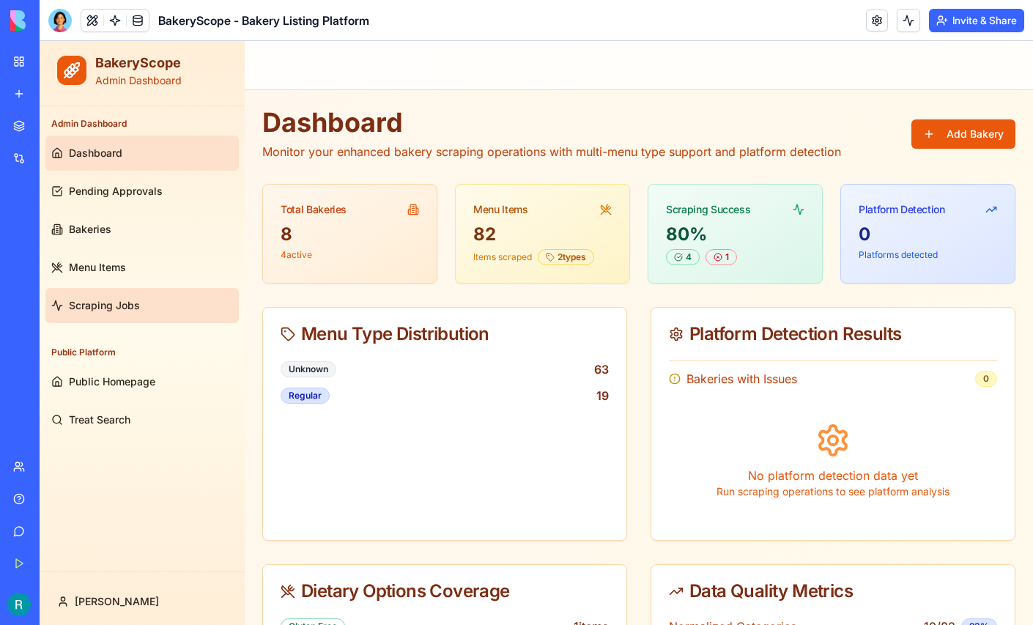
click at [111, 295] on link "Scraping Jobs" at bounding box center [141, 305] width 193 height 35
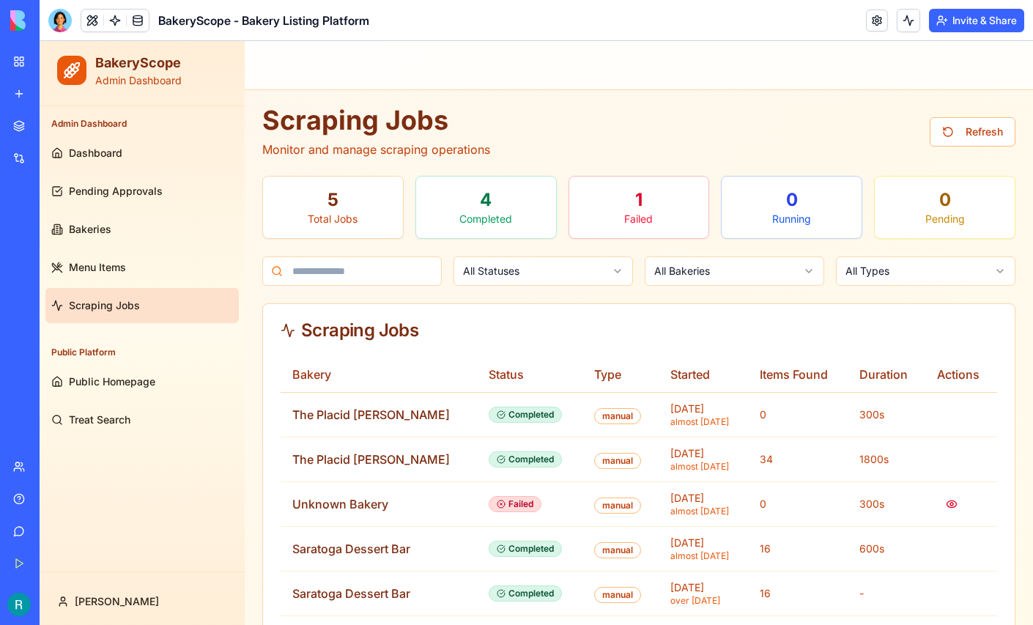
scroll to position [31, 0]
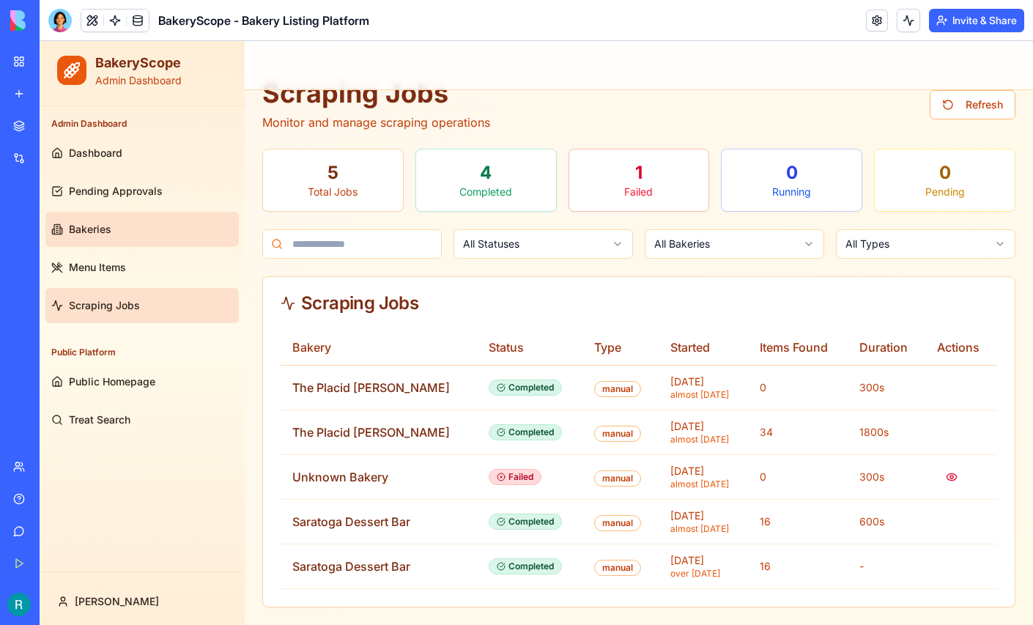
click at [91, 228] on span "Bakeries" at bounding box center [90, 229] width 42 height 15
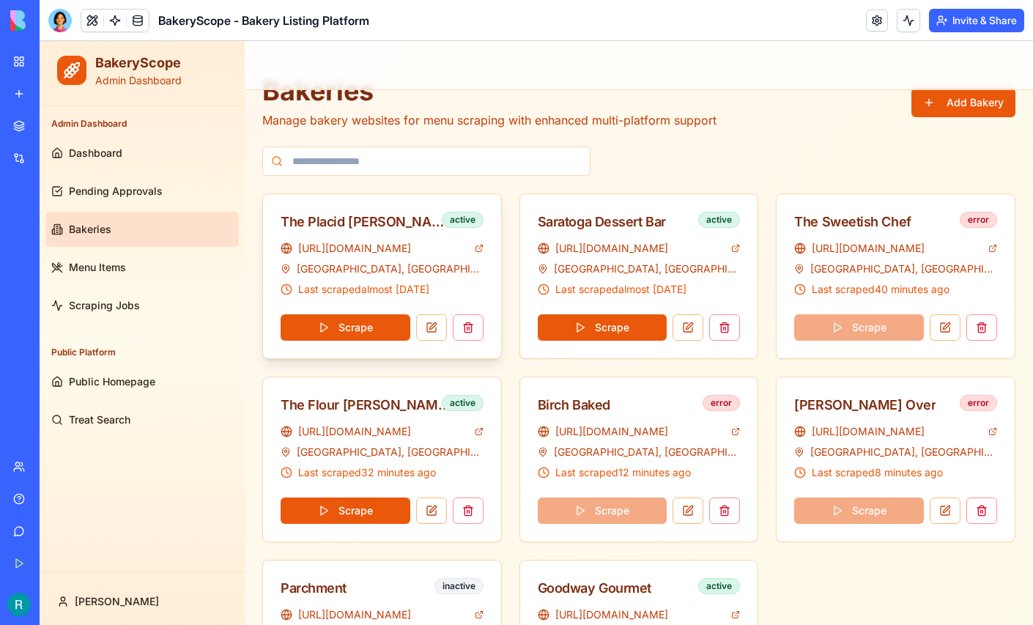
scroll to position [179, 0]
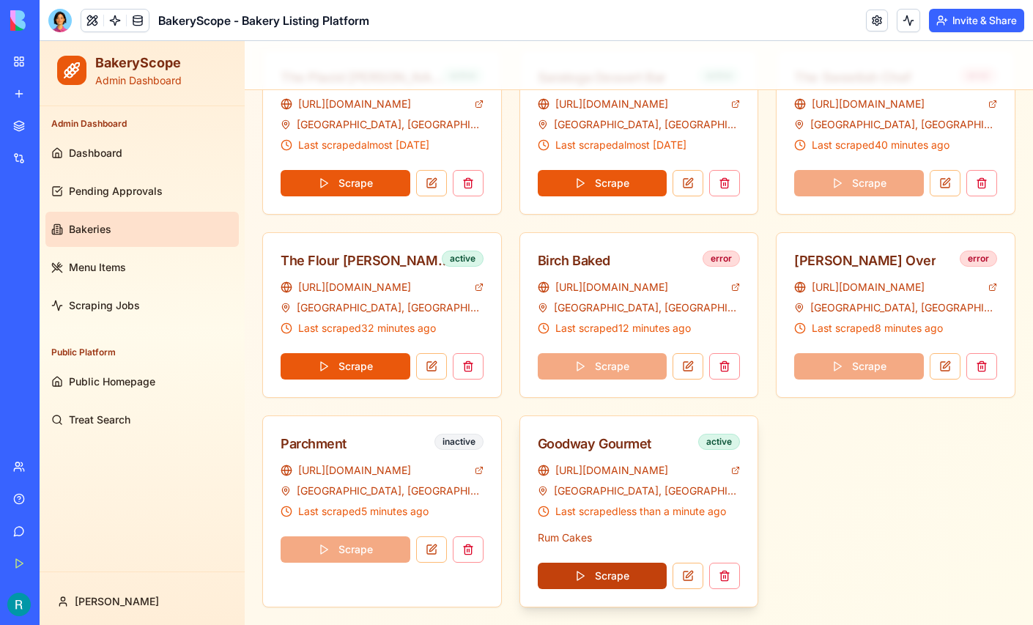
click at [614, 568] on button "Scrape" at bounding box center [603, 576] width 130 height 26
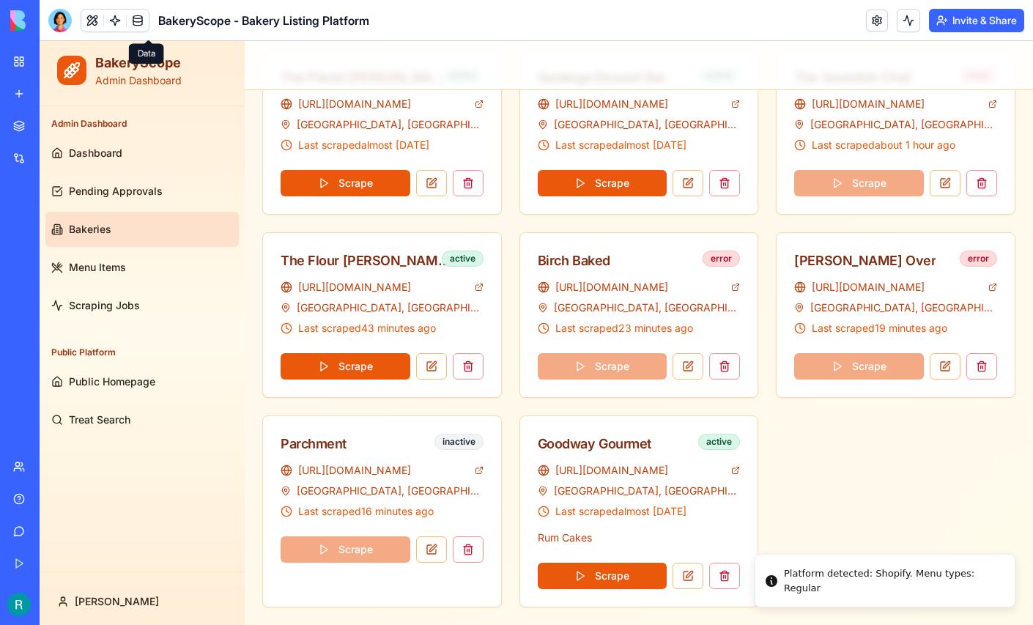
click at [147, 24] on link at bounding box center [138, 21] width 22 height 22
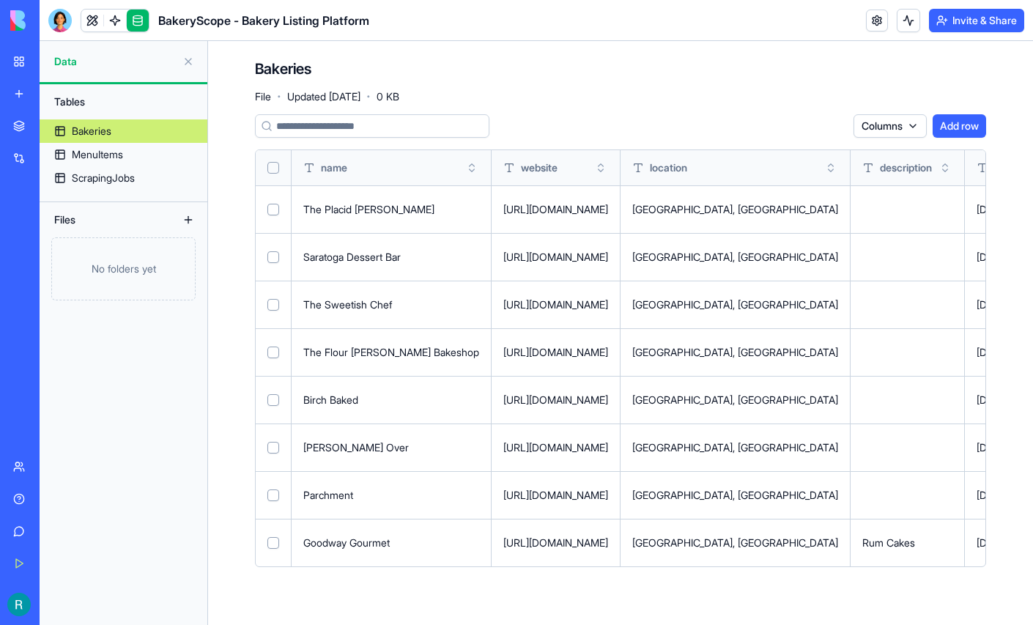
click at [883, 144] on html "BETA My Workspace New app Marketplace Integrations Recent BakeryScope - Bakery …" at bounding box center [516, 312] width 1033 height 625
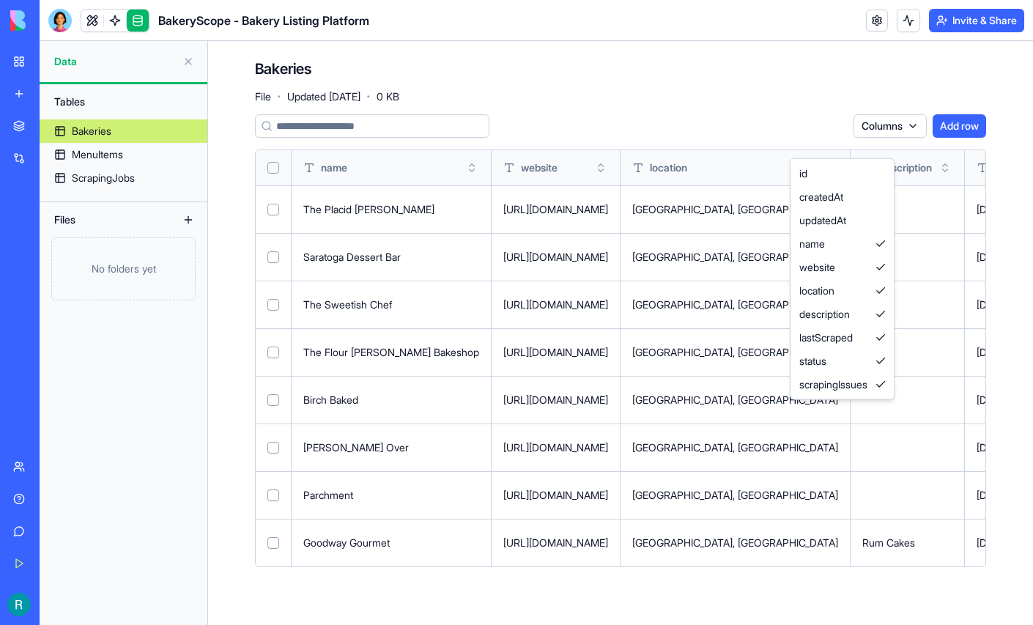
click at [883, 144] on html "BETA My Workspace New app Marketplace Integrations Recent BakeryScope - Bakery …" at bounding box center [516, 312] width 1033 height 625
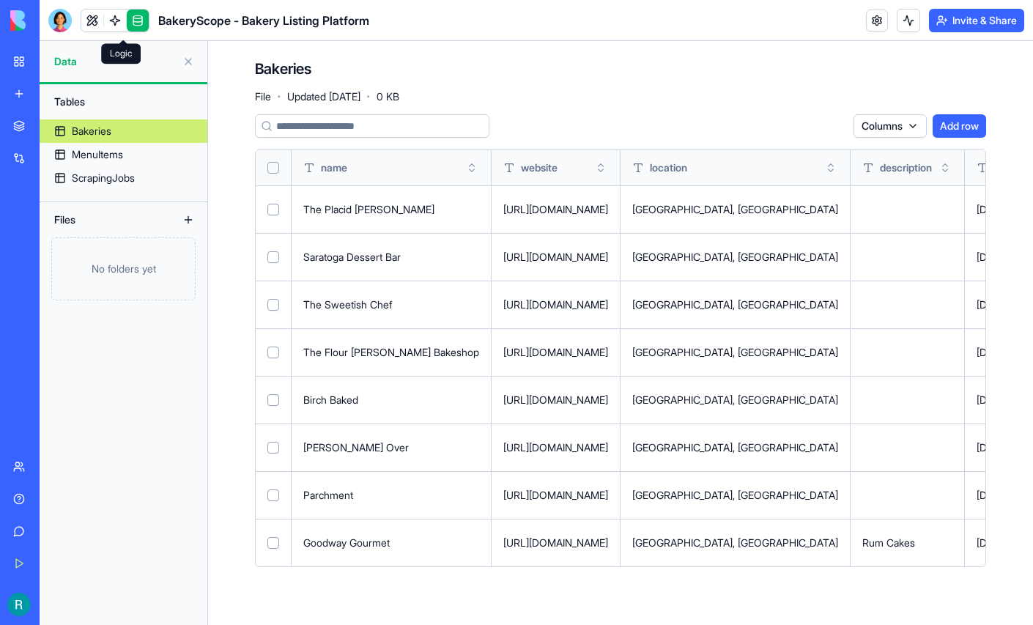
click at [122, 21] on link at bounding box center [115, 21] width 22 height 22
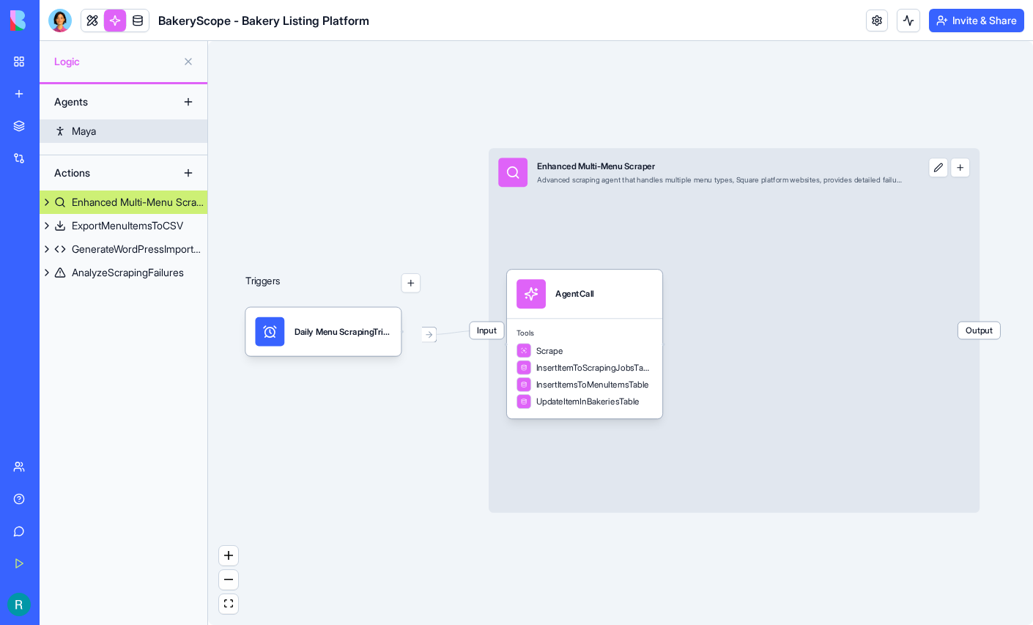
click at [87, 138] on div "Maya" at bounding box center [84, 131] width 24 height 15
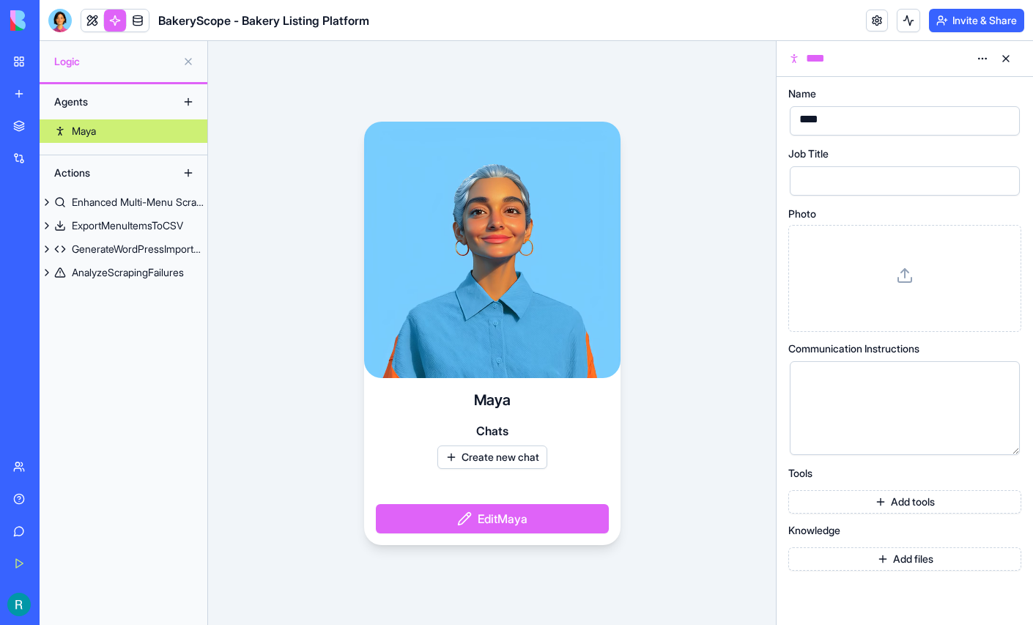
scroll to position [29, 0]
click at [896, 514] on button "Add tools" at bounding box center [904, 501] width 233 height 23
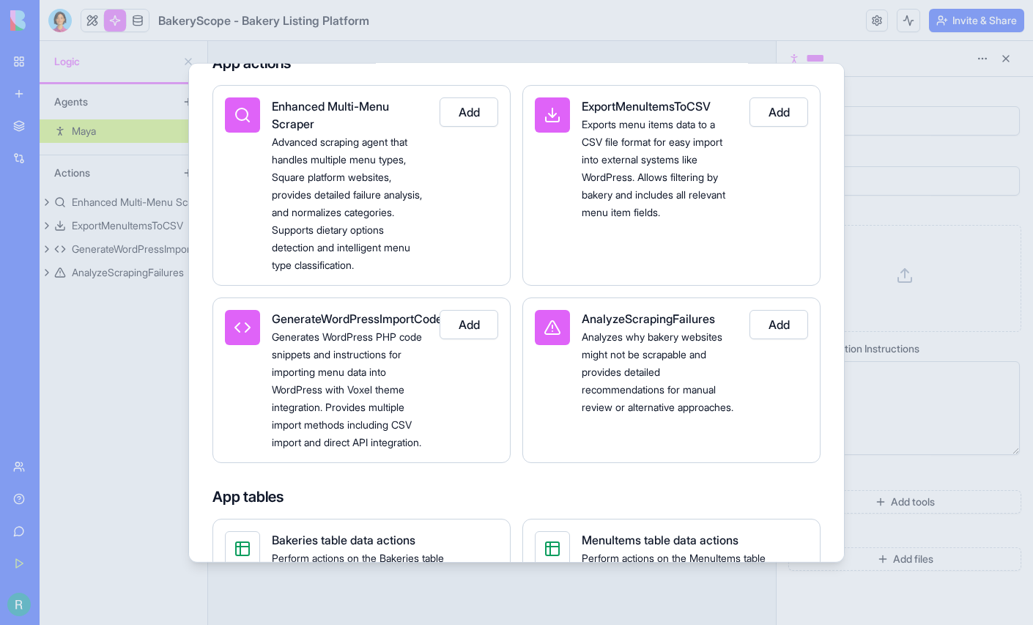
scroll to position [0, 0]
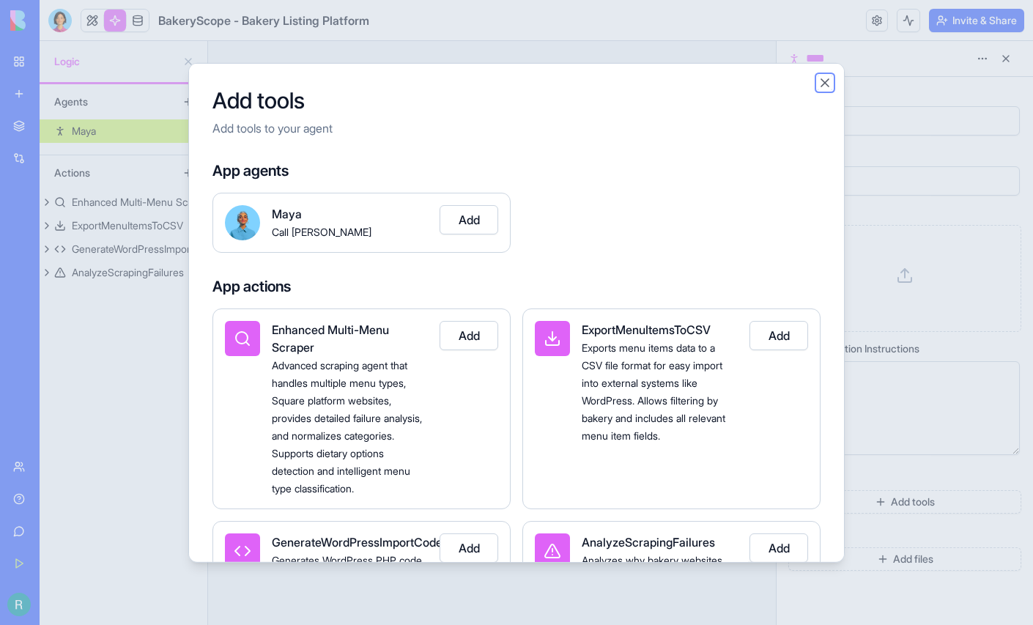
click at [832, 84] on button "Close" at bounding box center [825, 82] width 15 height 15
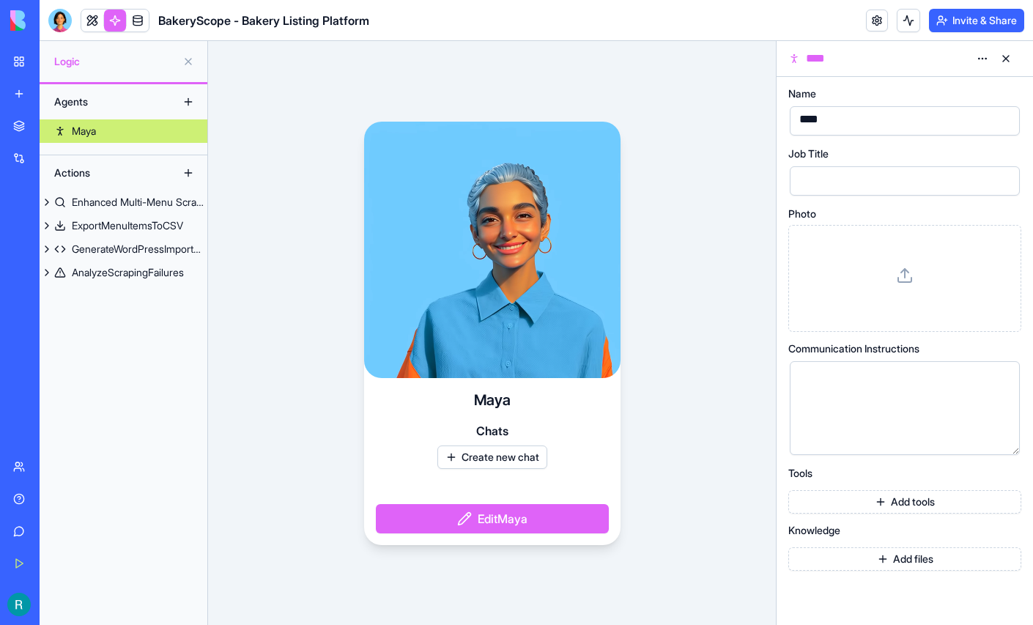
click at [182, 185] on button at bounding box center [188, 172] width 23 height 23
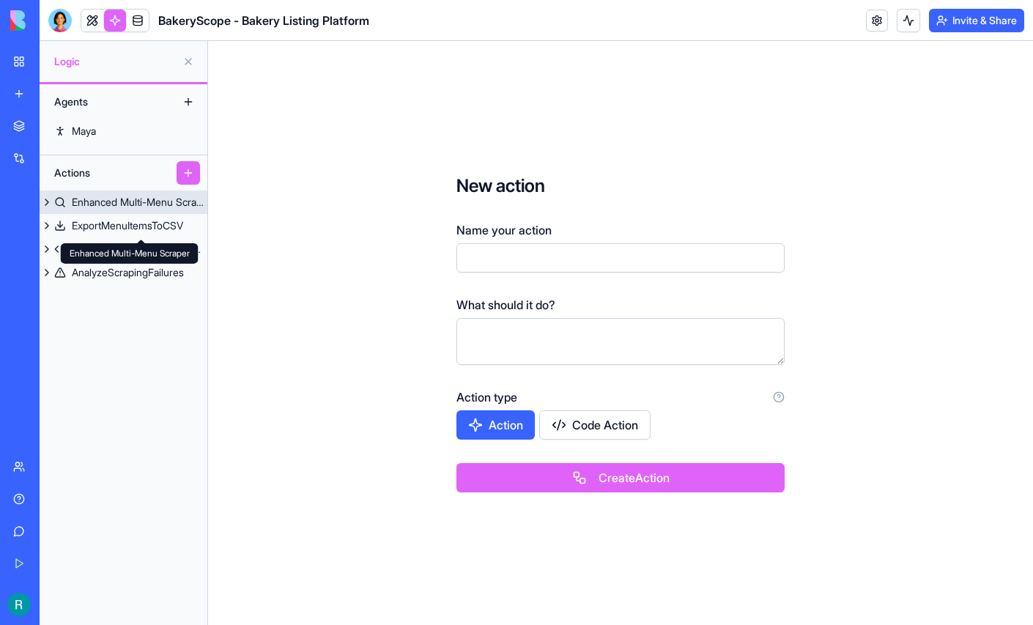
click at [149, 210] on div "Enhanced Multi-Menu Scraper" at bounding box center [140, 202] width 136 height 15
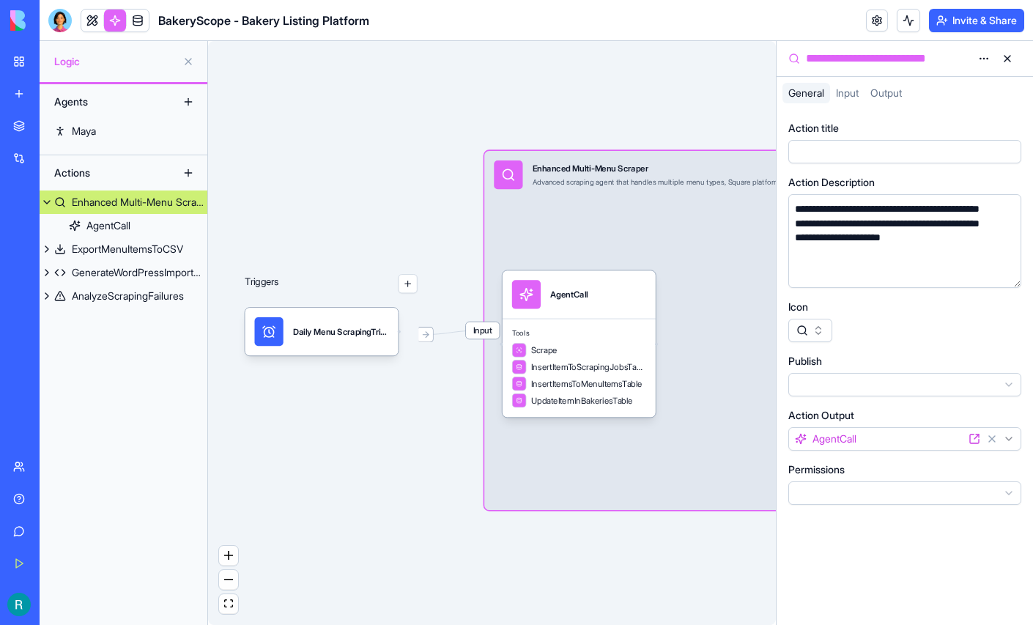
scroll to position [37, 0]
click at [134, 256] on div "ExportMenuItemsToCSV" at bounding box center [127, 249] width 111 height 15
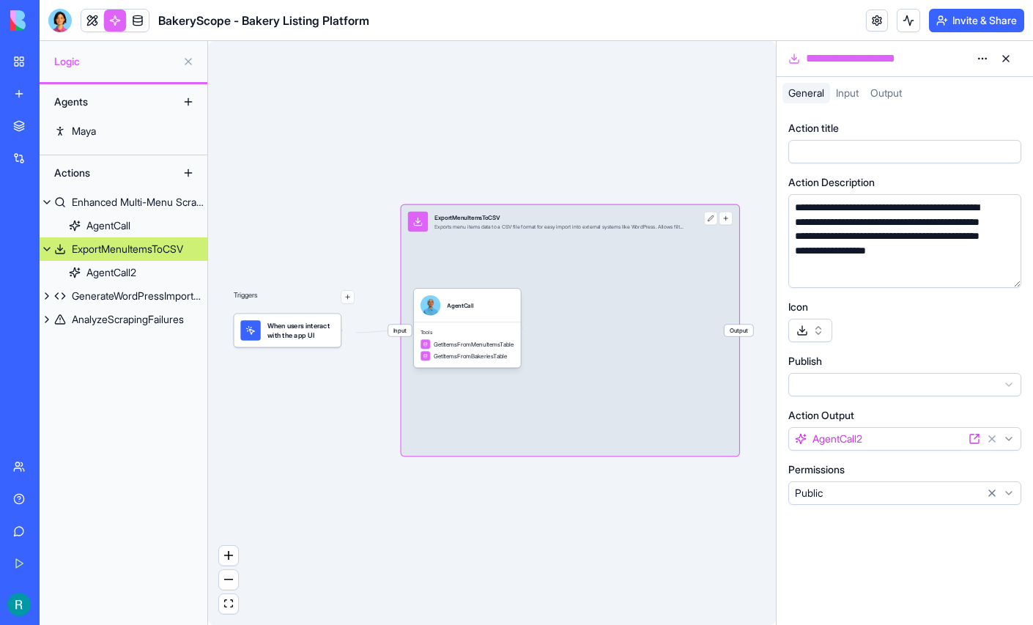
click at [187, 65] on button at bounding box center [188, 61] width 23 height 23
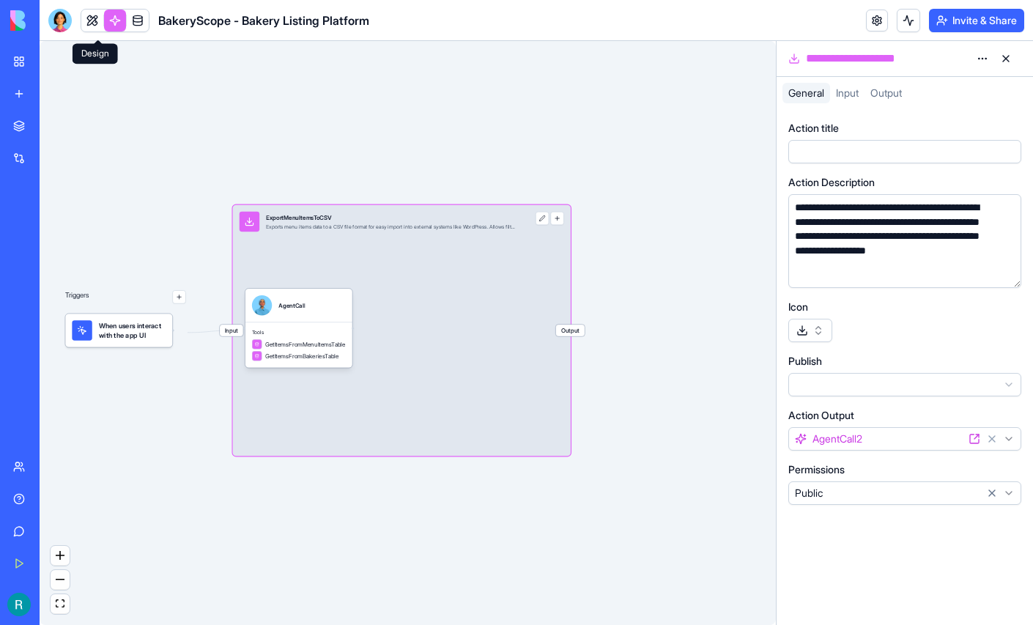
click at [97, 25] on link at bounding box center [92, 21] width 22 height 22
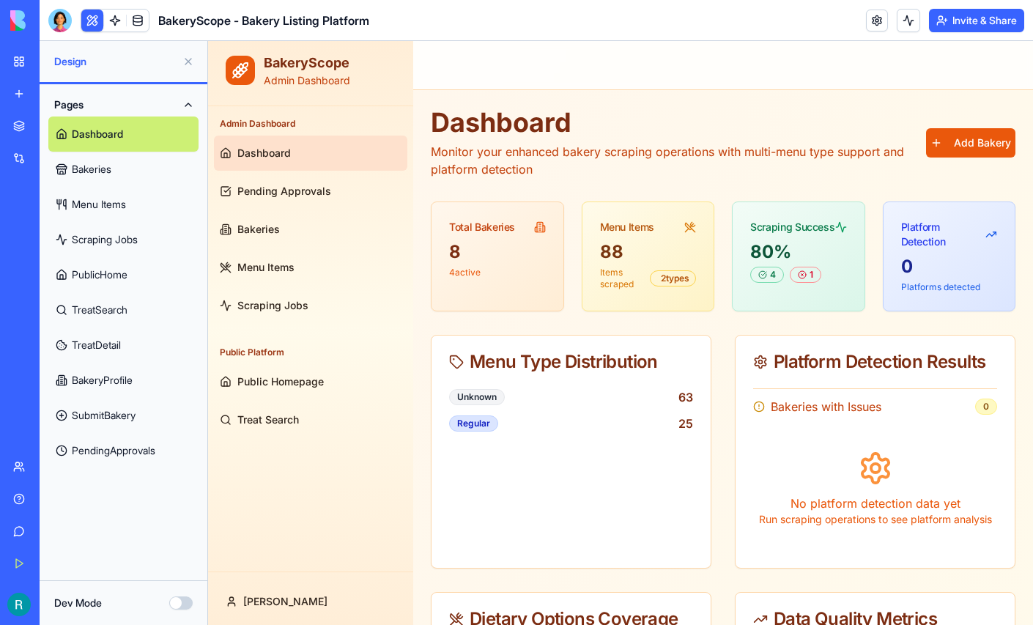
click at [112, 222] on link "Menu Items" at bounding box center [123, 204] width 150 height 35
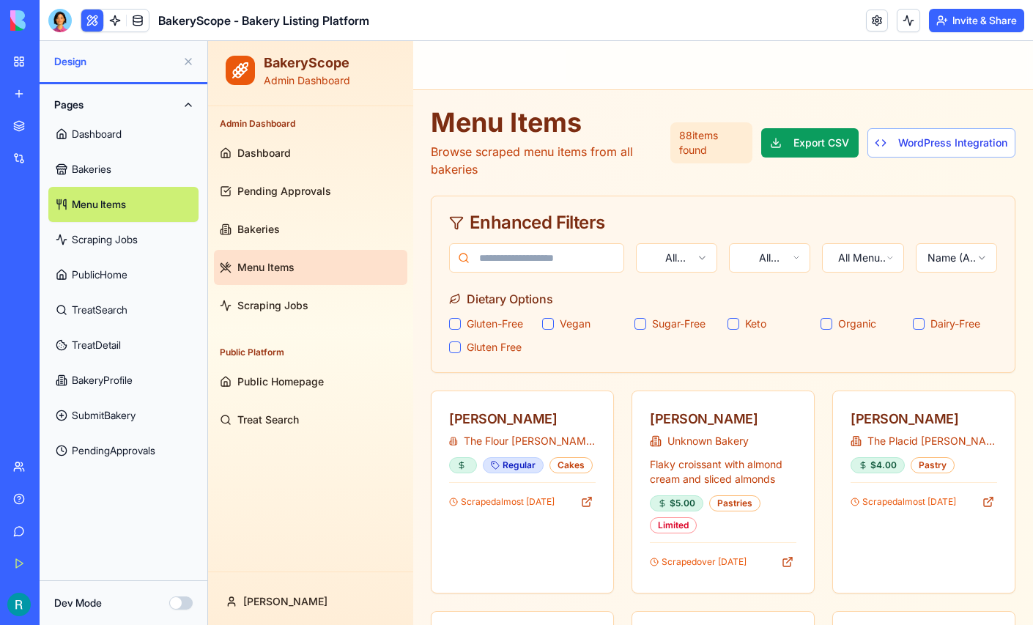
click at [112, 257] on link "Scraping Jobs" at bounding box center [123, 239] width 150 height 35
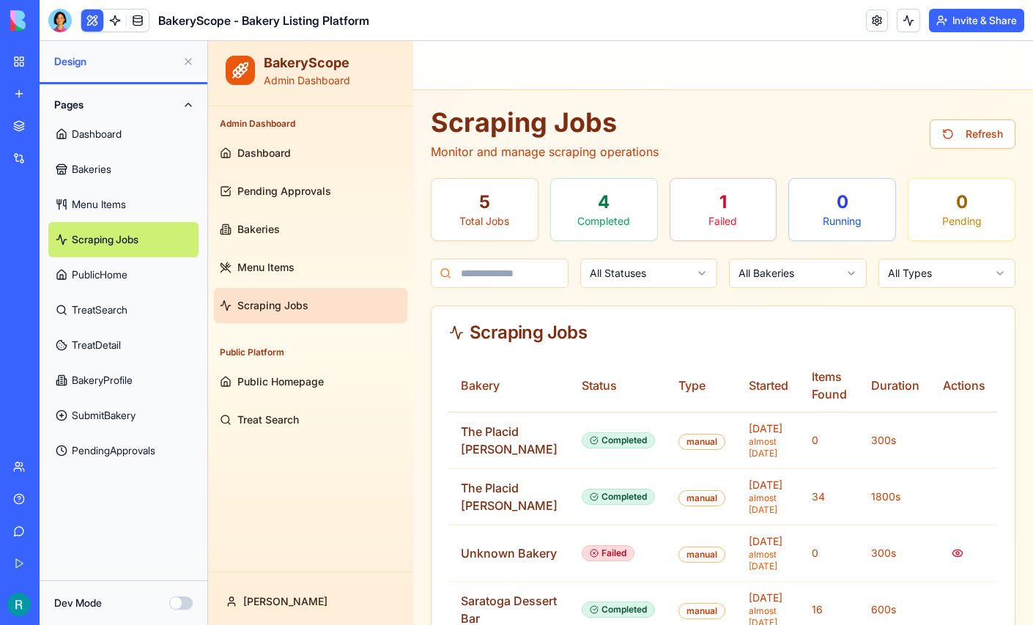
click at [97, 186] on link "Bakeries" at bounding box center [123, 169] width 150 height 35
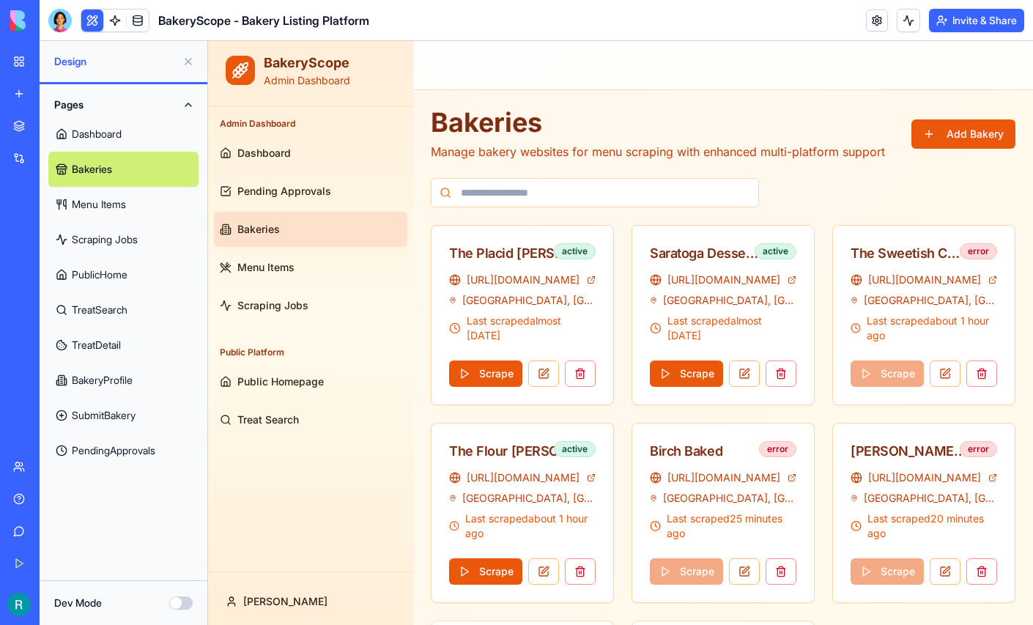
click at [100, 152] on link "Dashboard" at bounding box center [123, 133] width 150 height 35
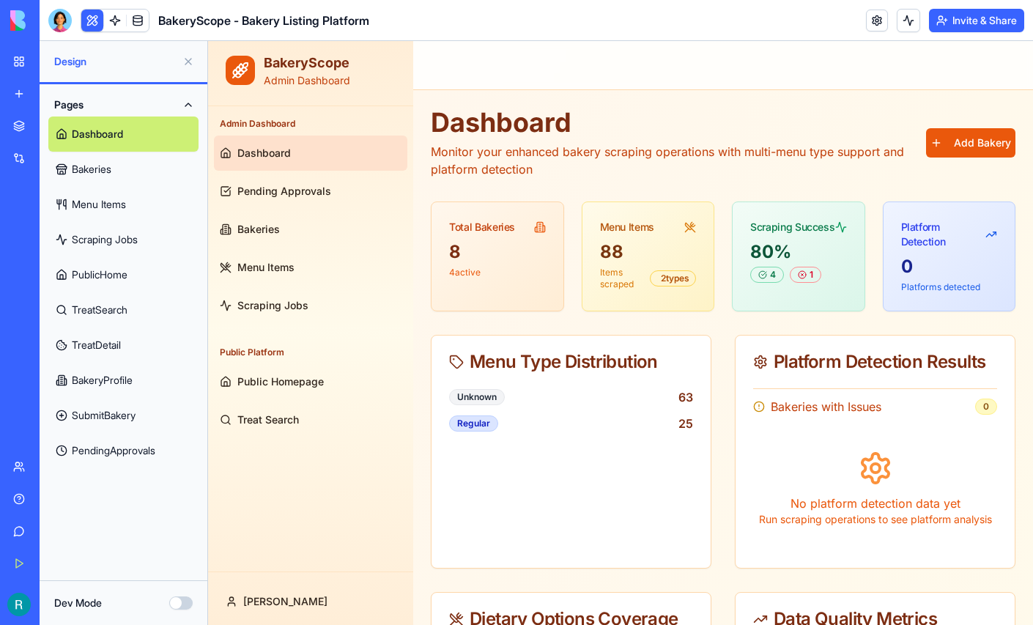
click at [113, 398] on link "BakeryProfile" at bounding box center [123, 380] width 150 height 35
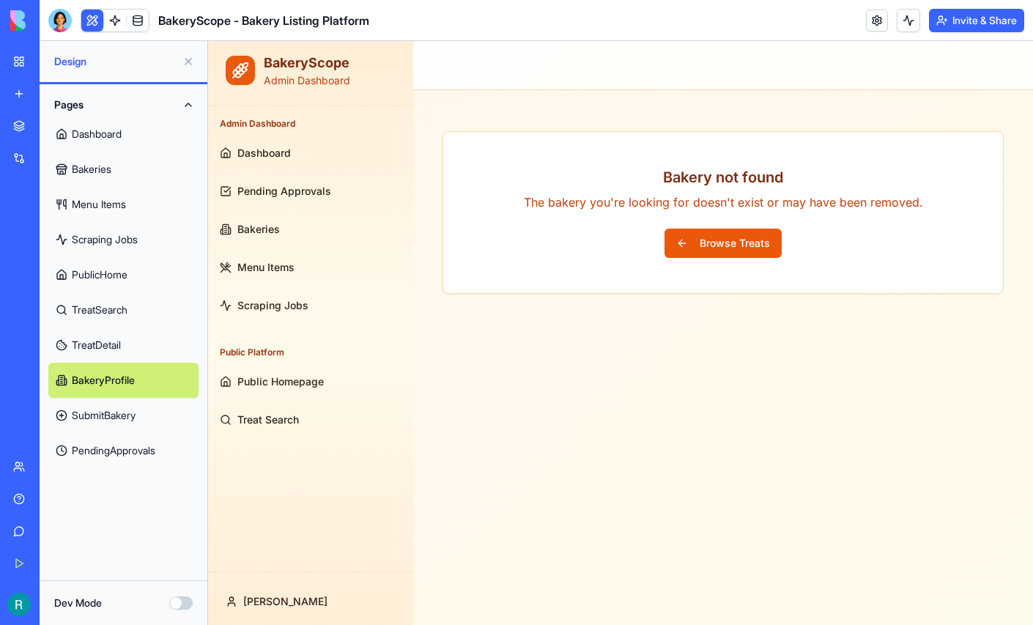
click at [113, 433] on link "SubmitBakery" at bounding box center [123, 415] width 150 height 35
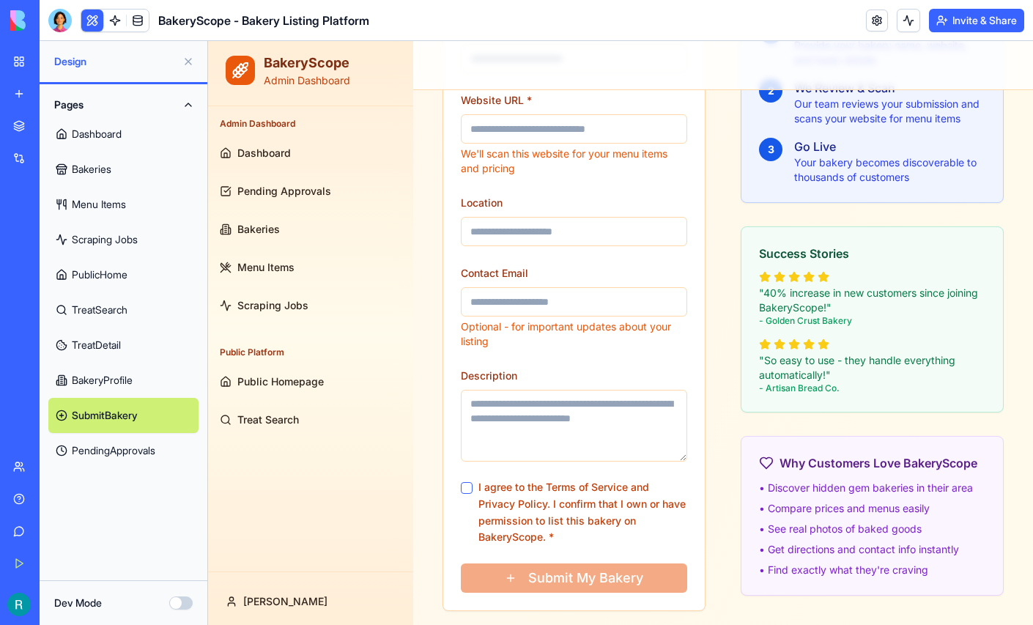
scroll to position [506, 0]
click at [122, 363] on link "TreatDetail" at bounding box center [123, 344] width 150 height 35
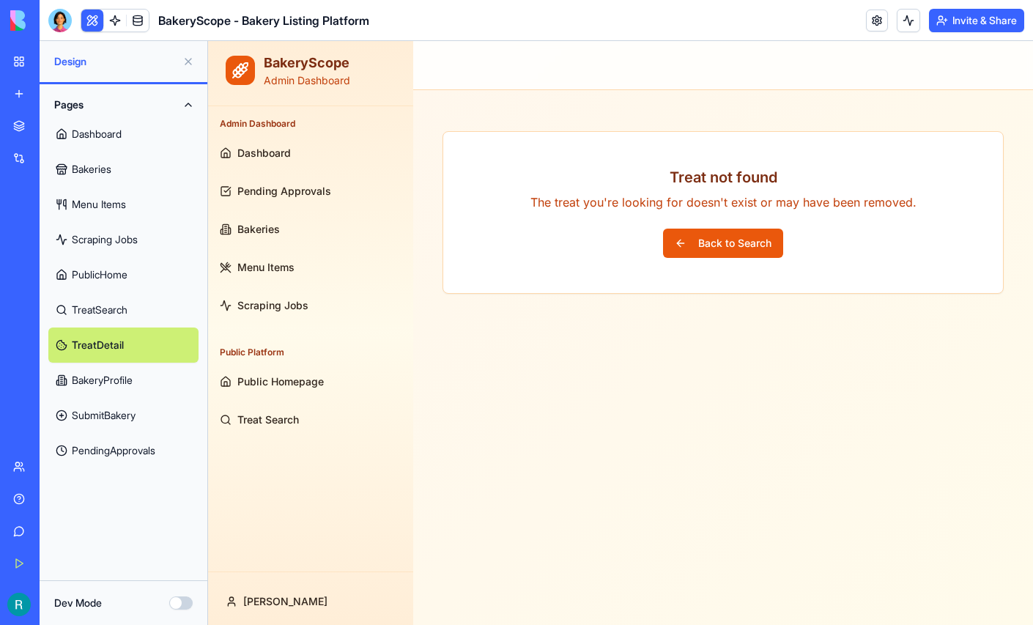
click at [117, 327] on link "TreatSearch" at bounding box center [123, 309] width 150 height 35
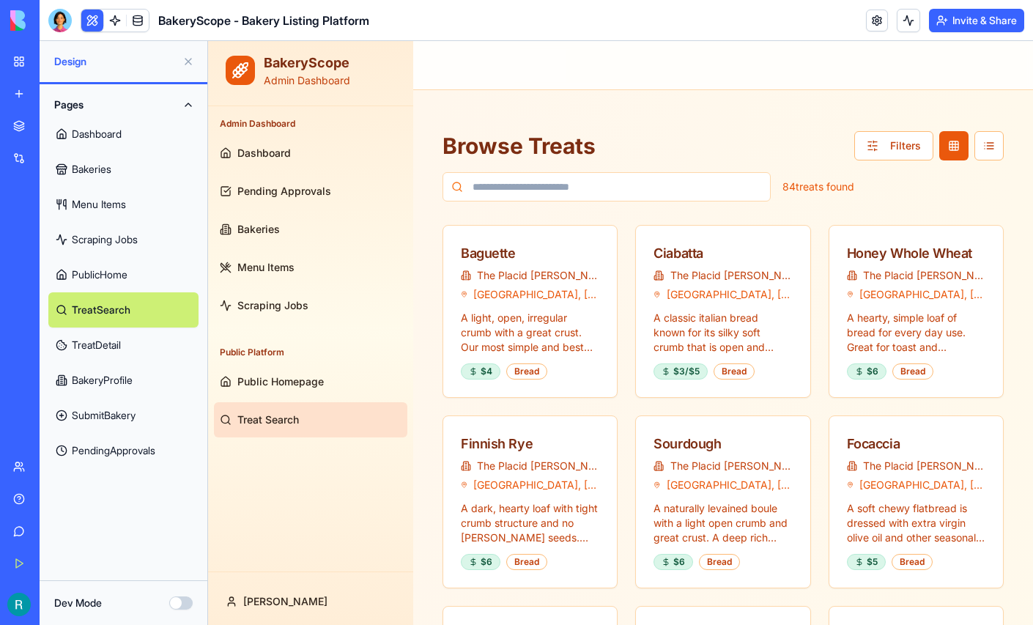
click at [111, 292] on link "PublicHome" at bounding box center [123, 274] width 150 height 35
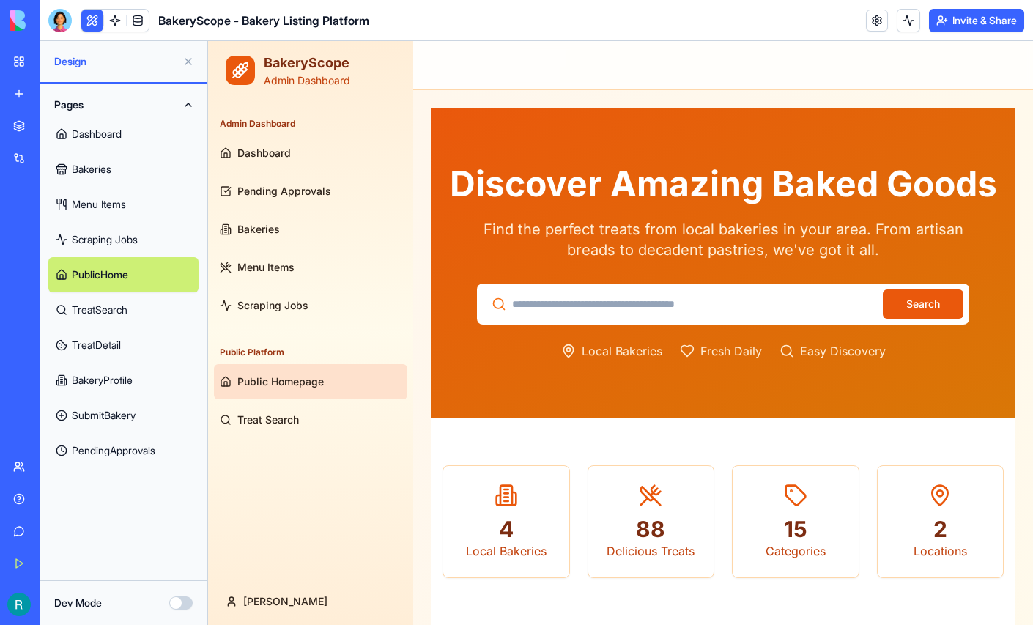
click at [186, 65] on button at bounding box center [188, 61] width 23 height 23
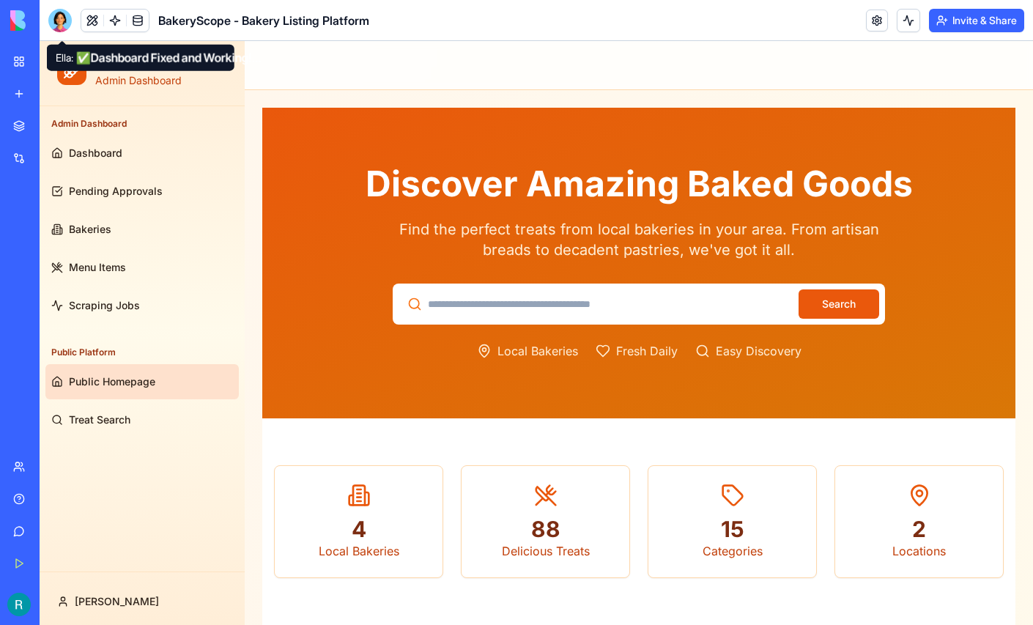
click at [64, 23] on div at bounding box center [59, 20] width 23 height 23
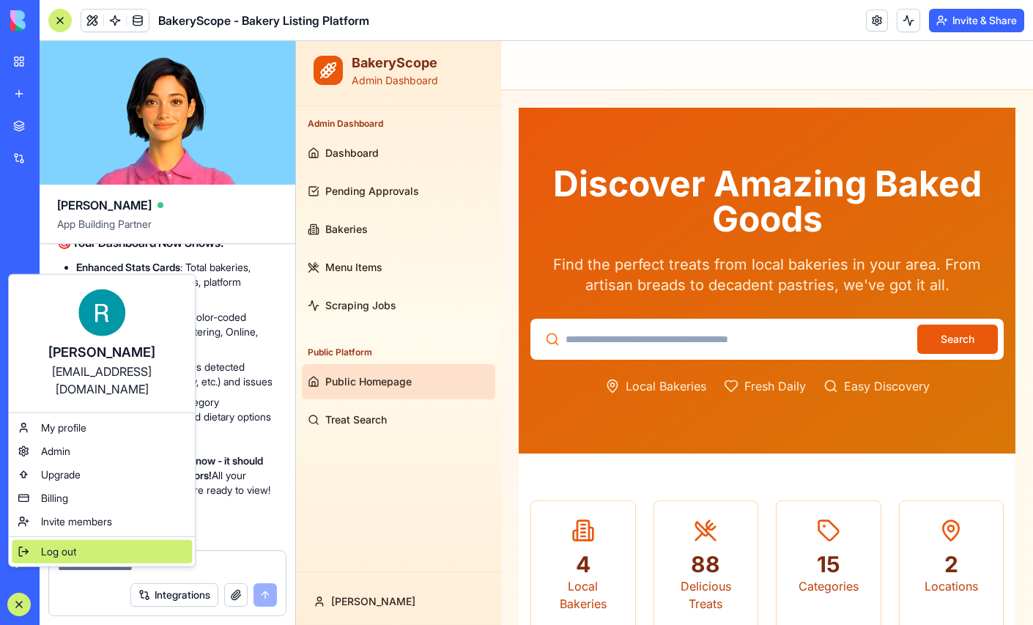
click at [62, 559] on span "Log out" at bounding box center [58, 551] width 35 height 15
